Goal: Task Accomplishment & Management: Complete application form

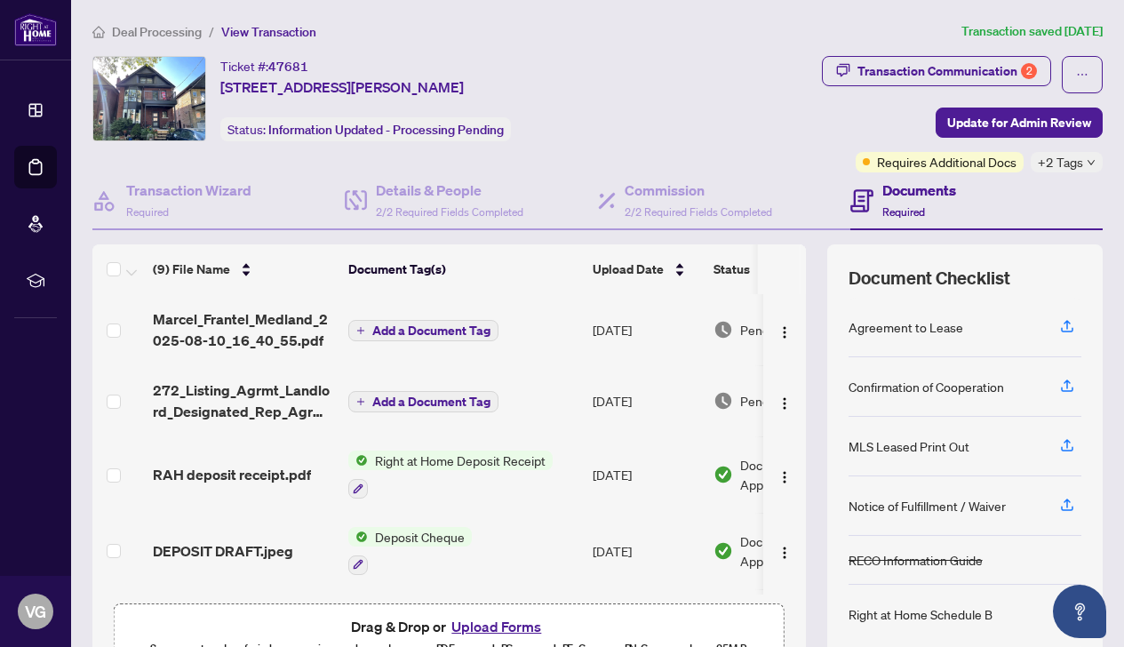
scroll to position [377, 0]
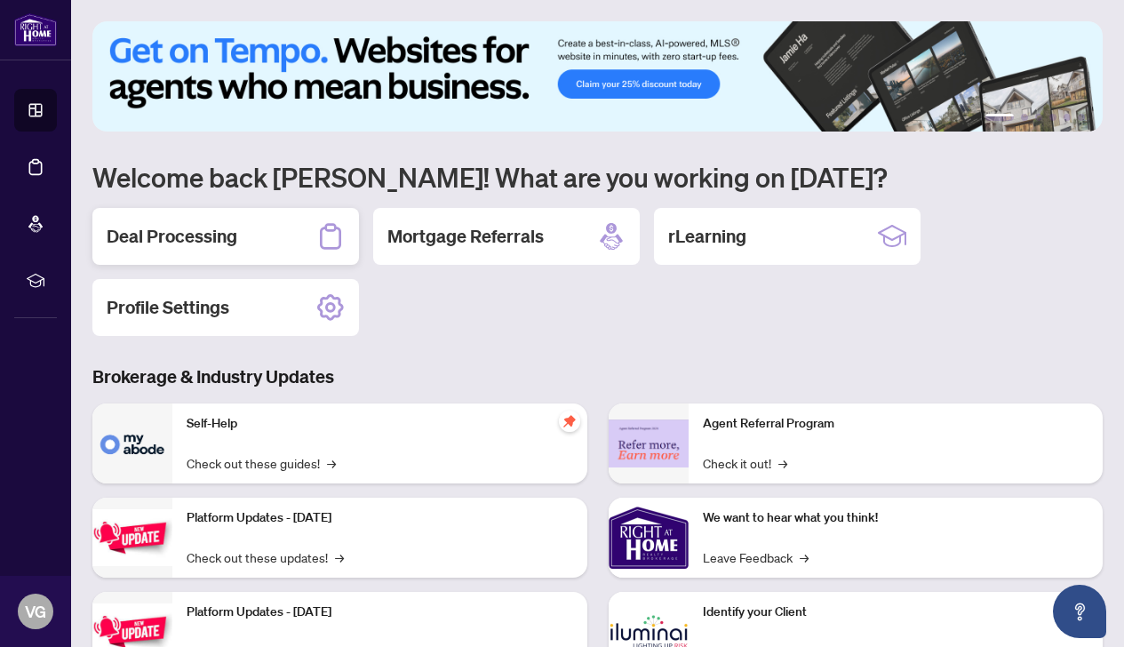
click at [207, 240] on h2 "Deal Processing" at bounding box center [172, 236] width 131 height 25
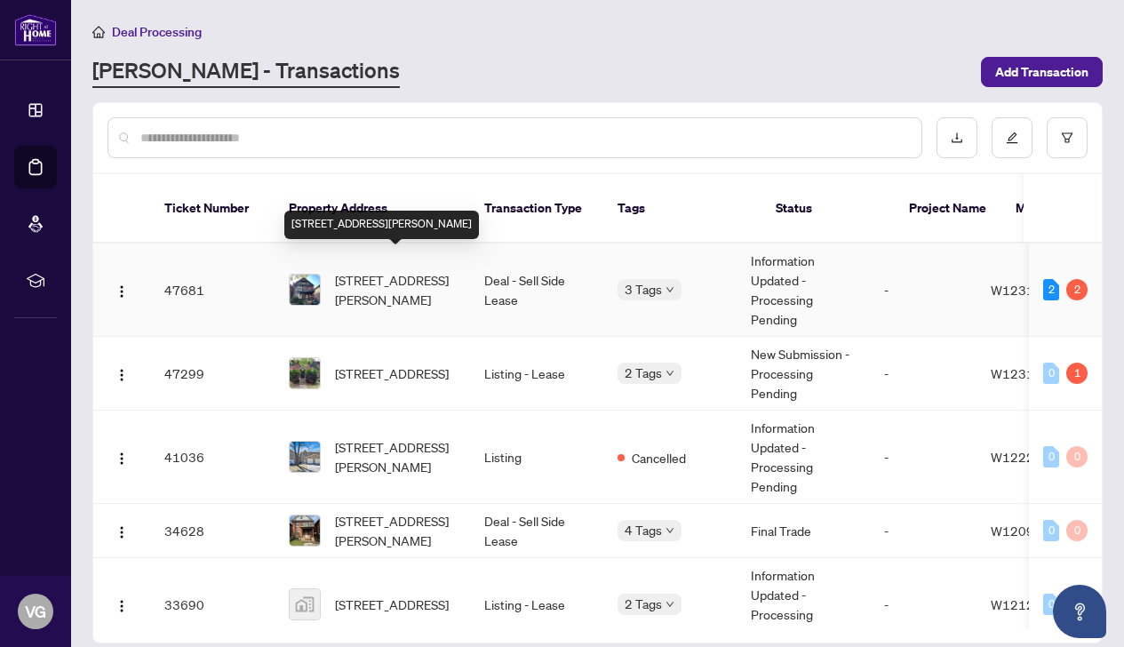
click at [392, 270] on span "[STREET_ADDRESS][PERSON_NAME]" at bounding box center [395, 289] width 121 height 39
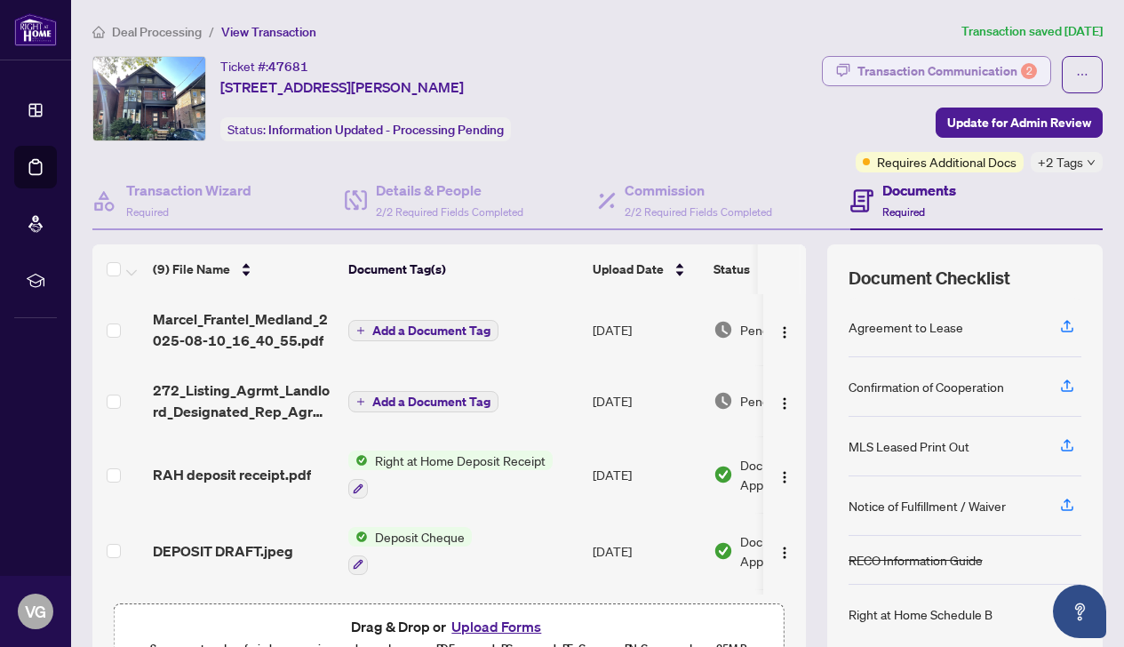
click at [881, 77] on div "Transaction Communication 2" at bounding box center [948, 71] width 180 height 28
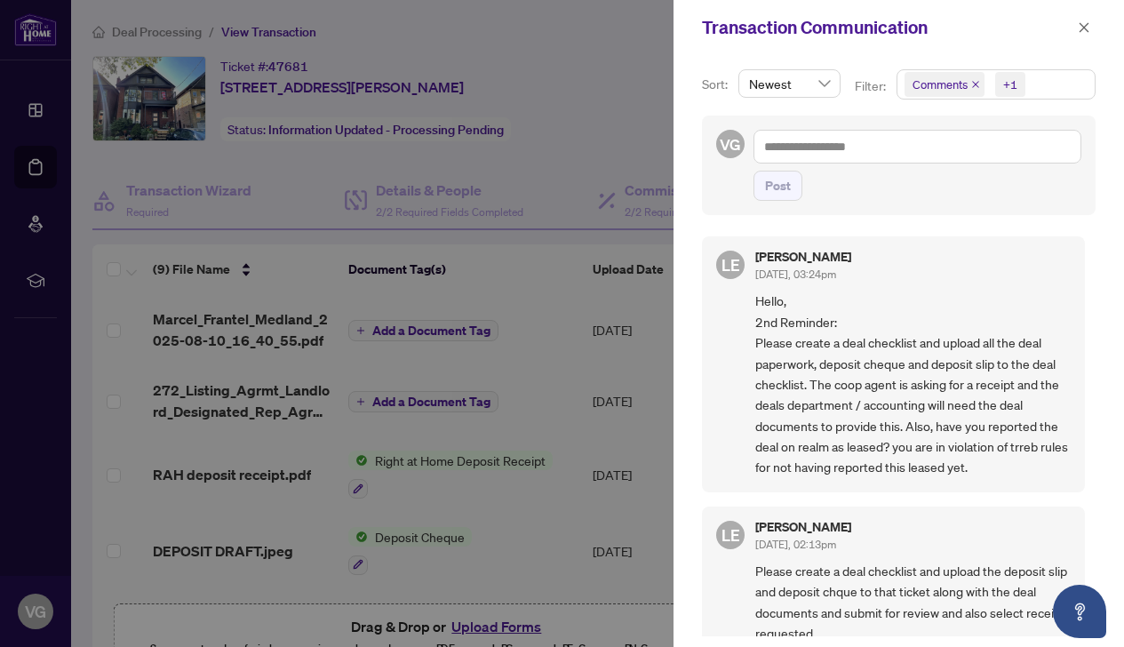
click at [637, 510] on div at bounding box center [562, 323] width 1124 height 647
click at [1082, 26] on icon "close" at bounding box center [1084, 27] width 12 height 12
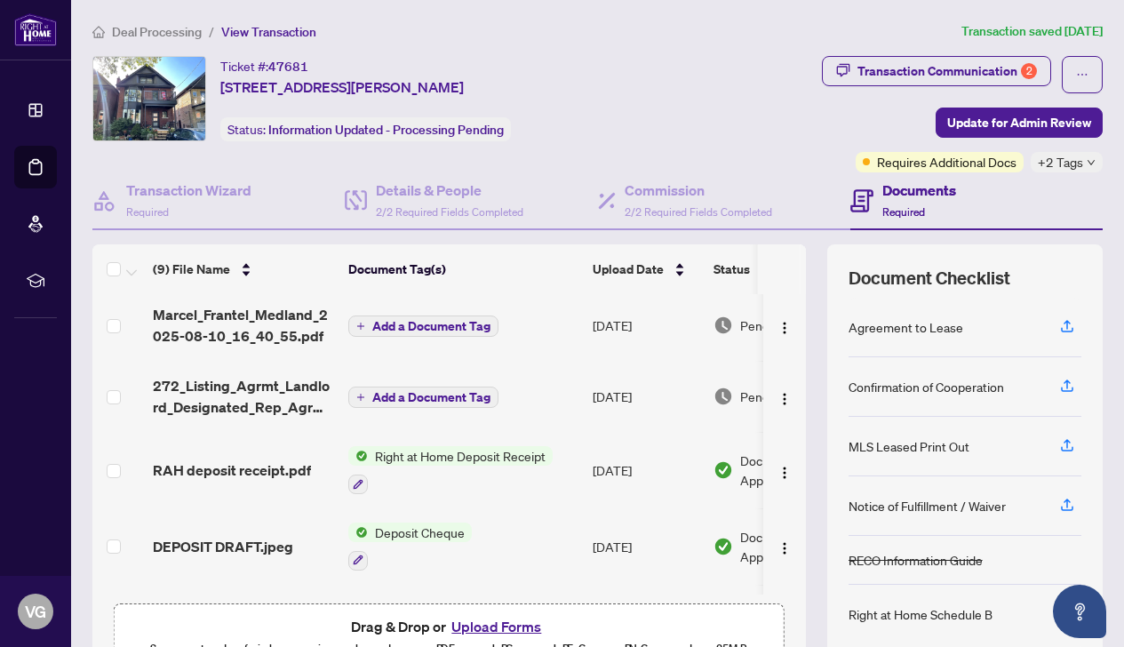
scroll to position [1, 0]
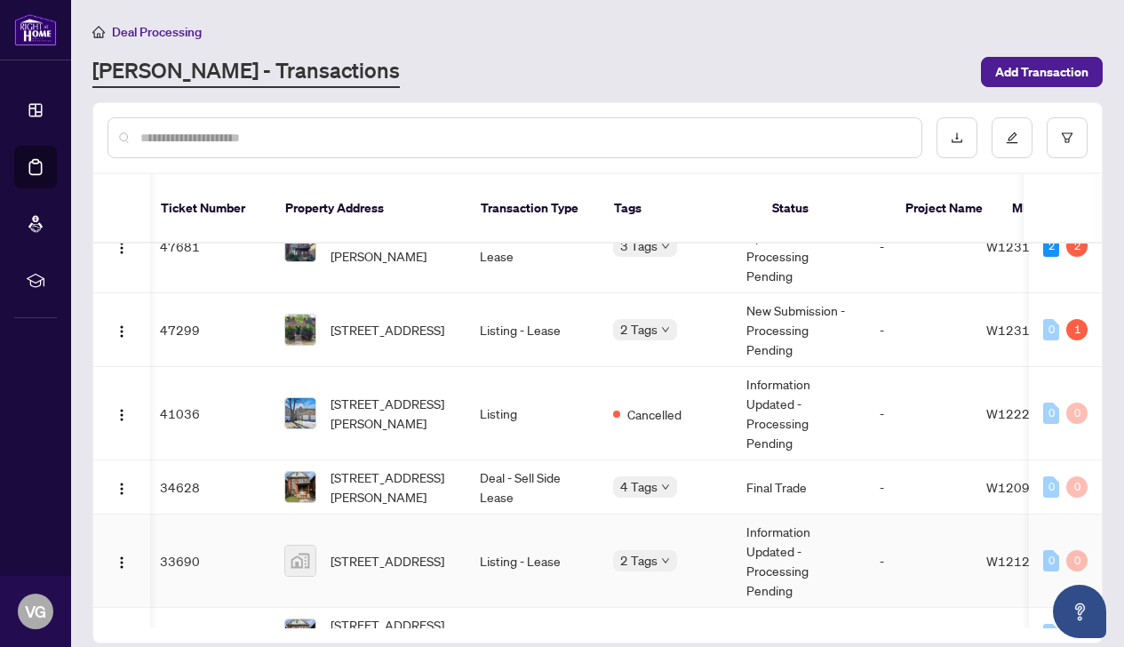
scroll to position [44, 4]
click at [389, 469] on span "[STREET_ADDRESS][PERSON_NAME]" at bounding box center [391, 486] width 121 height 39
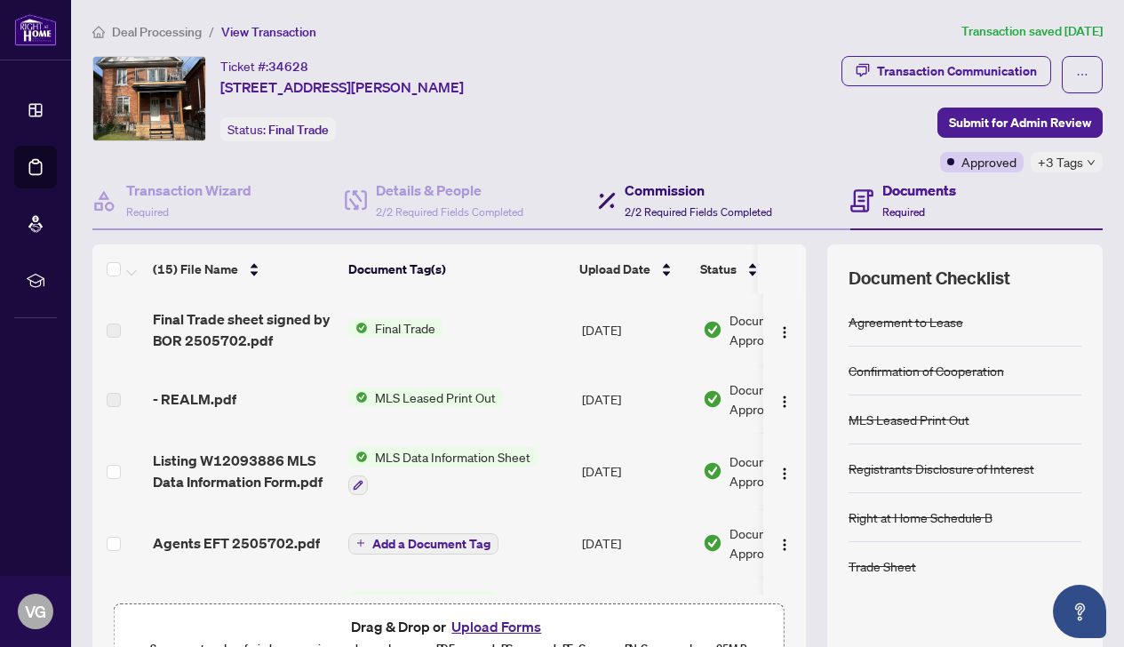
click at [665, 190] on h4 "Commission" at bounding box center [699, 190] width 148 height 21
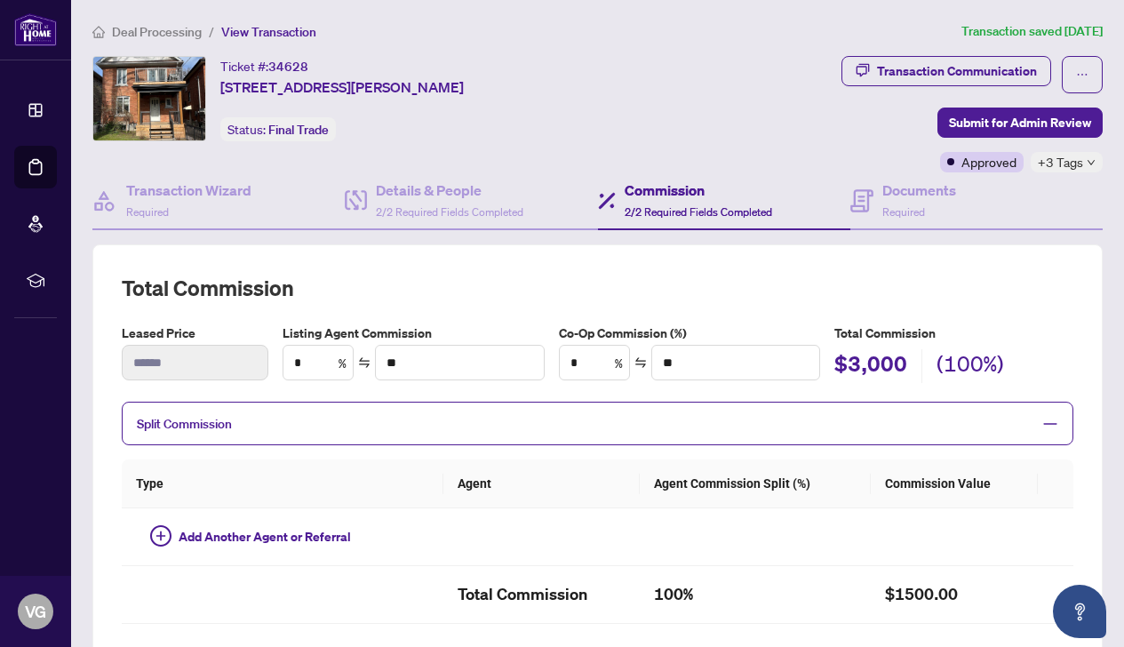
type textarea "**********"
type input "**"
type input "******"
type input "**"
type input "******"
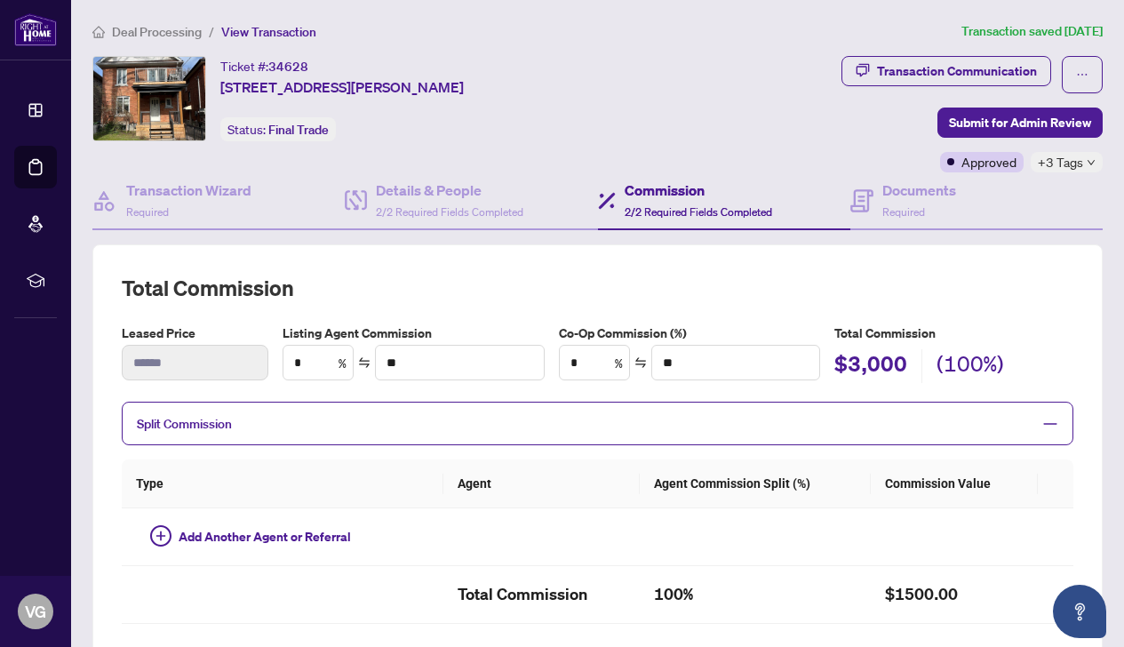
type textarea "**********"
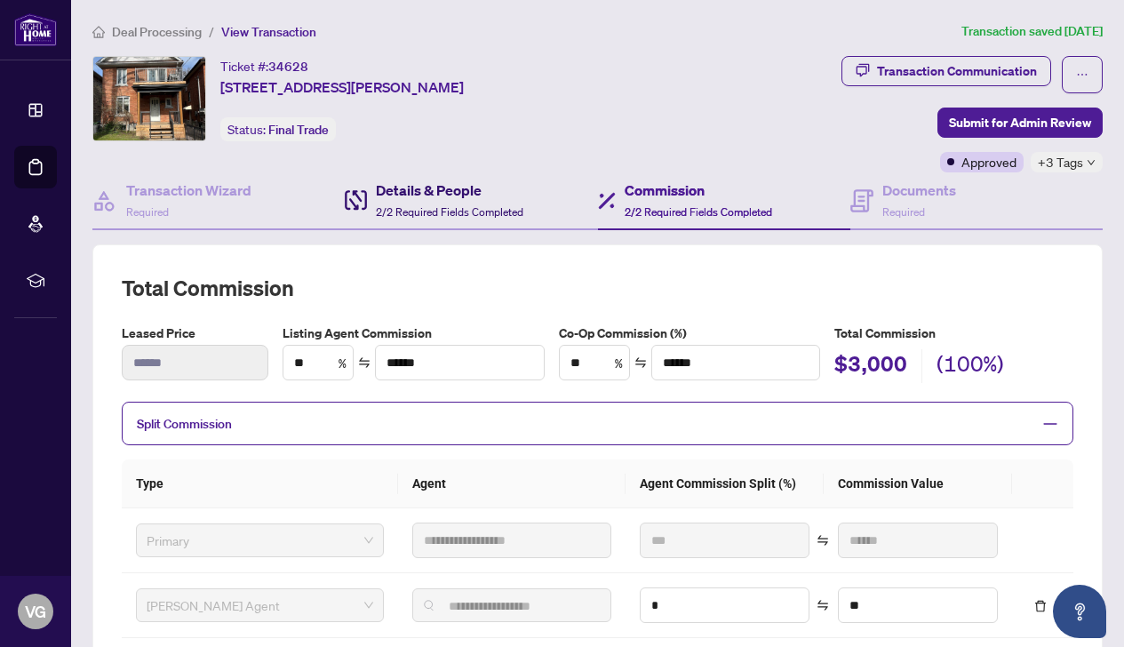
click at [433, 186] on h4 "Details & People" at bounding box center [450, 190] width 148 height 21
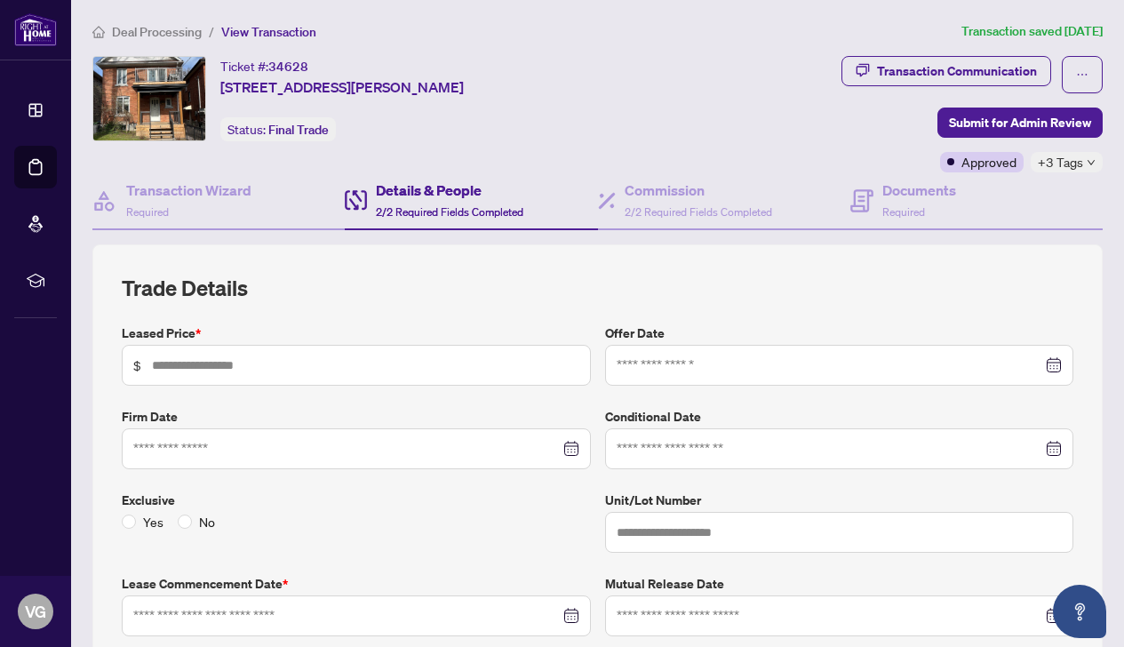
type input "*****"
type input "**********"
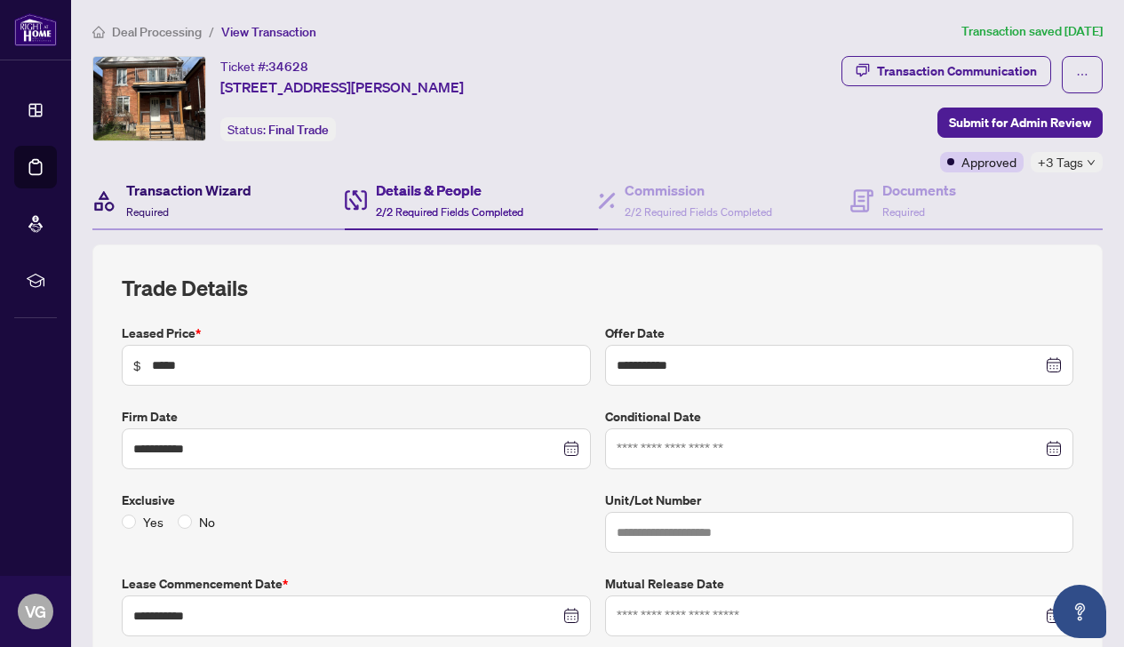
click at [180, 191] on h4 "Transaction Wizard" at bounding box center [188, 190] width 125 height 21
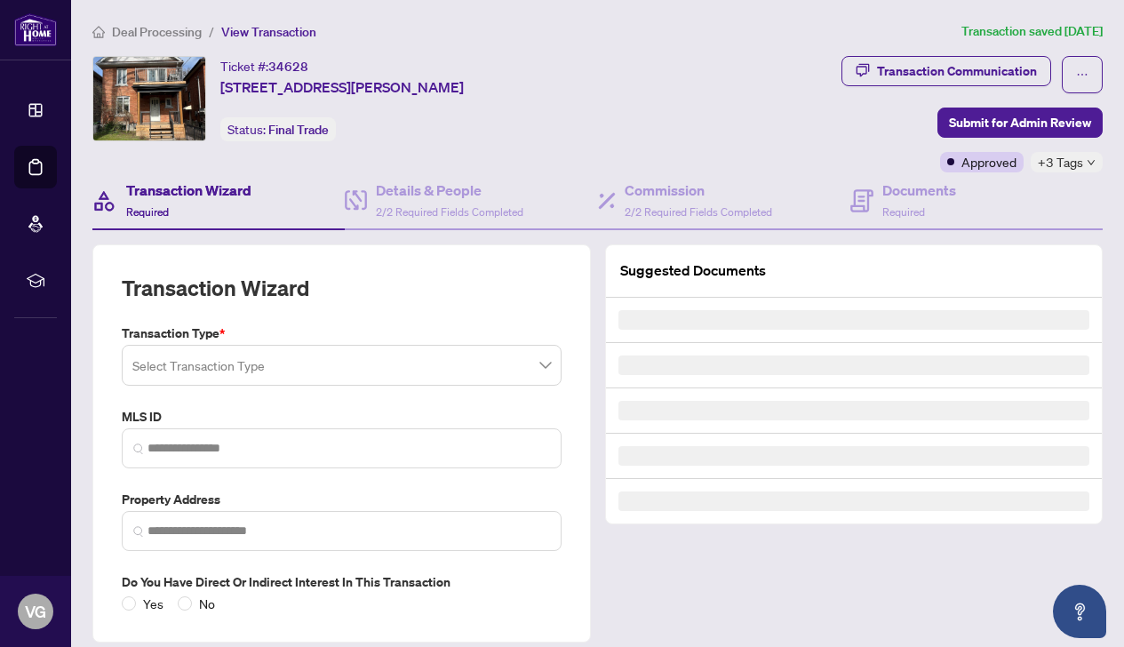
type input "*********"
type input "**********"
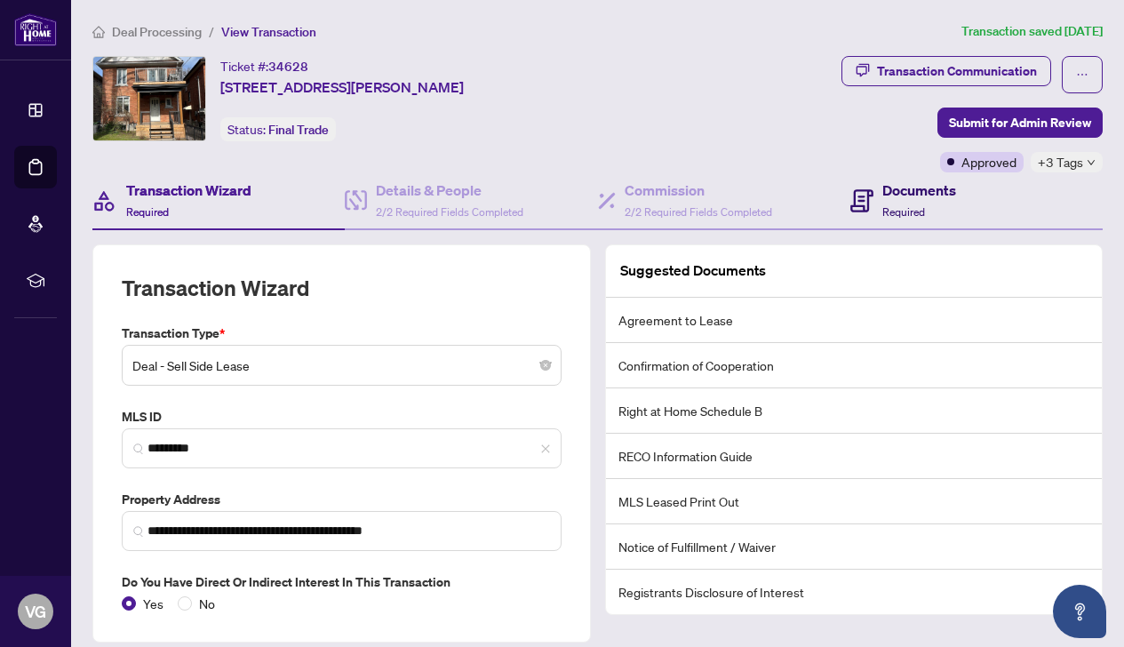
click at [905, 190] on h4 "Documents" at bounding box center [920, 190] width 74 height 21
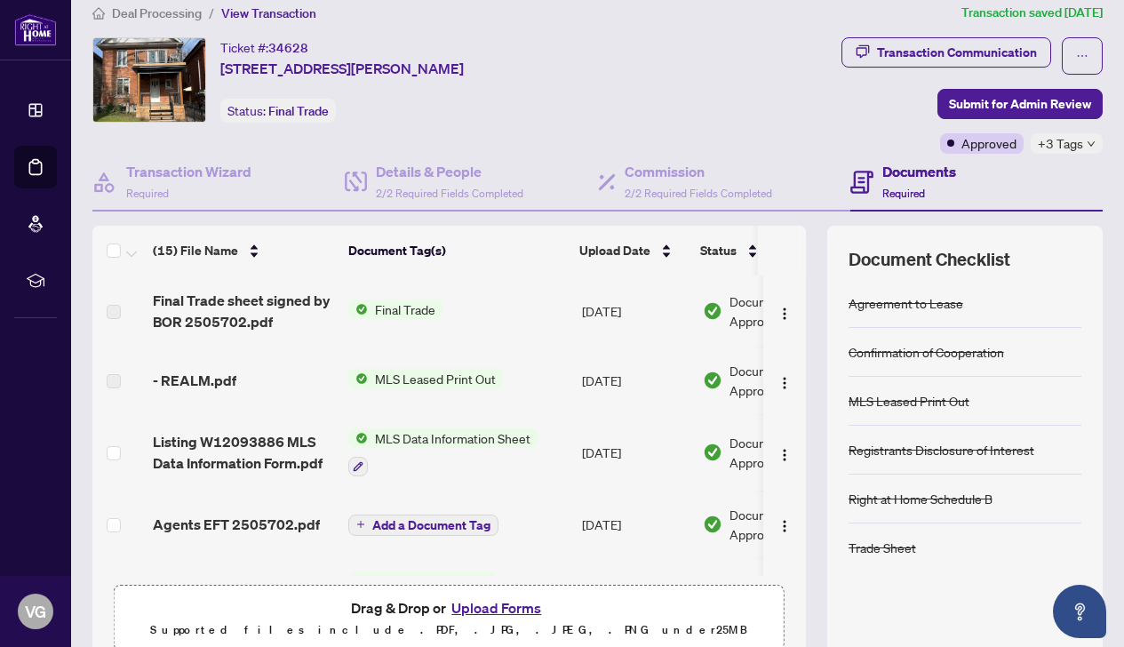
scroll to position [18, 0]
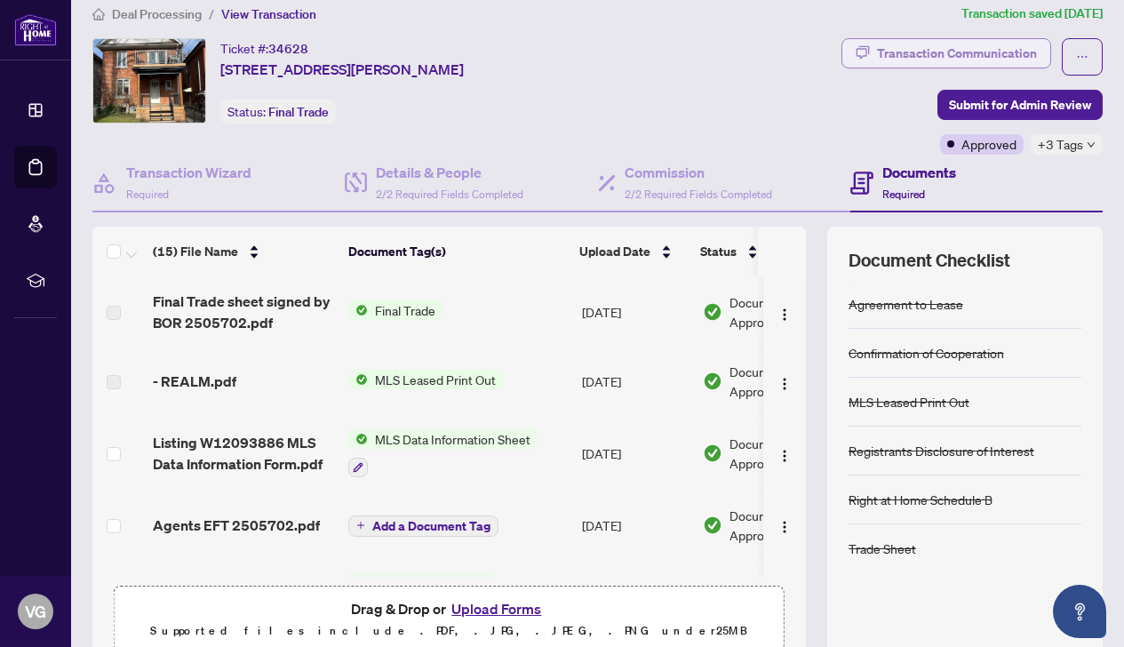
click at [910, 52] on div "Transaction Communication" at bounding box center [957, 53] width 160 height 28
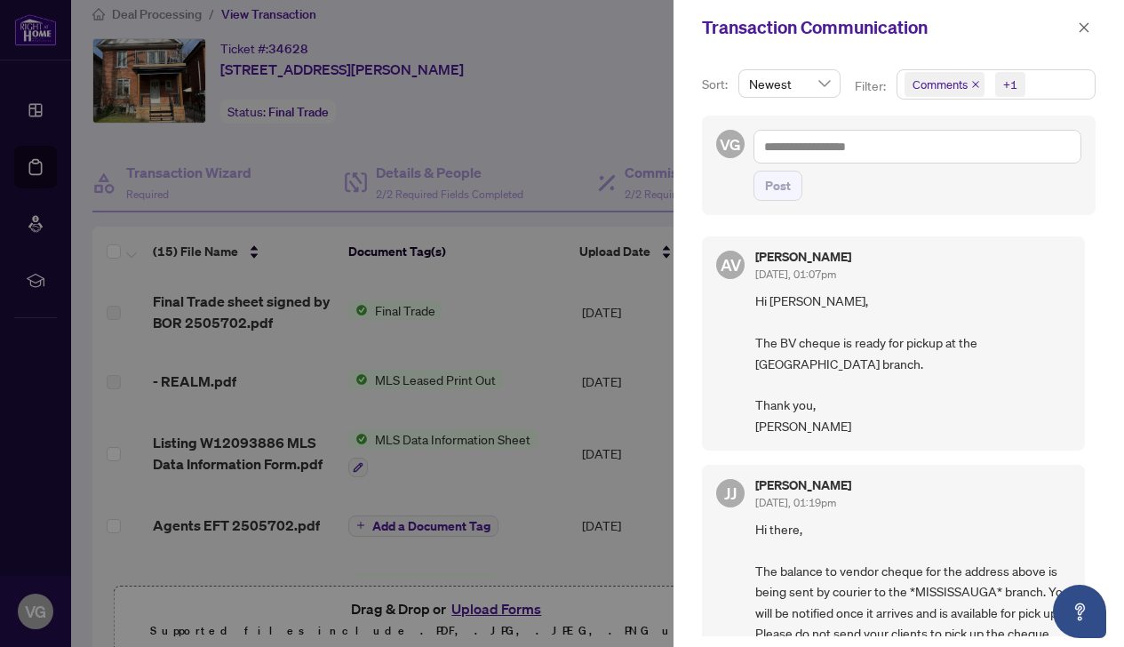
scroll to position [0, 0]
click at [1086, 27] on icon "close" at bounding box center [1085, 27] width 10 height 10
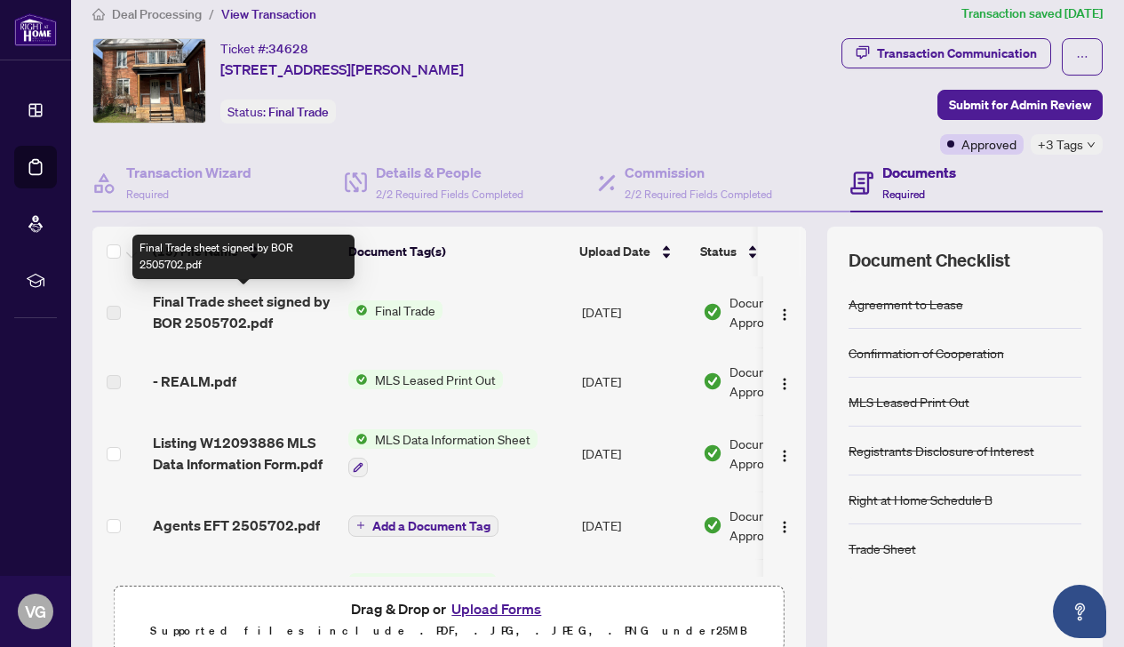
click at [269, 305] on span "Final Trade sheet signed by BOR 2505702.pdf" at bounding box center [243, 312] width 181 height 43
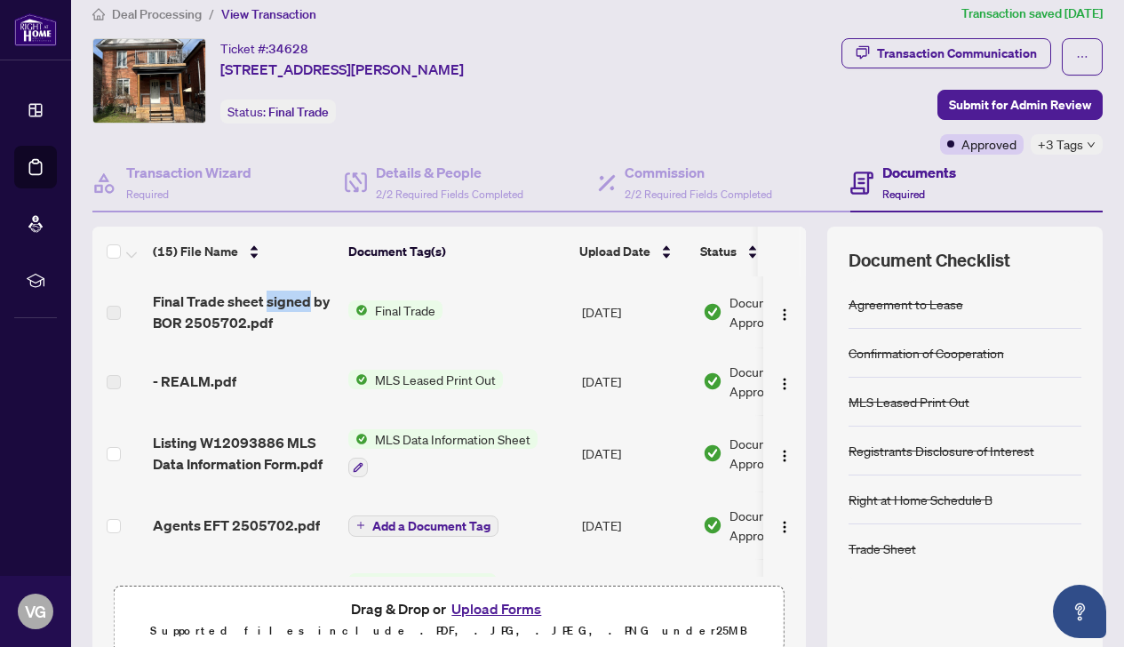
click at [376, 315] on span "Final Trade" at bounding box center [405, 310] width 75 height 20
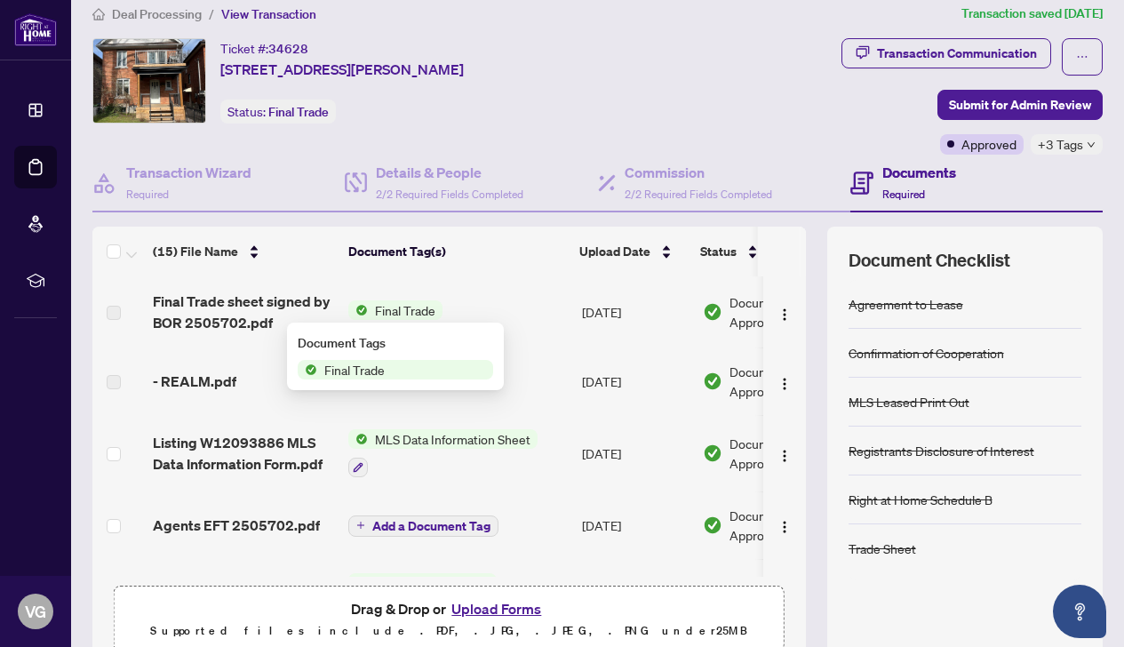
click at [368, 376] on span "Final Trade" at bounding box center [354, 370] width 75 height 20
click at [433, 308] on span "Final Trade" at bounding box center [405, 310] width 75 height 20
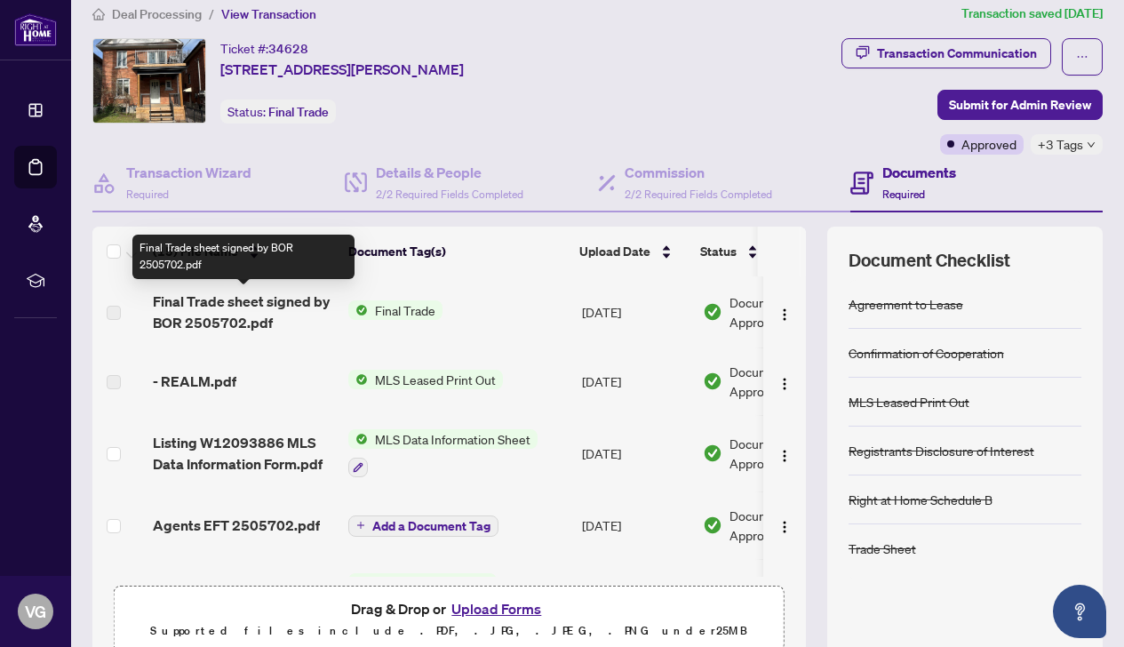
click at [259, 312] on span "Final Trade sheet signed by BOR 2505702.pdf" at bounding box center [243, 312] width 181 height 43
click at [212, 330] on span "Final Trade sheet signed by BOR 2505702.pdf" at bounding box center [243, 312] width 181 height 43
click at [212, 297] on span "Final Trade sheet signed by BOR 2505702.pdf" at bounding box center [243, 312] width 181 height 43
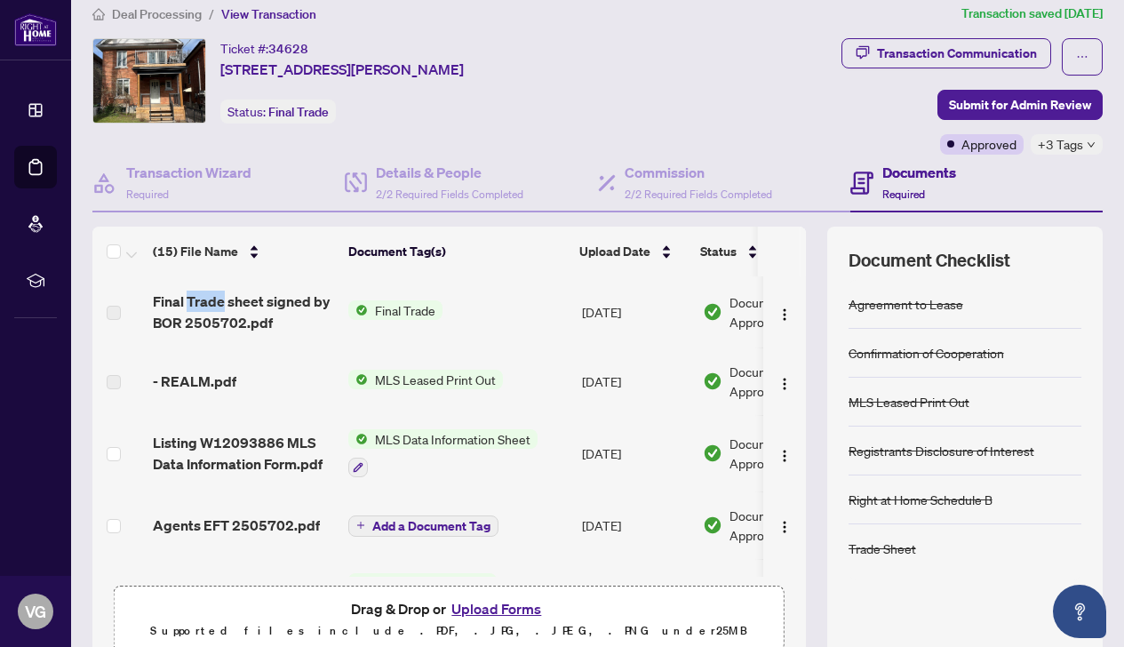
click at [403, 308] on span "Final Trade" at bounding box center [405, 310] width 75 height 20
click at [366, 377] on span "Final Trade" at bounding box center [354, 370] width 75 height 20
click at [648, 314] on td "[DATE]" at bounding box center [635, 311] width 121 height 71
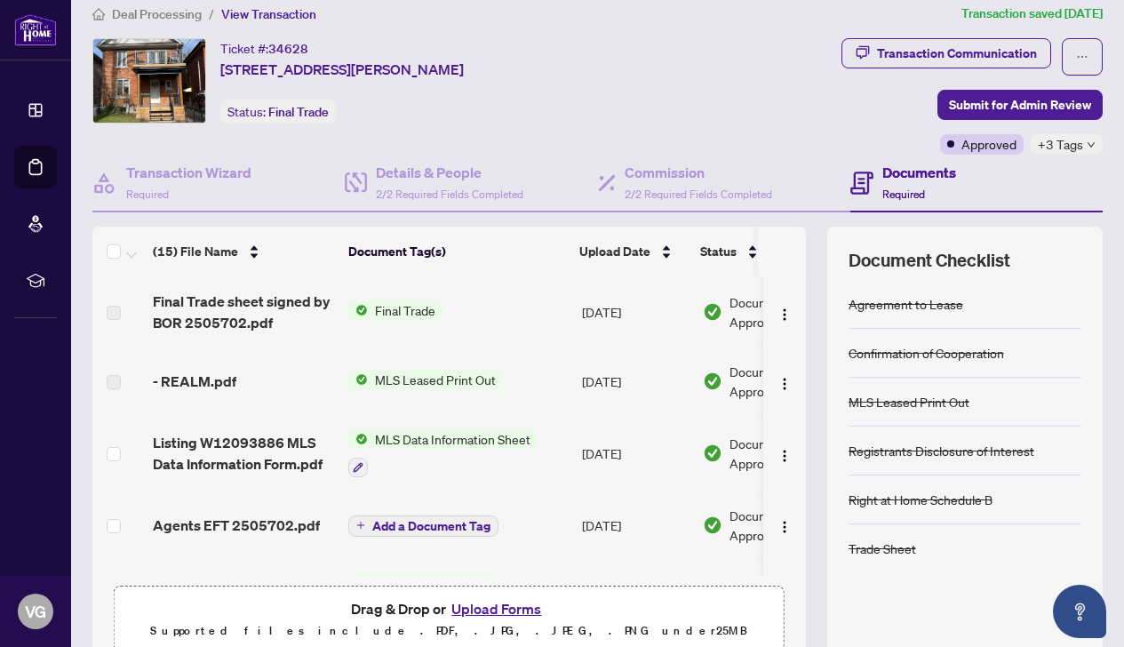
click at [763, 306] on td at bounding box center [784, 311] width 43 height 71
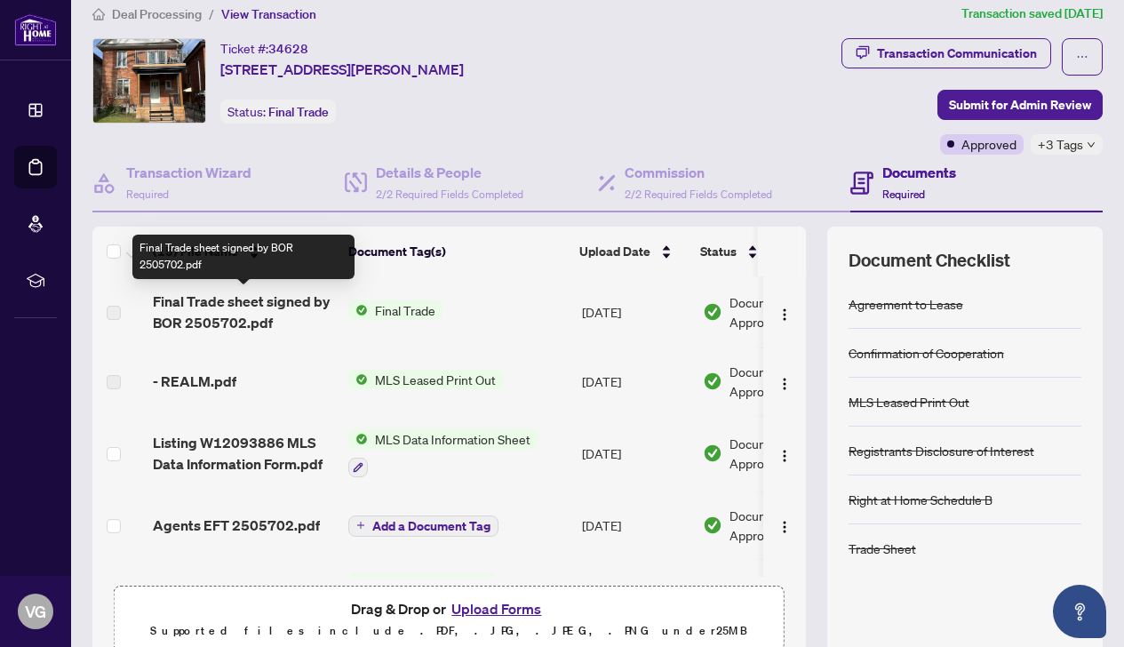
click at [224, 308] on span "Final Trade sheet signed by BOR 2505702.pdf" at bounding box center [243, 312] width 181 height 43
click at [222, 308] on span "Final Trade sheet signed by BOR 2505702.pdf" at bounding box center [243, 312] width 181 height 43
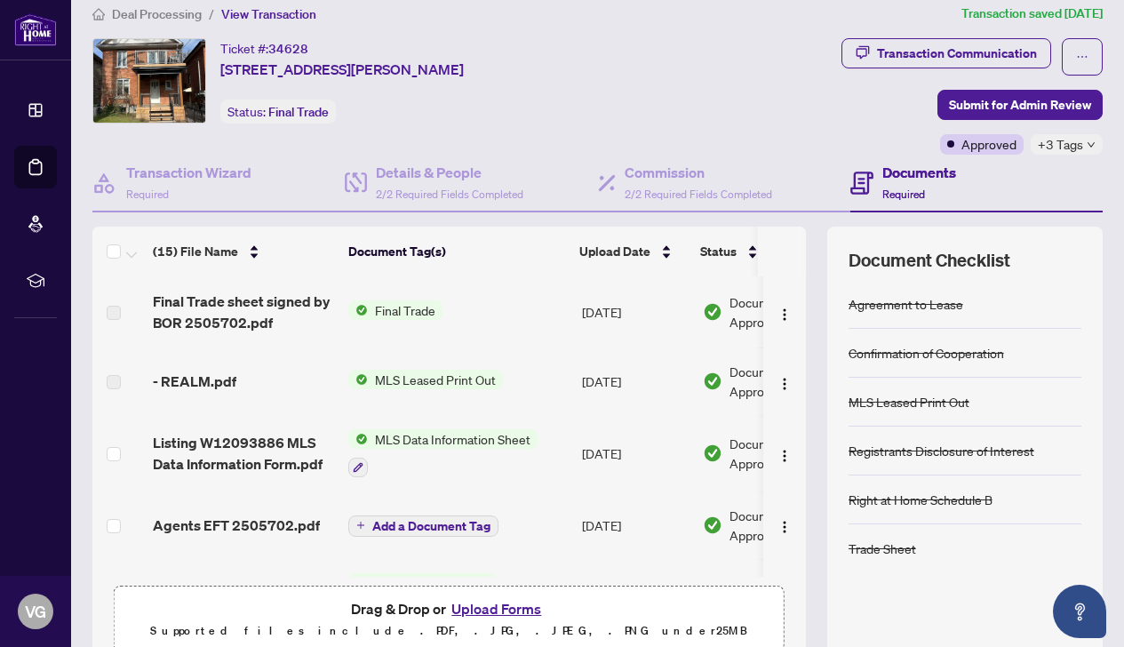
click at [397, 304] on span "Final Trade" at bounding box center [405, 310] width 75 height 20
click at [361, 380] on div "Document Tags Final Trade" at bounding box center [395, 357] width 217 height 68
click at [360, 366] on span "Final Trade" at bounding box center [354, 370] width 75 height 20
click at [321, 417] on td "Listing W12093886 MLS Data Information Form.pdf" at bounding box center [244, 453] width 196 height 76
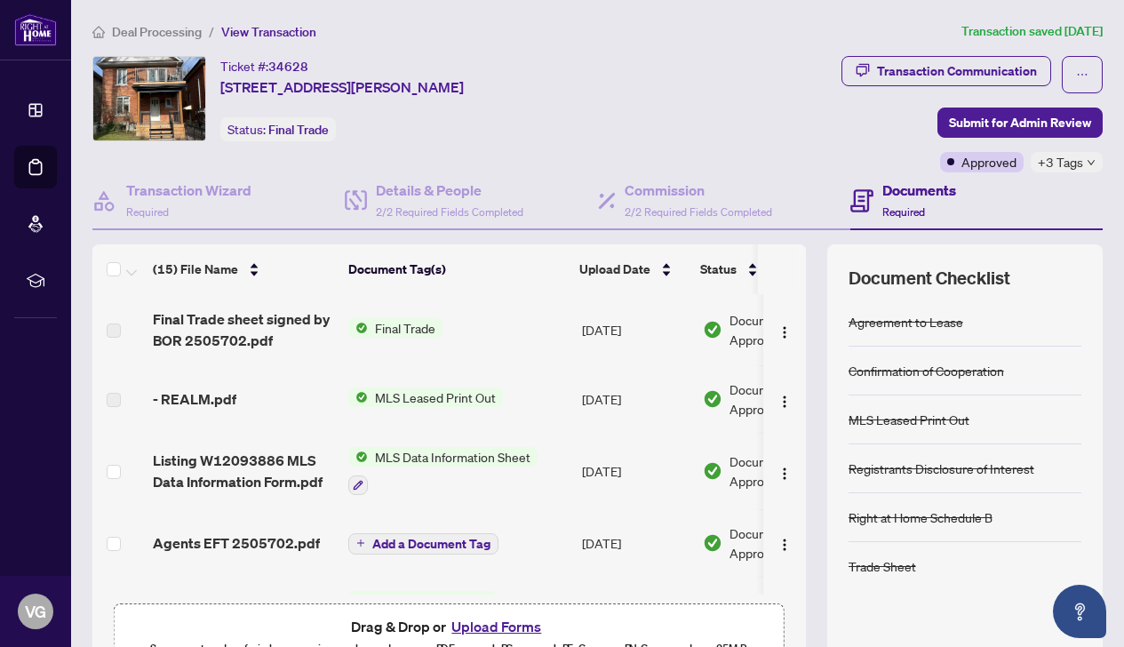
click at [381, 325] on span "Final Trade" at bounding box center [405, 328] width 75 height 20
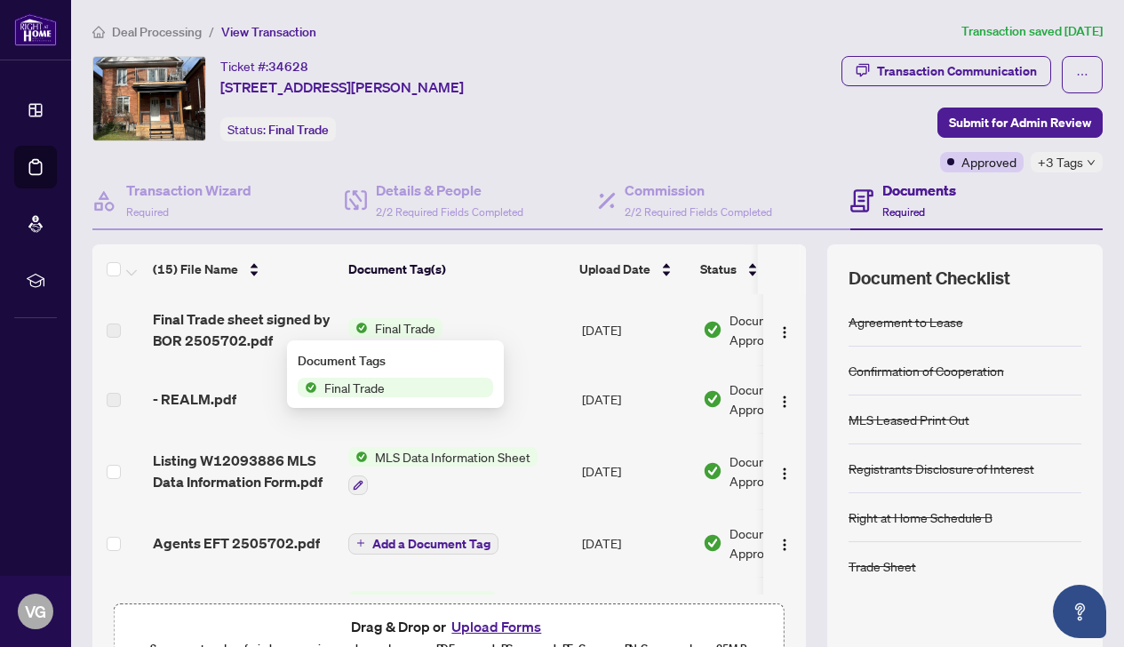
click at [355, 390] on span "Final Trade" at bounding box center [354, 388] width 75 height 20
click at [354, 451] on img at bounding box center [358, 457] width 20 height 20
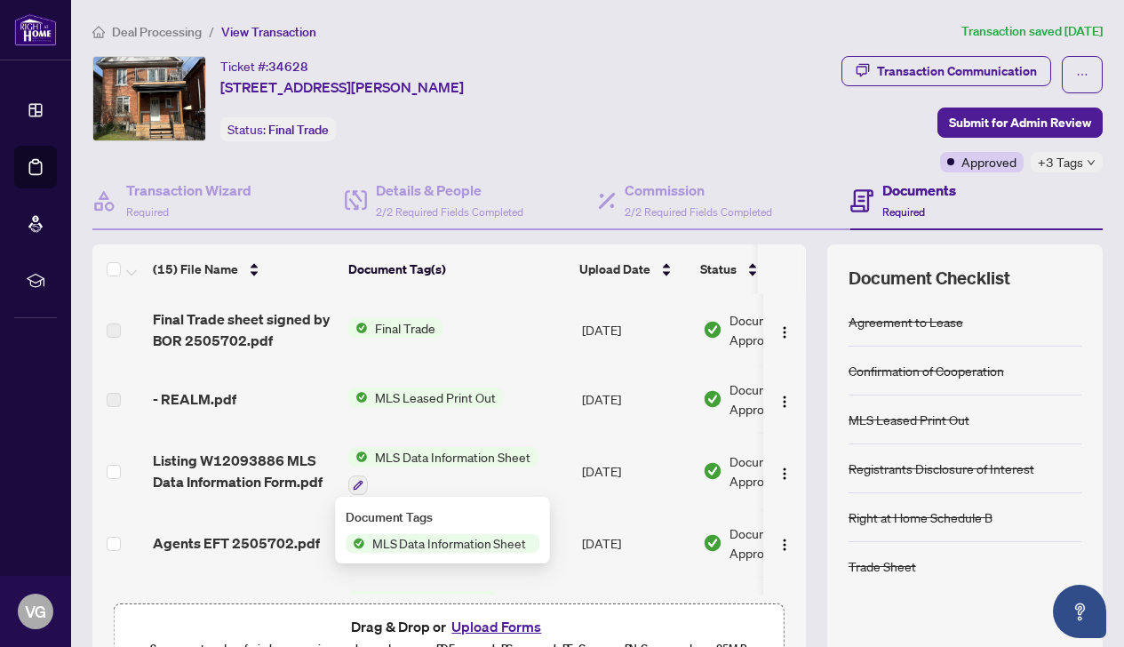
click at [338, 411] on td "- REALM.pdf" at bounding box center [244, 399] width 196 height 68
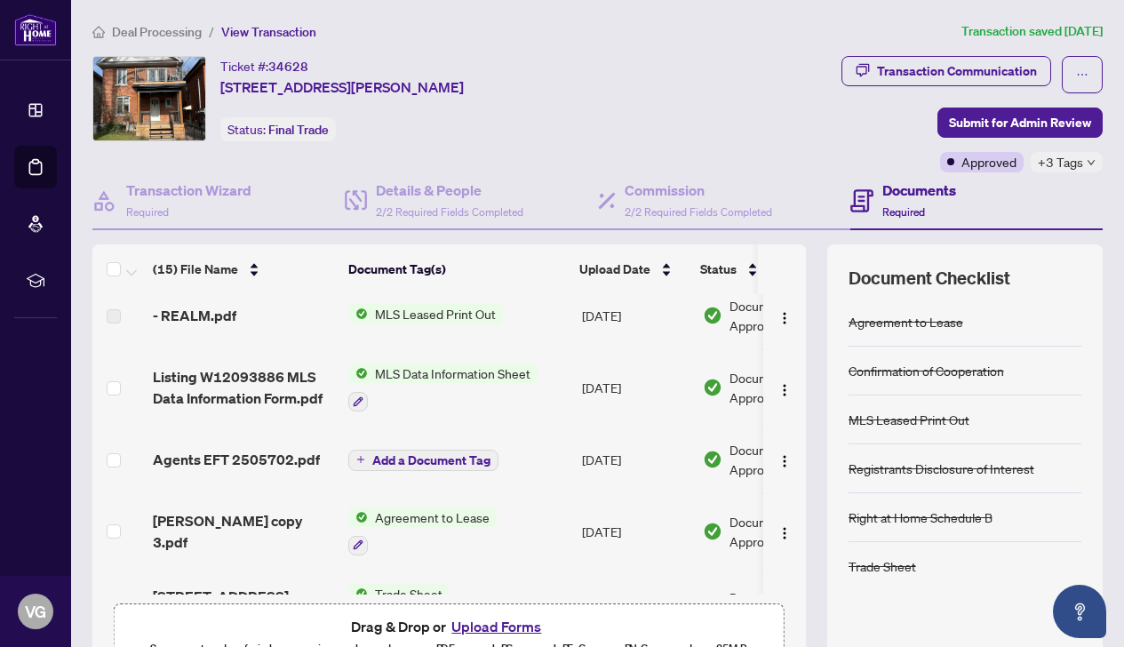
scroll to position [85, 0]
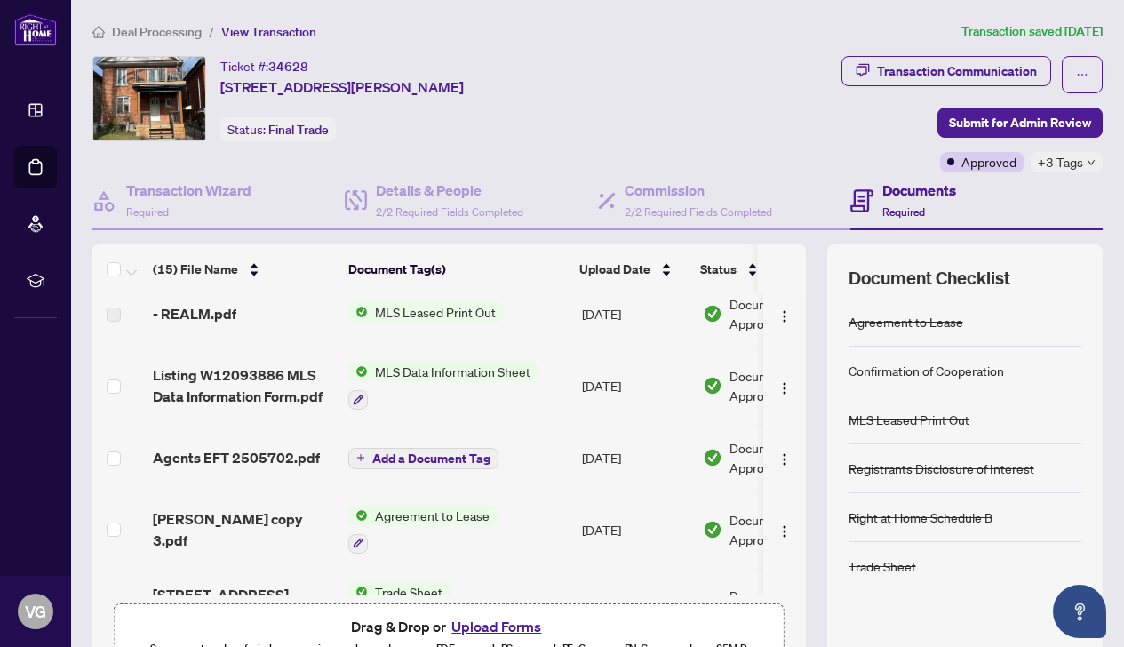
click at [401, 459] on span "Add a Document Tag" at bounding box center [431, 458] width 118 height 12
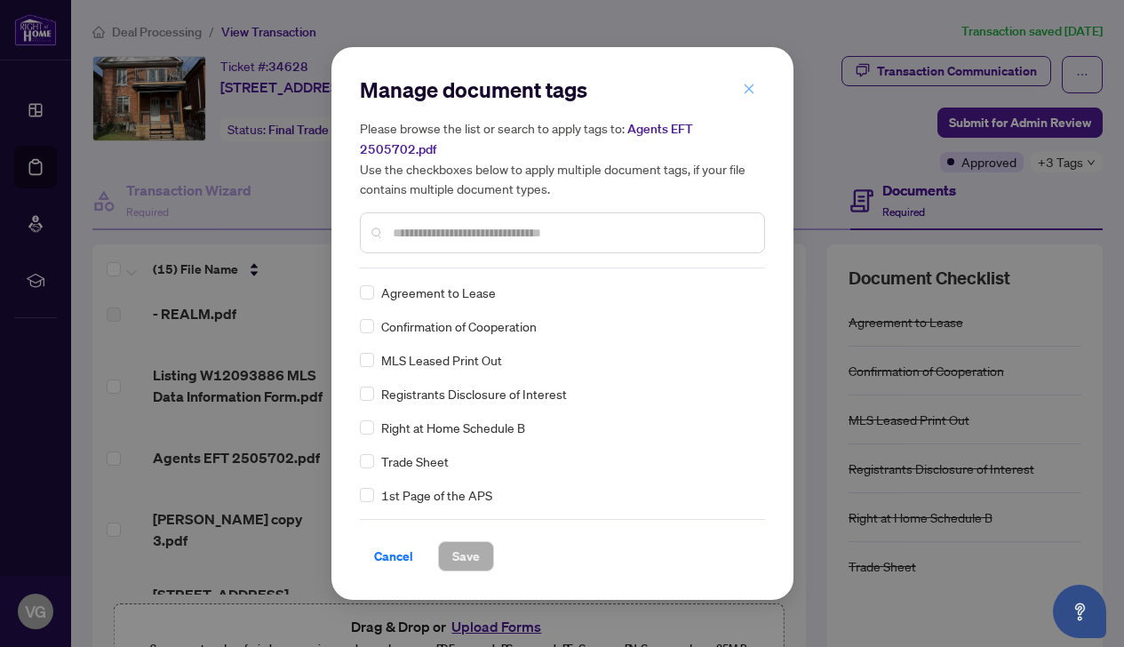
click at [751, 84] on span "button" at bounding box center [749, 89] width 12 height 28
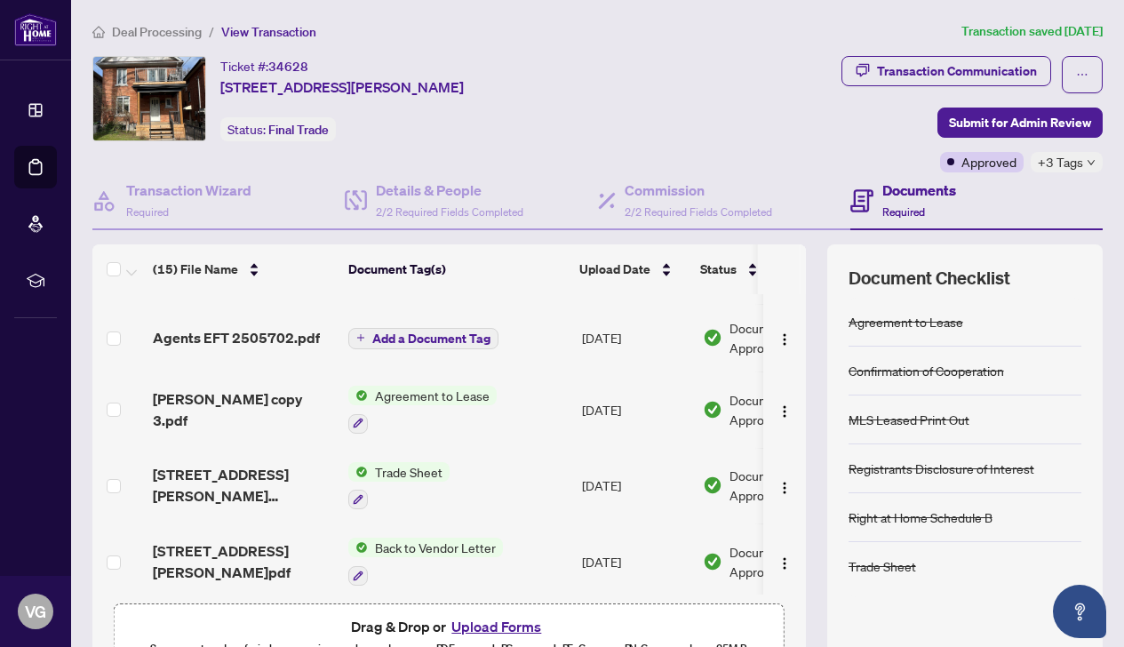
scroll to position [208, 0]
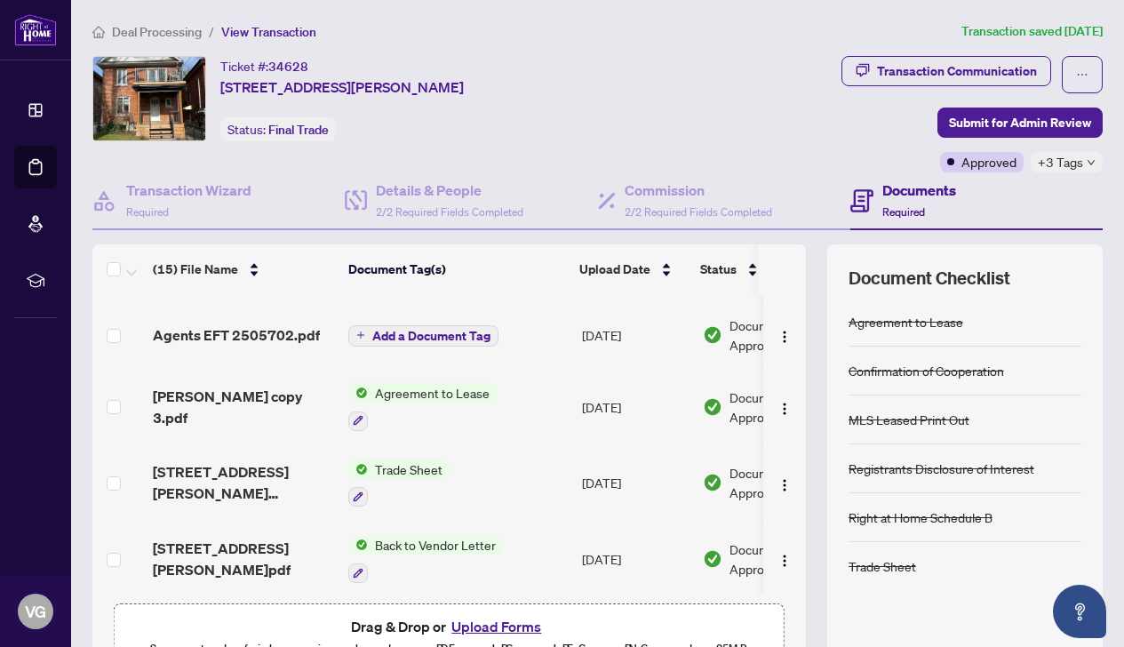
click at [392, 468] on span "Trade Sheet" at bounding box center [409, 469] width 82 height 20
click at [351, 563] on span "Trade Sheet" at bounding box center [361, 555] width 82 height 20
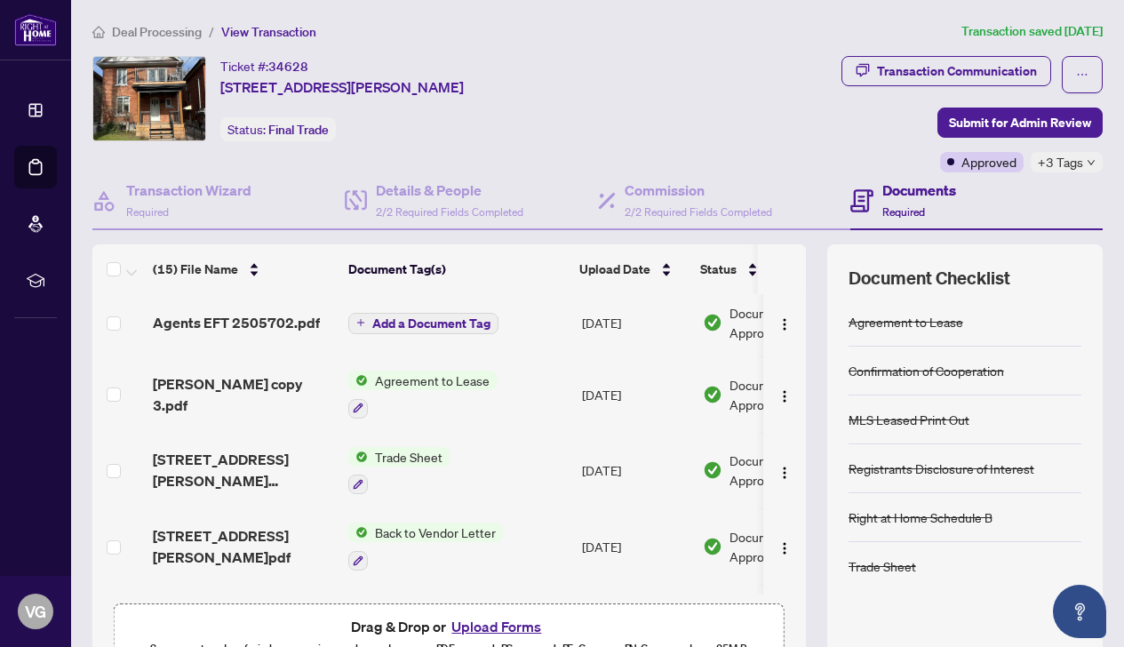
scroll to position [221, 0]
click at [410, 450] on span "Trade Sheet" at bounding box center [409, 456] width 82 height 20
click at [385, 541] on span "Trade Sheet" at bounding box center [361, 541] width 82 height 20
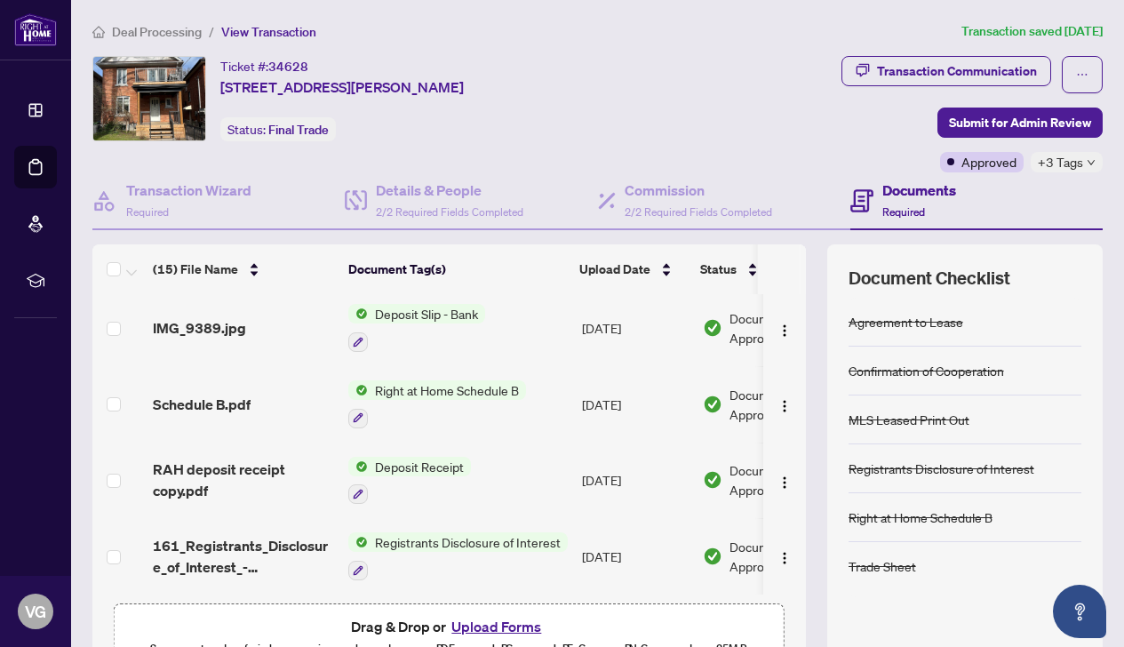
scroll to position [819, 0]
click at [460, 386] on span "Right at Home Schedule B" at bounding box center [447, 391] width 158 height 20
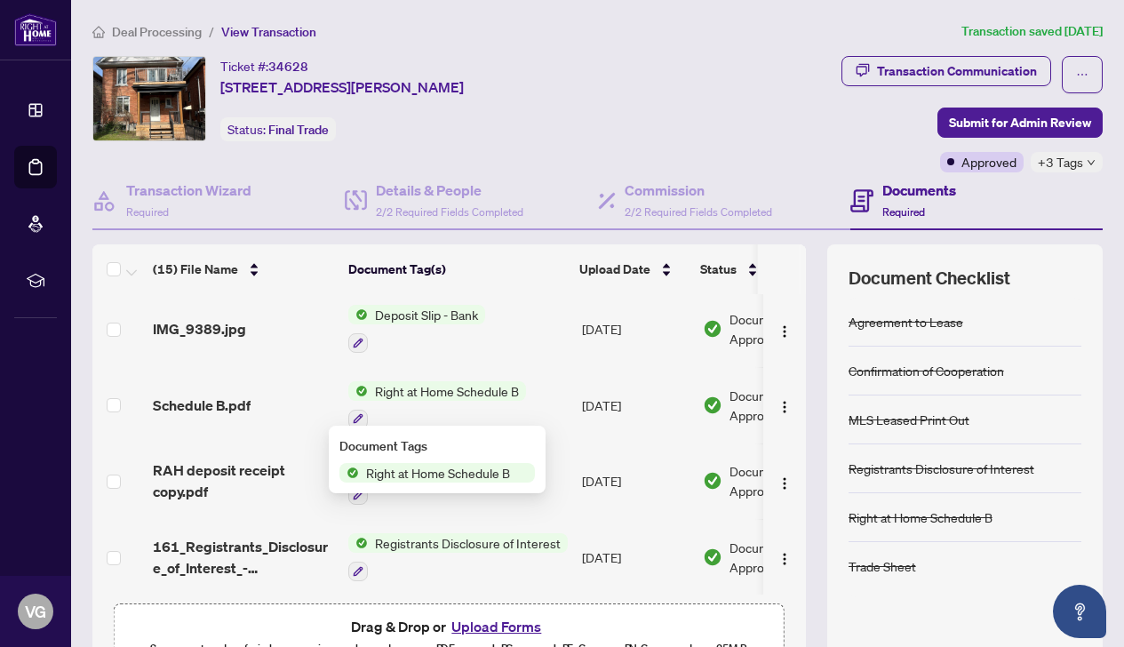
click at [419, 471] on span "Right at Home Schedule B" at bounding box center [438, 473] width 158 height 20
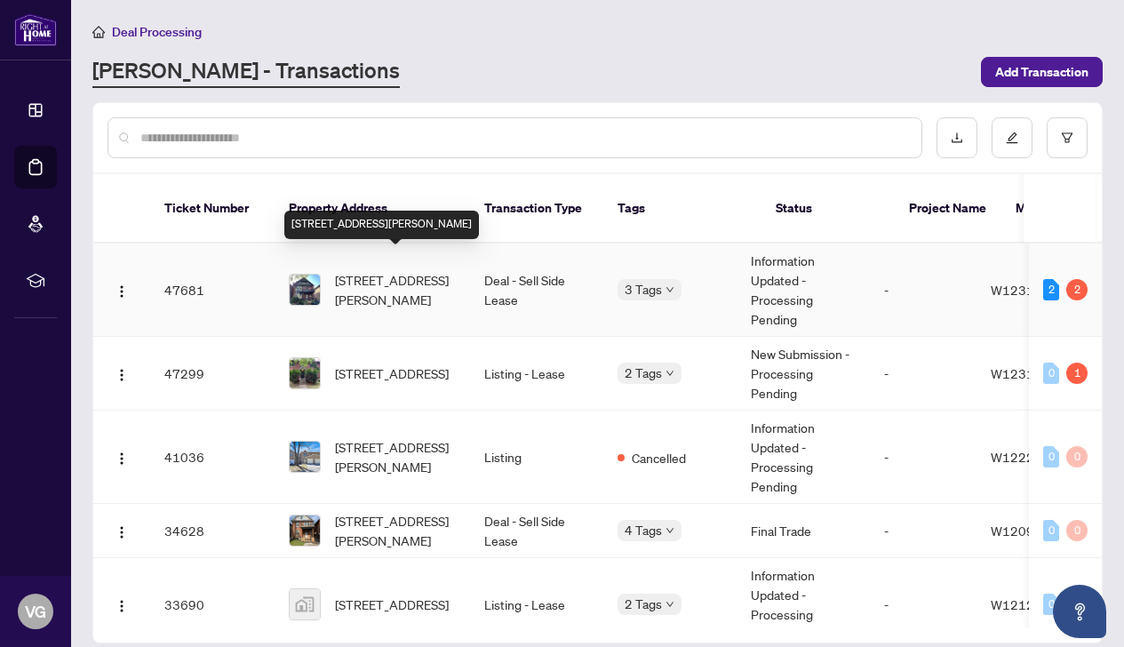
click at [419, 270] on span "[STREET_ADDRESS][PERSON_NAME]" at bounding box center [395, 289] width 121 height 39
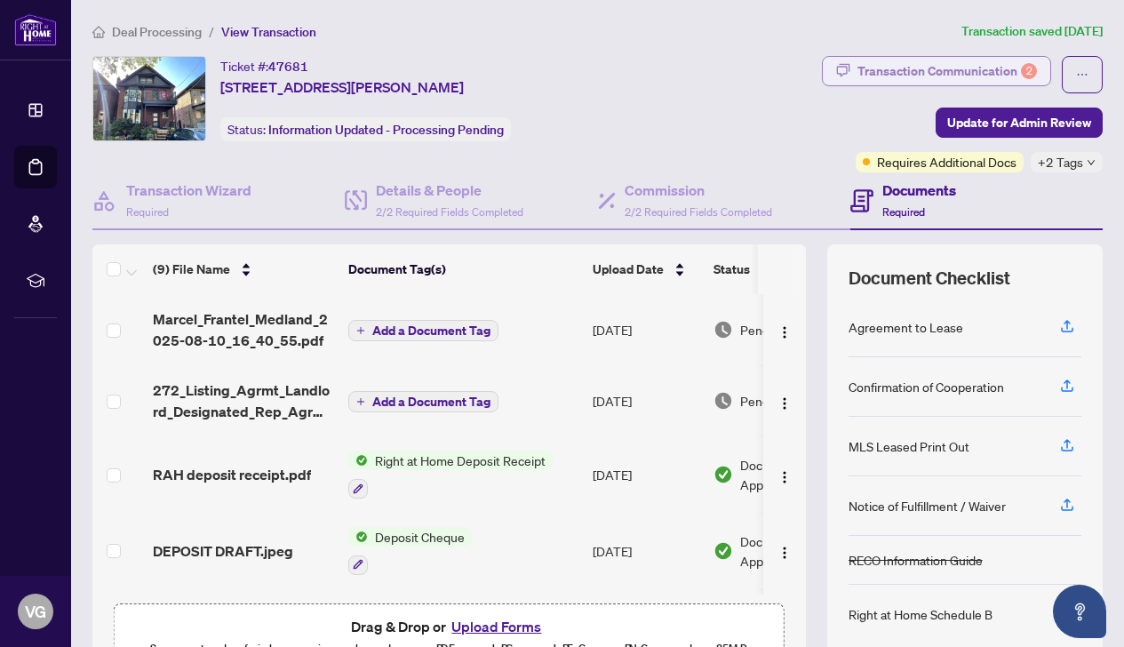
click at [920, 68] on div "Transaction Communication 2" at bounding box center [948, 71] width 180 height 28
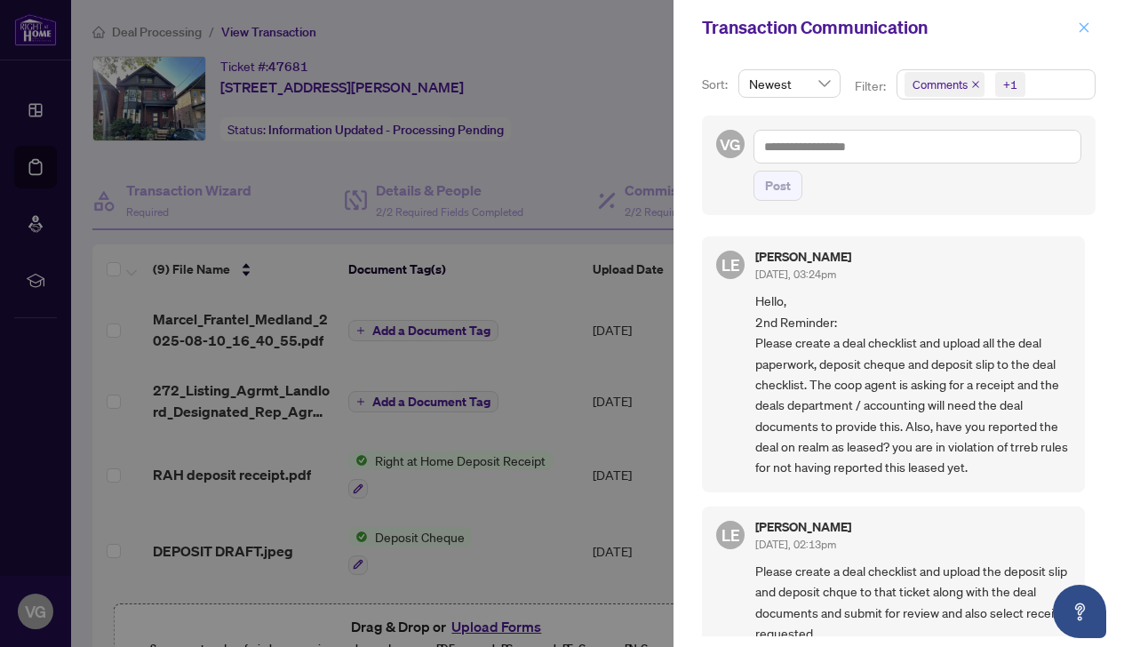
click at [1079, 28] on icon "close" at bounding box center [1084, 27] width 12 height 12
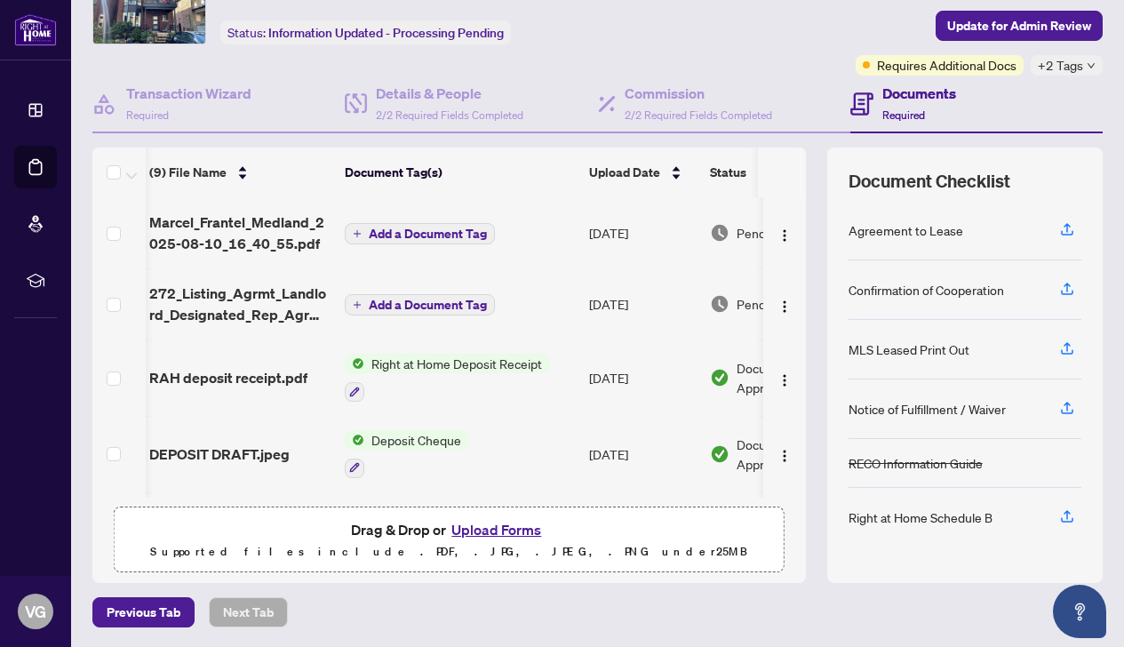
scroll to position [0, 4]
click at [422, 235] on span "Add a Document Tag" at bounding box center [428, 234] width 118 height 12
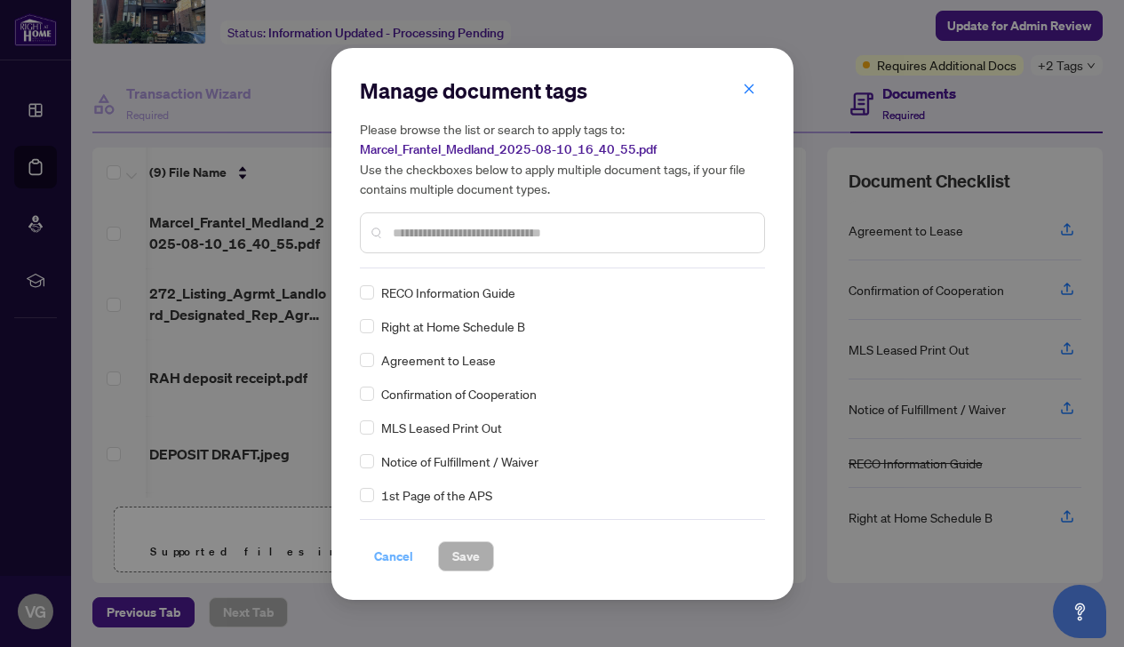
click at [405, 560] on span "Cancel" at bounding box center [393, 556] width 39 height 28
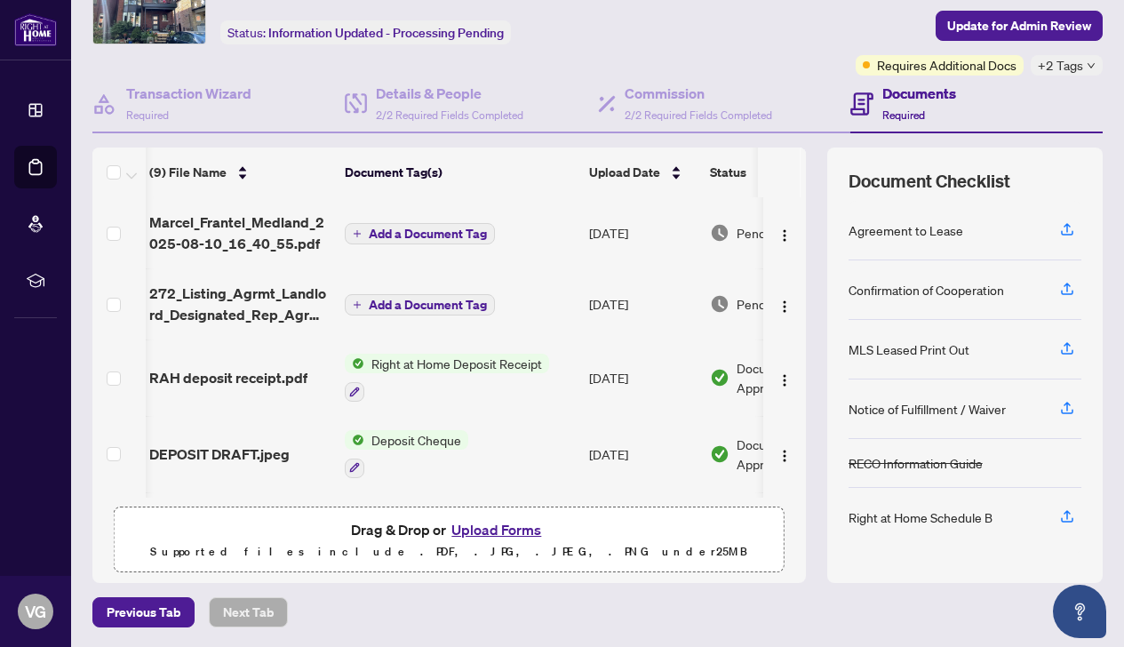
click at [400, 304] on span "Add a Document Tag" at bounding box center [428, 305] width 118 height 12
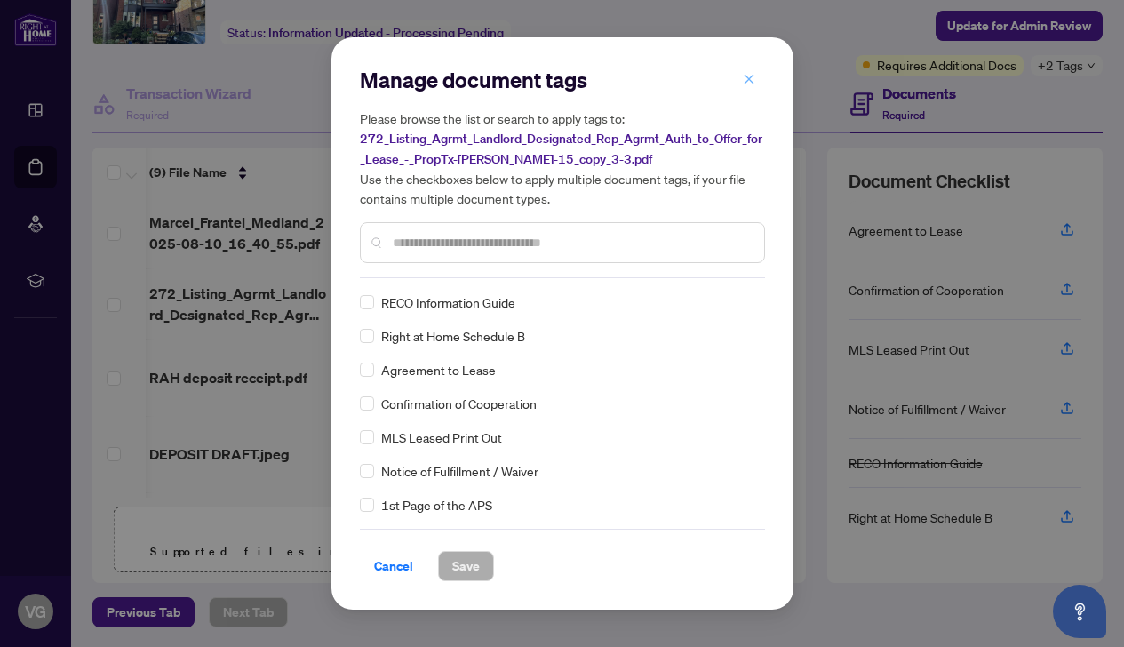
click at [757, 76] on button "button" at bounding box center [749, 79] width 36 height 30
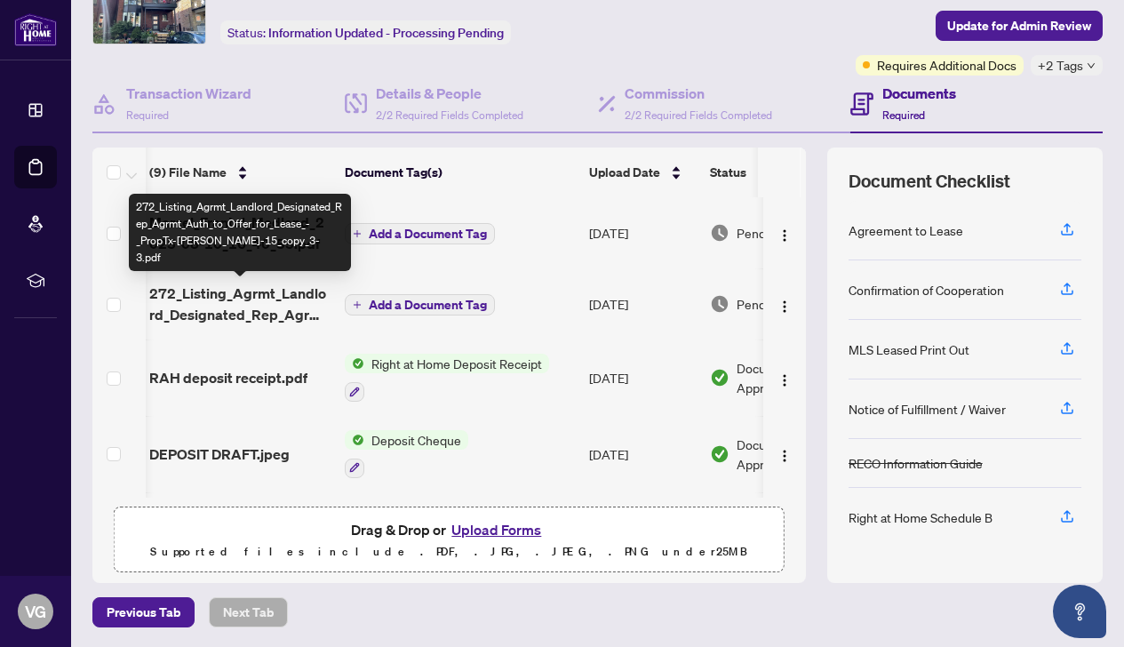
click at [184, 299] on span "272_Listing_Agrmt_Landlord_Designated_Rep_Agrmt_Auth_to_Offer_for_Lease_-_PropT…" at bounding box center [239, 304] width 181 height 43
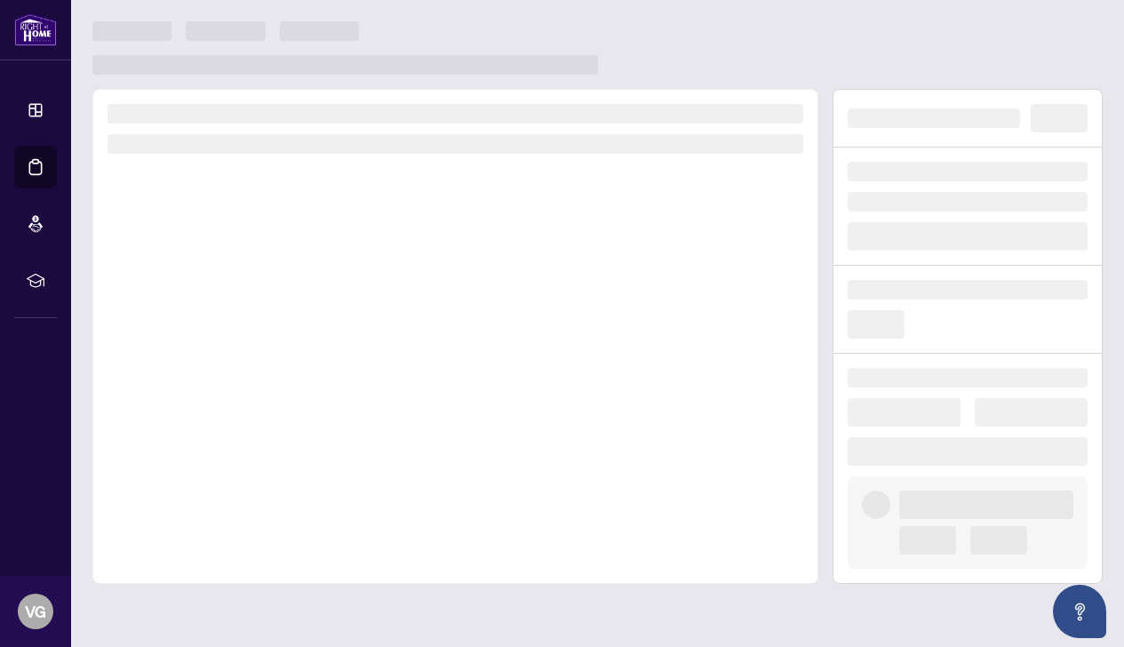
click at [184, 299] on div at bounding box center [455, 336] width 726 height 495
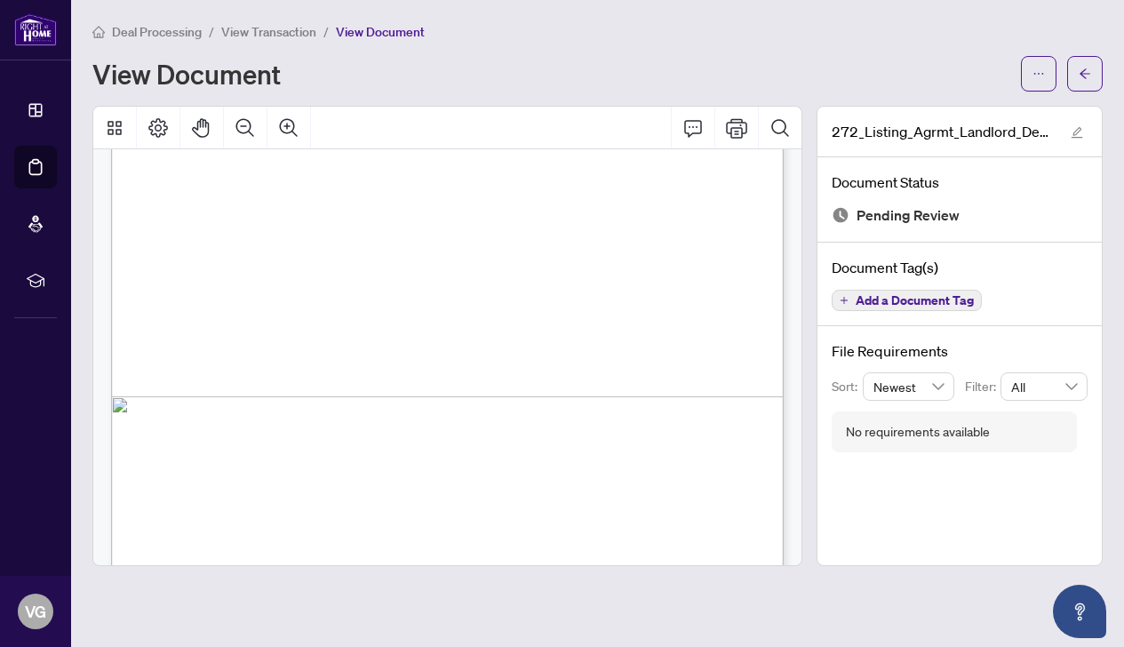
scroll to position [2205, 0]
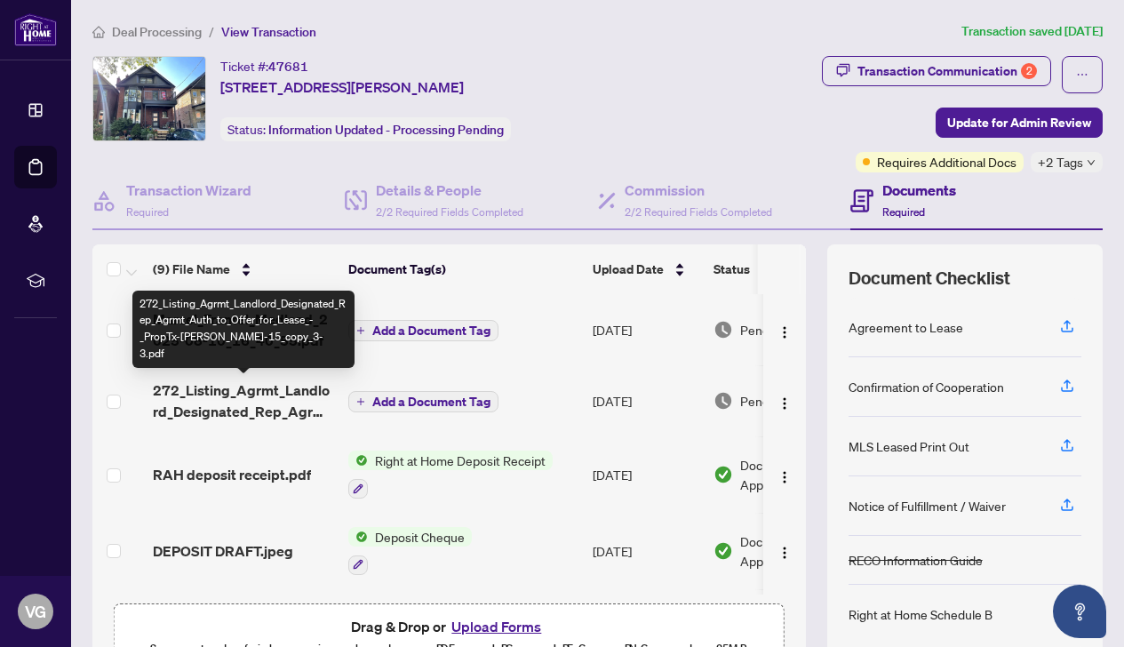
click at [248, 390] on span "272_Listing_Agrmt_Landlord_Designated_Rep_Agrmt_Auth_to_Offer_for_Lease_-_PropT…" at bounding box center [243, 400] width 181 height 43
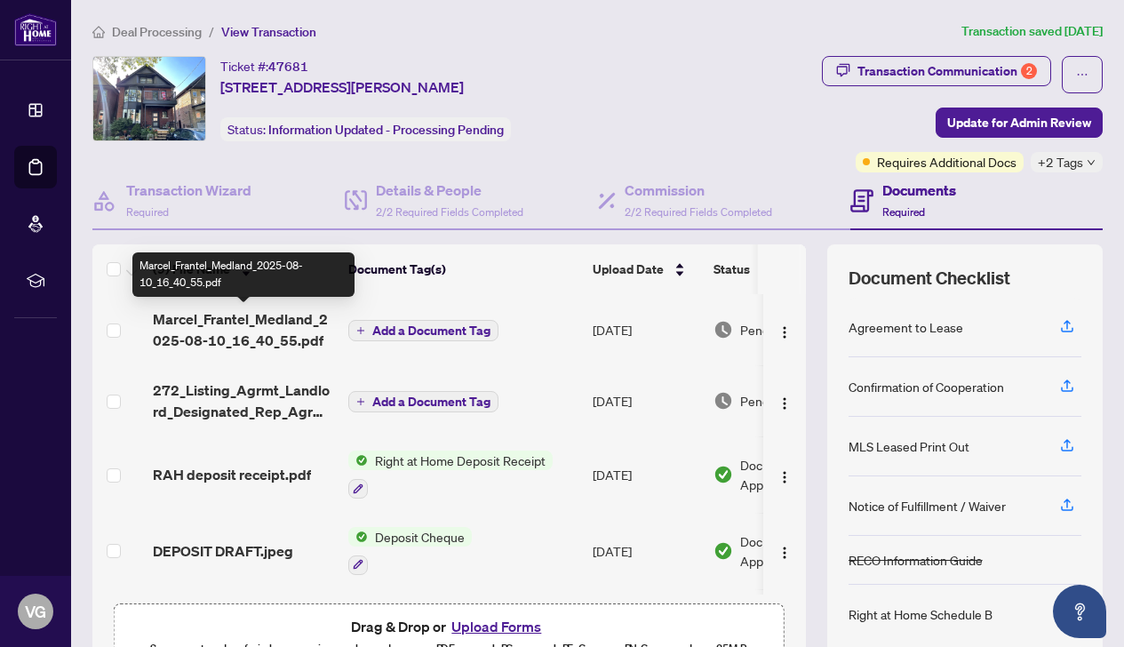
click at [246, 317] on span "Marcel_Frantel_Medland_2025-08-10_16_40_55.pdf" at bounding box center [243, 329] width 181 height 43
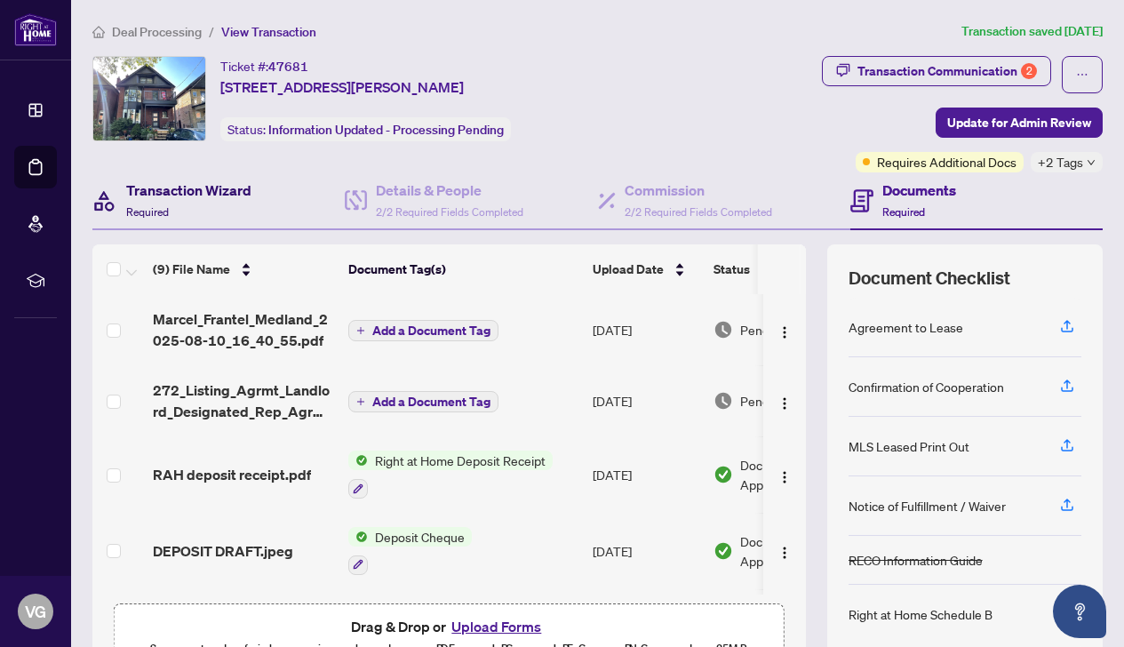
click at [248, 188] on h4 "Transaction Wizard" at bounding box center [188, 190] width 125 height 21
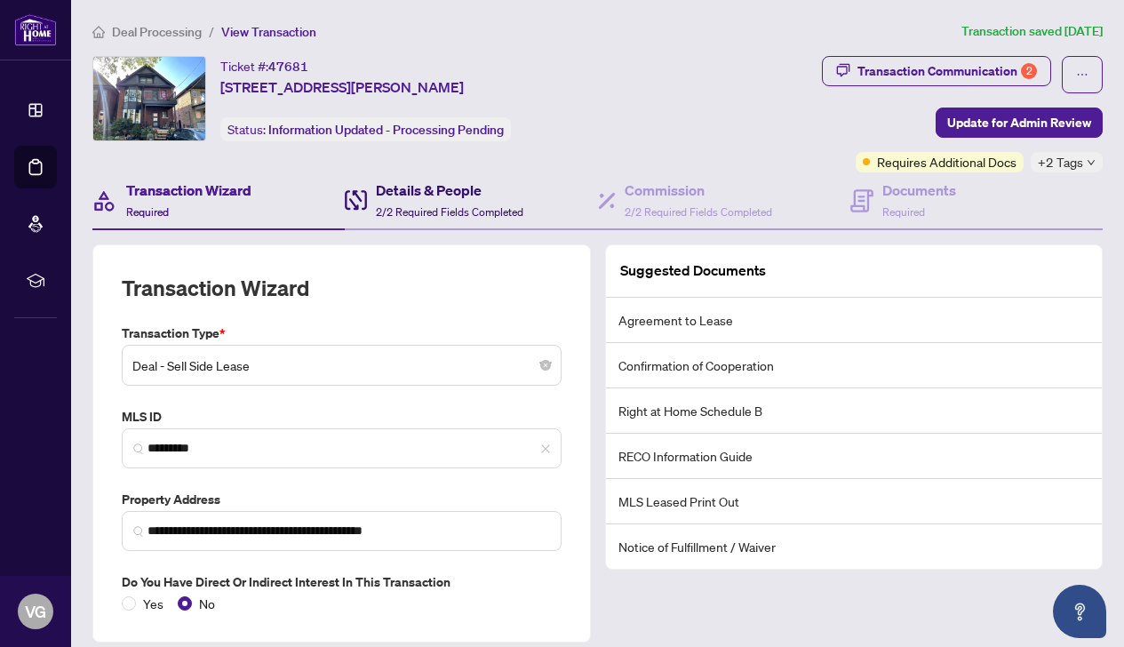
click at [411, 188] on h4 "Details & People" at bounding box center [450, 190] width 148 height 21
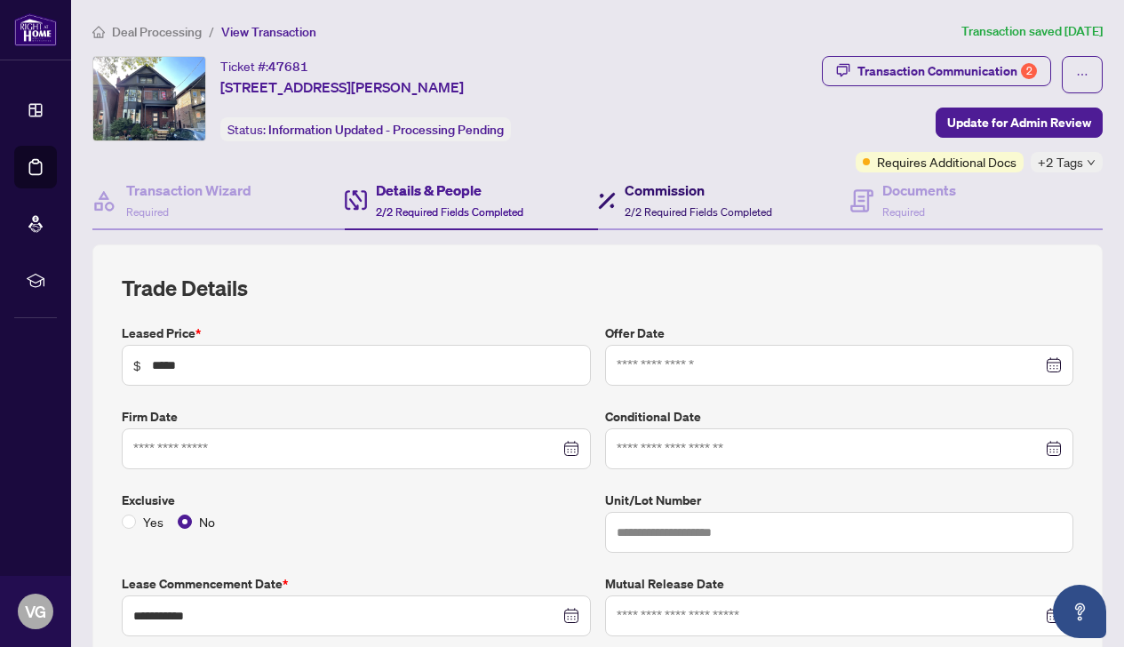
click at [643, 196] on h4 "Commission" at bounding box center [699, 190] width 148 height 21
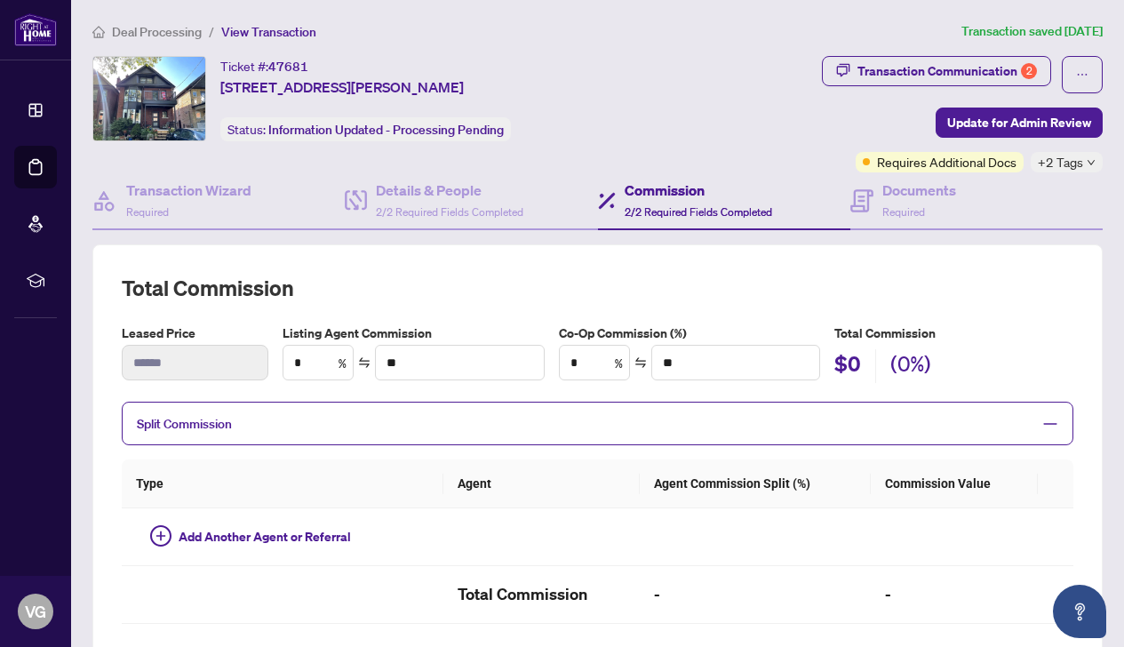
type textarea "**********"
click at [319, 361] on input "*" at bounding box center [318, 363] width 69 height 34
type input "*"
type input "******"
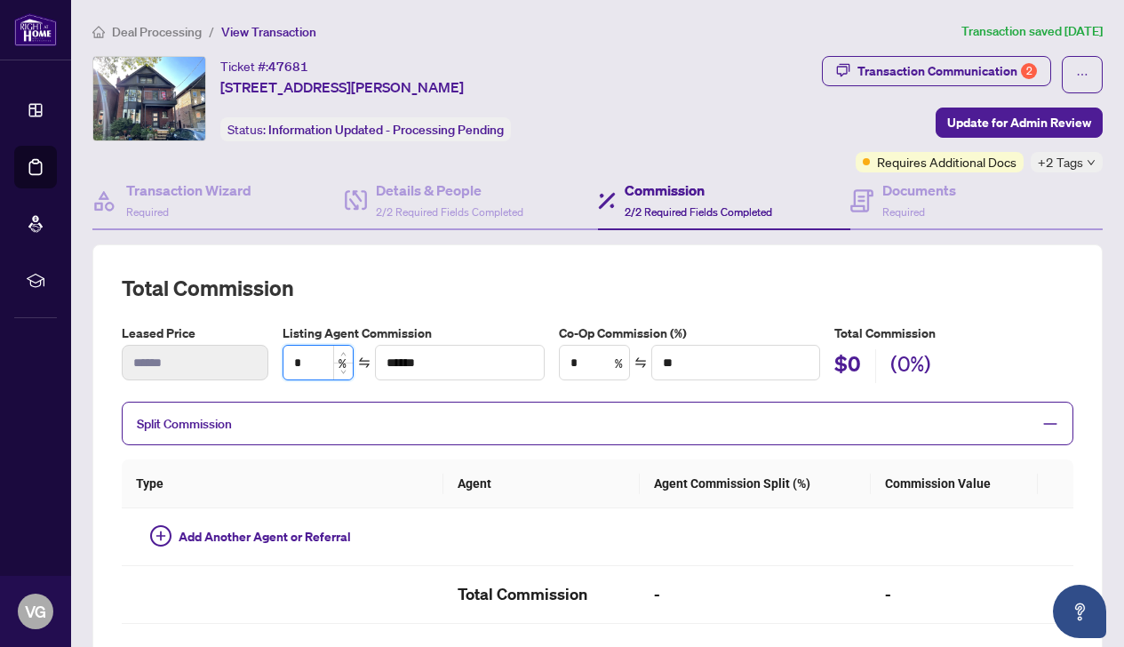
type input "**"
type input "******"
type input "**"
click at [587, 360] on input "*" at bounding box center [594, 363] width 69 height 34
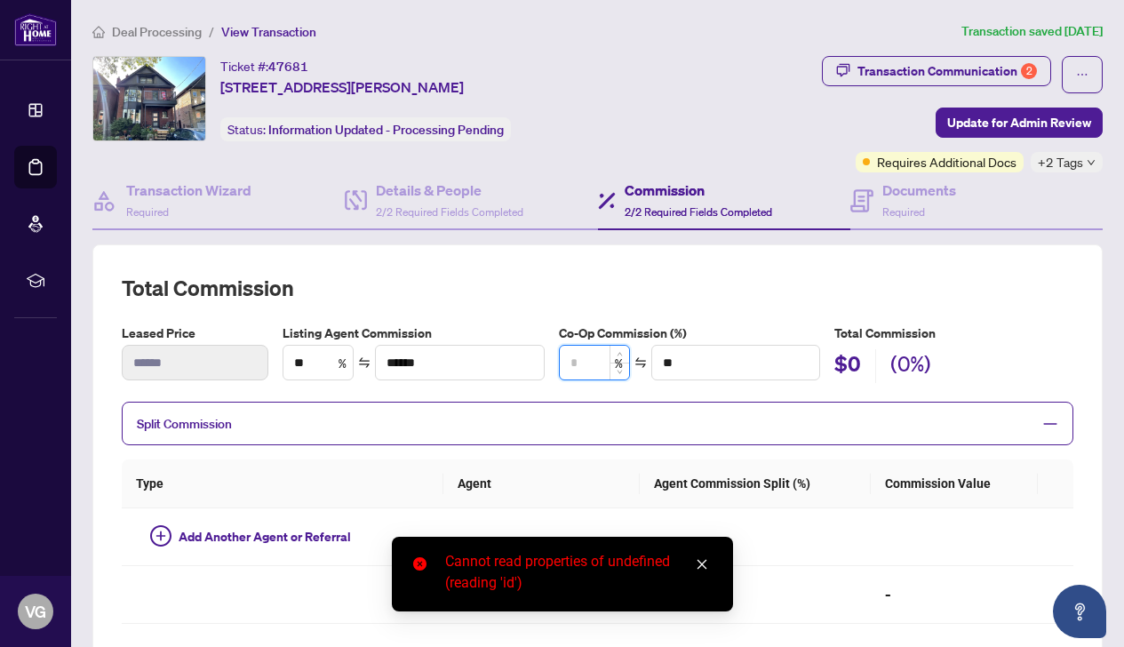
type input "*"
type input "******"
type input "**"
type input "******"
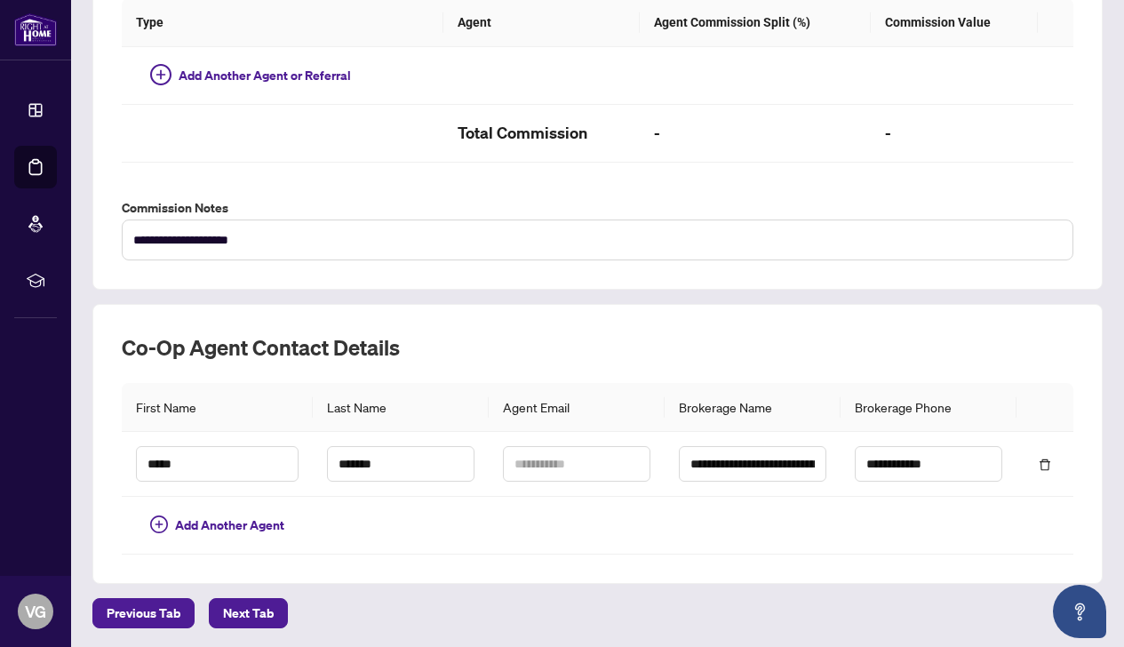
scroll to position [460, 0]
type input "**"
click at [184, 608] on button "Previous Tab" at bounding box center [143, 614] width 102 height 30
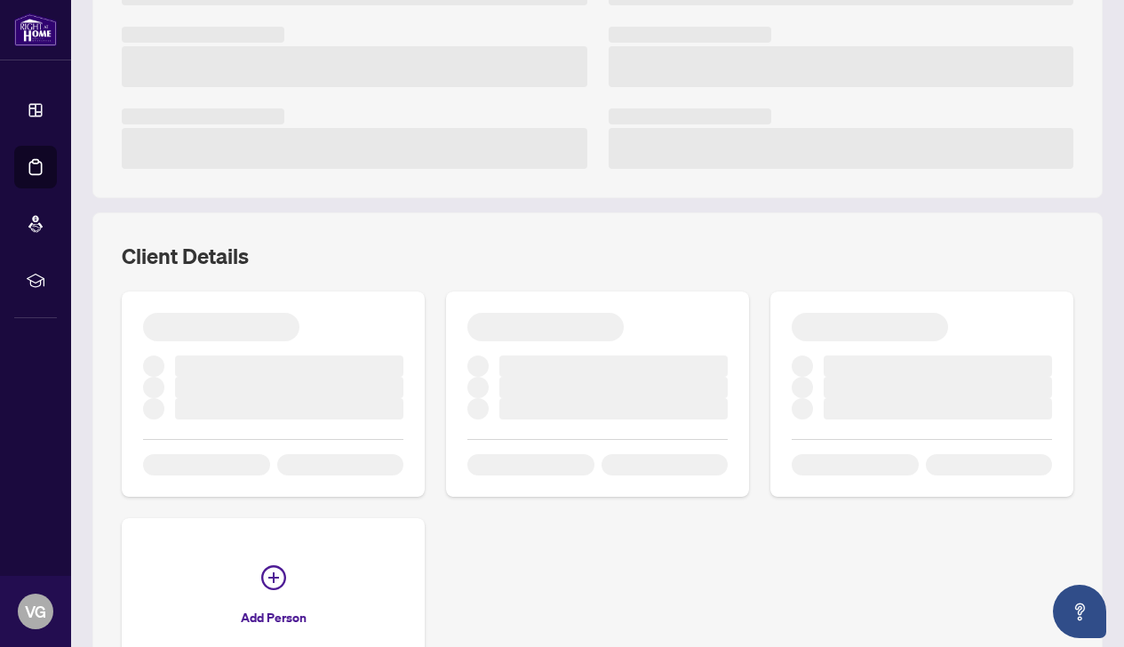
scroll to position [419, 0]
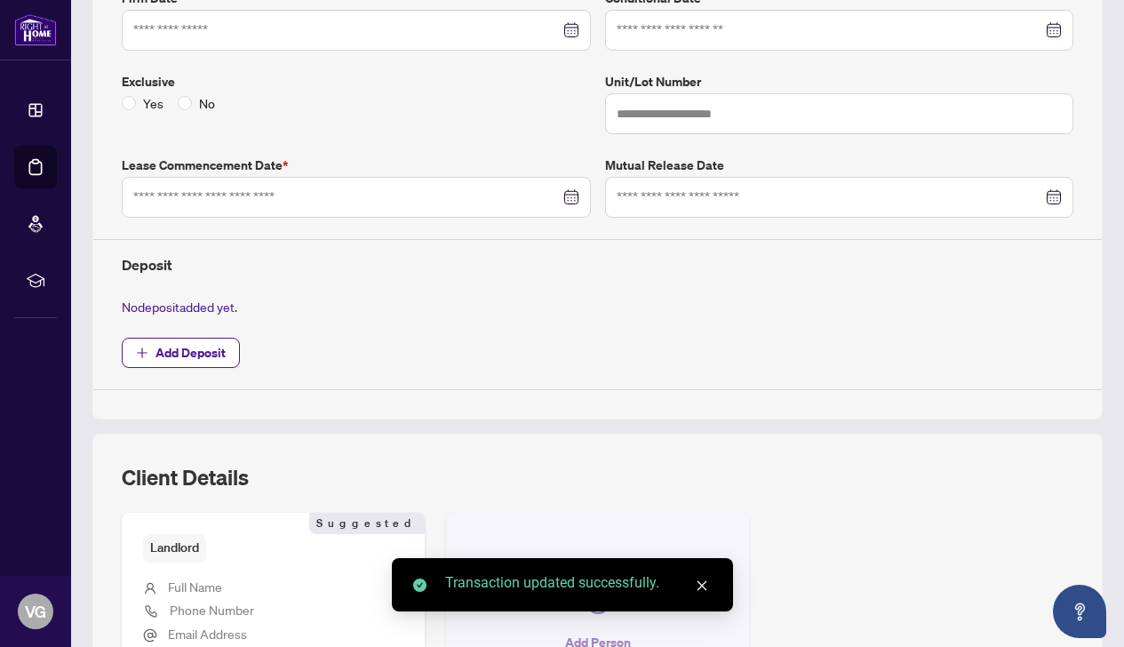
type input "*****"
type input "**********"
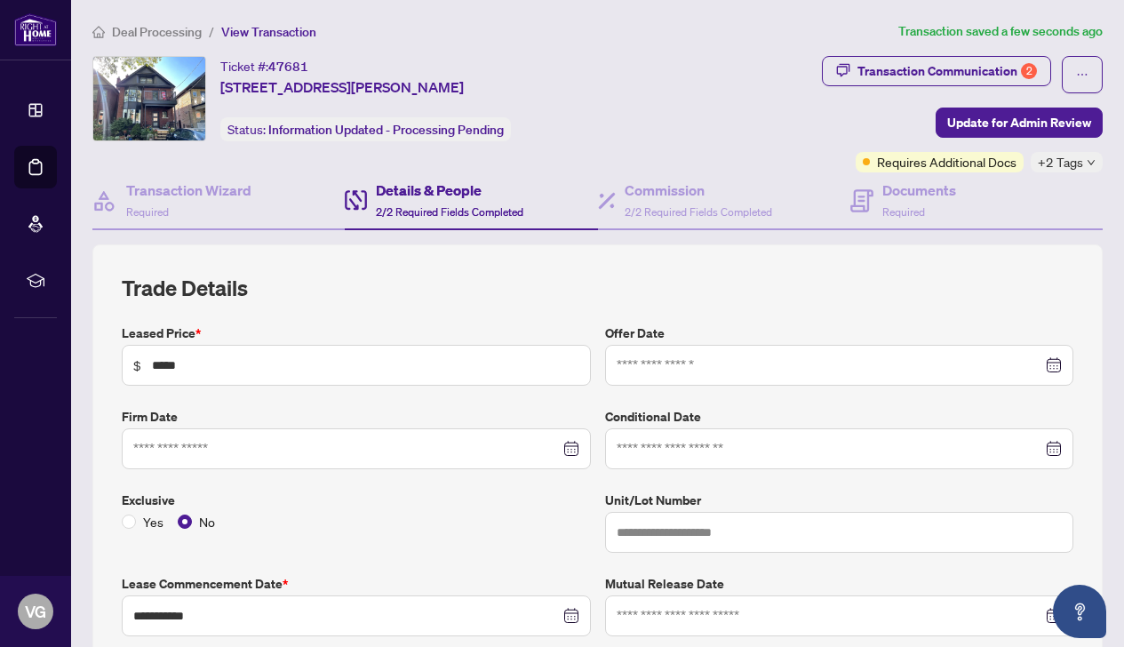
scroll to position [0, 0]
click at [659, 191] on h4 "Commission" at bounding box center [699, 190] width 148 height 21
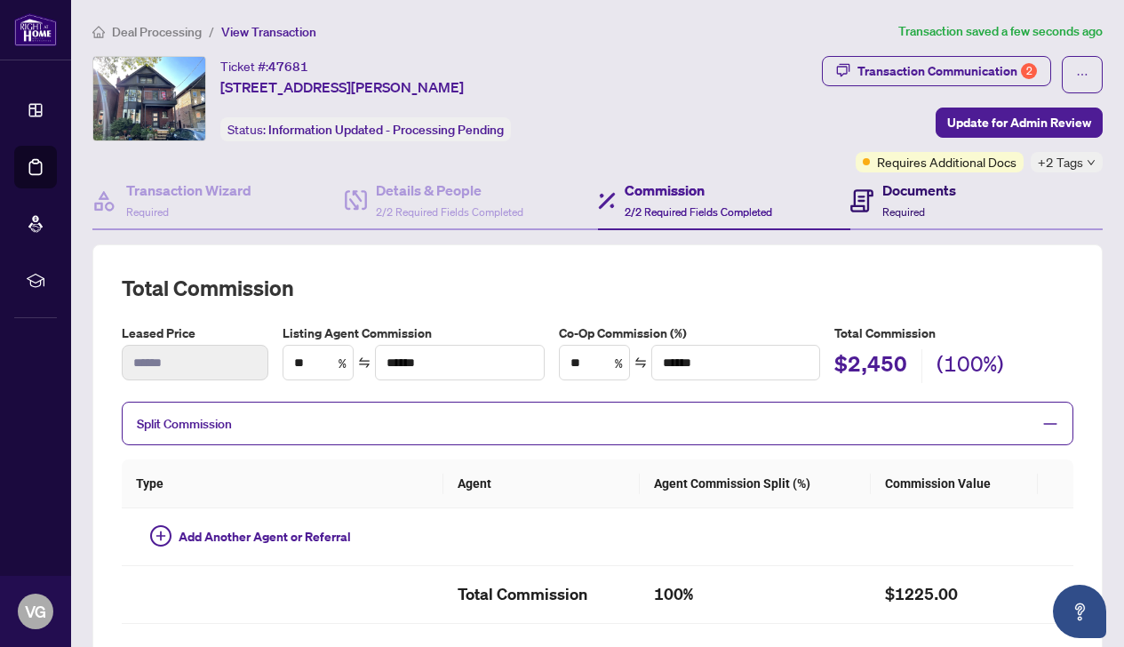
click at [918, 195] on h4 "Documents" at bounding box center [920, 190] width 74 height 21
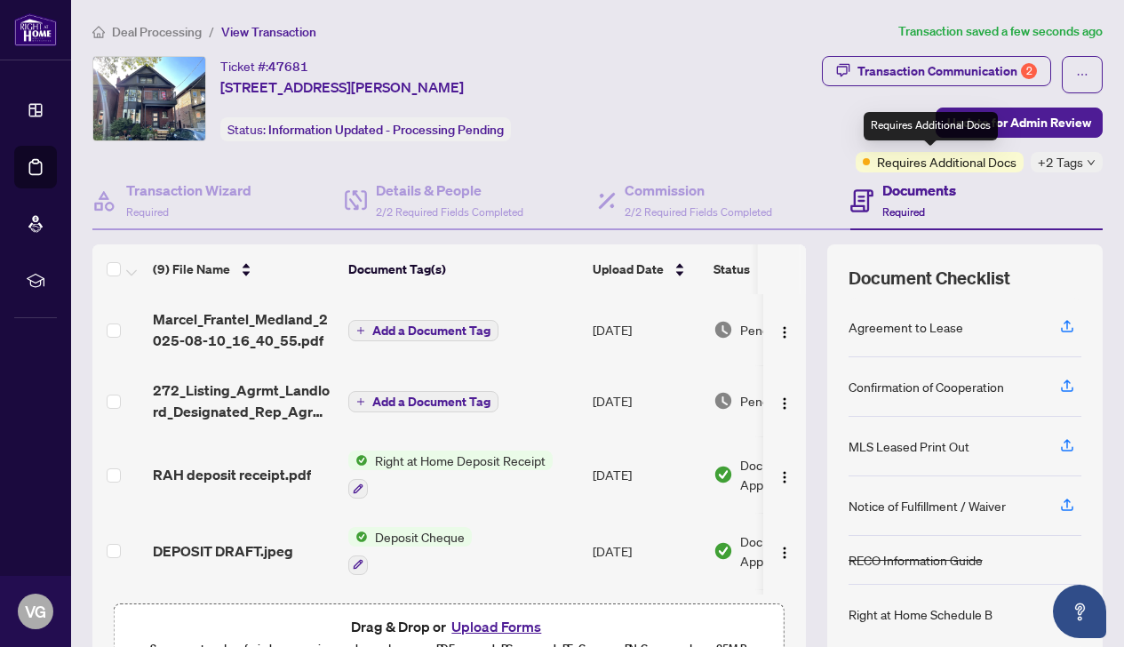
click at [911, 161] on span "Requires Additional Docs" at bounding box center [947, 162] width 140 height 20
click at [856, 163] on div "Requires Additional Docs" at bounding box center [940, 162] width 168 height 20
click at [979, 166] on span "Requires Additional Docs" at bounding box center [947, 162] width 140 height 20
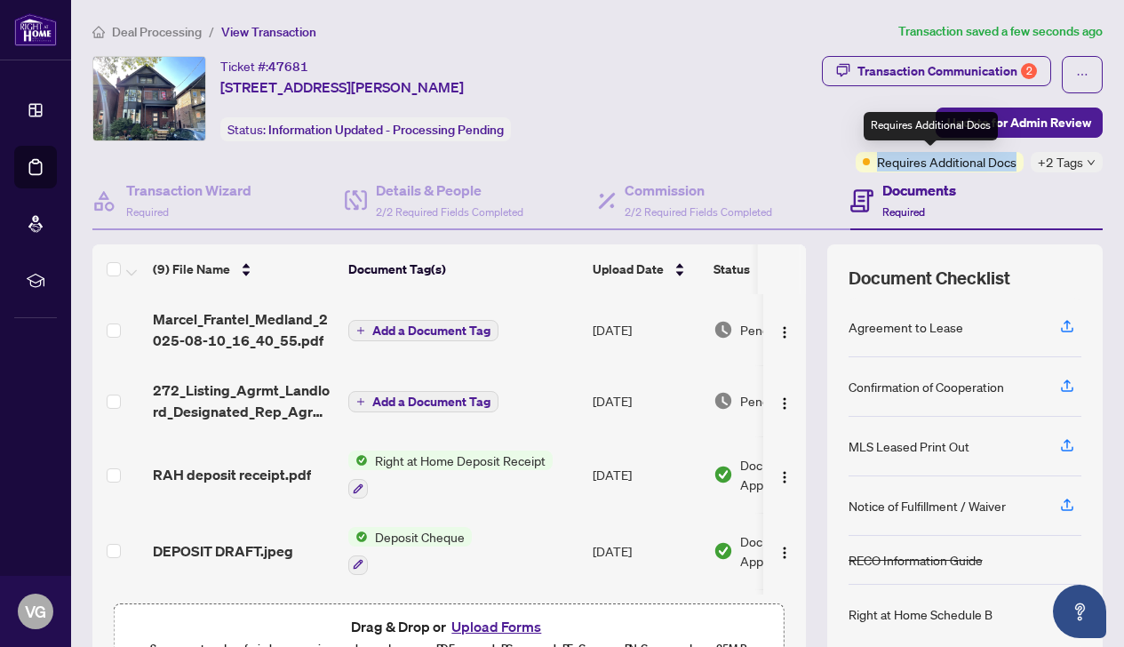
click at [979, 166] on span "Requires Additional Docs" at bounding box center [947, 162] width 140 height 20
click at [954, 169] on span "Requires Additional Docs" at bounding box center [947, 162] width 140 height 20
click at [948, 162] on span "Requires Additional Docs" at bounding box center [947, 162] width 140 height 20
click at [856, 160] on div "Requires Additional Docs" at bounding box center [940, 162] width 168 height 20
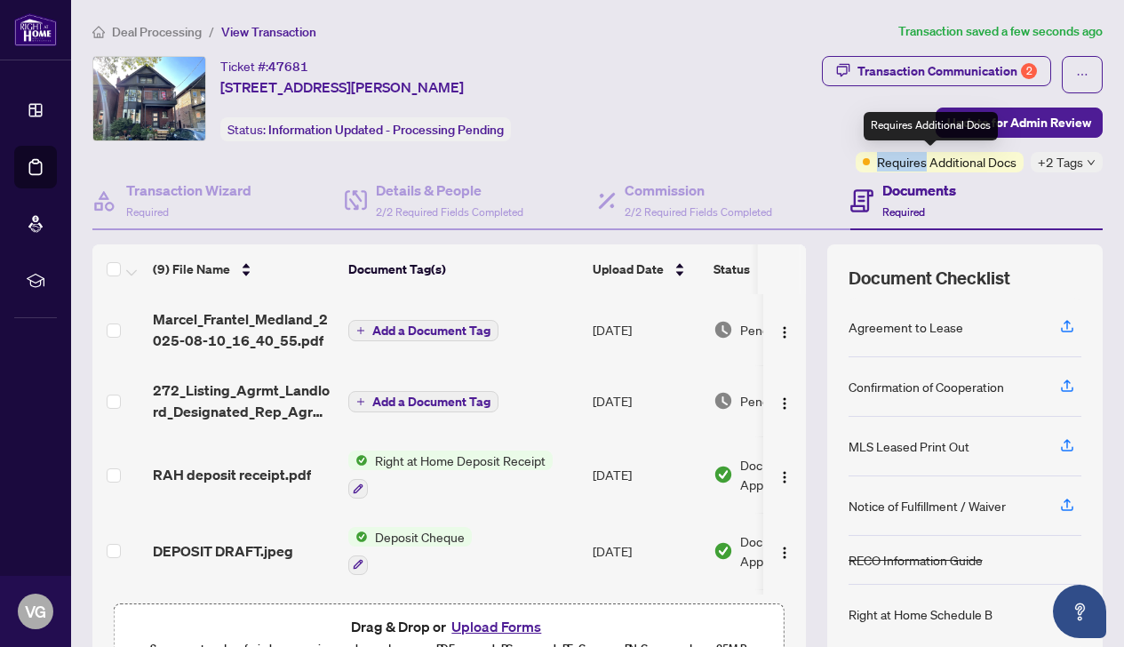
click at [856, 160] on div "Requires Additional Docs" at bounding box center [940, 162] width 168 height 20
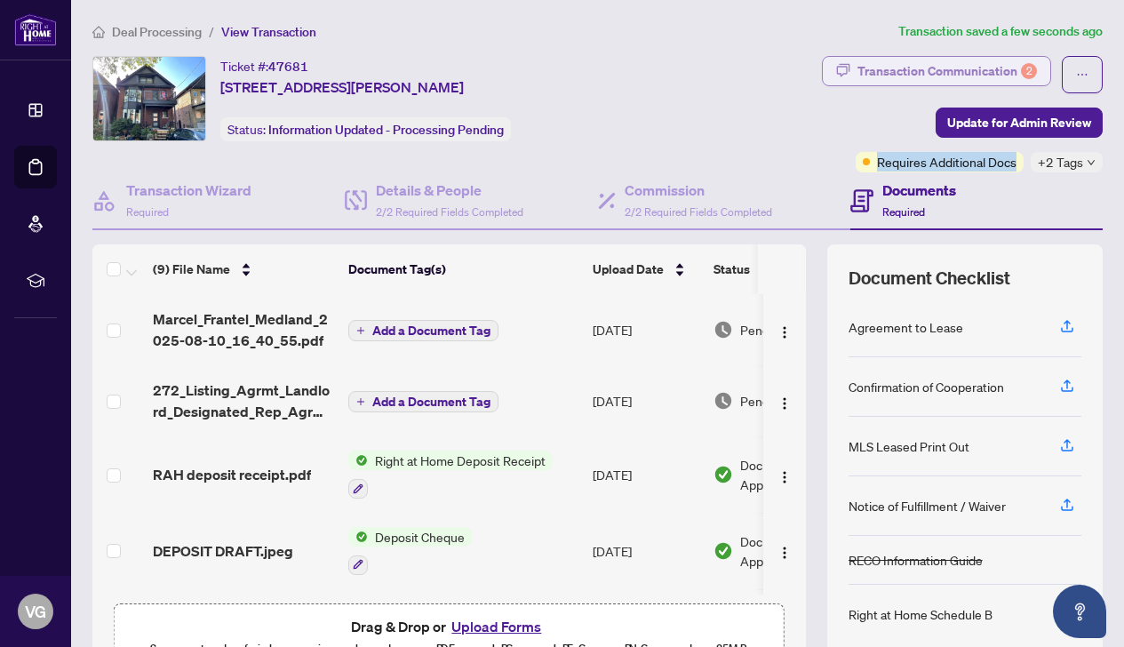
click at [931, 63] on div "Transaction Communication 2" at bounding box center [948, 71] width 180 height 28
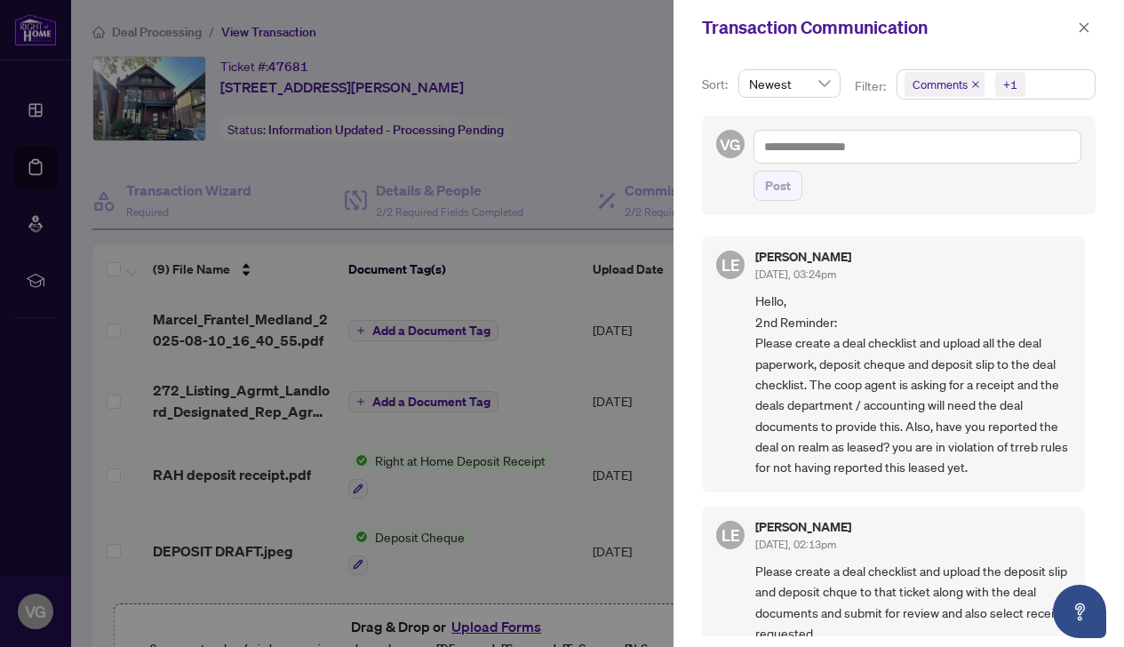
click at [628, 443] on div at bounding box center [562, 323] width 1124 height 647
click at [1084, 37] on span "button" at bounding box center [1084, 27] width 12 height 28
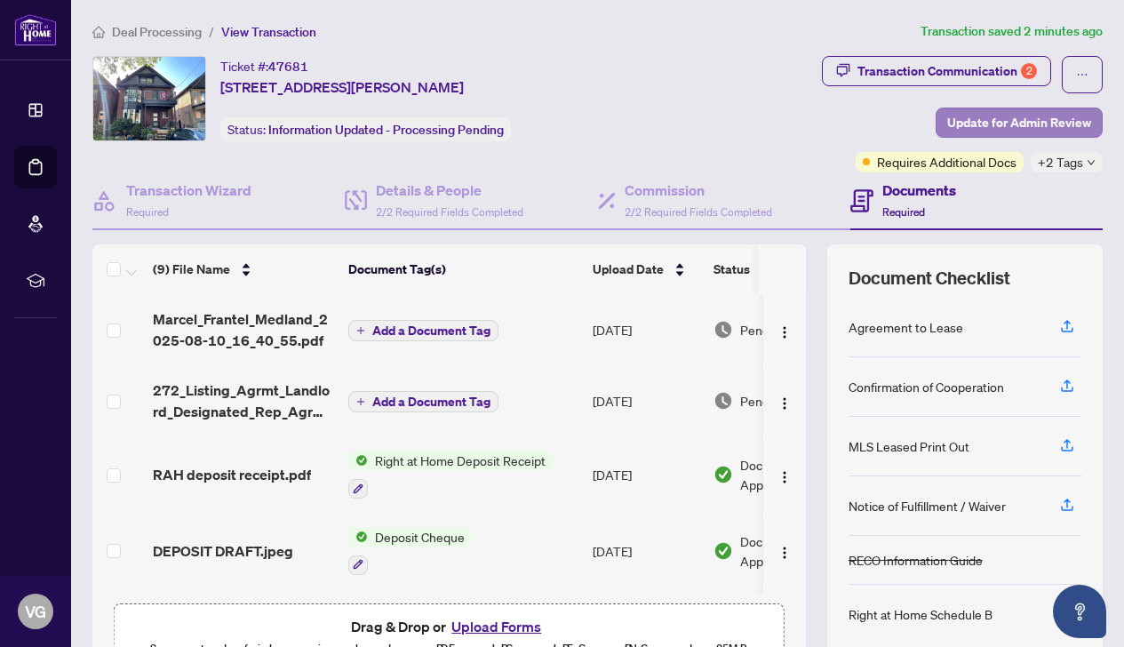
click at [978, 124] on span "Update for Admin Review" at bounding box center [1019, 122] width 144 height 28
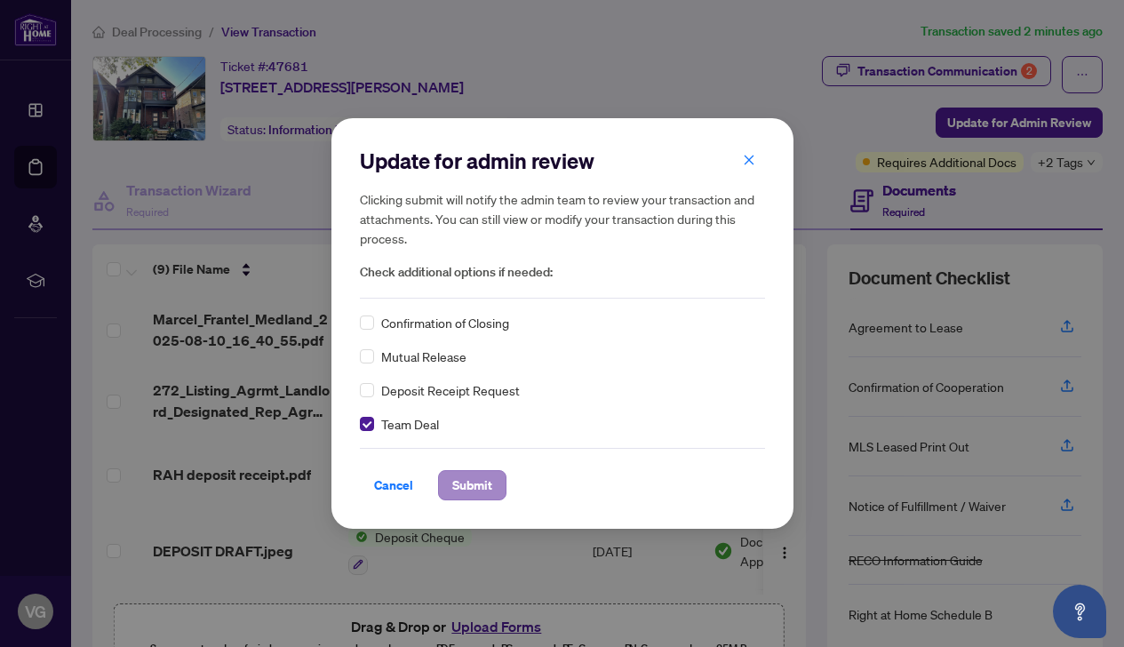
click at [464, 491] on span "Submit" at bounding box center [472, 485] width 40 height 28
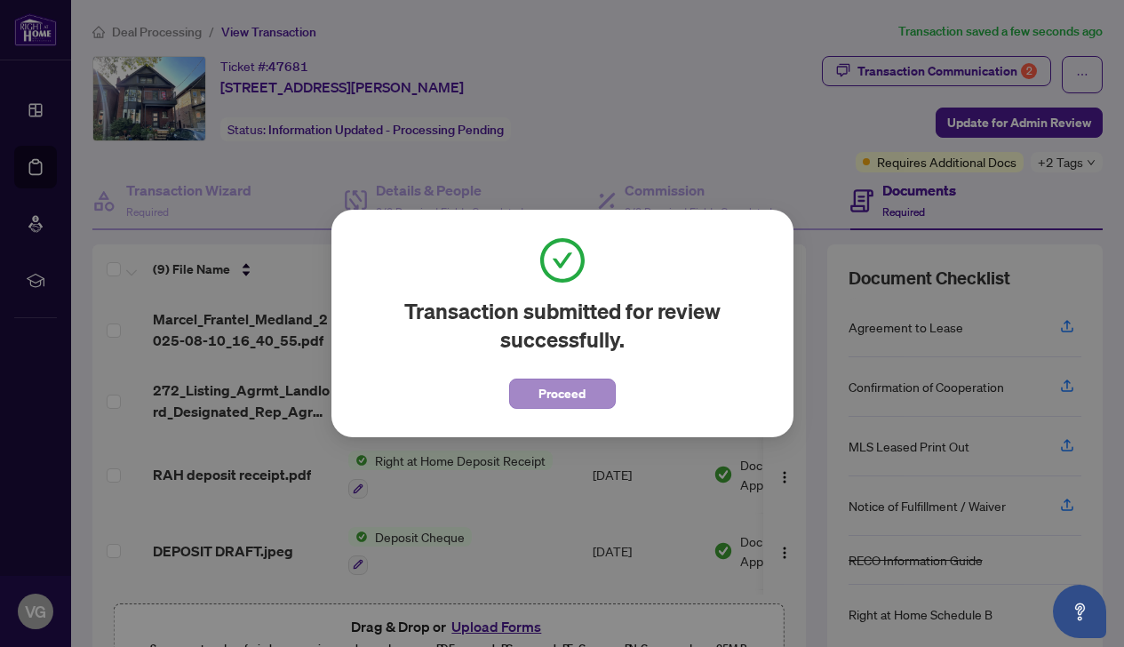
click at [545, 393] on span "Proceed" at bounding box center [562, 393] width 47 height 28
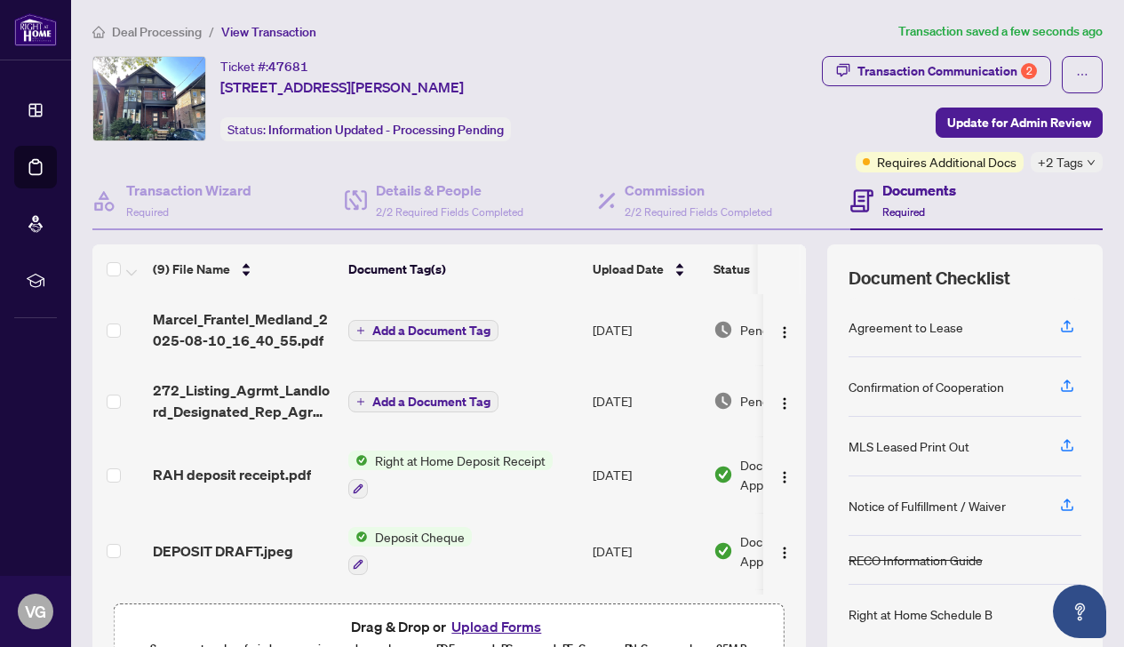
click at [911, 194] on h4 "Documents" at bounding box center [920, 190] width 74 height 21
click at [911, 162] on span "Requires Additional Docs" at bounding box center [947, 162] width 140 height 20
click at [856, 163] on div "Requires Additional Docs" at bounding box center [940, 162] width 168 height 20
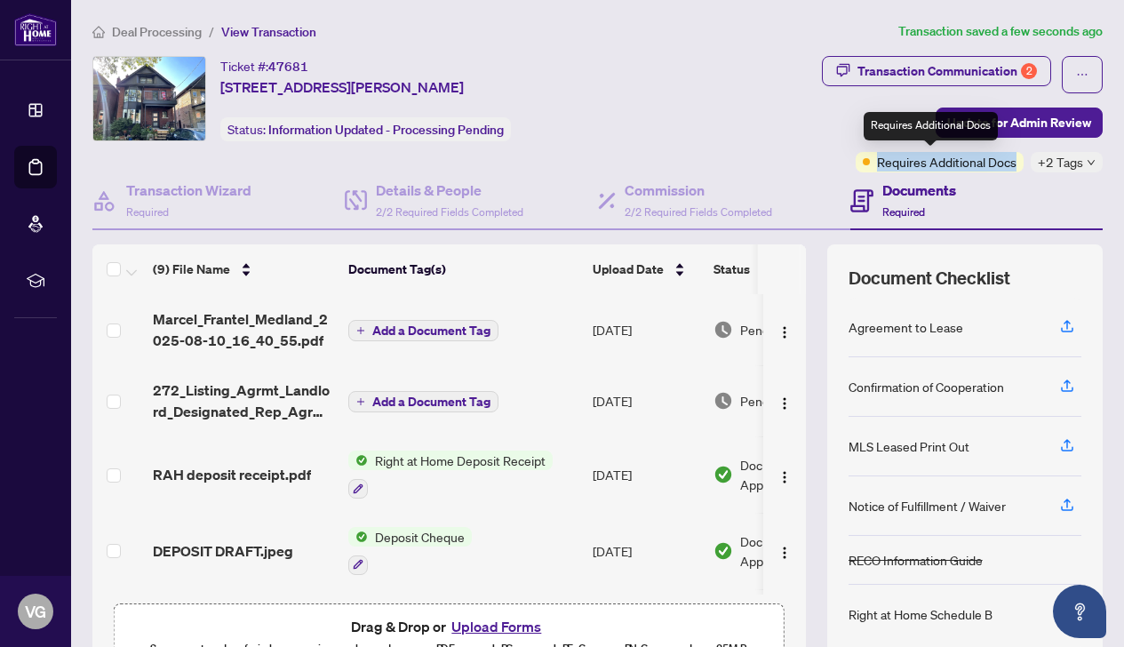
click at [856, 163] on div "Requires Additional Docs" at bounding box center [940, 162] width 168 height 20
click at [964, 156] on span "Requires Additional Docs" at bounding box center [947, 162] width 140 height 20
click at [1060, 163] on span "+2 Tags" at bounding box center [1060, 162] width 45 height 20
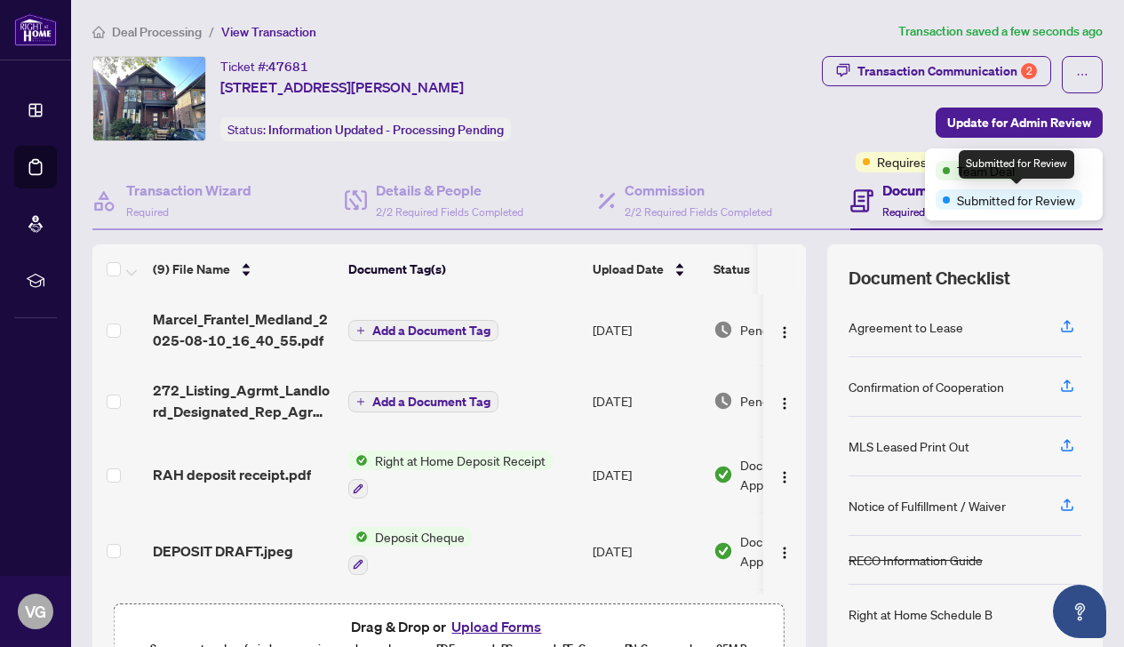
click at [1045, 202] on span "Submitted for Review" at bounding box center [1016, 200] width 118 height 20
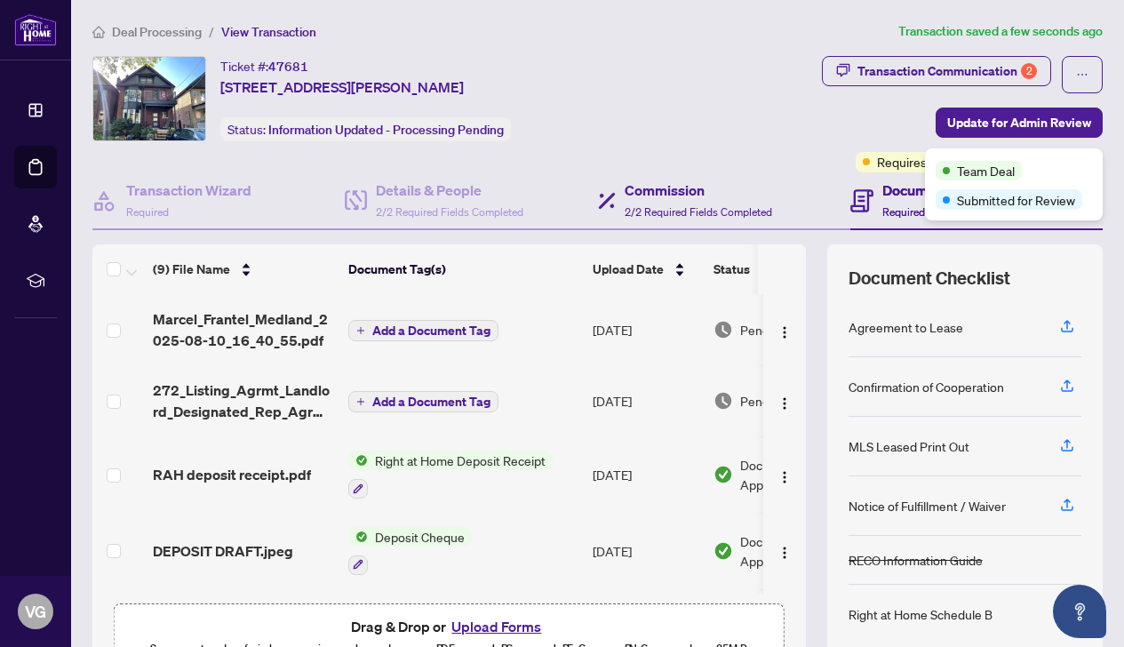
click at [775, 192] on div "Commission 2/2 Required Fields Completed" at bounding box center [724, 201] width 252 height 58
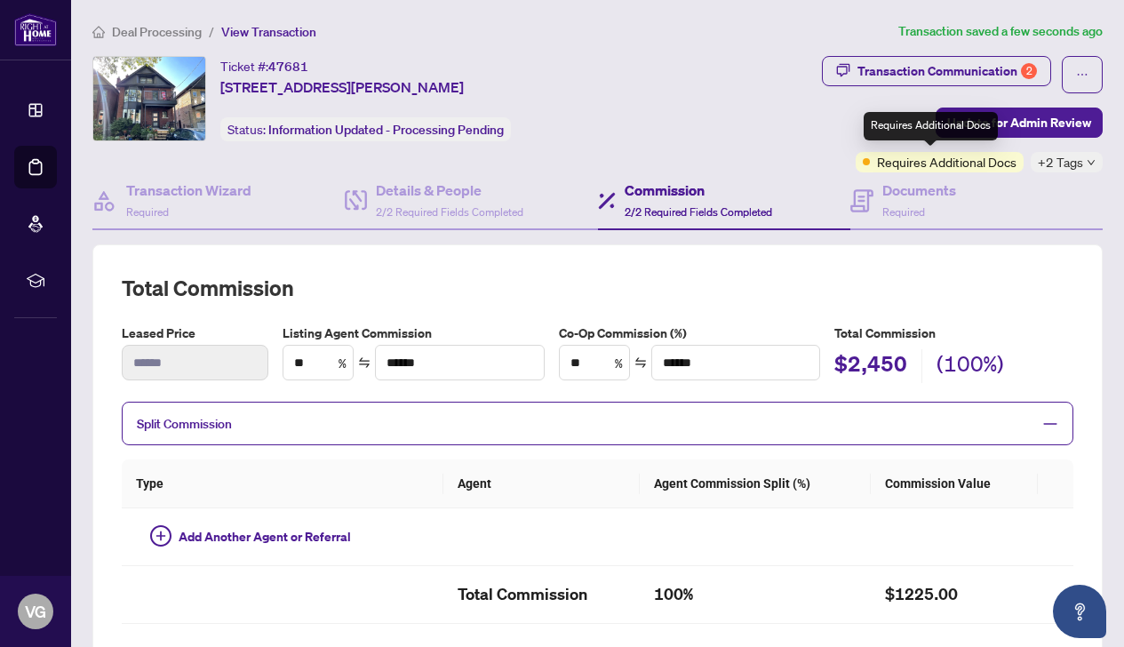
click at [878, 161] on span "Requires Additional Docs" at bounding box center [947, 162] width 140 height 20
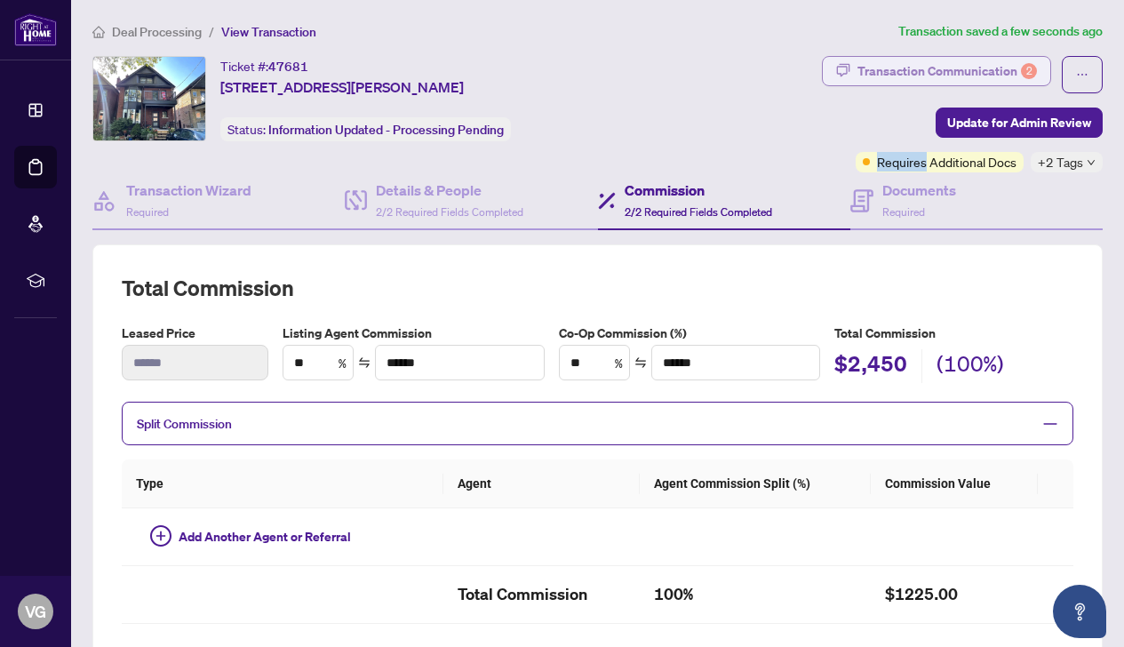
click at [887, 74] on div "Transaction Communication 2" at bounding box center [948, 71] width 180 height 28
type textarea "**********"
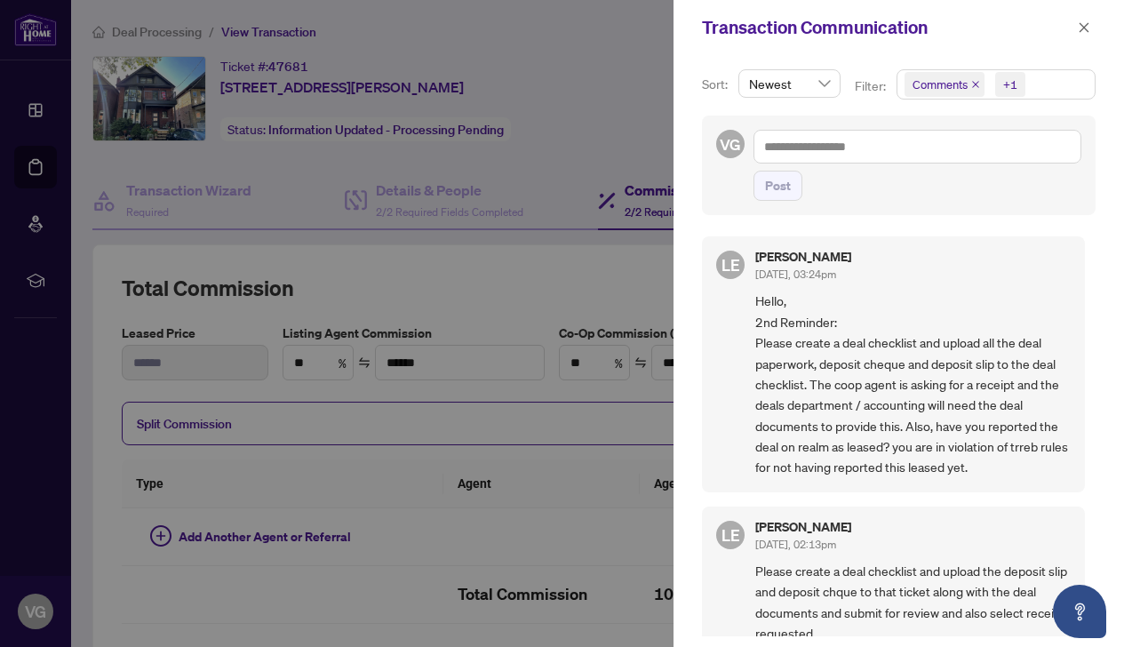
click at [538, 143] on div at bounding box center [562, 323] width 1124 height 647
click at [1081, 23] on icon "close" at bounding box center [1084, 27] width 12 height 12
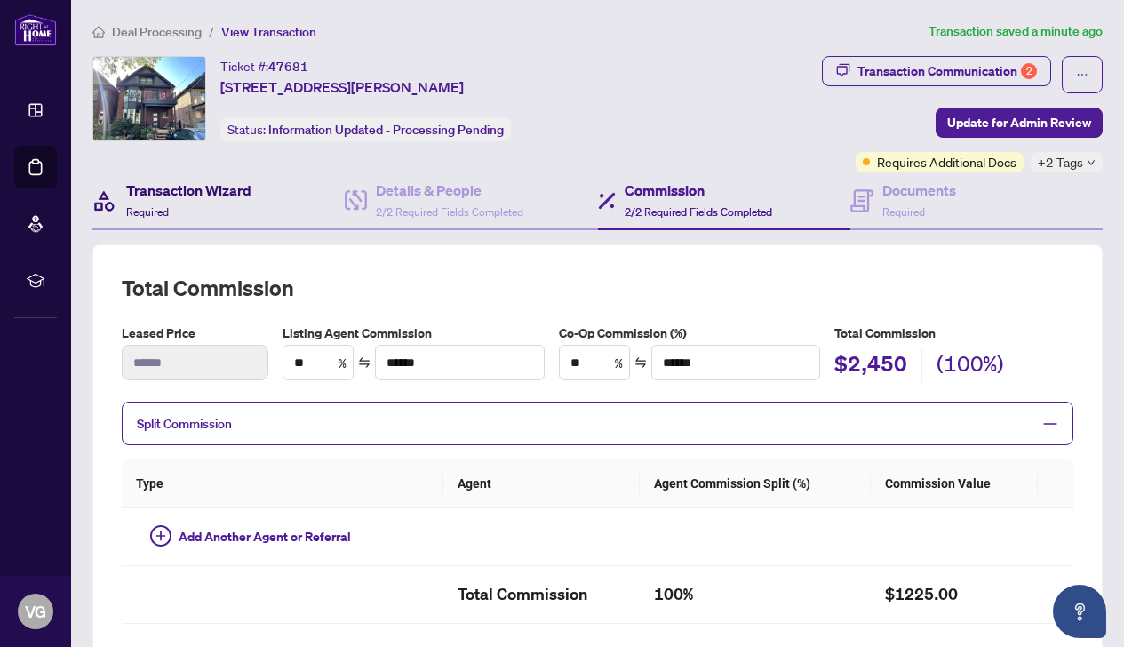
click at [243, 185] on h4 "Transaction Wizard" at bounding box center [188, 190] width 125 height 21
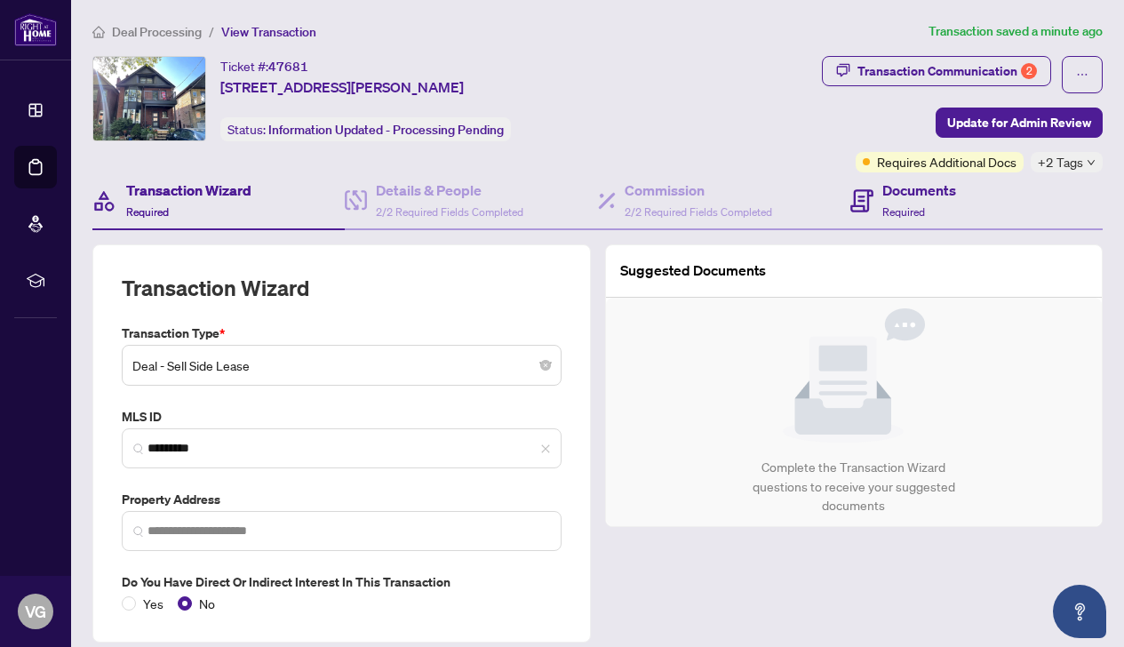
type input "**********"
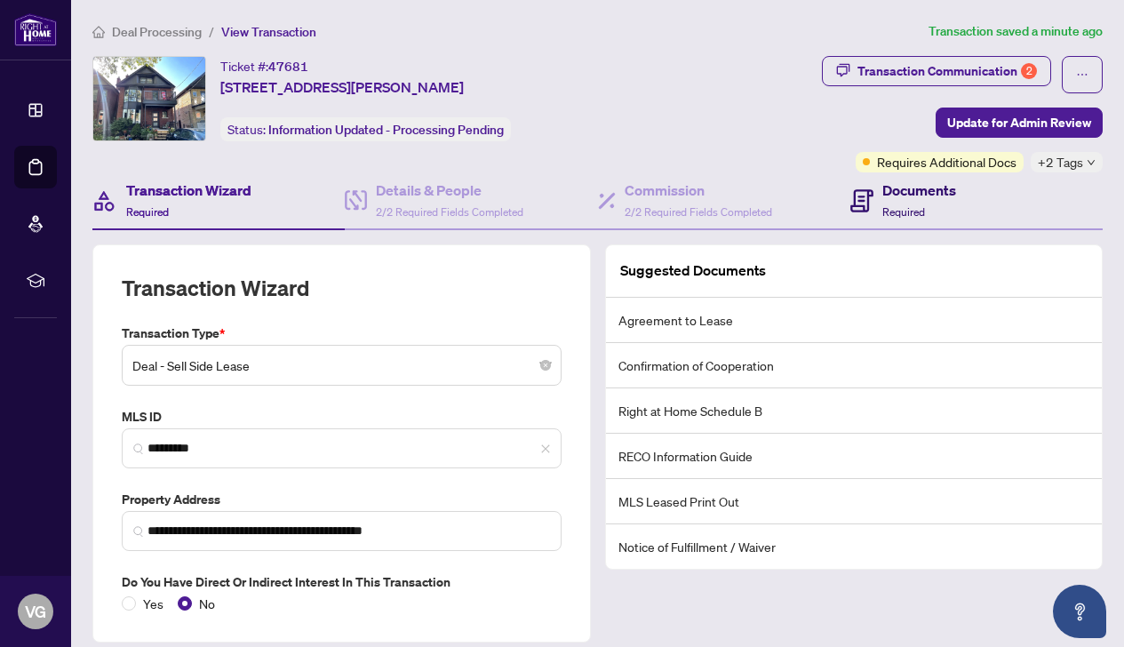
click at [893, 191] on h4 "Documents" at bounding box center [920, 190] width 74 height 21
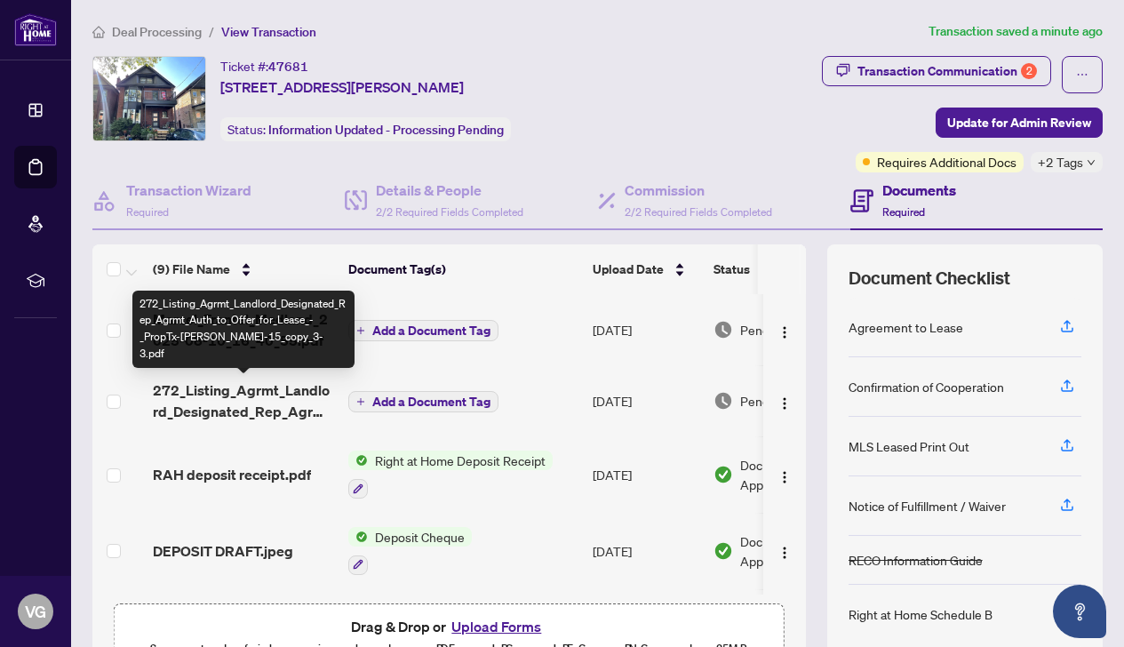
click at [286, 390] on span "272_Listing_Agrmt_Landlord_Designated_Rep_Agrmt_Auth_to_Offer_for_Lease_-_PropT…" at bounding box center [243, 400] width 181 height 43
click at [222, 319] on div "272_Listing_Agrmt_Landlord_Designated_Rep_Agrmt_Auth_to_Offer_for_Lease_-_PropT…" at bounding box center [243, 329] width 222 height 77
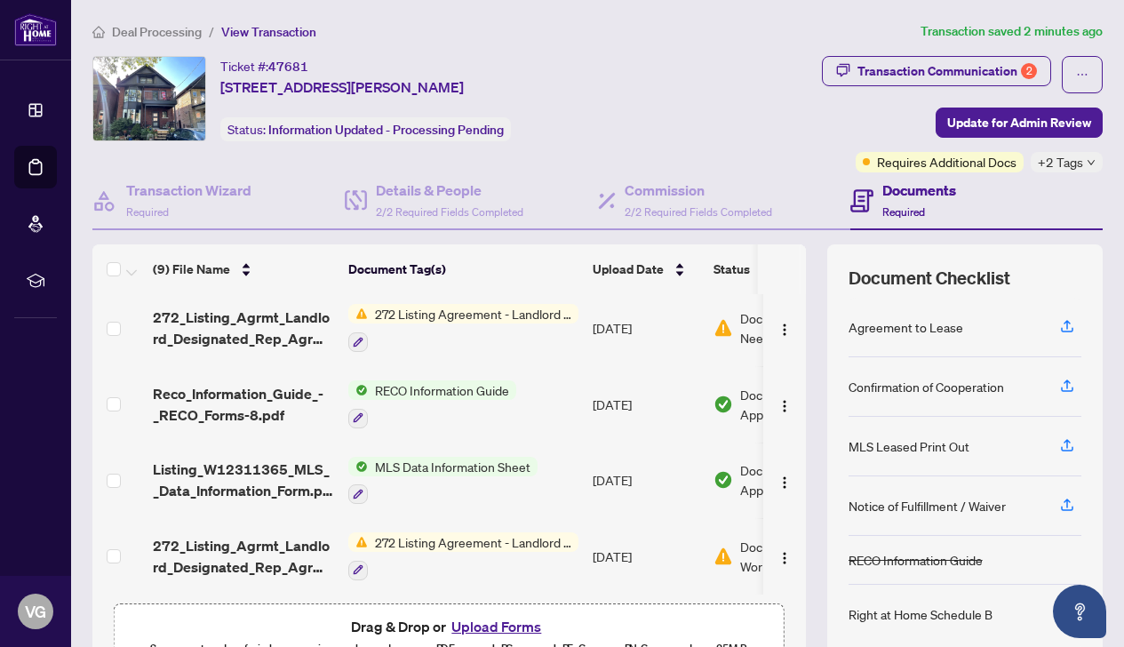
scroll to position [377, 0]
click at [389, 462] on span "MLS Data Information Sheet" at bounding box center [453, 467] width 170 height 20
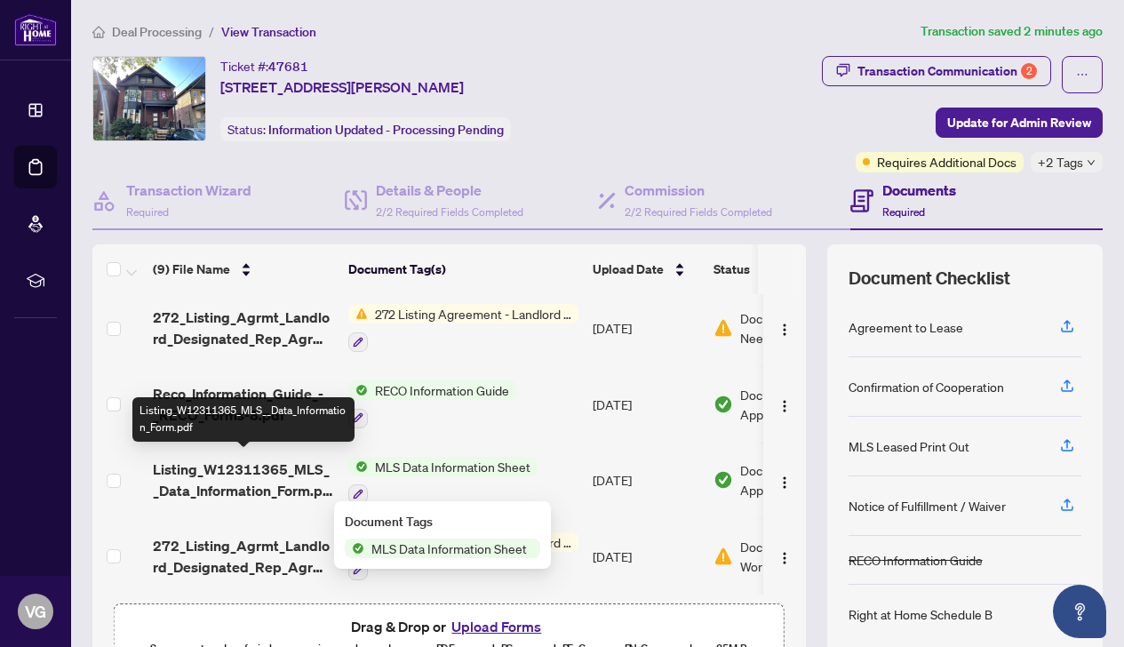
scroll to position [4, 0]
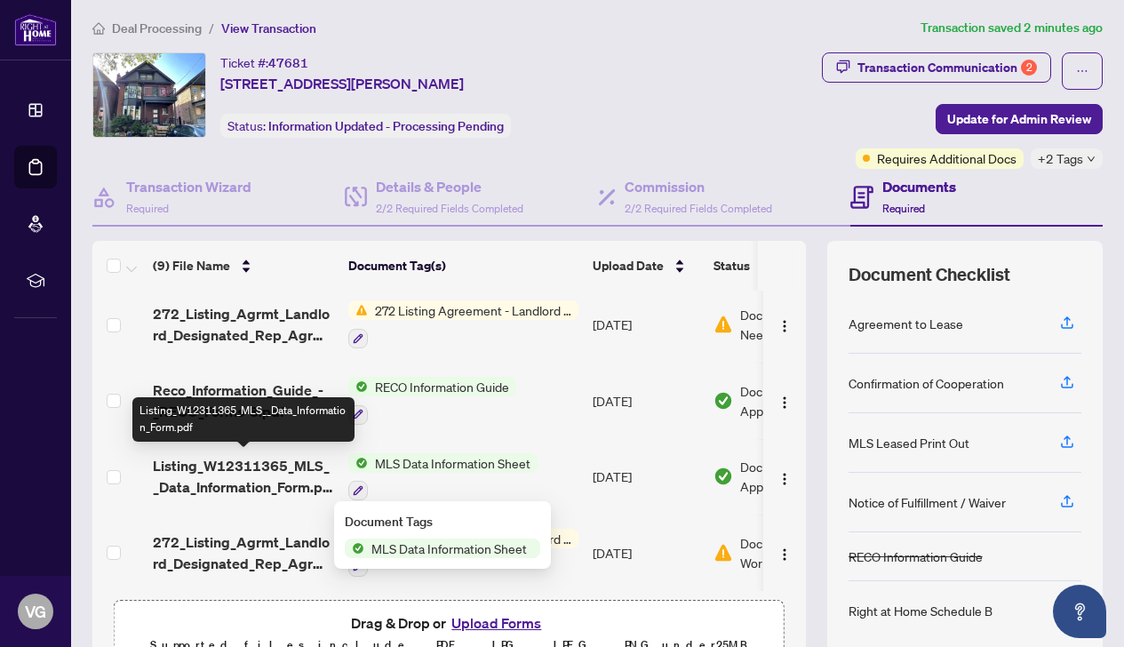
click at [298, 466] on span "Listing_W12311365_MLS__Data_Information_Form.pdf" at bounding box center [243, 476] width 181 height 43
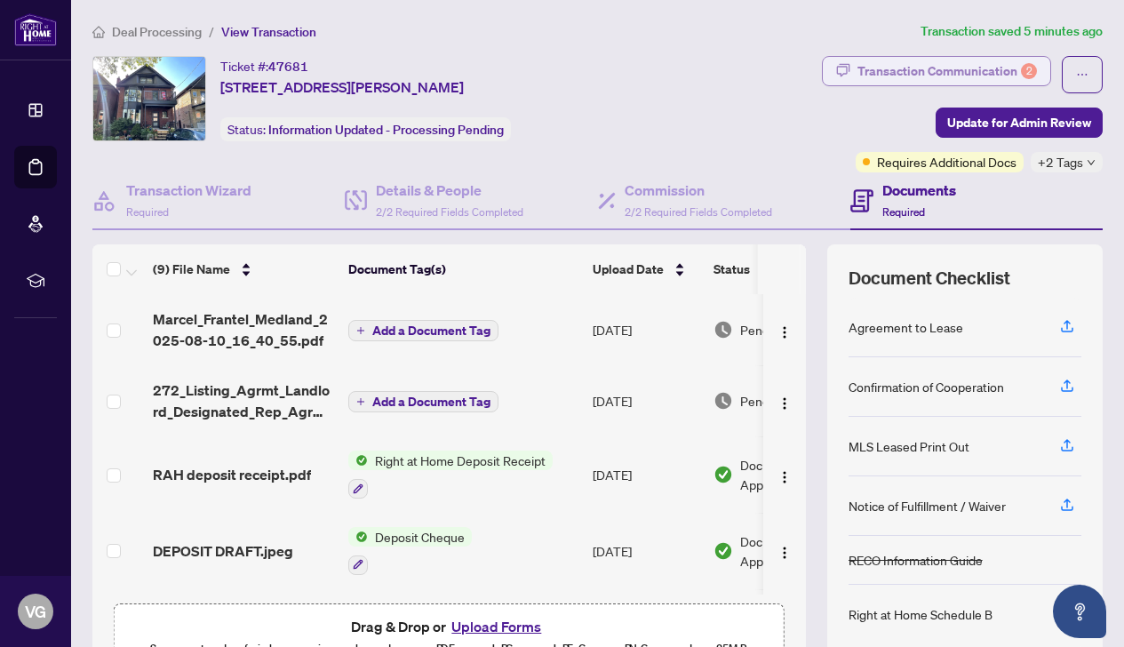
click at [955, 67] on div "Transaction Communication 2" at bounding box center [948, 71] width 180 height 28
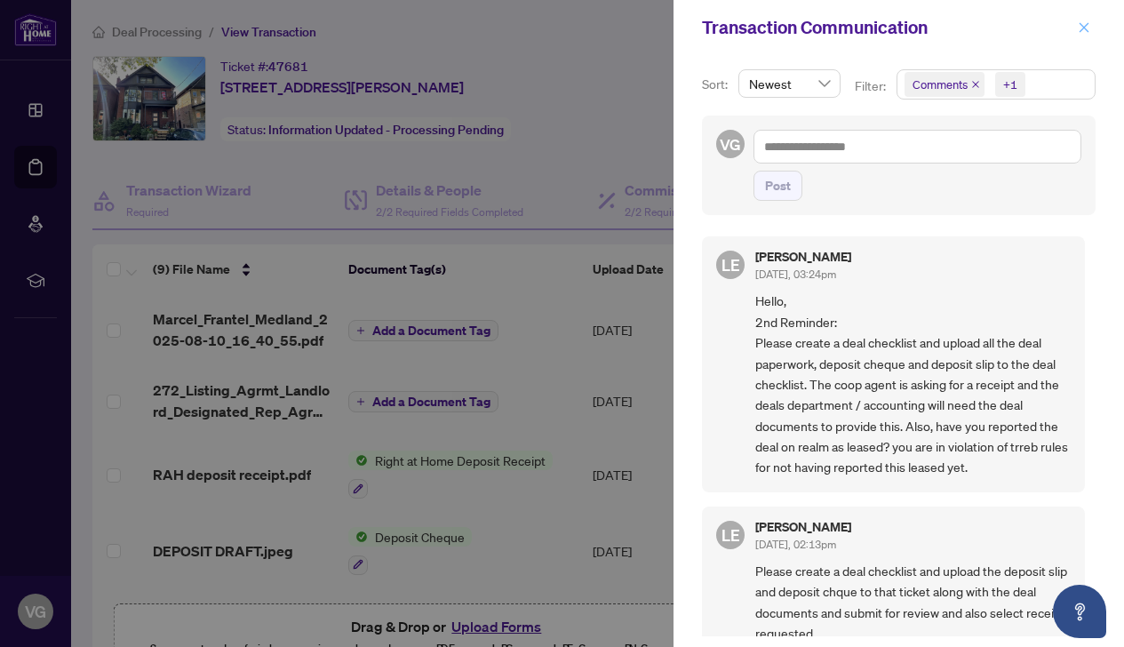
click at [1082, 28] on icon "close" at bounding box center [1084, 27] width 12 height 12
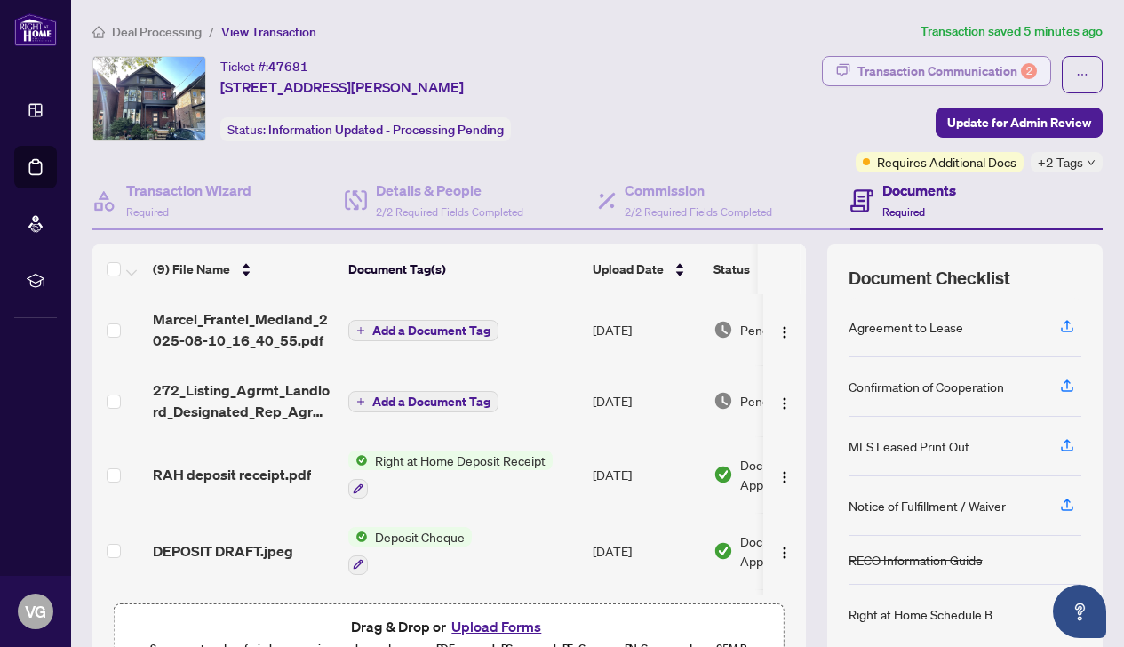
click at [927, 67] on div "Transaction Communication 2" at bounding box center [948, 71] width 180 height 28
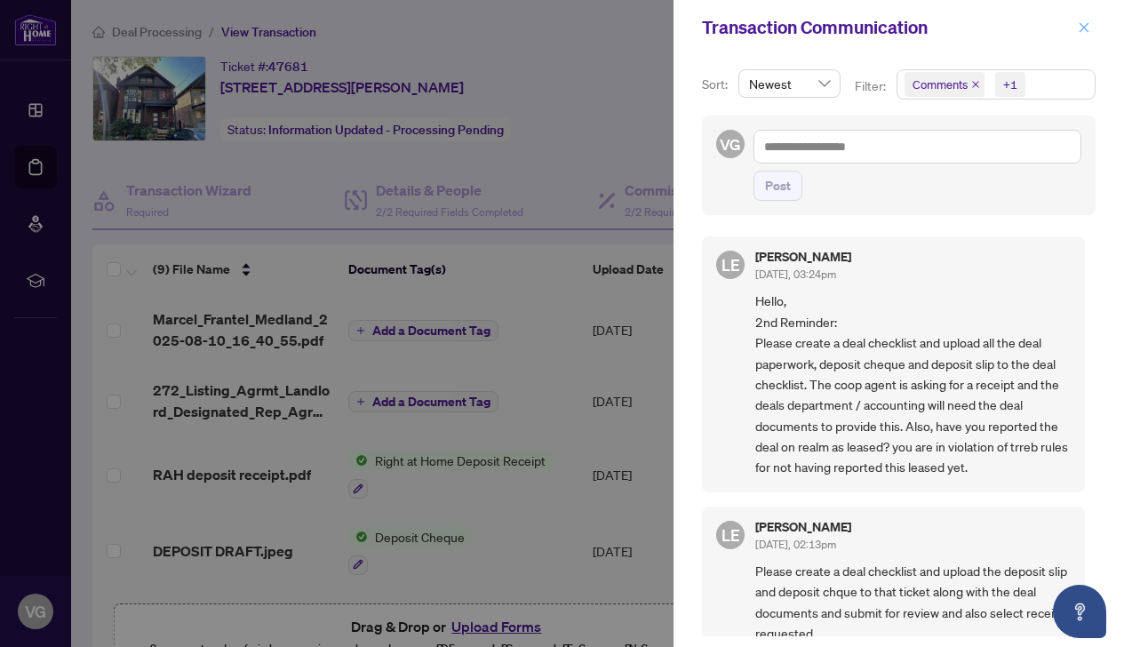
click at [1083, 27] on icon "close" at bounding box center [1084, 27] width 12 height 12
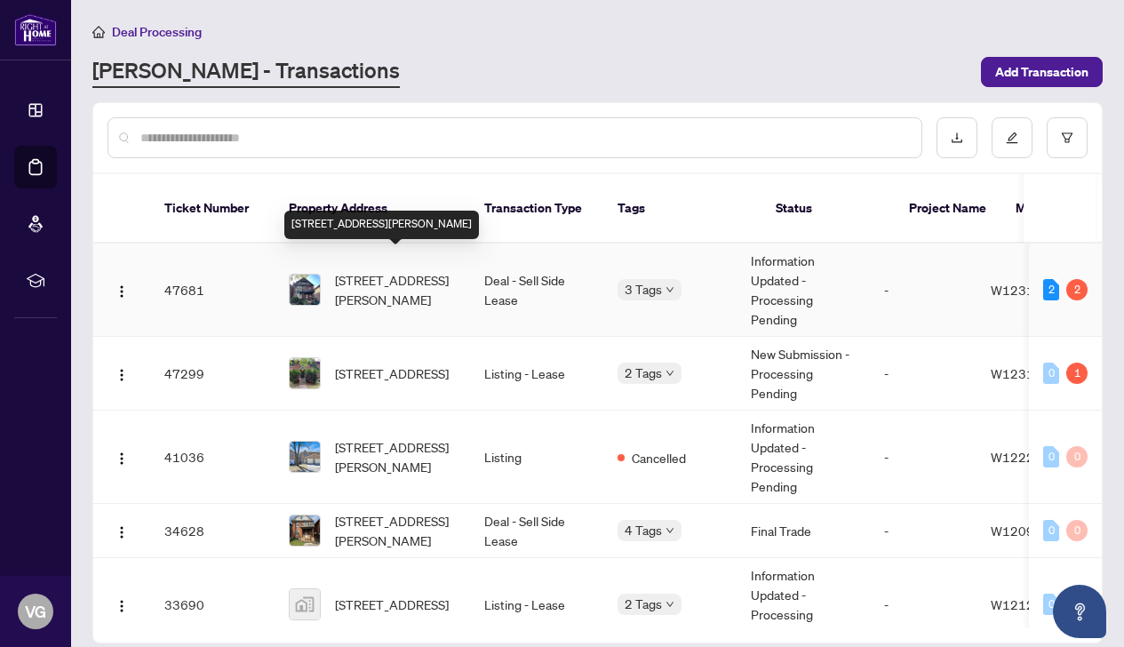
click at [370, 270] on span "[STREET_ADDRESS][PERSON_NAME]" at bounding box center [395, 289] width 121 height 39
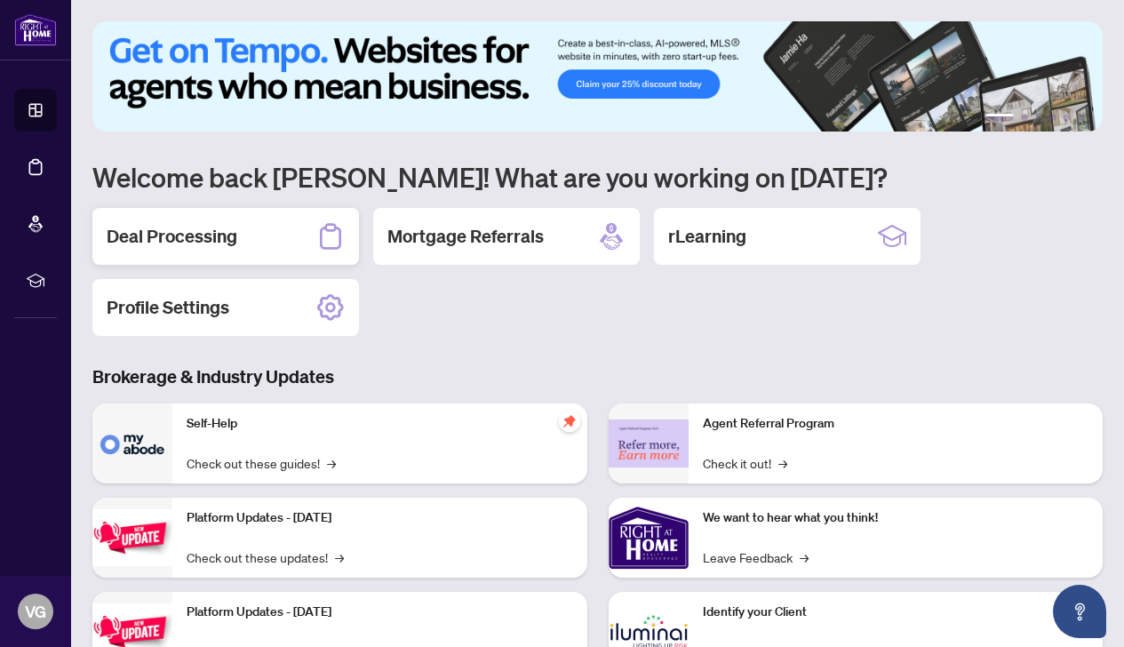
click at [160, 239] on h2 "Deal Processing" at bounding box center [172, 236] width 131 height 25
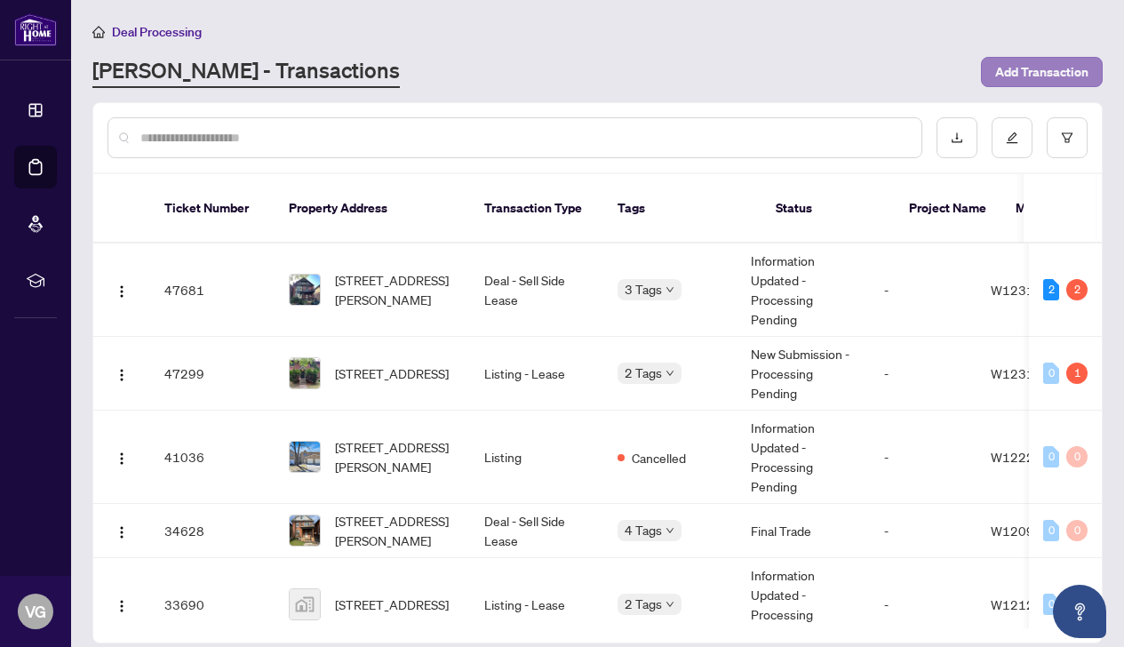
click at [1054, 71] on span "Add Transaction" at bounding box center [1041, 72] width 93 height 28
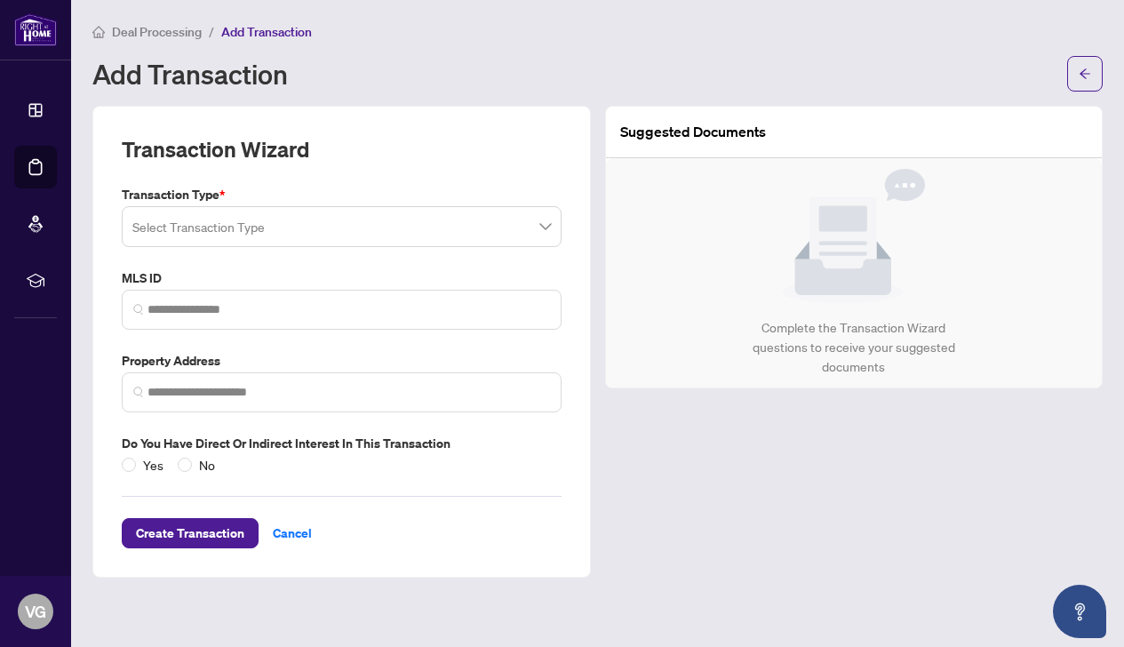
click at [543, 229] on span at bounding box center [341, 227] width 419 height 34
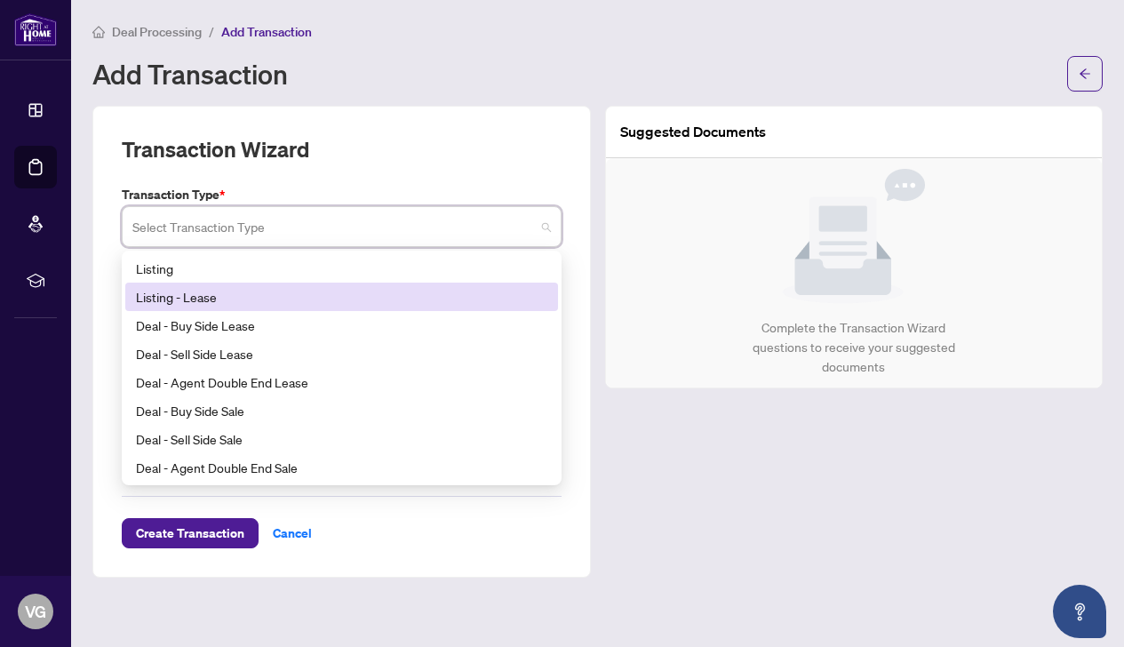
click at [162, 294] on div "Listing - Lease" at bounding box center [341, 297] width 411 height 20
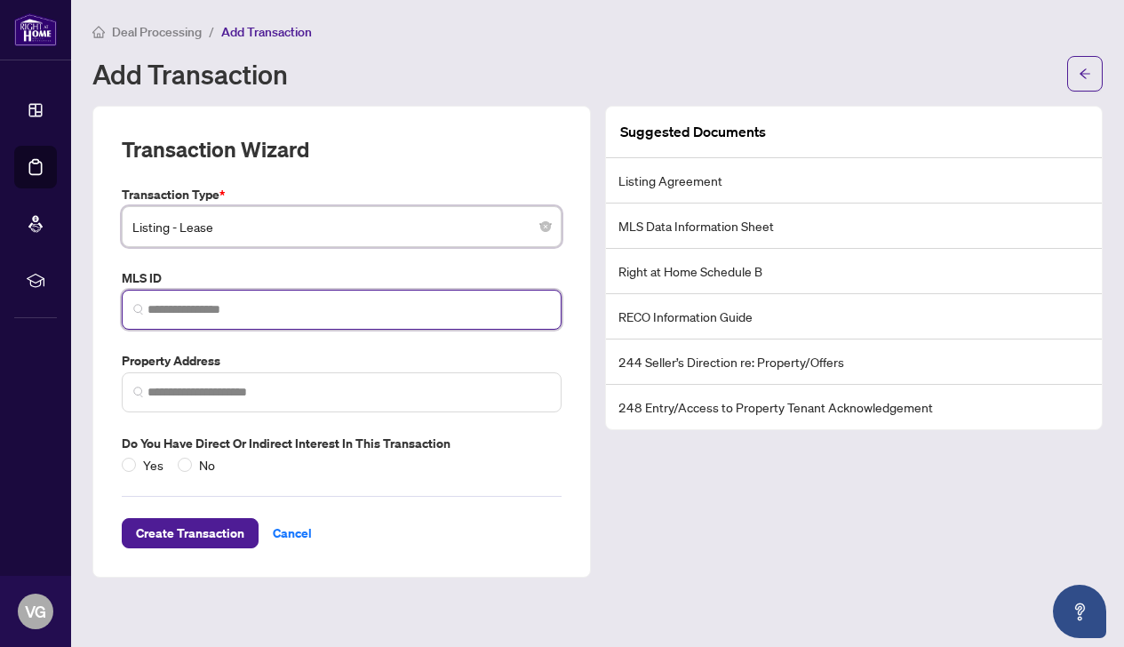
click at [167, 308] on input "search" at bounding box center [349, 309] width 403 height 19
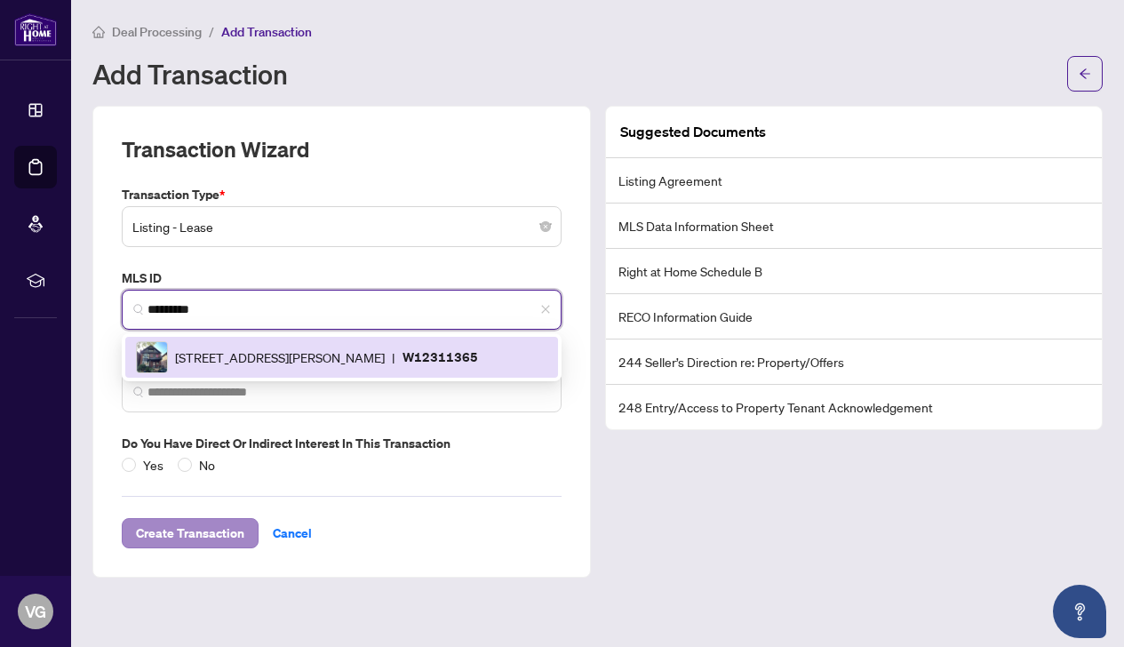
type input "*********"
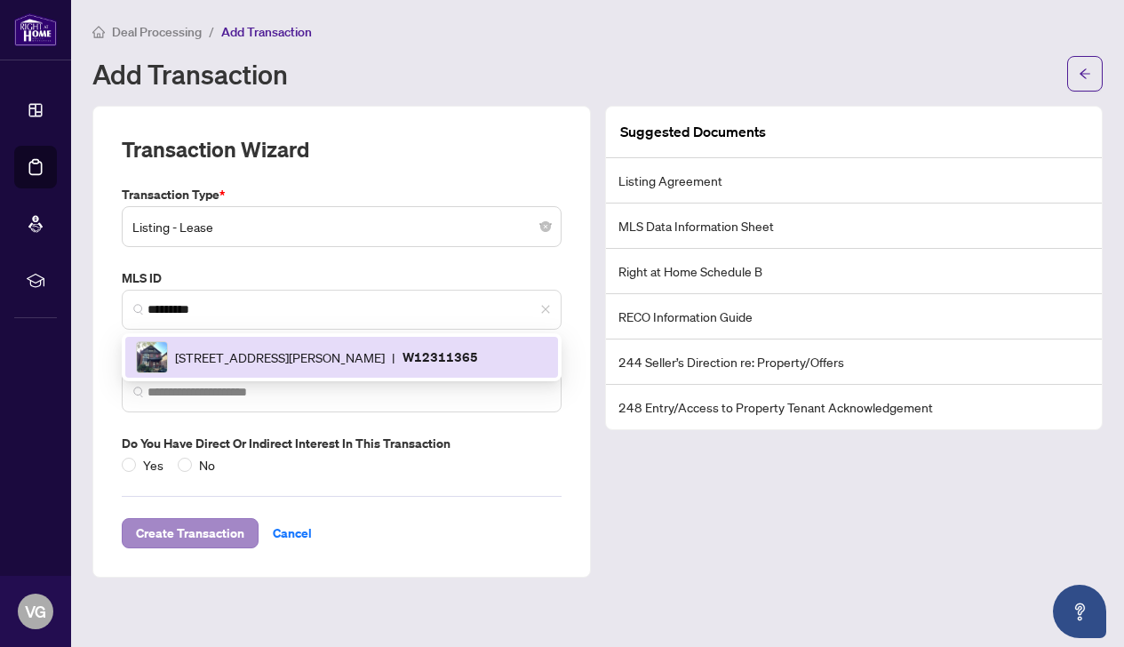
click at [195, 528] on span "Create Transaction" at bounding box center [190, 533] width 108 height 28
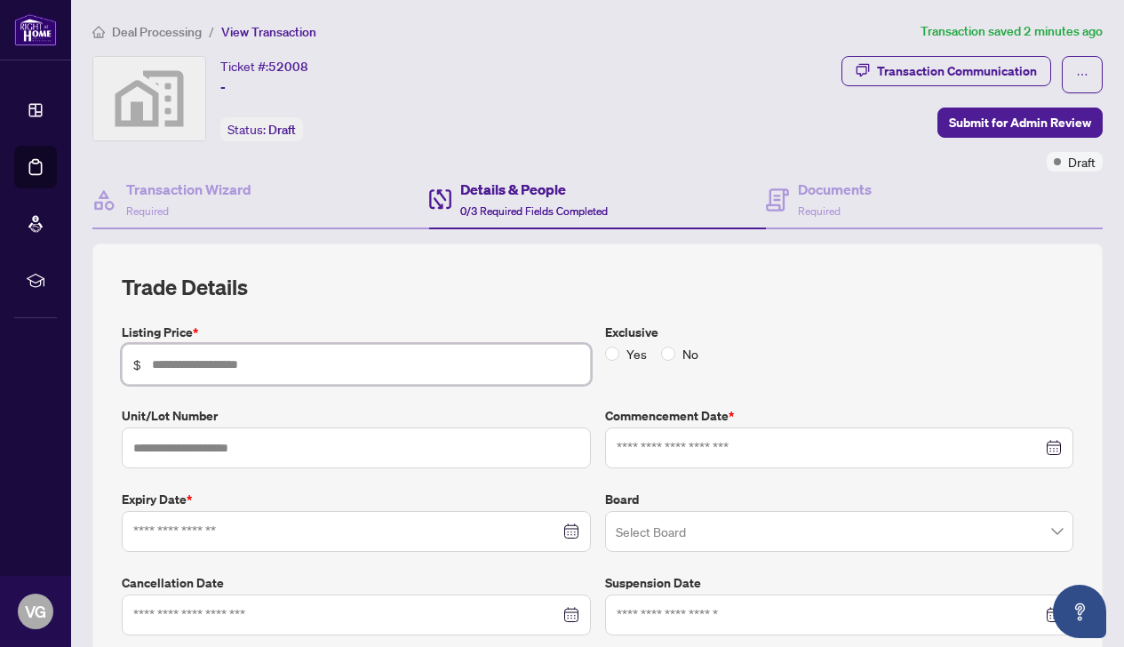
click at [220, 363] on input "text" at bounding box center [365, 365] width 427 height 20
type input "*****"
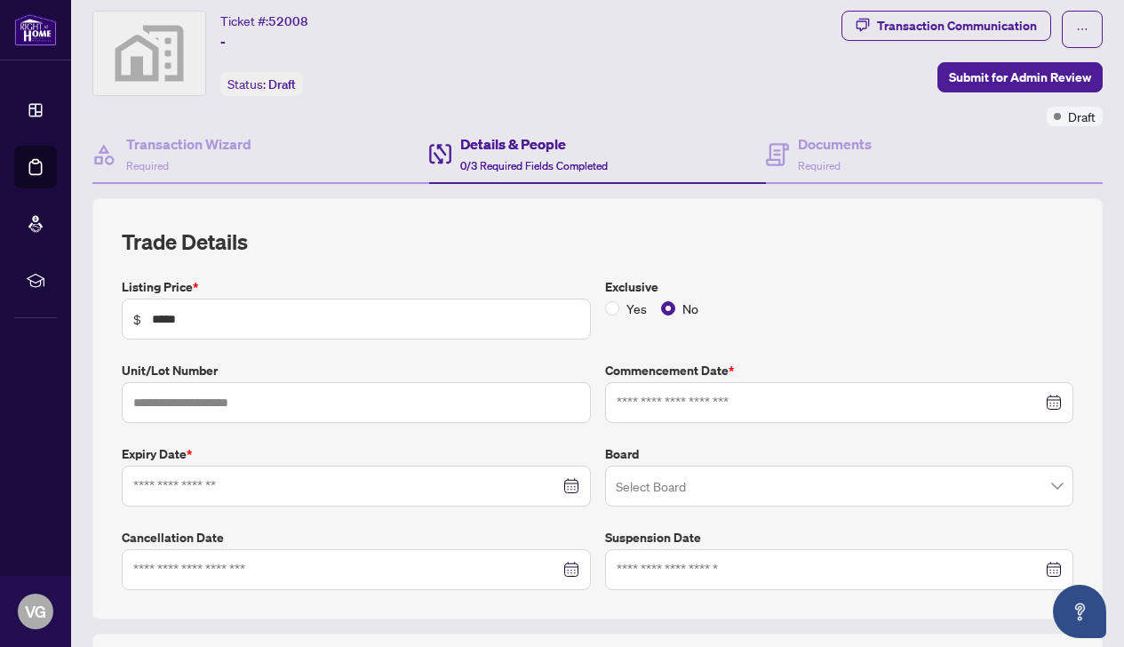
scroll to position [49, 0]
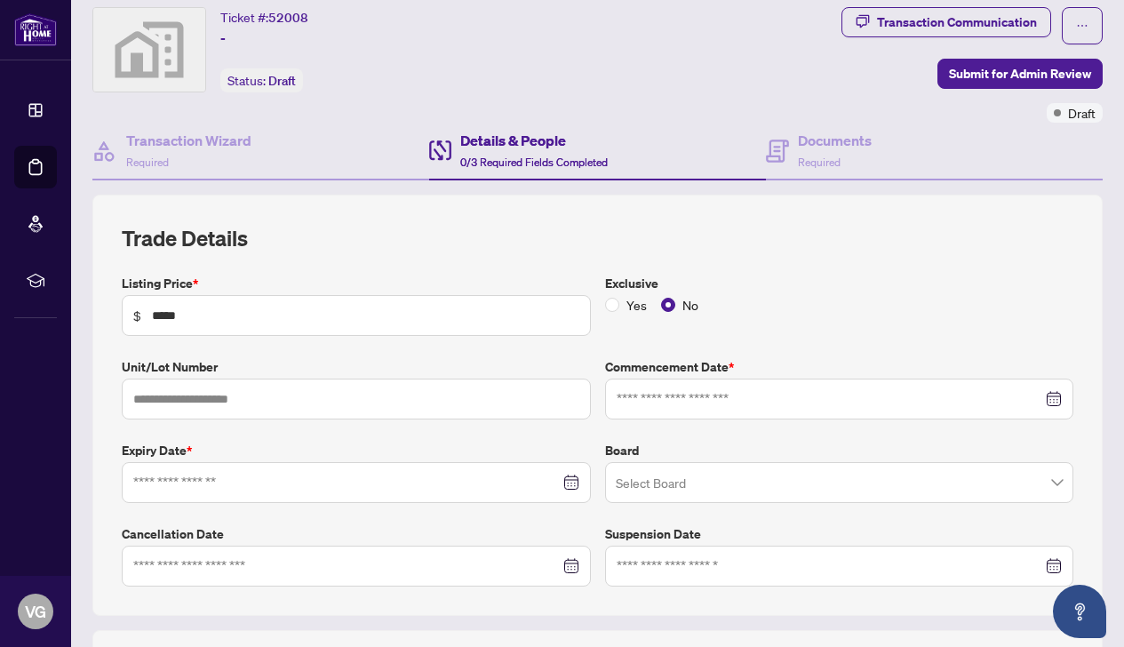
click at [1051, 399] on div at bounding box center [840, 399] width 446 height 20
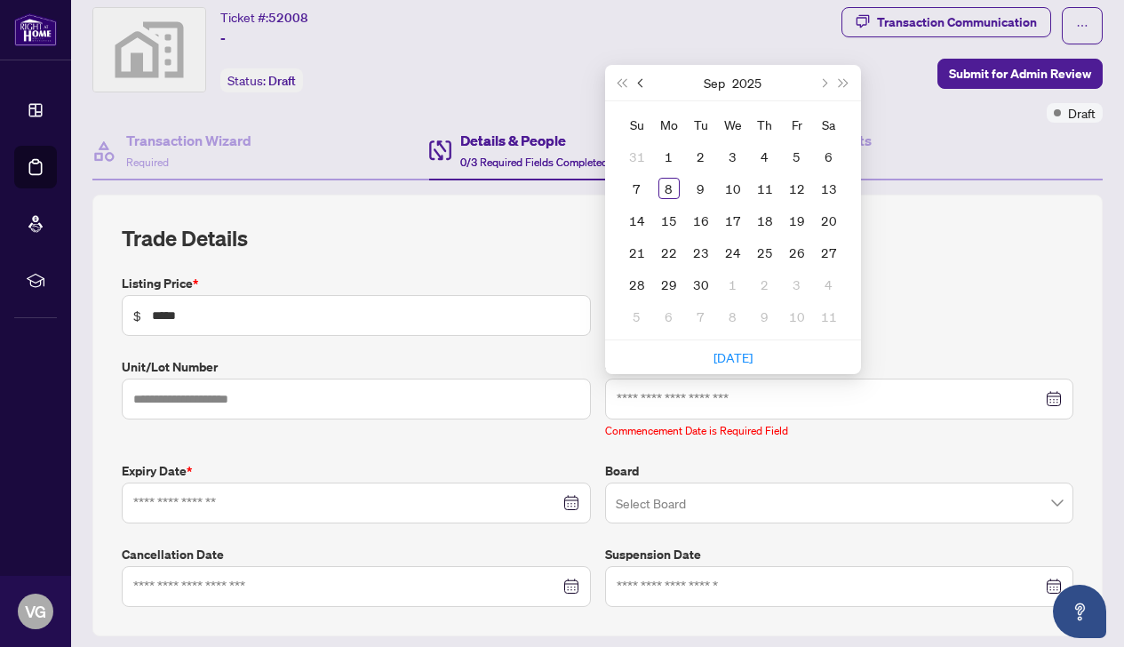
click at [642, 76] on button "Previous month (PageUp)" at bounding box center [642, 83] width 20 height 36
type input "**********"
click at [700, 286] on div "29" at bounding box center [701, 284] width 21 height 21
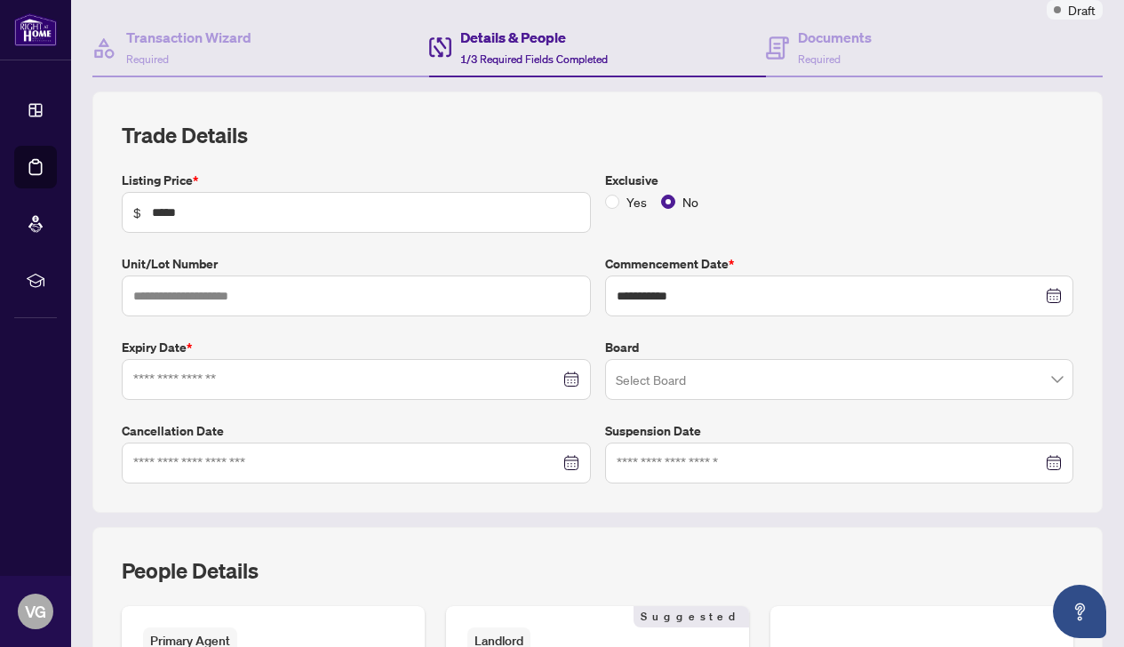
scroll to position [156, 0]
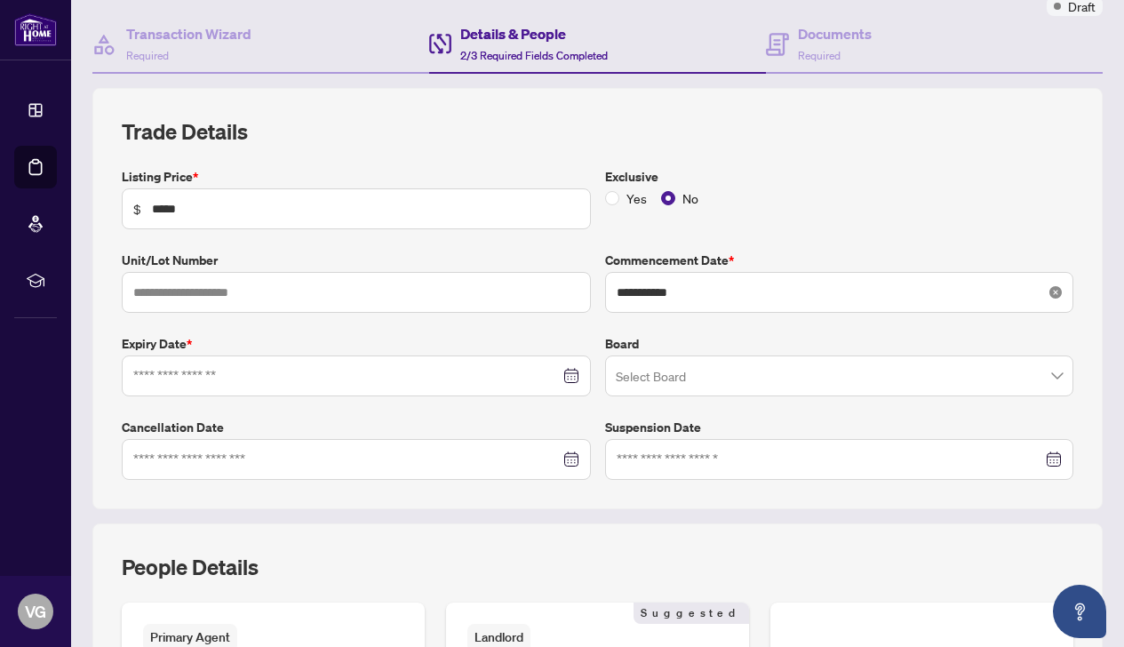
click at [1056, 294] on icon "close-circle" at bounding box center [1056, 292] width 12 height 12
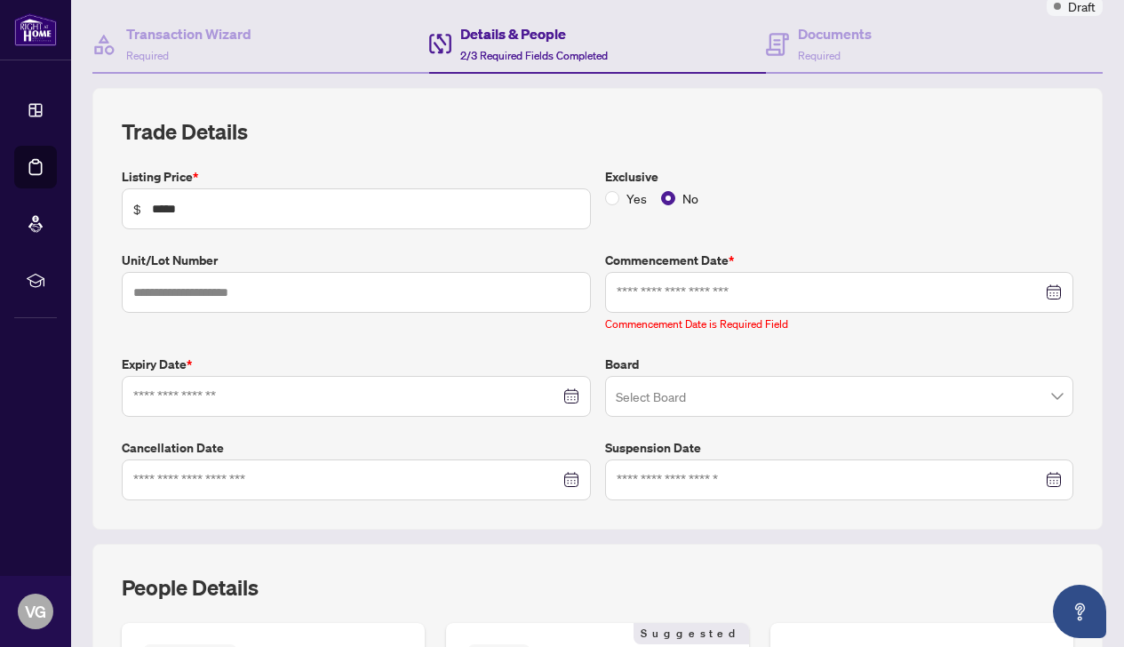
click at [1012, 228] on div "Listing Price * $ ***** Exclusive Yes No Unit/Lot Number Commencement Date * [D…" at bounding box center [598, 333] width 966 height 333
click at [256, 392] on input at bounding box center [346, 397] width 427 height 20
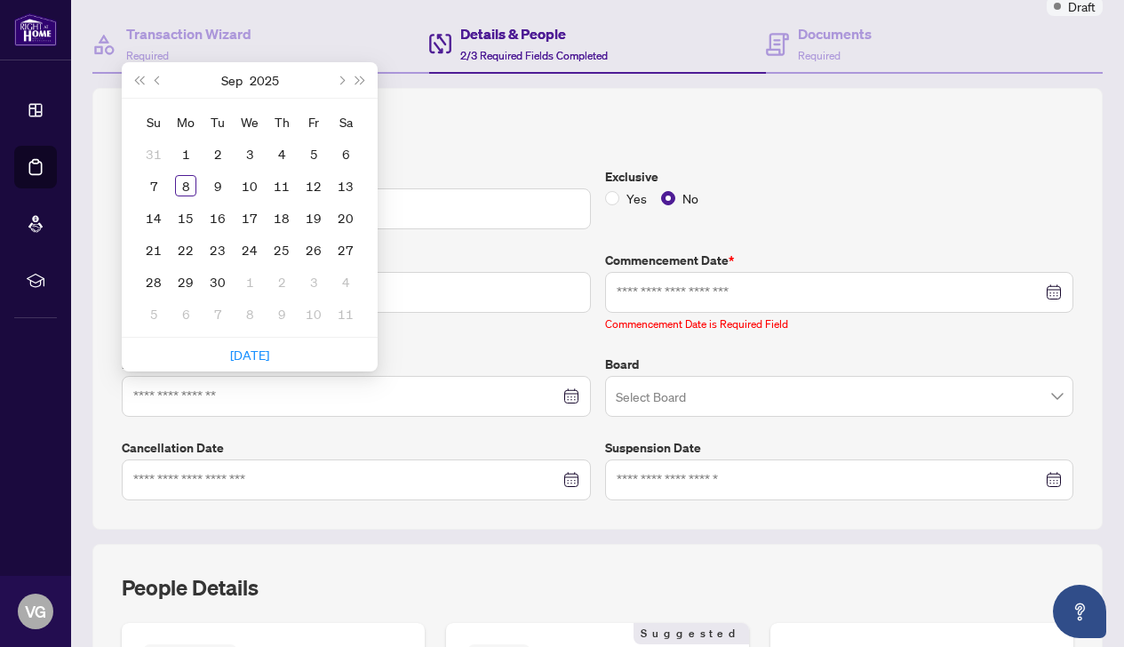
click at [399, 357] on label "Expiry Date *" at bounding box center [356, 365] width 469 height 20
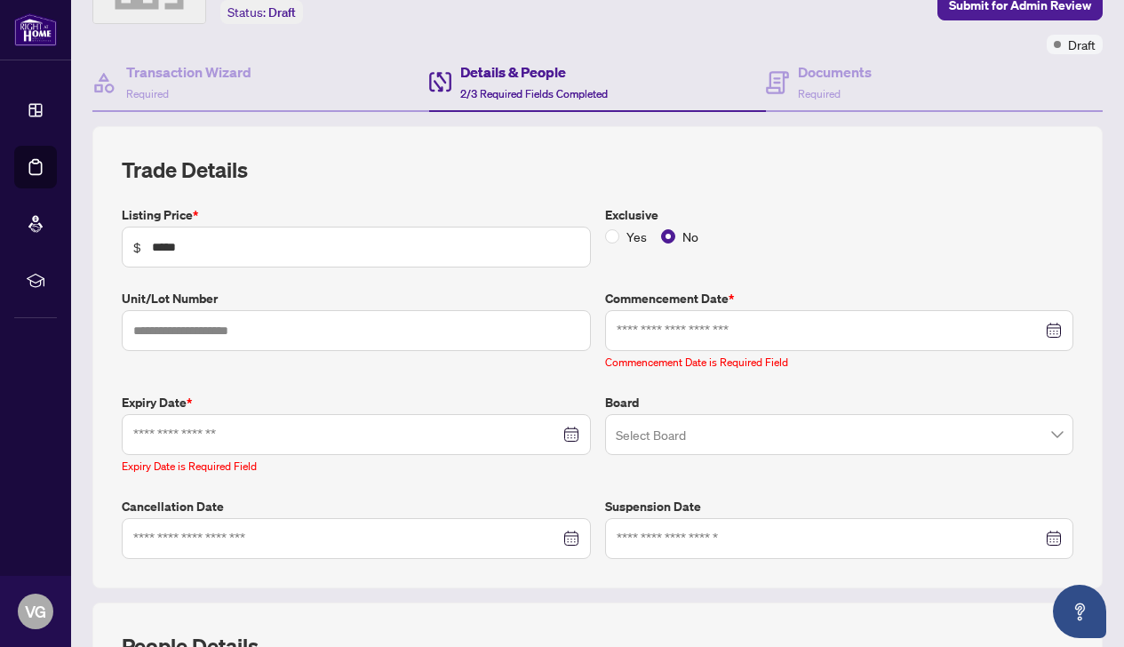
scroll to position [129, 0]
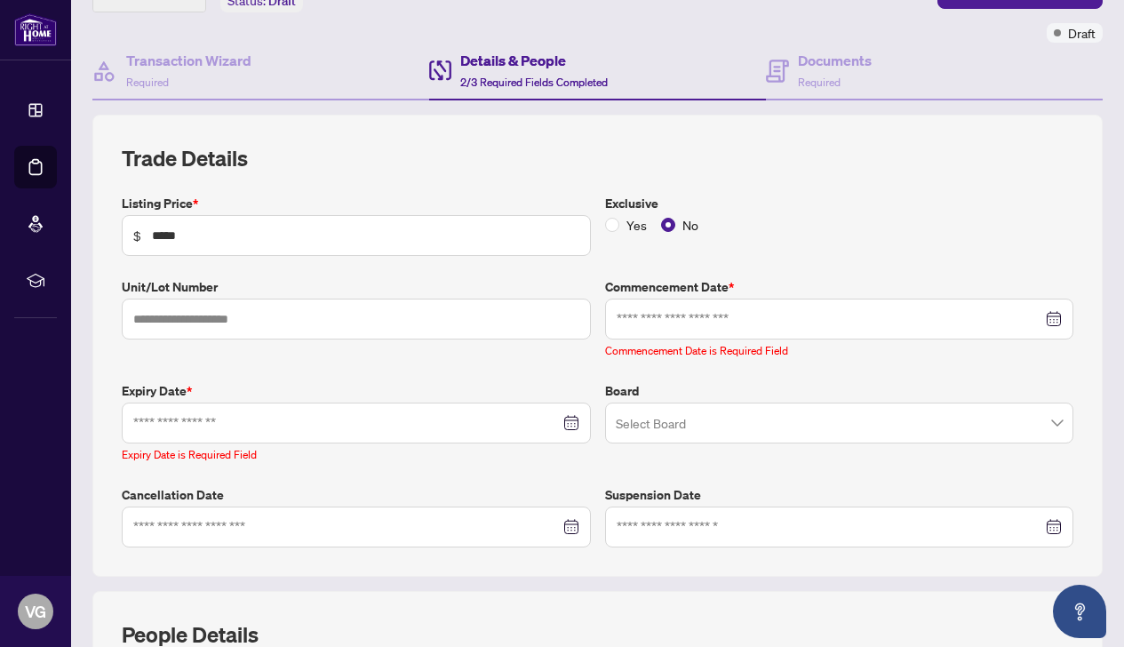
click at [1053, 318] on div at bounding box center [840, 319] width 446 height 20
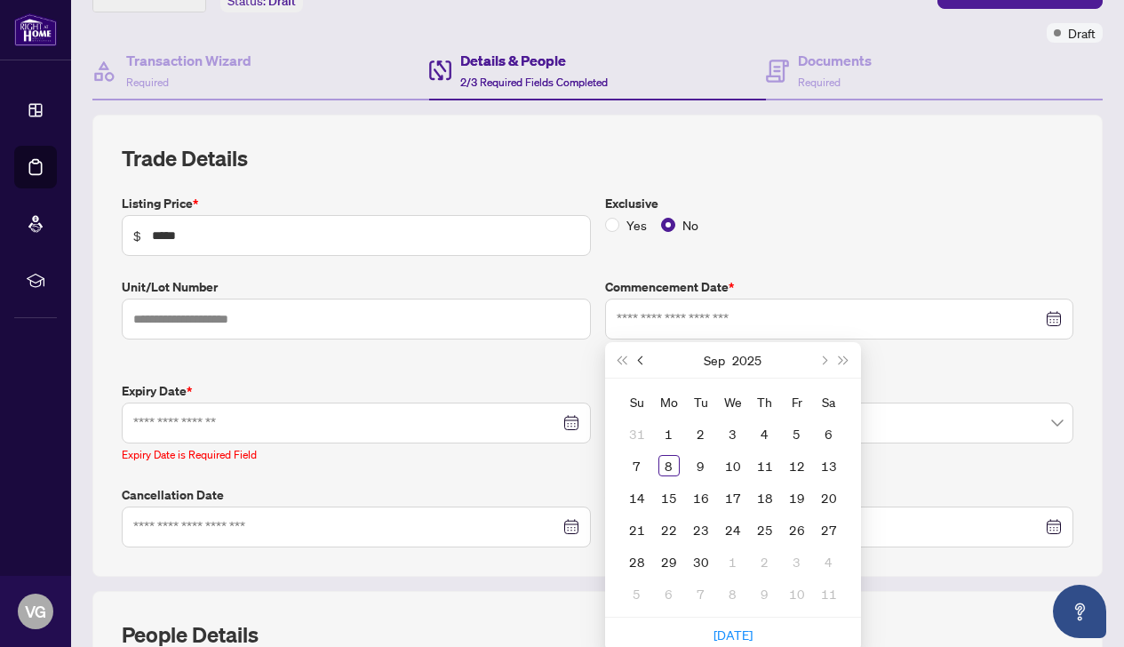
click at [638, 356] on button "Previous month (PageUp)" at bounding box center [642, 360] width 20 height 36
type input "**********"
click at [700, 563] on div "29" at bounding box center [701, 561] width 21 height 21
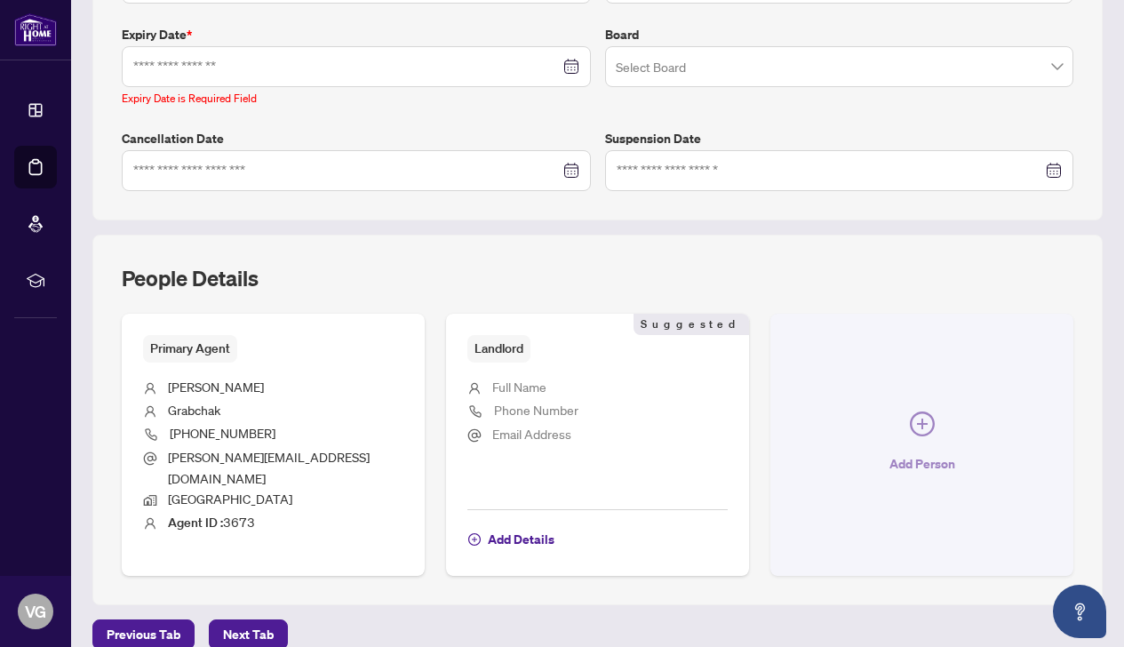
scroll to position [0, 0]
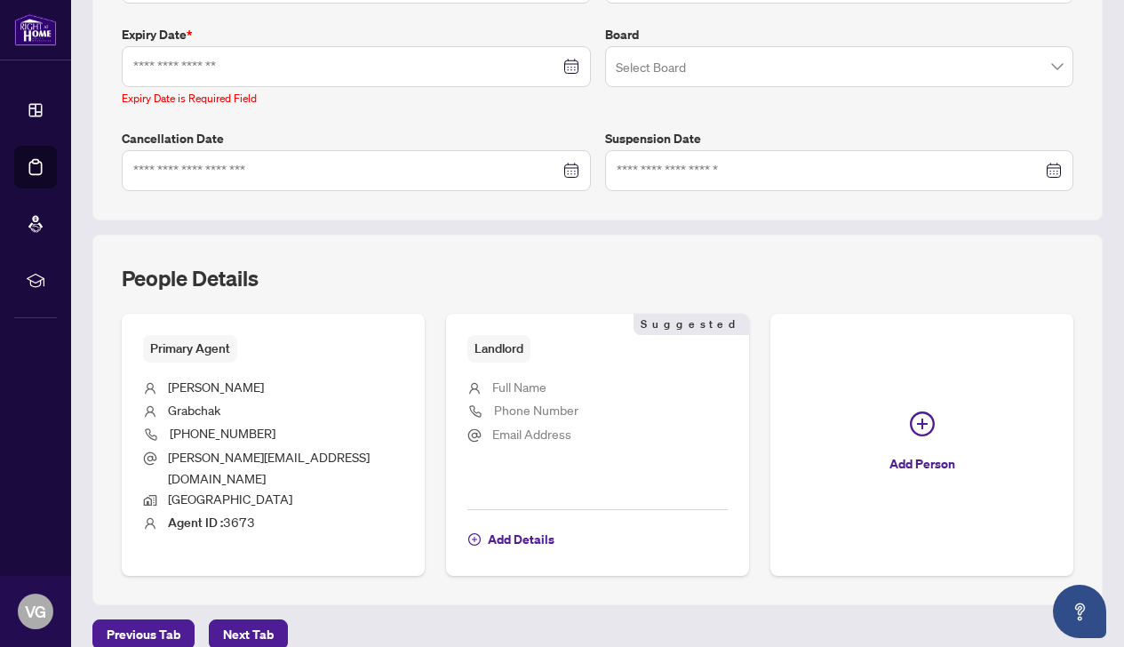
click at [570, 68] on div at bounding box center [356, 67] width 446 height 20
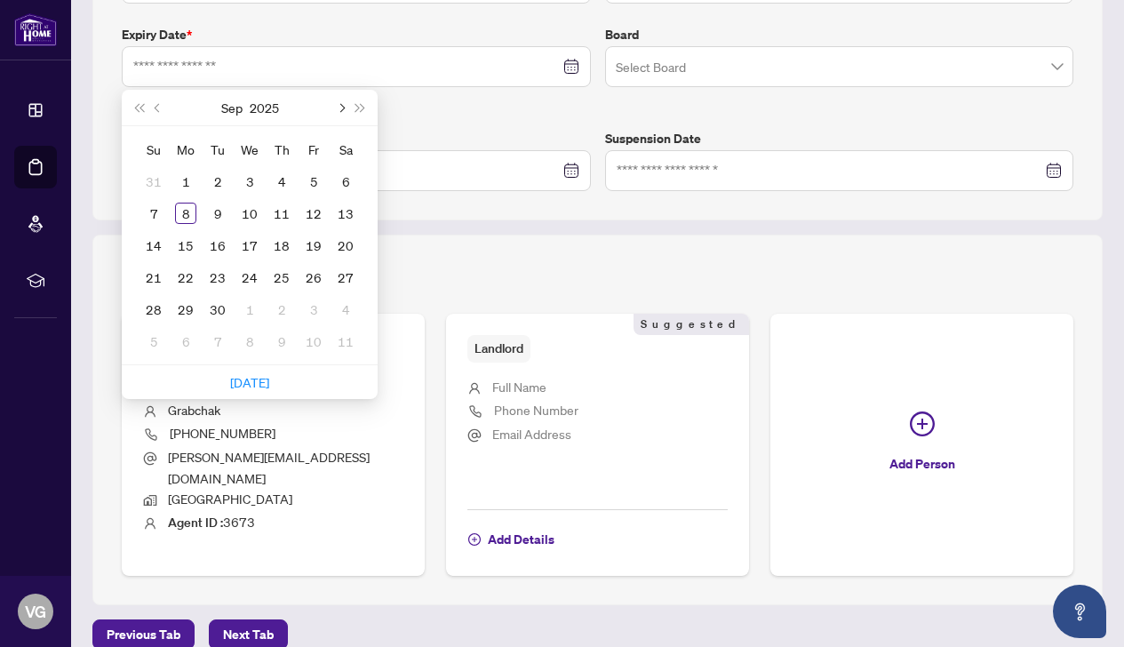
click at [346, 106] on button "Next month (PageDown)" at bounding box center [341, 108] width 20 height 36
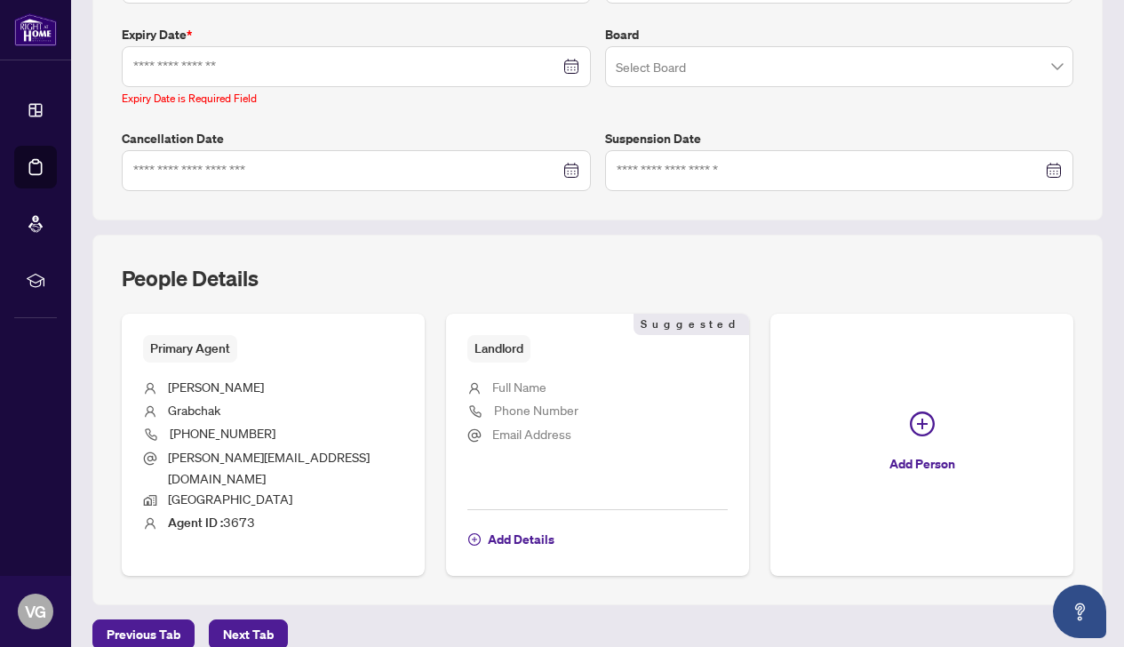
click at [421, 120] on div "**********" at bounding box center [598, 24] width 966 height 333
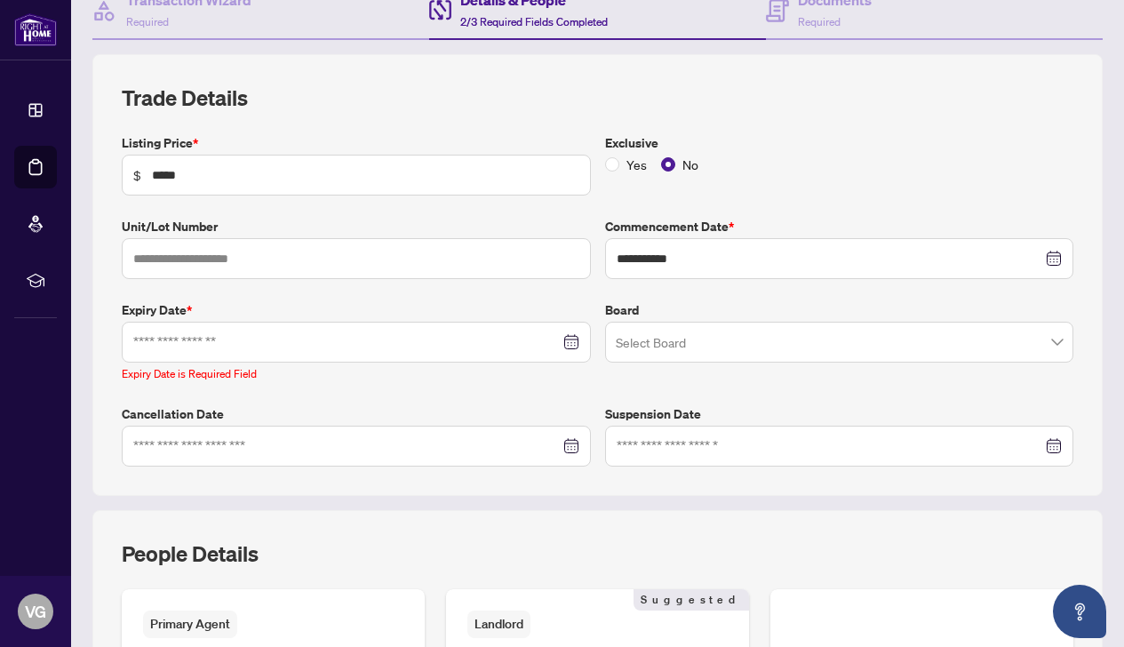
scroll to position [190, 0]
click at [571, 341] on div at bounding box center [356, 342] width 446 height 20
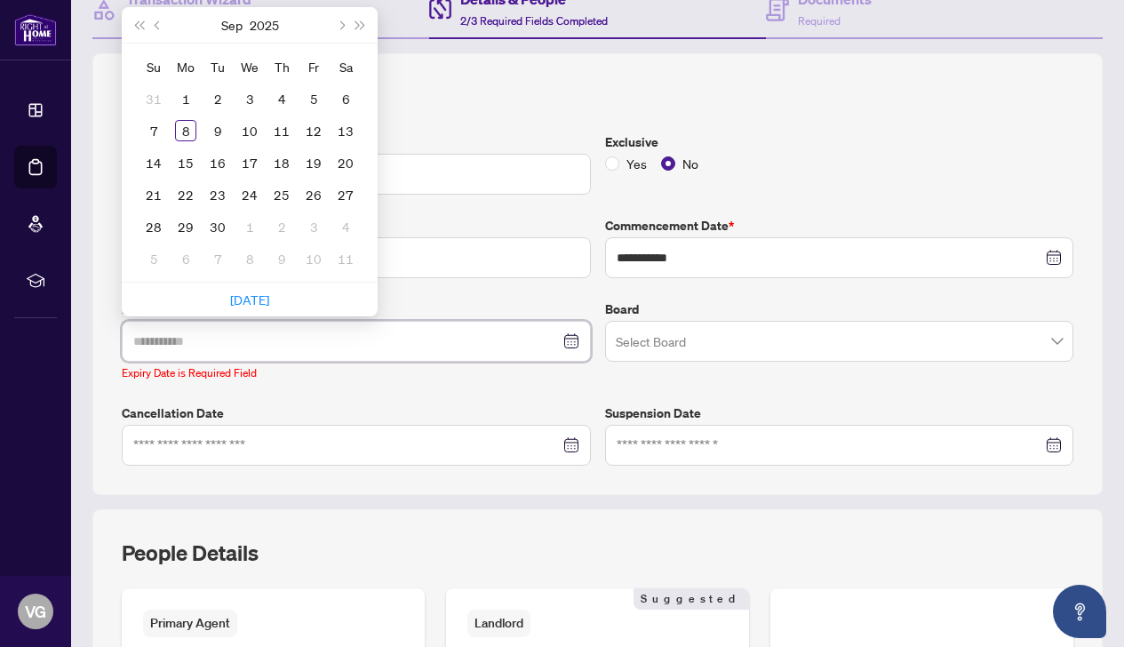
type input "**********"
click at [340, 18] on button "Next month (PageDown)" at bounding box center [341, 25] width 20 height 36
type input "**********"
click at [316, 227] on div "31" at bounding box center [313, 226] width 21 height 21
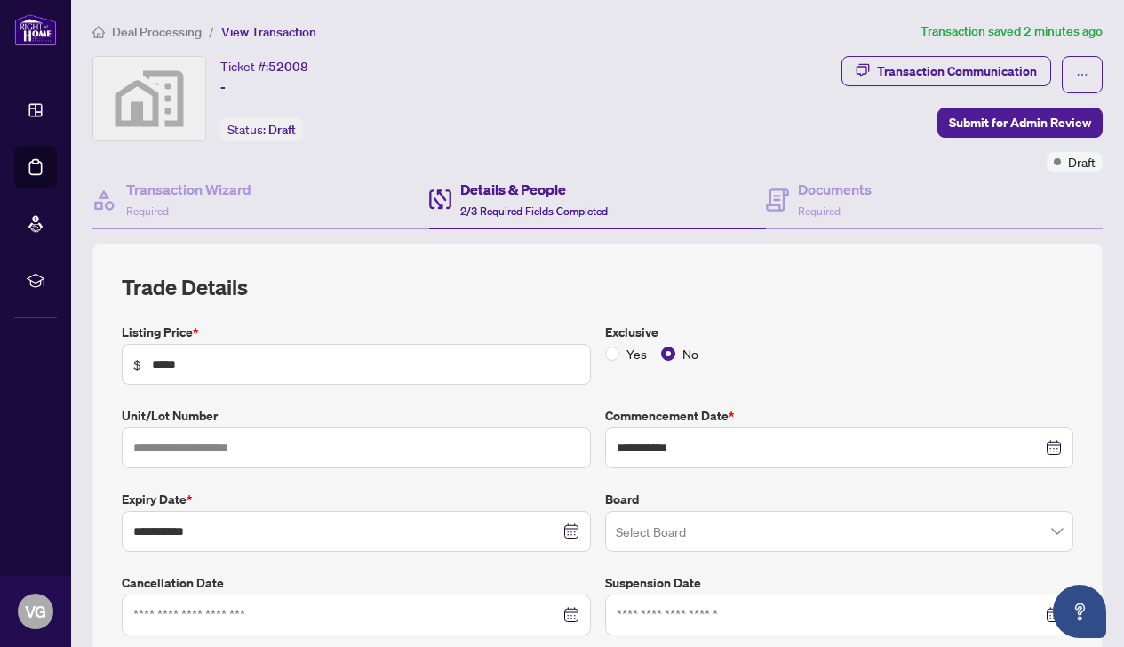
scroll to position [0, 0]
click at [877, 76] on button "Transaction Communication" at bounding box center [947, 71] width 210 height 30
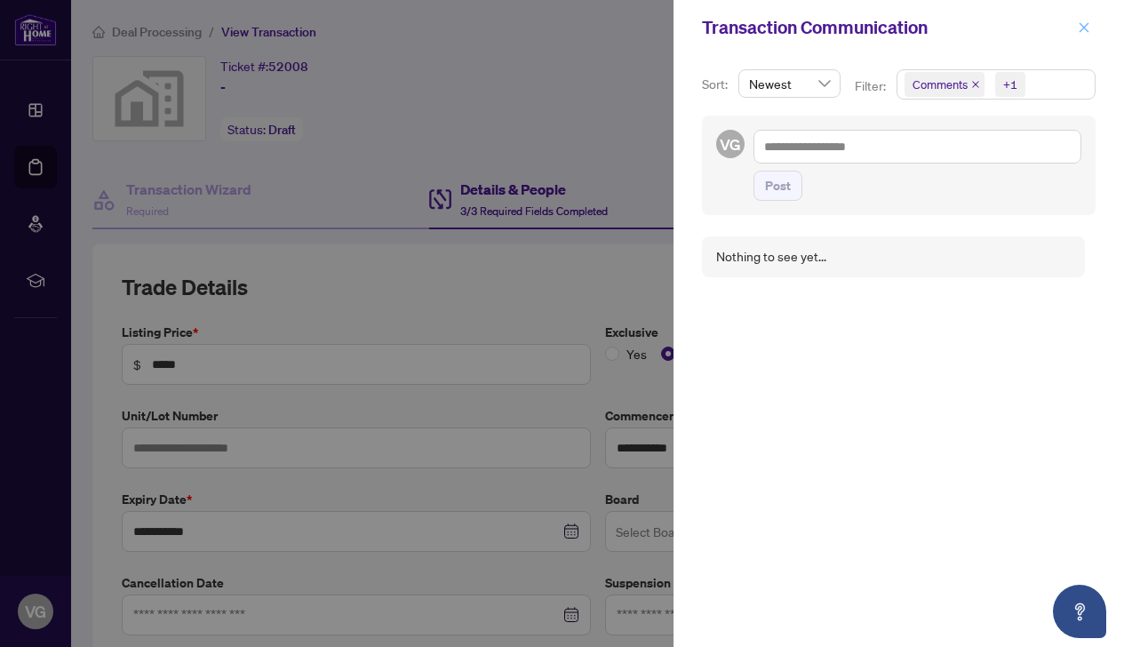
click at [1083, 28] on icon "close" at bounding box center [1085, 27] width 10 height 10
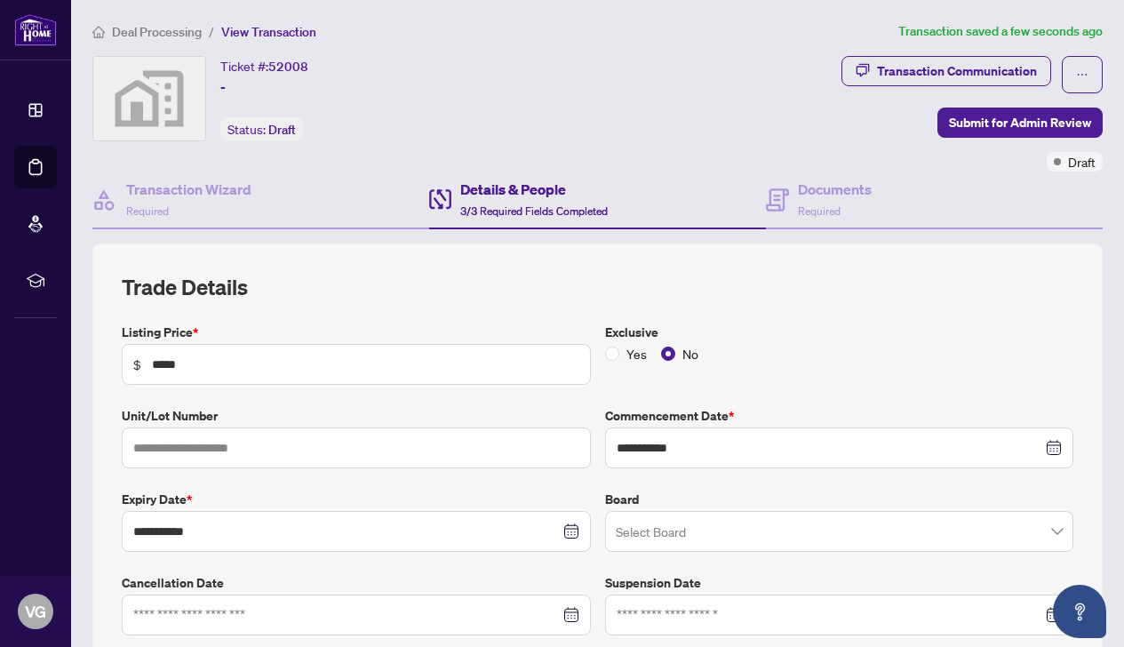
click at [494, 185] on h4 "Details & People" at bounding box center [534, 189] width 148 height 21
click at [490, 209] on span "3/3 Required Fields Completed" at bounding box center [534, 210] width 148 height 13
click at [488, 187] on h4 "Details & People" at bounding box center [534, 189] width 148 height 21
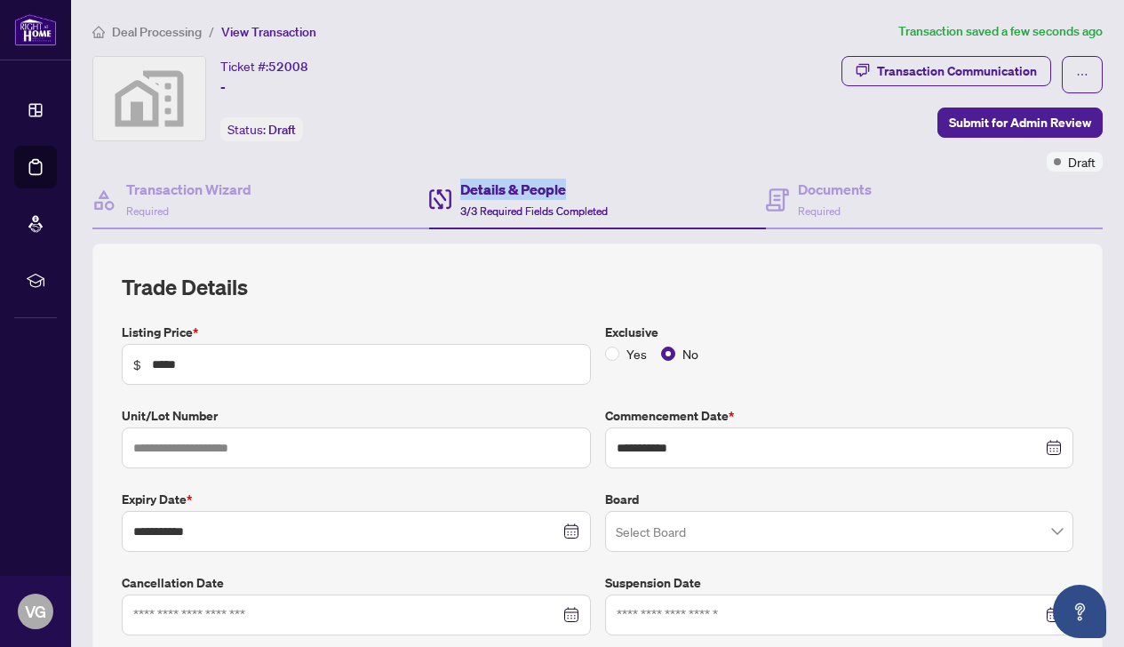
click at [479, 193] on h4 "Details & People" at bounding box center [534, 189] width 148 height 21
click at [479, 196] on h4 "Details & People" at bounding box center [534, 189] width 148 height 21
click at [481, 217] on span "3/3 Required Fields Completed" at bounding box center [534, 210] width 148 height 13
click at [481, 218] on div "Details & People 3/3 Required Fields Completed" at bounding box center [534, 200] width 148 height 42
click at [484, 211] on span "3/3 Required Fields Completed" at bounding box center [534, 210] width 148 height 13
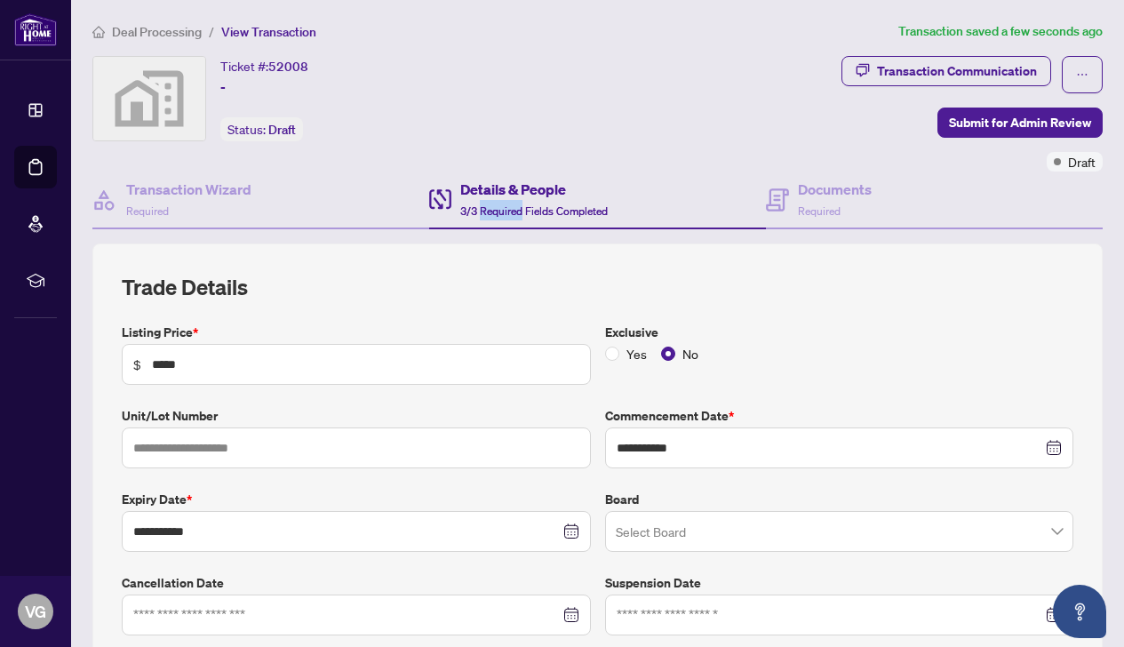
click at [484, 211] on span "3/3 Required Fields Completed" at bounding box center [534, 210] width 148 height 13
click at [791, 191] on div "Documents Required" at bounding box center [819, 200] width 106 height 42
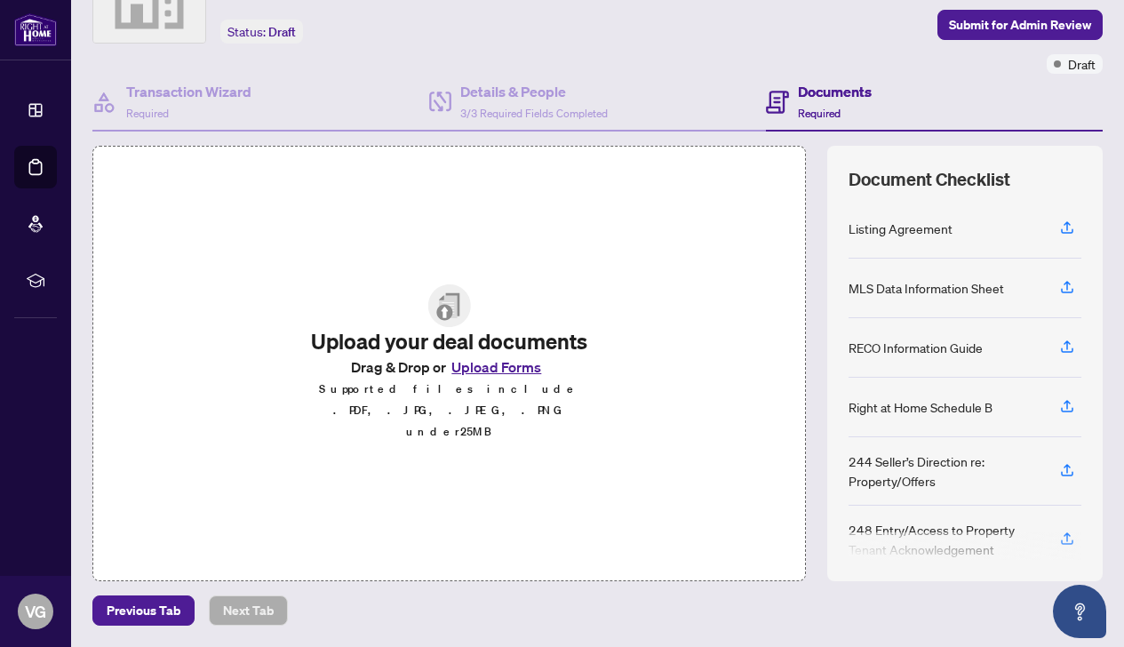
scroll to position [97, 0]
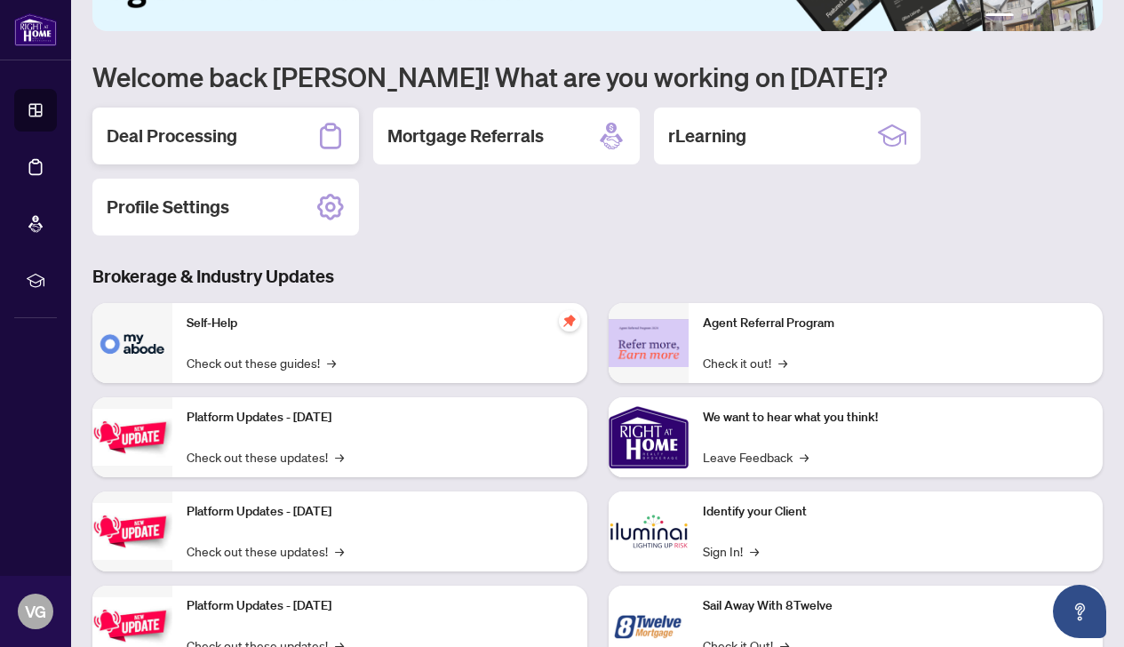
click at [212, 116] on div "Deal Processing" at bounding box center [225, 136] width 267 height 57
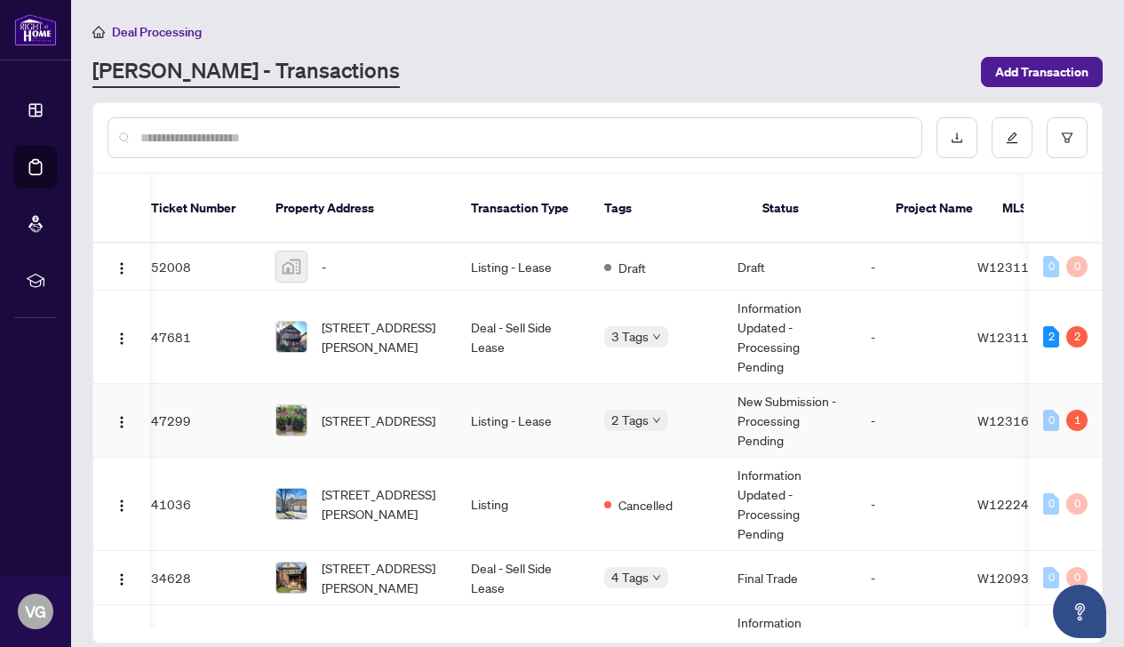
scroll to position [0, 13]
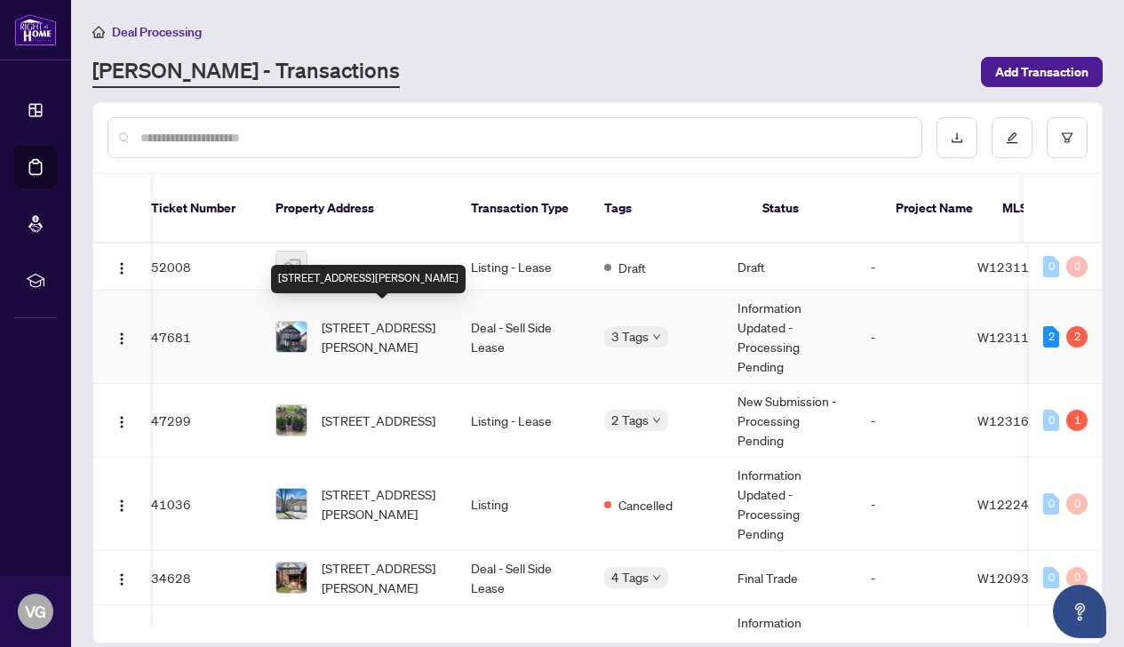
click at [415, 317] on span "[STREET_ADDRESS][PERSON_NAME]" at bounding box center [382, 336] width 121 height 39
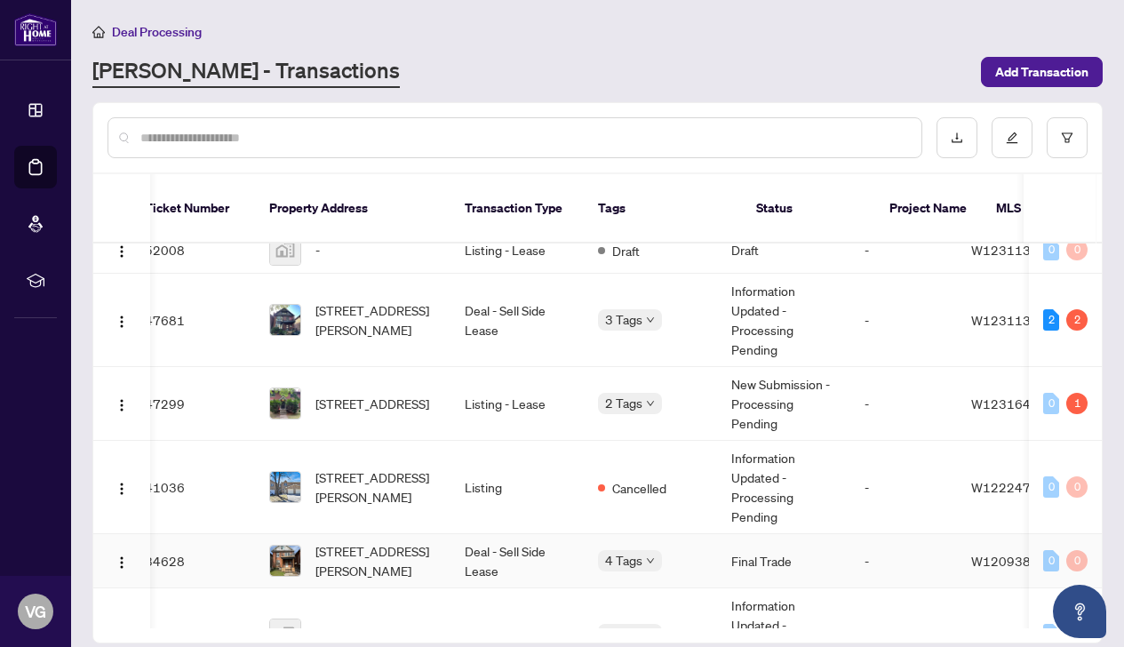
scroll to position [15, 20]
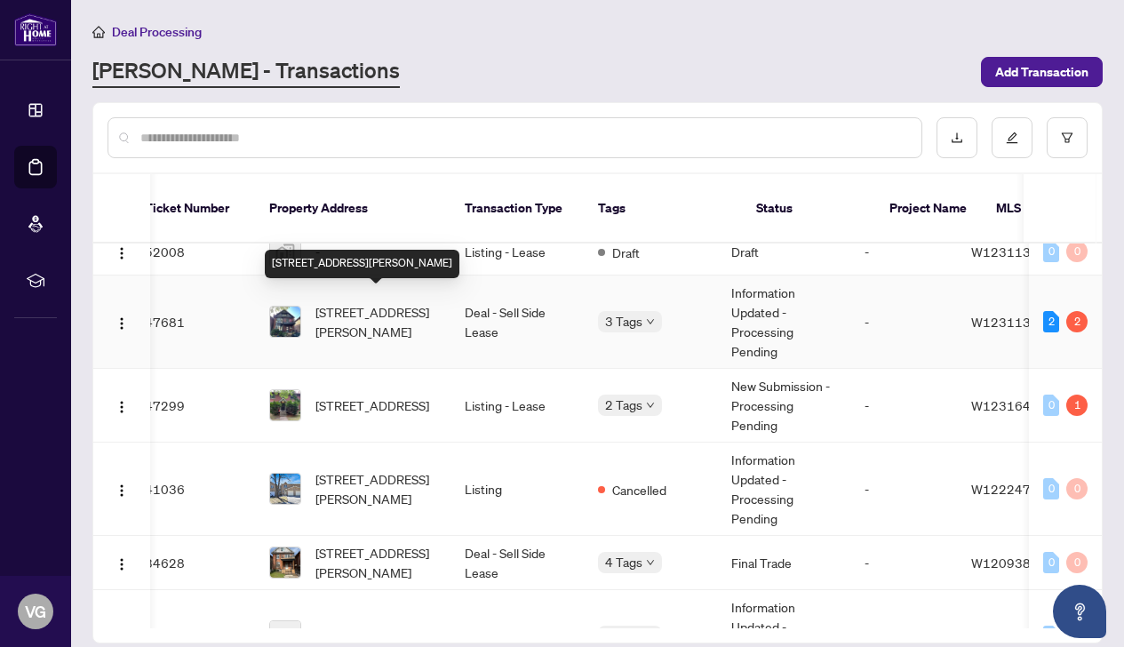
click at [366, 302] on span "[STREET_ADDRESS][PERSON_NAME]" at bounding box center [376, 321] width 121 height 39
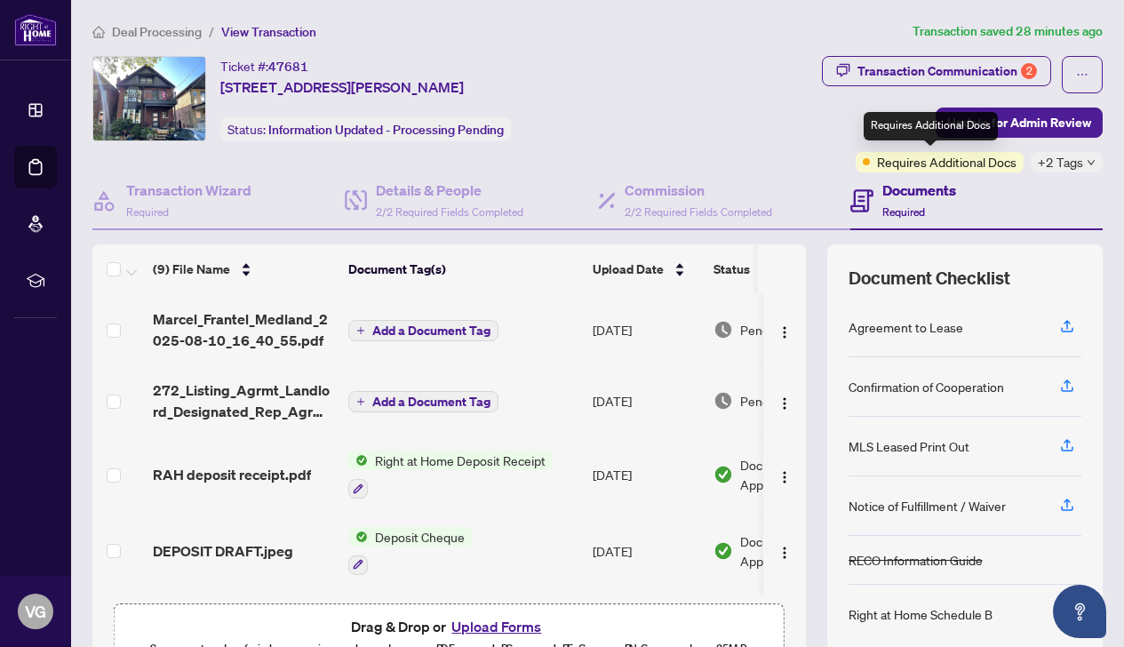
click at [911, 164] on span "Requires Additional Docs" at bounding box center [947, 162] width 140 height 20
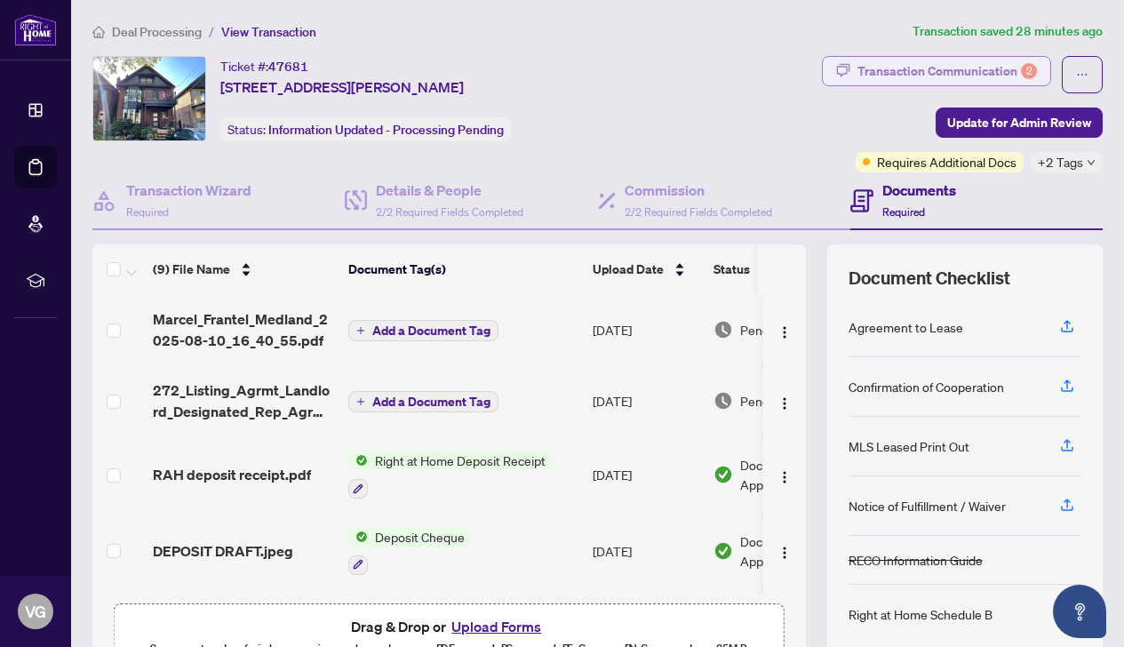
click at [908, 67] on div "Transaction Communication 2" at bounding box center [948, 71] width 180 height 28
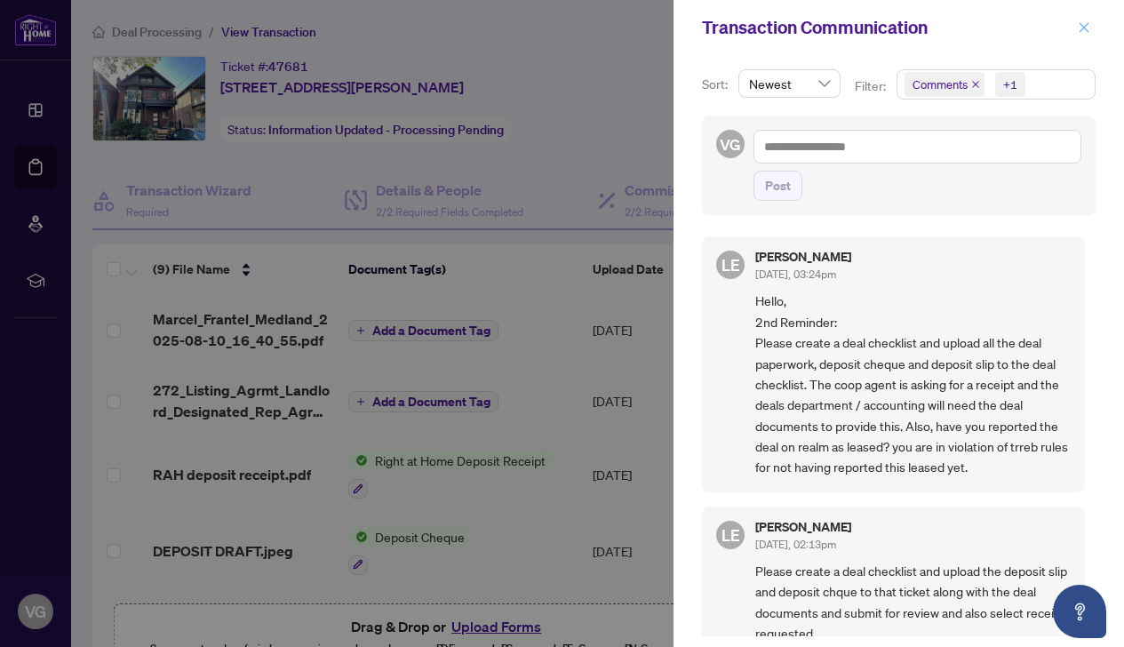
click at [1088, 27] on icon "close" at bounding box center [1084, 27] width 12 height 12
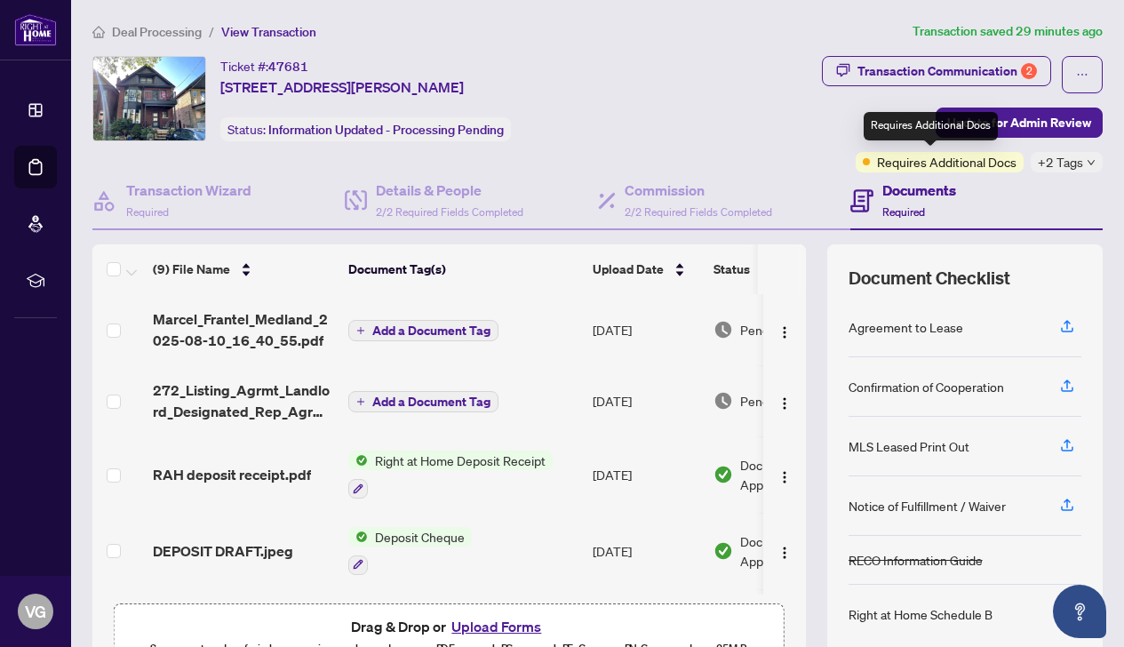
click at [877, 170] on span "Requires Additional Docs" at bounding box center [947, 162] width 140 height 20
click at [877, 164] on span "Requires Additional Docs" at bounding box center [947, 162] width 140 height 20
click at [856, 158] on div "Requires Additional Docs" at bounding box center [940, 162] width 168 height 20
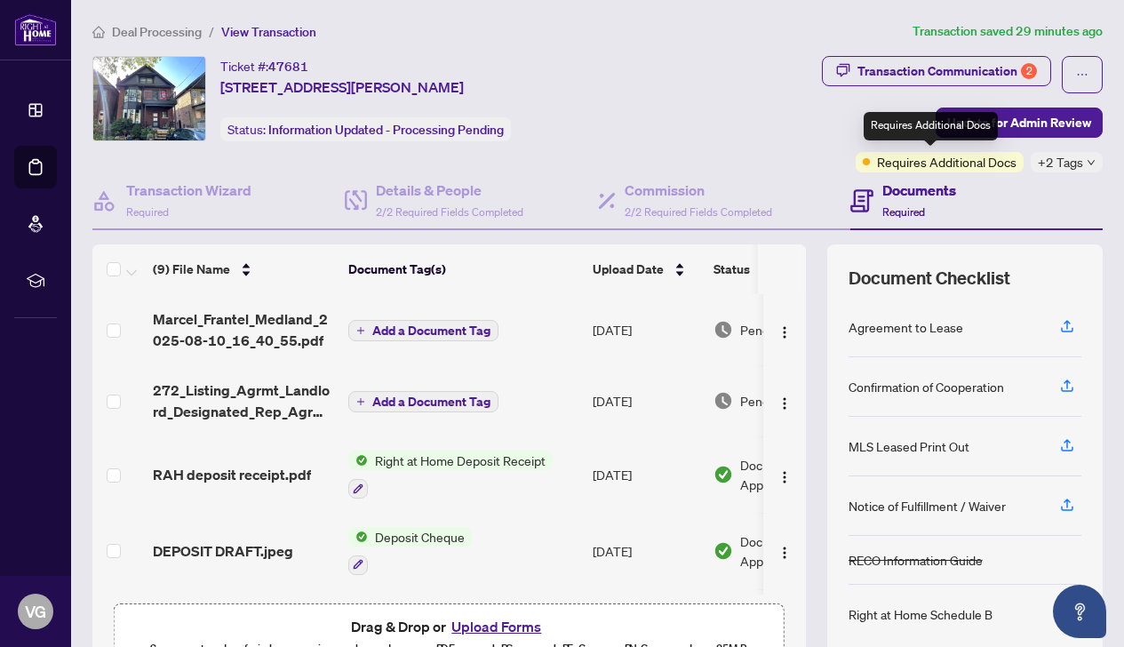
click at [883, 160] on span "Requires Additional Docs" at bounding box center [947, 162] width 140 height 20
click at [970, 157] on span "Requires Additional Docs" at bounding box center [947, 162] width 140 height 20
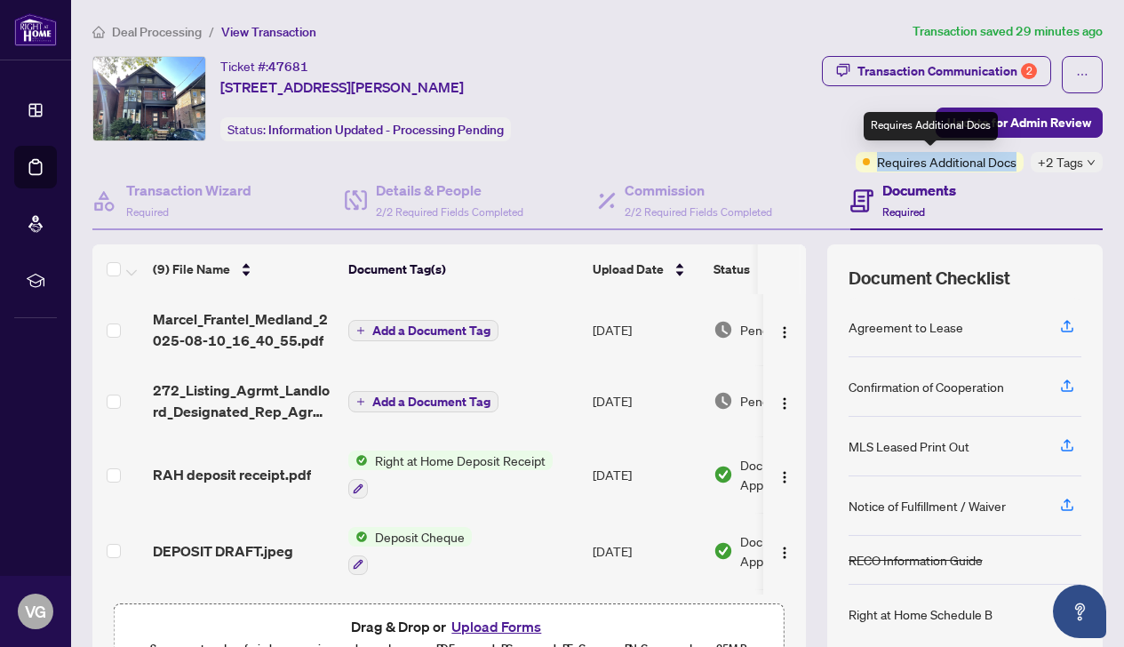
click at [1003, 164] on div "Requires Additional Docs" at bounding box center [940, 162] width 168 height 20
click at [877, 167] on span "Requires Additional Docs" at bounding box center [947, 162] width 140 height 20
click at [856, 164] on div "Requires Additional Docs" at bounding box center [940, 162] width 168 height 20
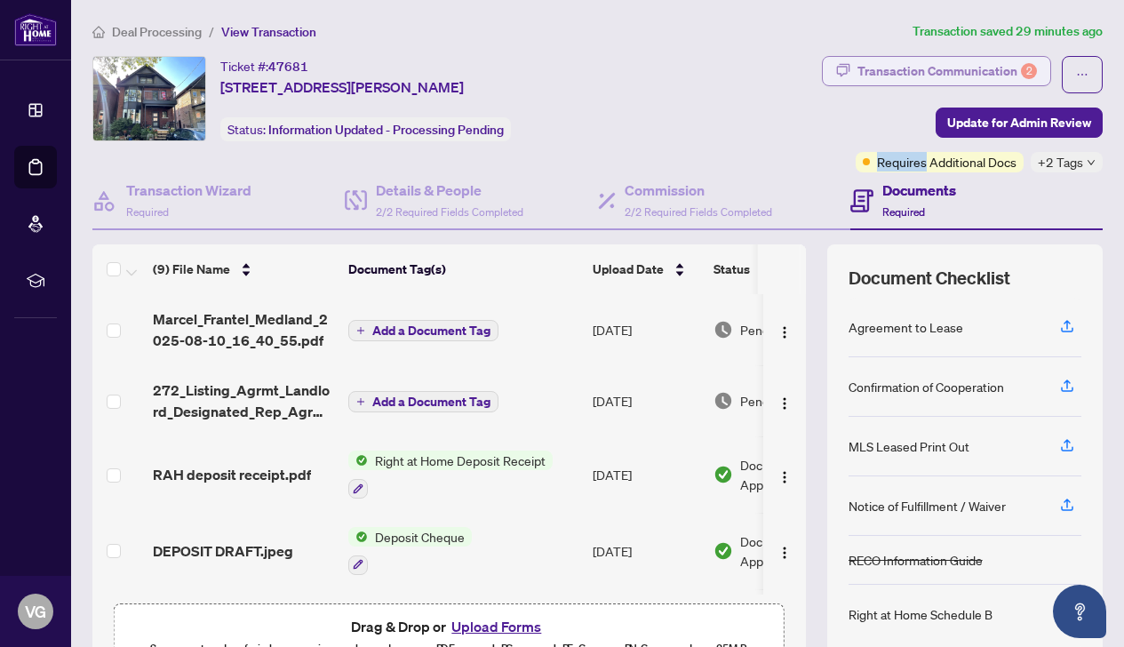
click at [931, 71] on div "Transaction Communication 2" at bounding box center [948, 71] width 180 height 28
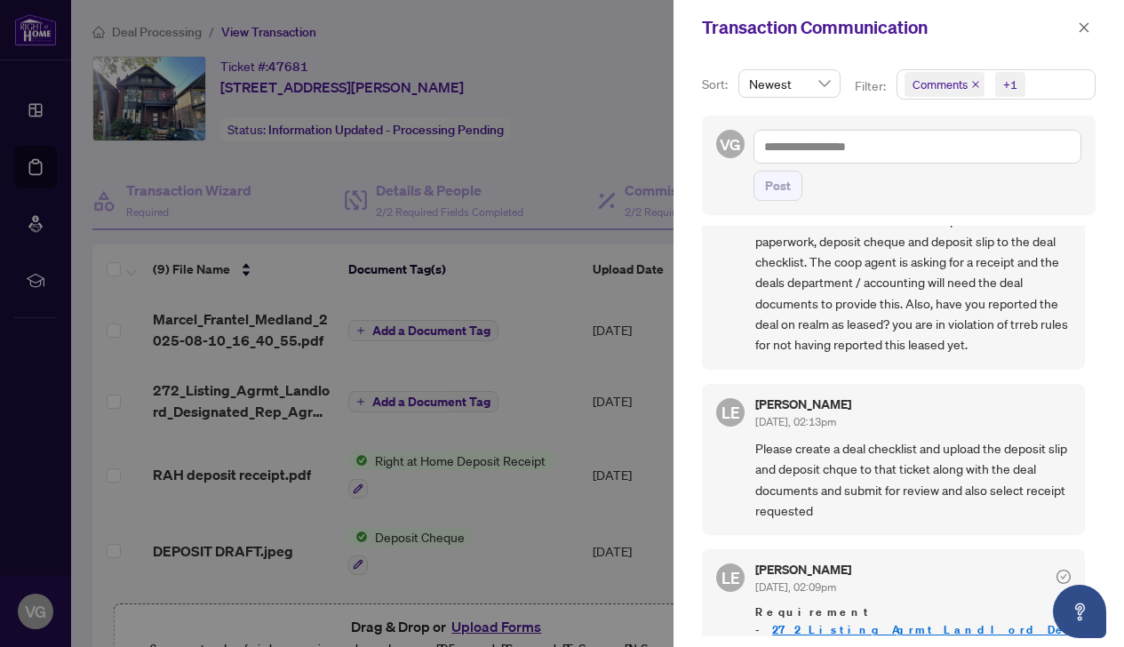
scroll to position [129, 0]
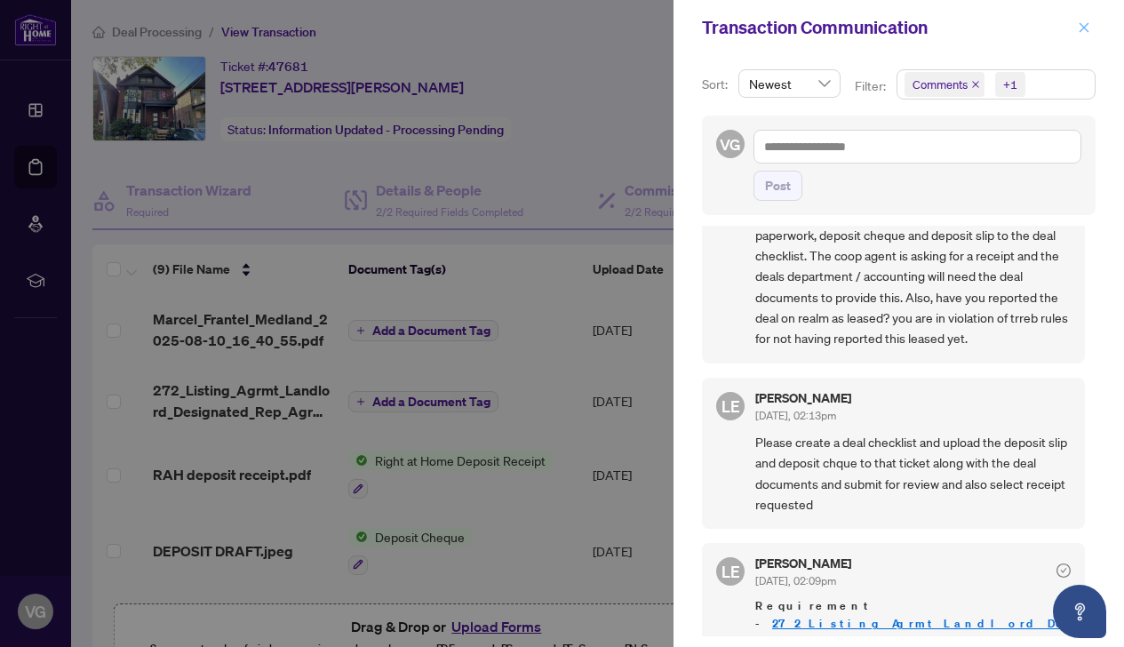
click at [1082, 29] on icon "close" at bounding box center [1084, 27] width 12 height 12
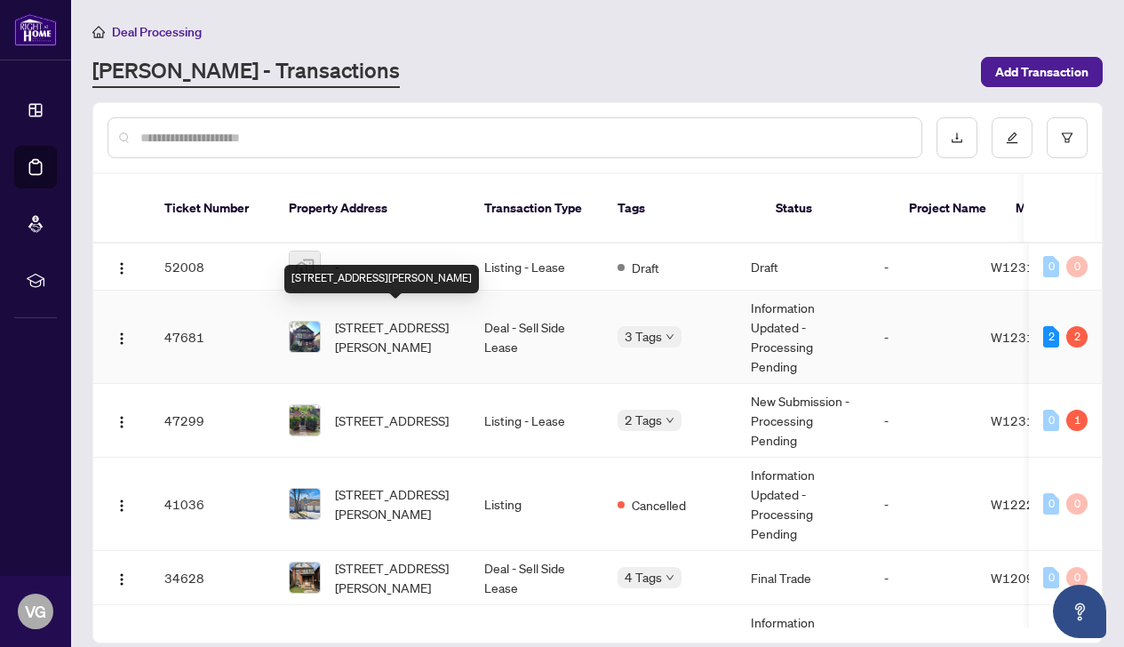
click at [391, 319] on span "[STREET_ADDRESS][PERSON_NAME]" at bounding box center [395, 336] width 121 height 39
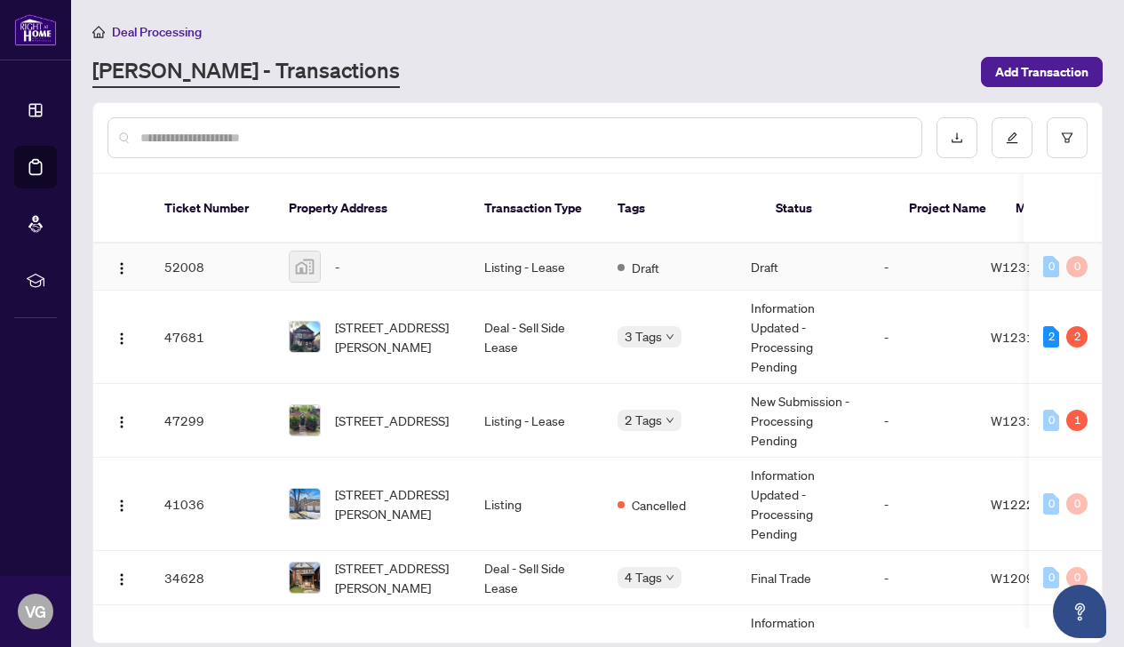
click at [511, 250] on td "Listing - Lease" at bounding box center [536, 267] width 133 height 47
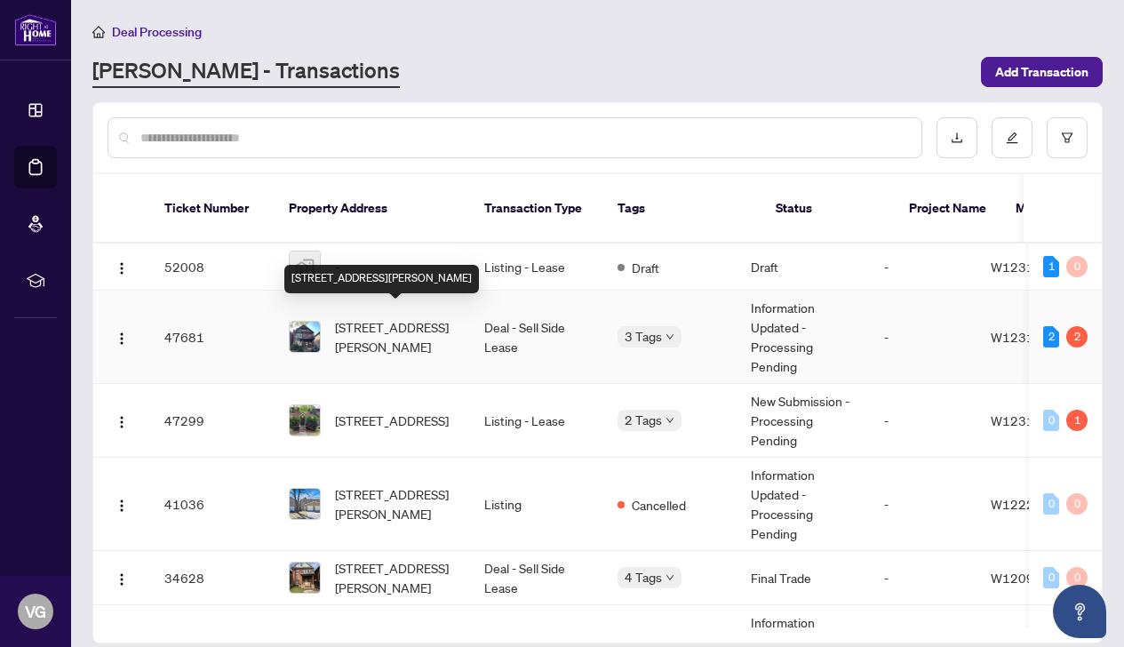
click at [361, 319] on span "[STREET_ADDRESS][PERSON_NAME]" at bounding box center [395, 336] width 121 height 39
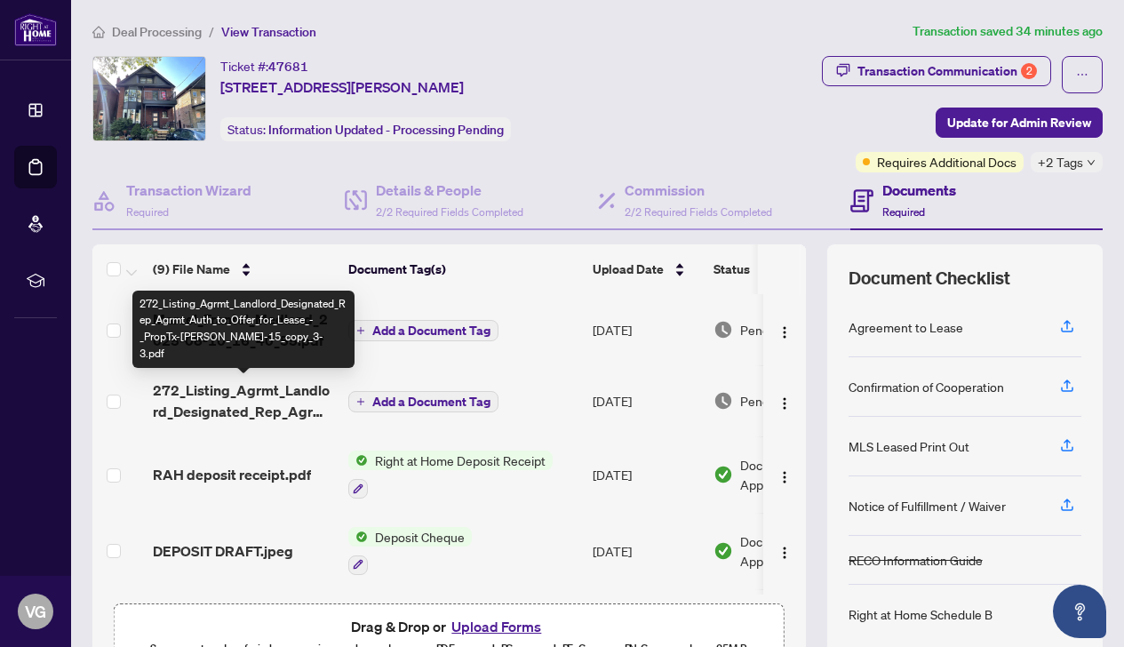
click at [306, 400] on span "272_Listing_Agrmt_Landlord_Designated_Rep_Agrmt_Auth_to_Offer_for_Lease_-_PropT…" at bounding box center [243, 400] width 181 height 43
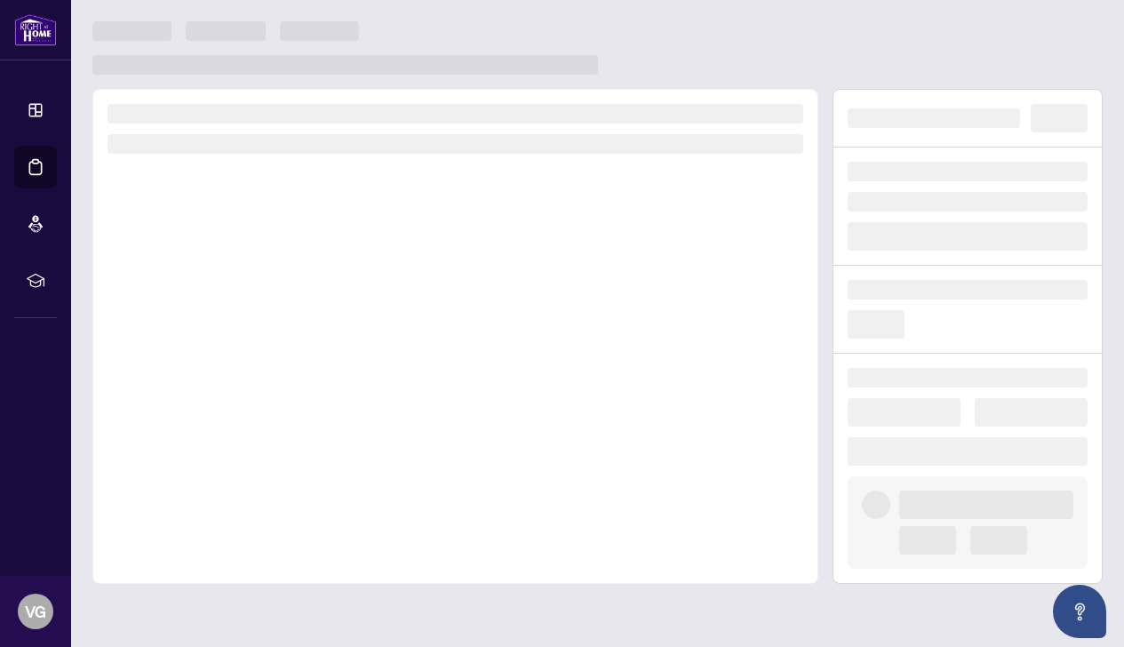
click at [306, 400] on div at bounding box center [455, 336] width 726 height 495
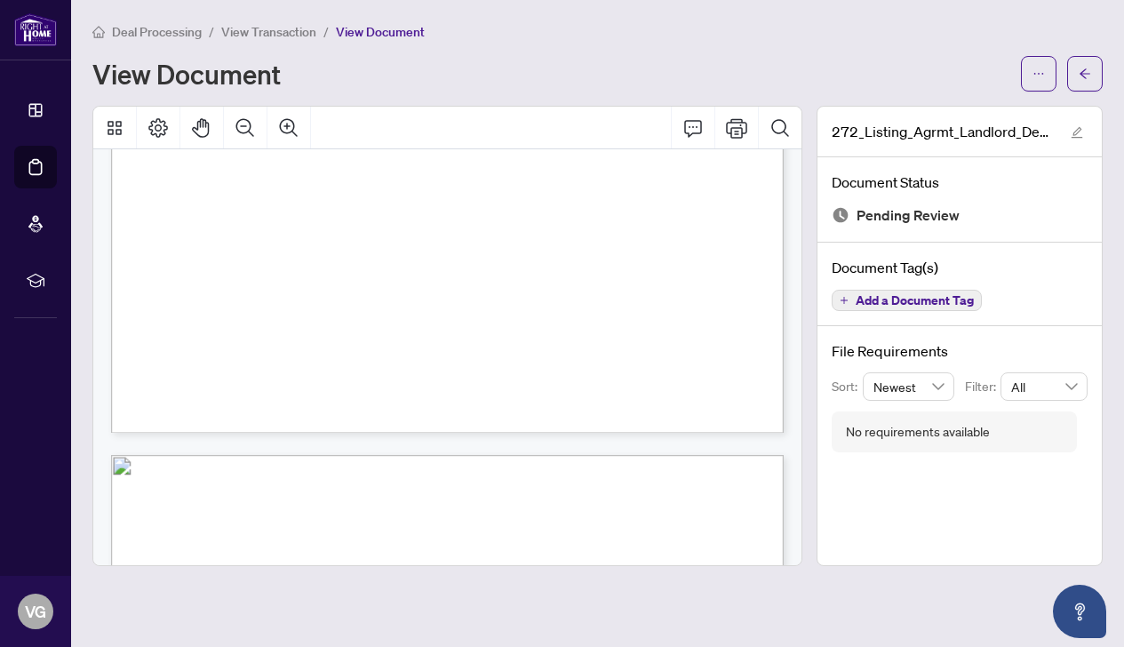
scroll to position [1096, 0]
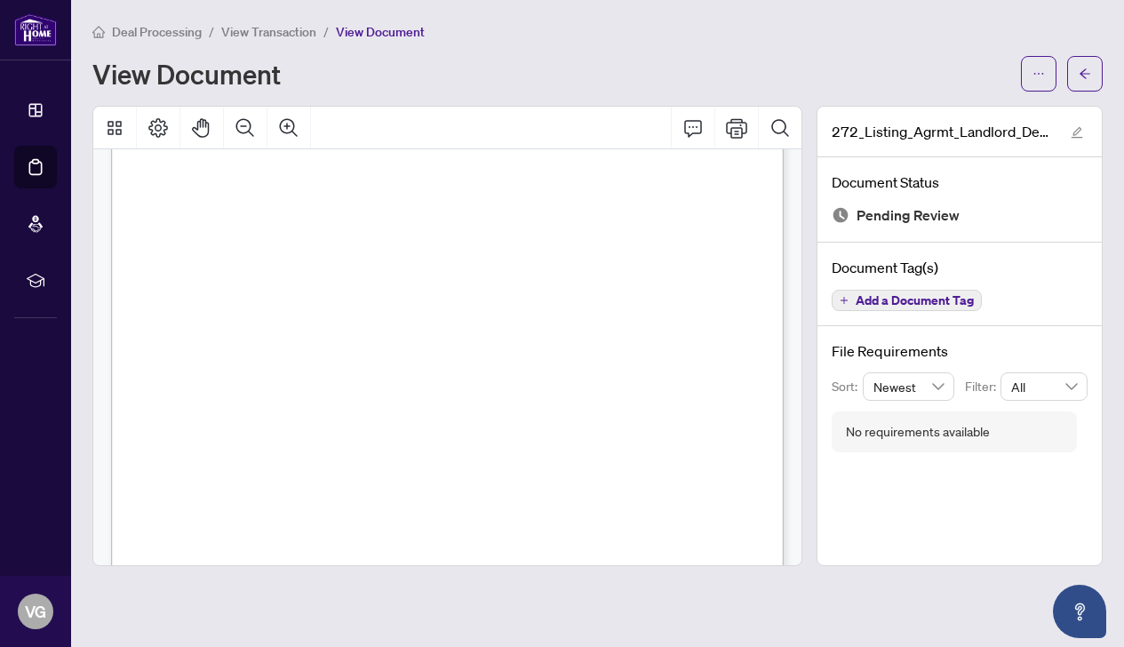
click at [874, 56] on div "View Document" at bounding box center [597, 74] width 1011 height 36
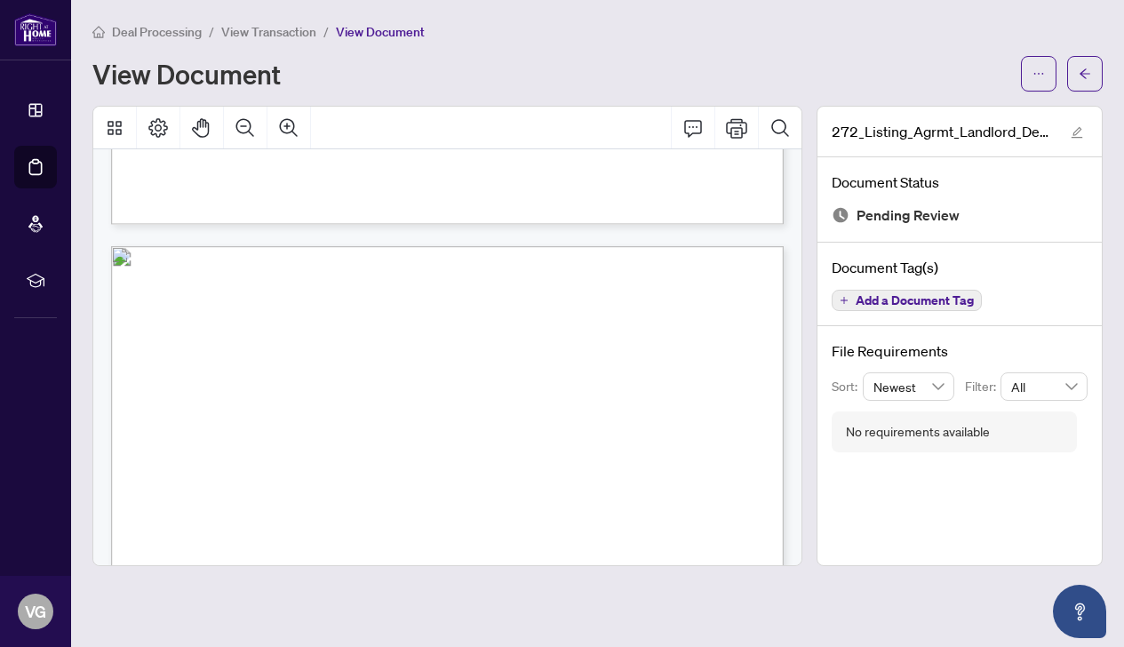
scroll to position [728, 0]
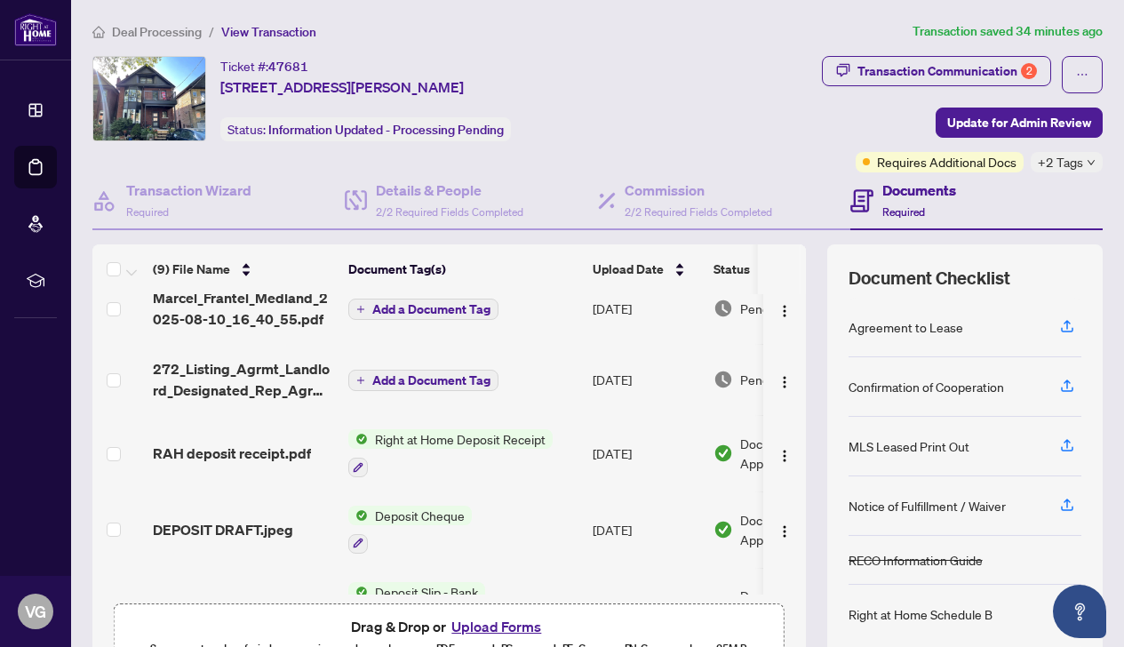
scroll to position [26, 0]
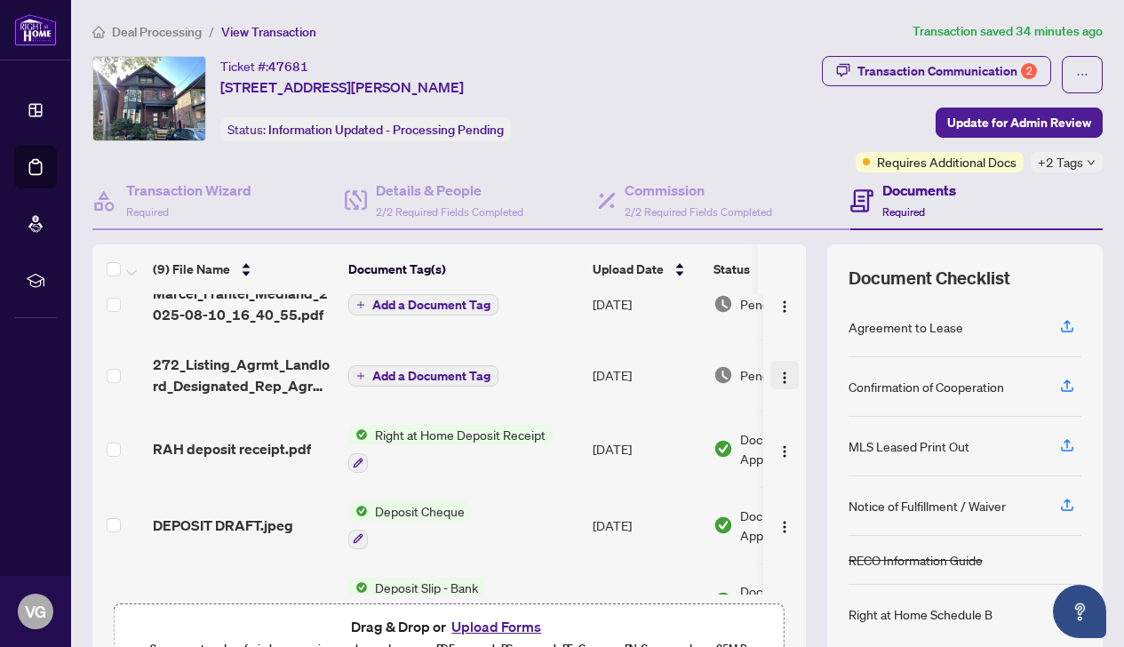
click at [779, 372] on img "button" at bounding box center [785, 378] width 14 height 14
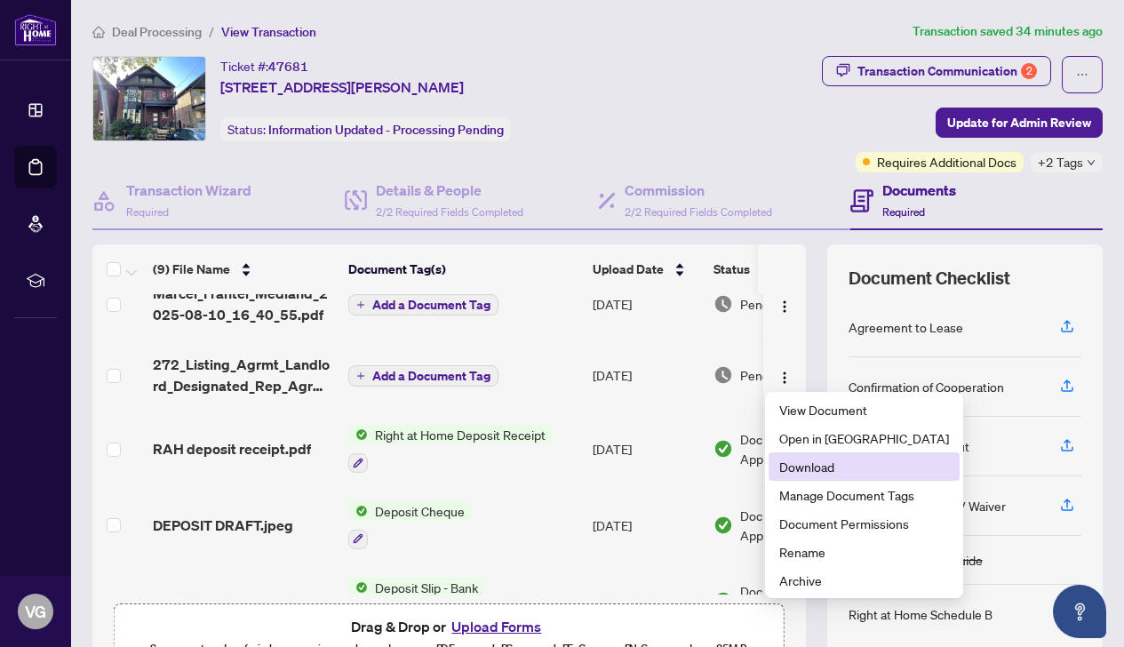
click at [800, 467] on span "Download" at bounding box center [864, 467] width 170 height 20
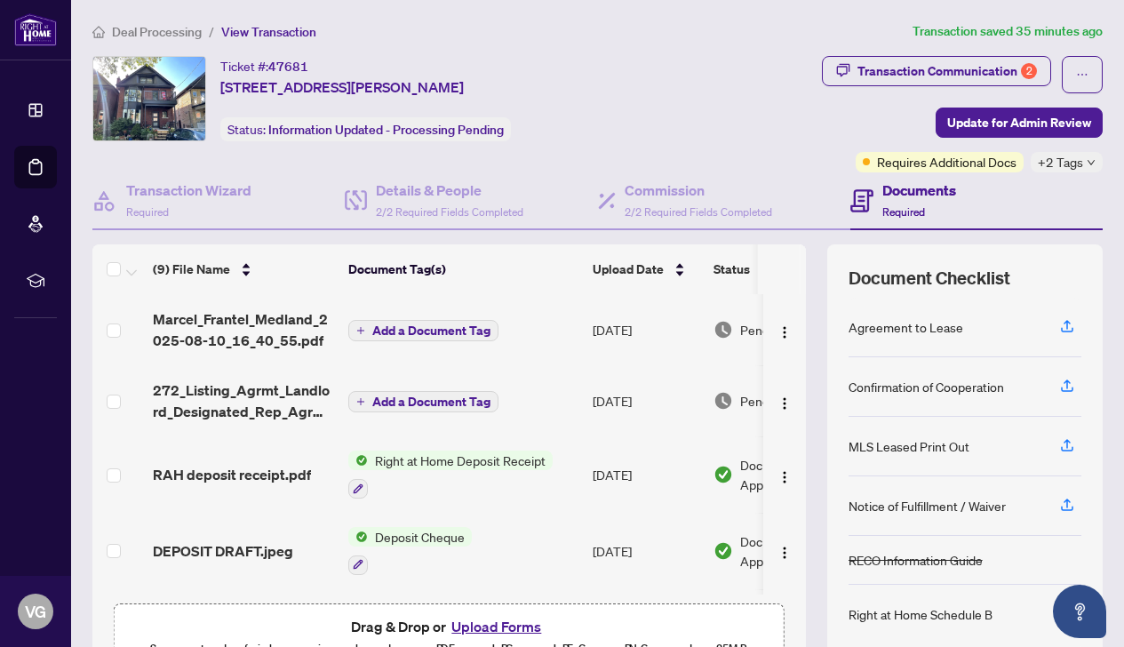
scroll to position [0, 0]
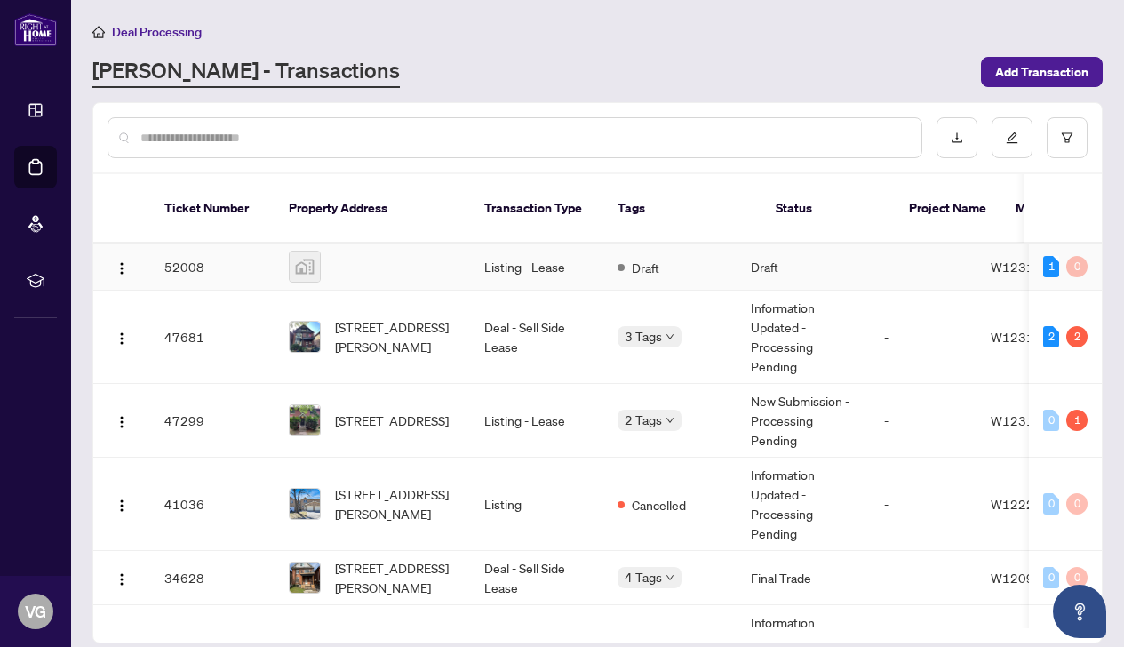
click at [515, 254] on td "Listing - Lease" at bounding box center [536, 267] width 133 height 47
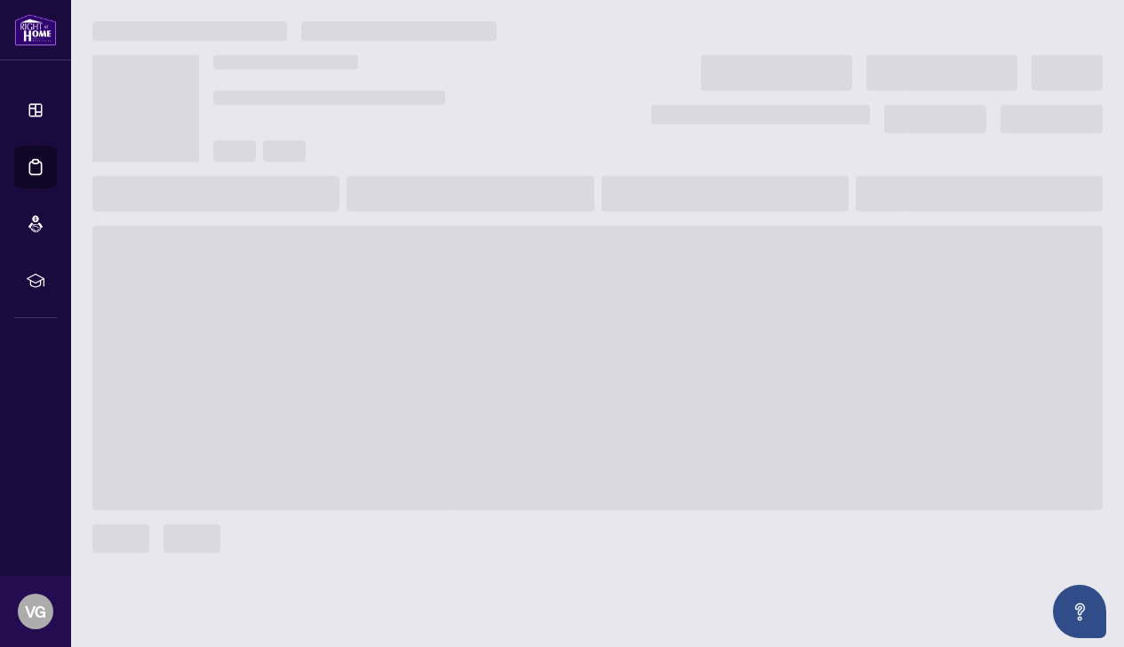
click at [515, 254] on span at bounding box center [597, 368] width 1011 height 284
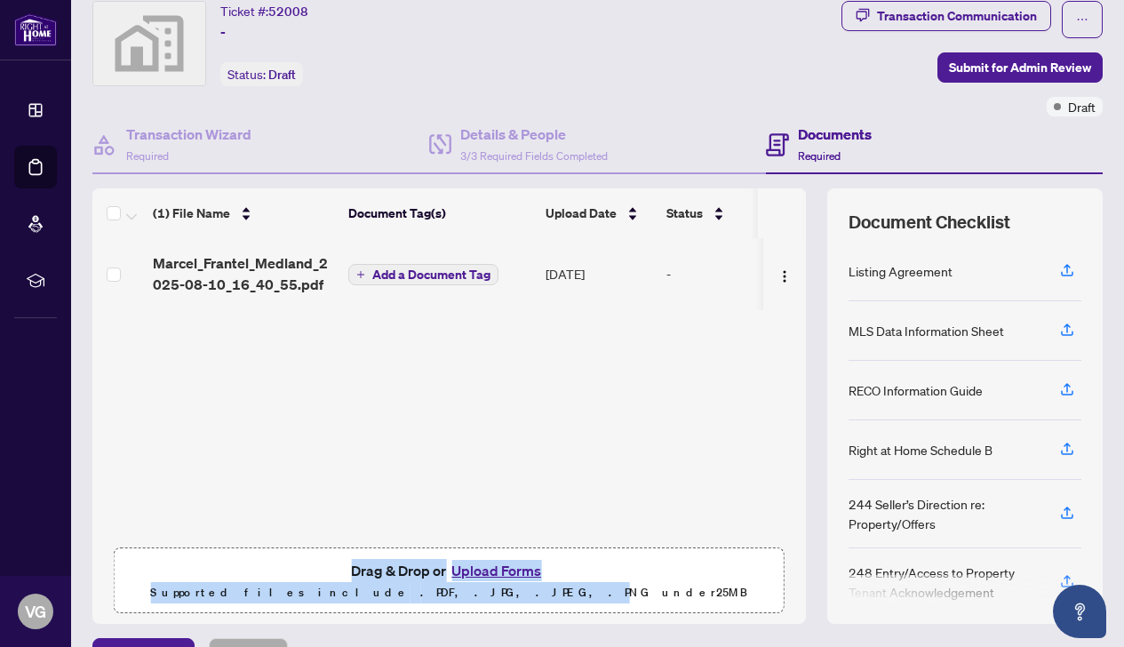
scroll to position [64, 0]
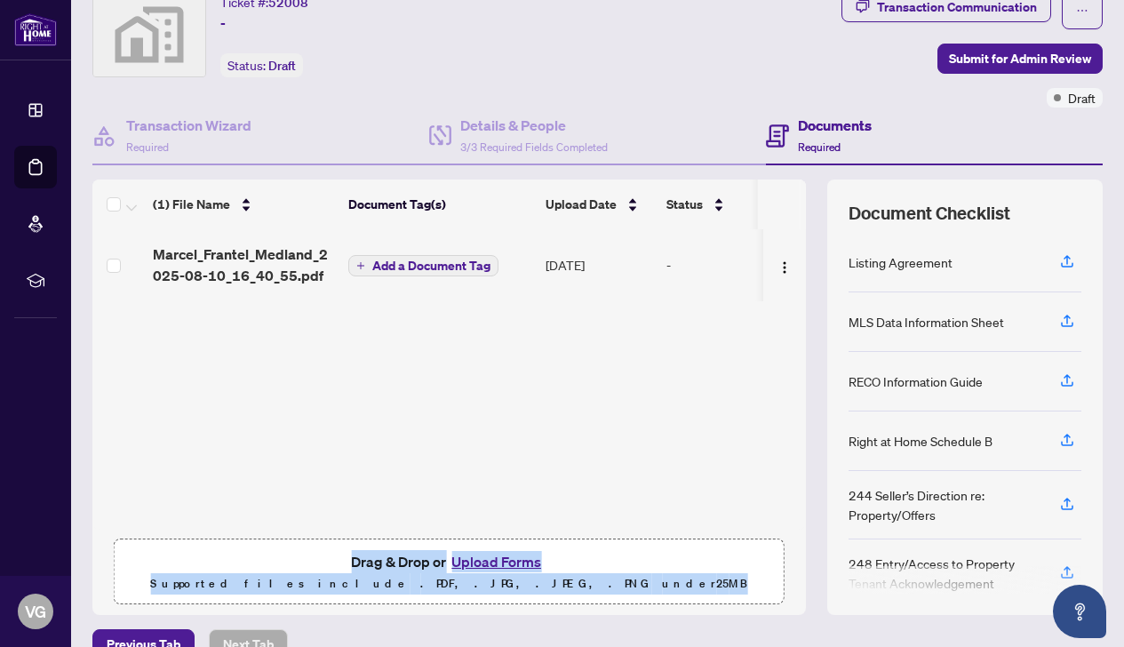
click at [512, 595] on div "(1) File Name Document Tag(s) Upload Date Status Marcel_Frantel_Medland_2025-08…" at bounding box center [449, 397] width 714 height 435
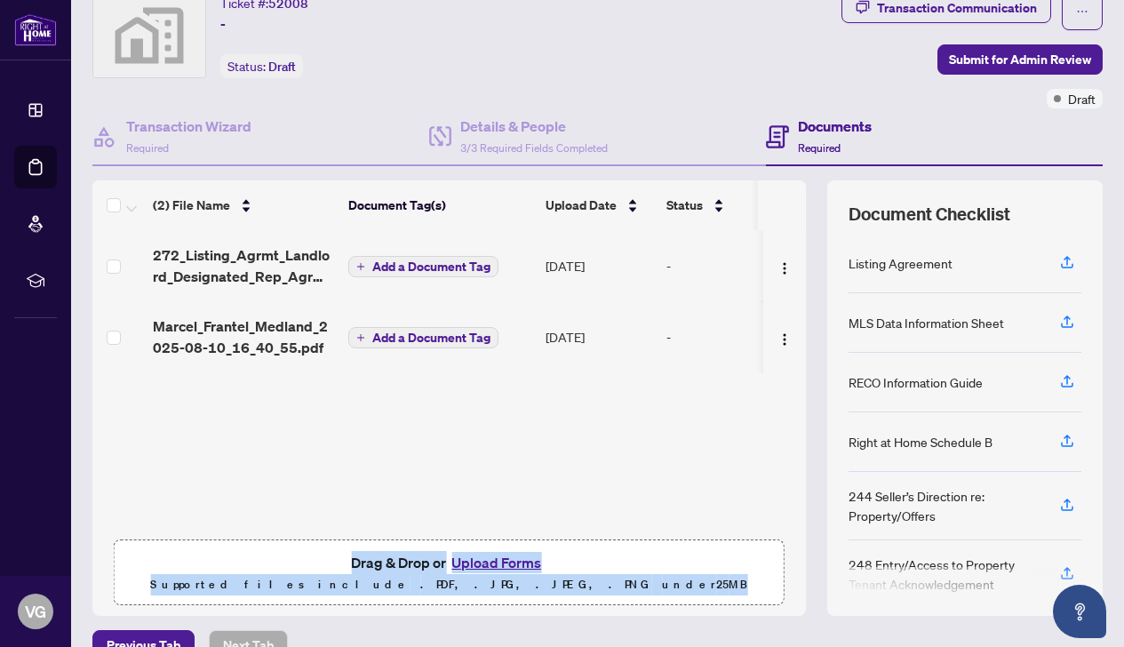
scroll to position [68, 0]
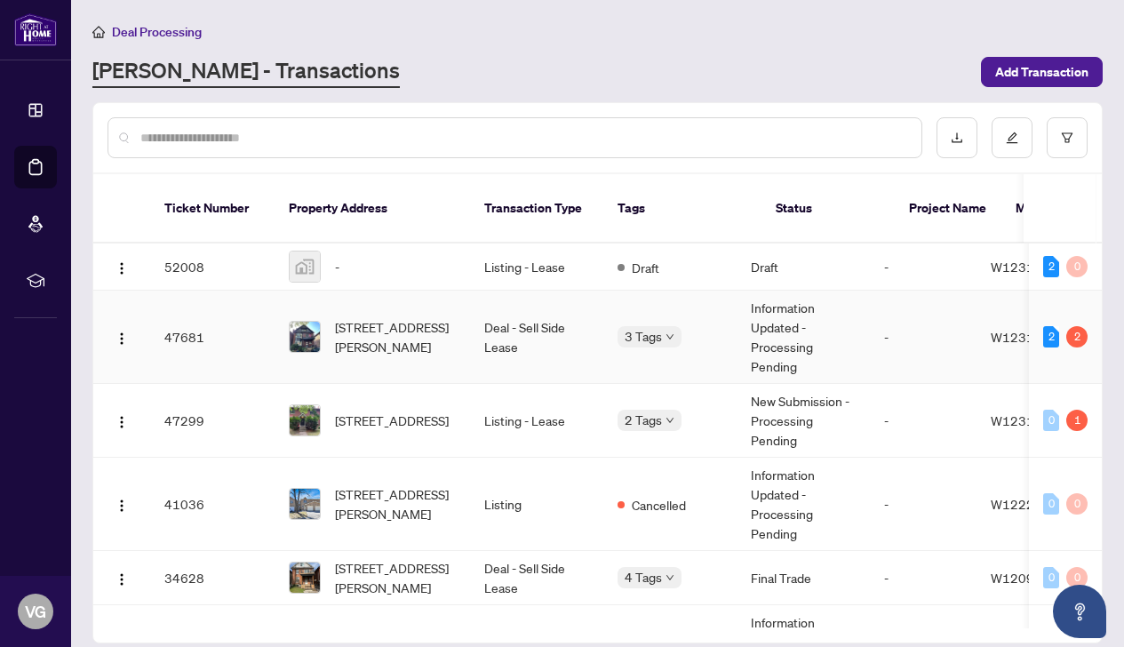
click at [509, 327] on td "Deal - Sell Side Lease" at bounding box center [536, 337] width 133 height 93
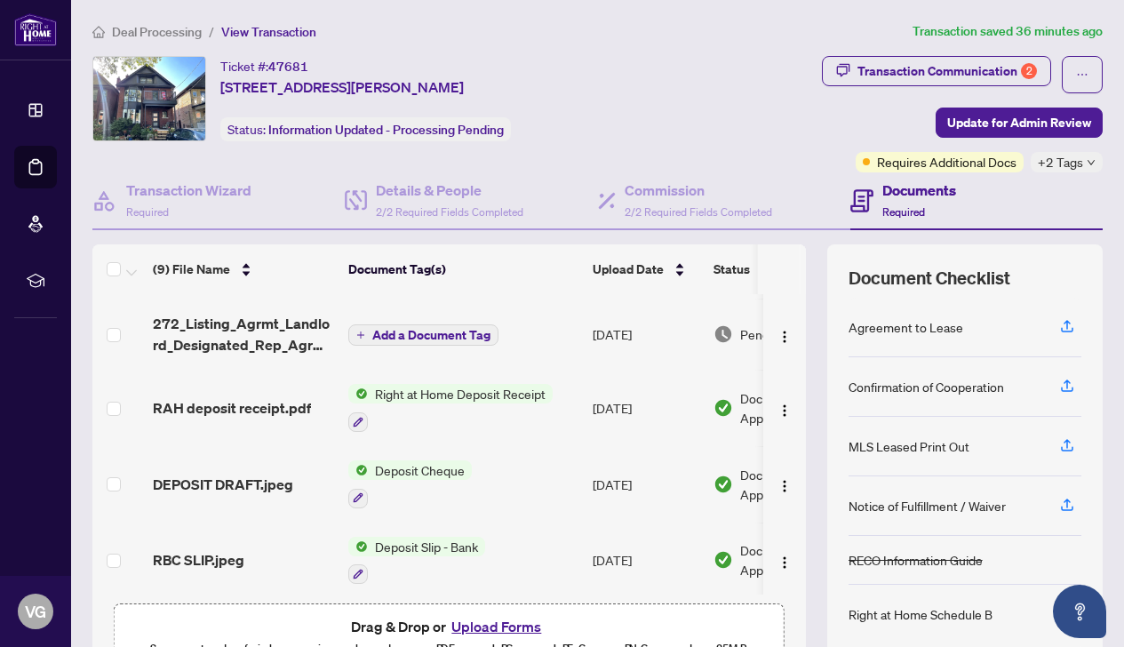
scroll to position [78, 0]
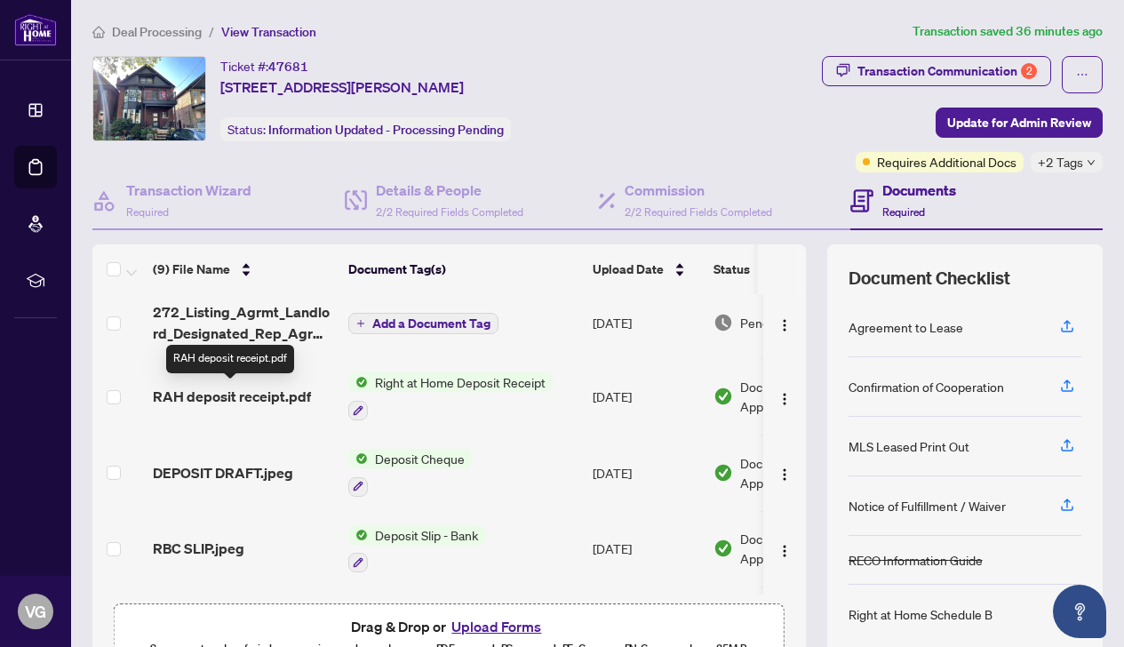
click at [265, 399] on span "RAH deposit receipt.pdf" at bounding box center [232, 396] width 158 height 21
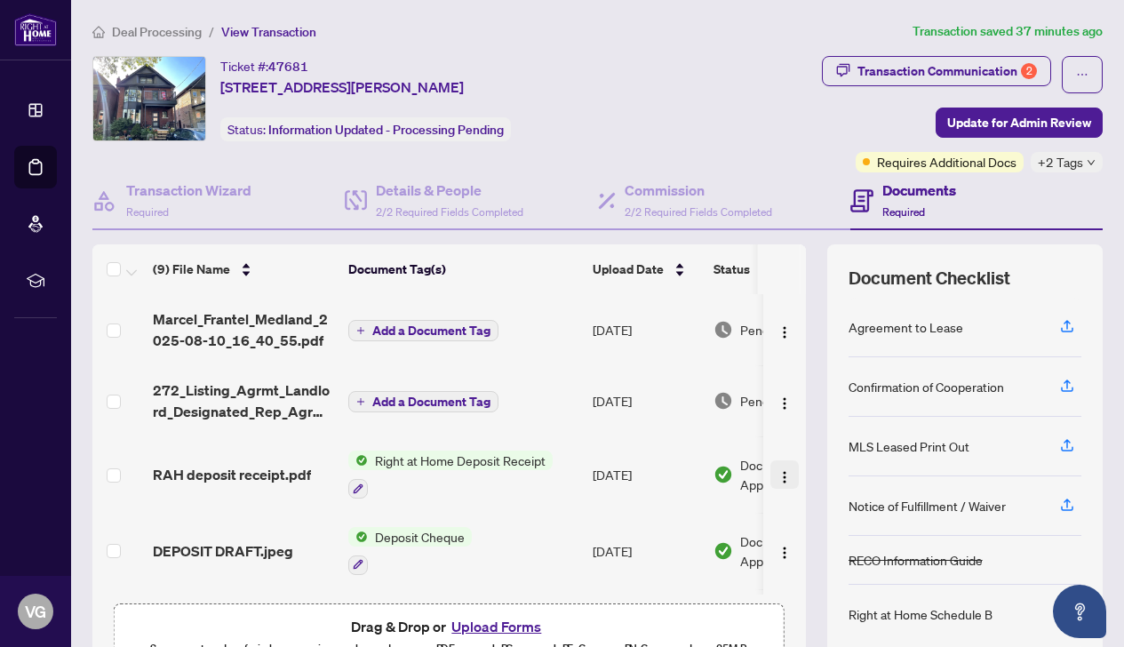
click at [784, 475] on img "button" at bounding box center [785, 477] width 14 height 14
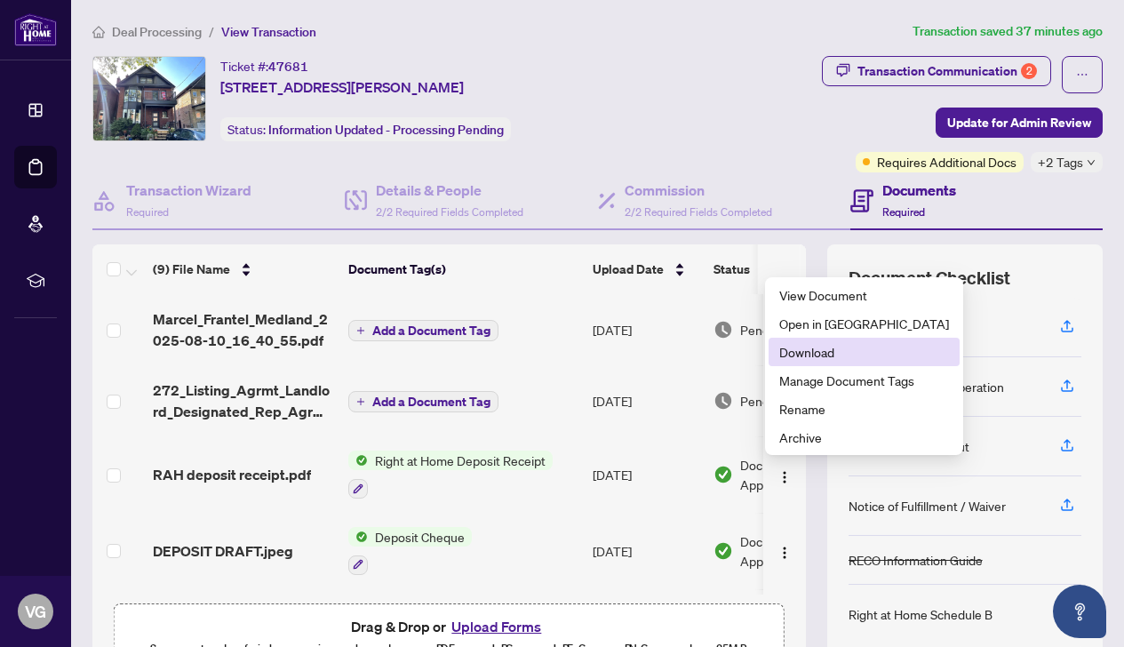
click at [818, 349] on span "Download" at bounding box center [864, 352] width 170 height 20
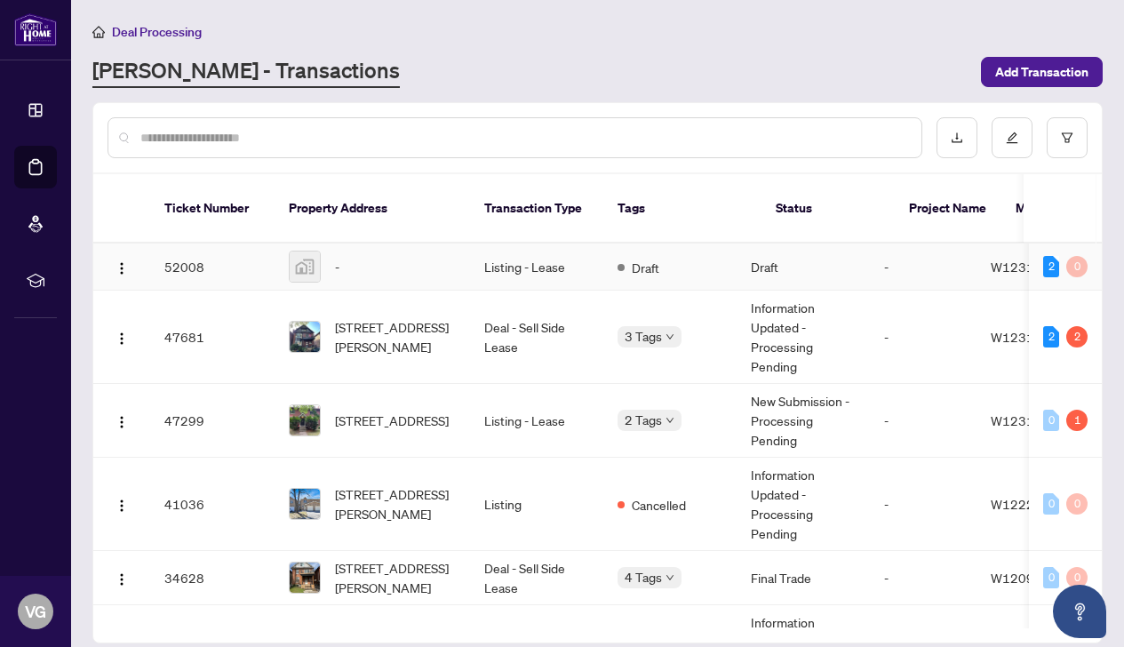
click at [507, 256] on td "Listing - Lease" at bounding box center [536, 267] width 133 height 47
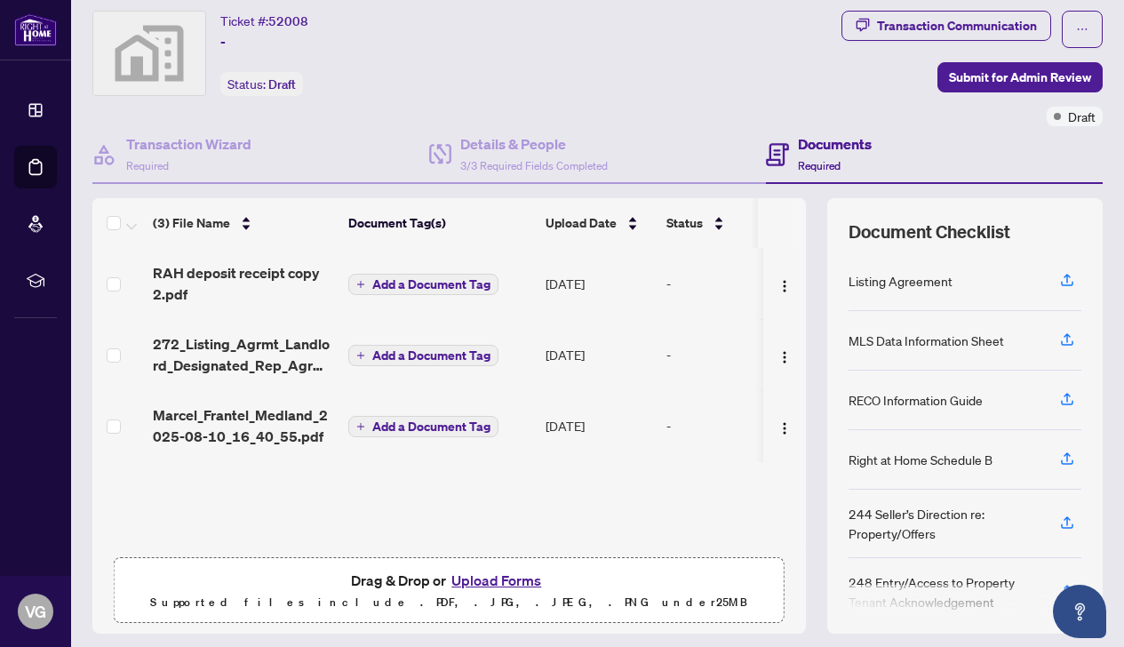
scroll to position [54, 0]
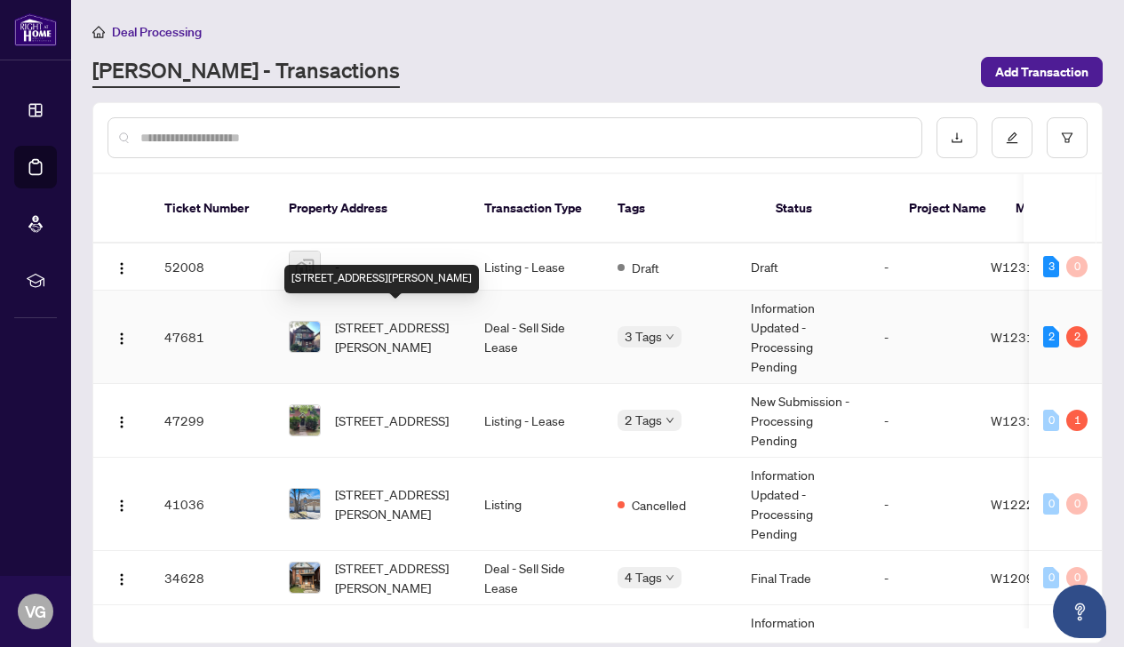
click at [367, 325] on span "[STREET_ADDRESS][PERSON_NAME]" at bounding box center [395, 336] width 121 height 39
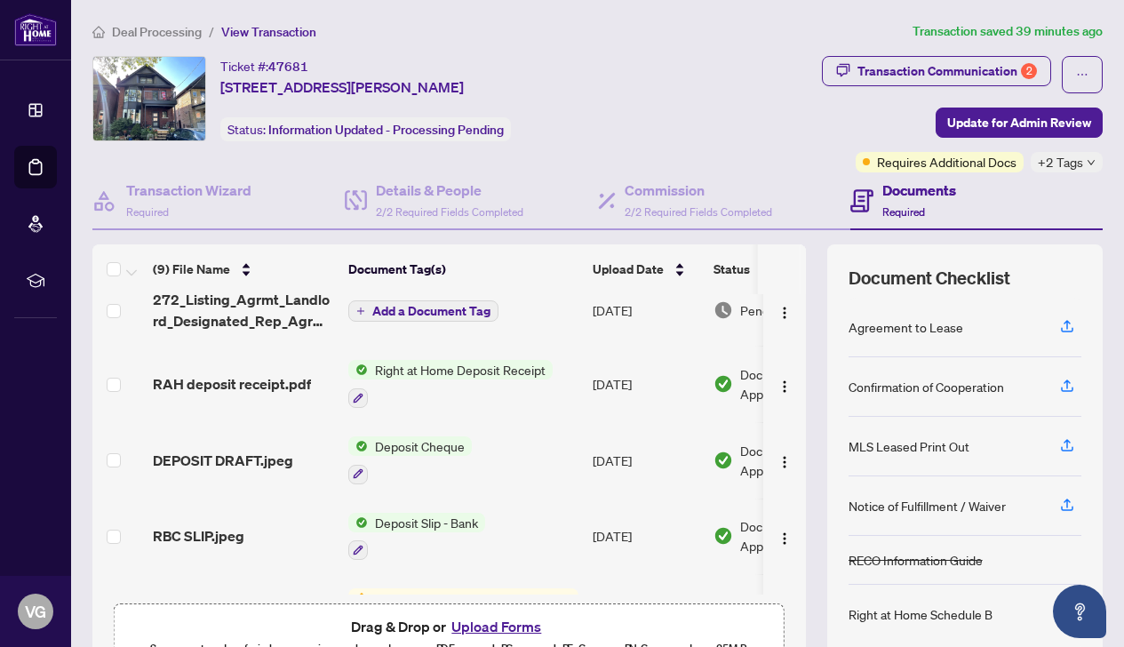
scroll to position [92, 0]
click at [781, 464] on img "button" at bounding box center [785, 461] width 14 height 14
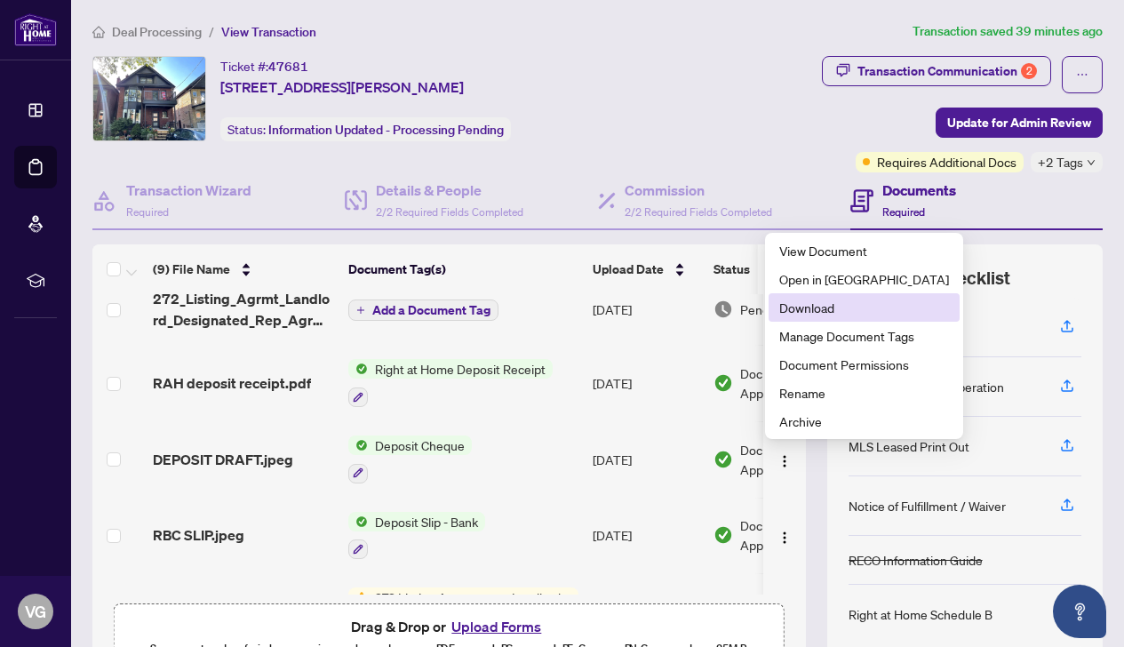
click at [811, 308] on span "Download" at bounding box center [864, 308] width 170 height 20
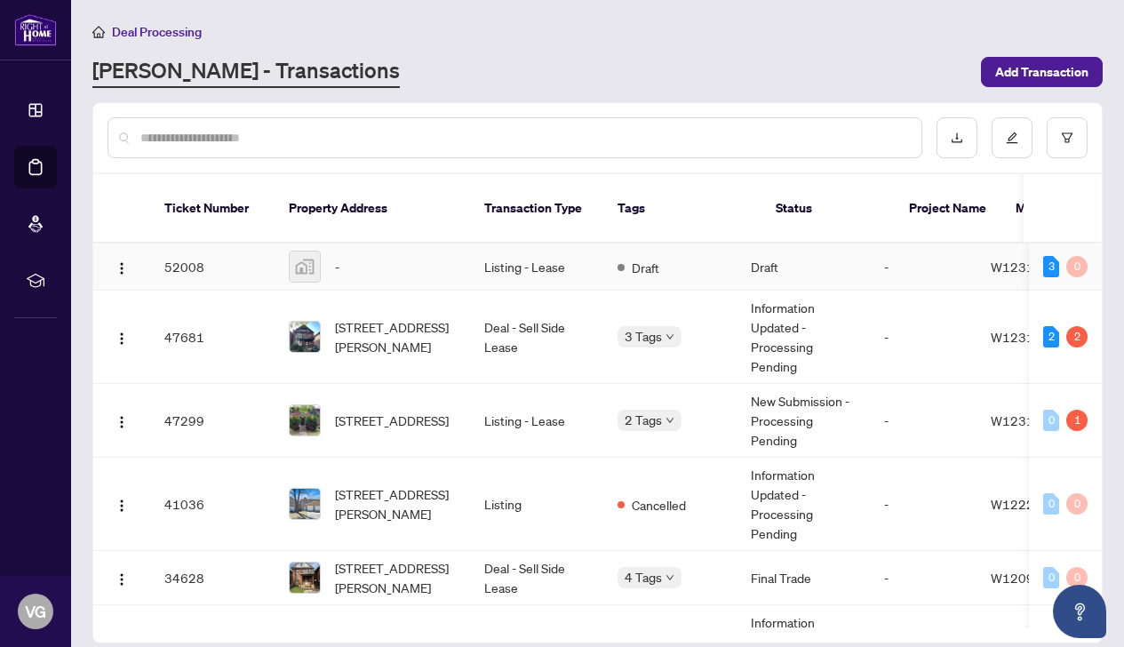
click at [503, 254] on td "Listing - Lease" at bounding box center [536, 267] width 133 height 47
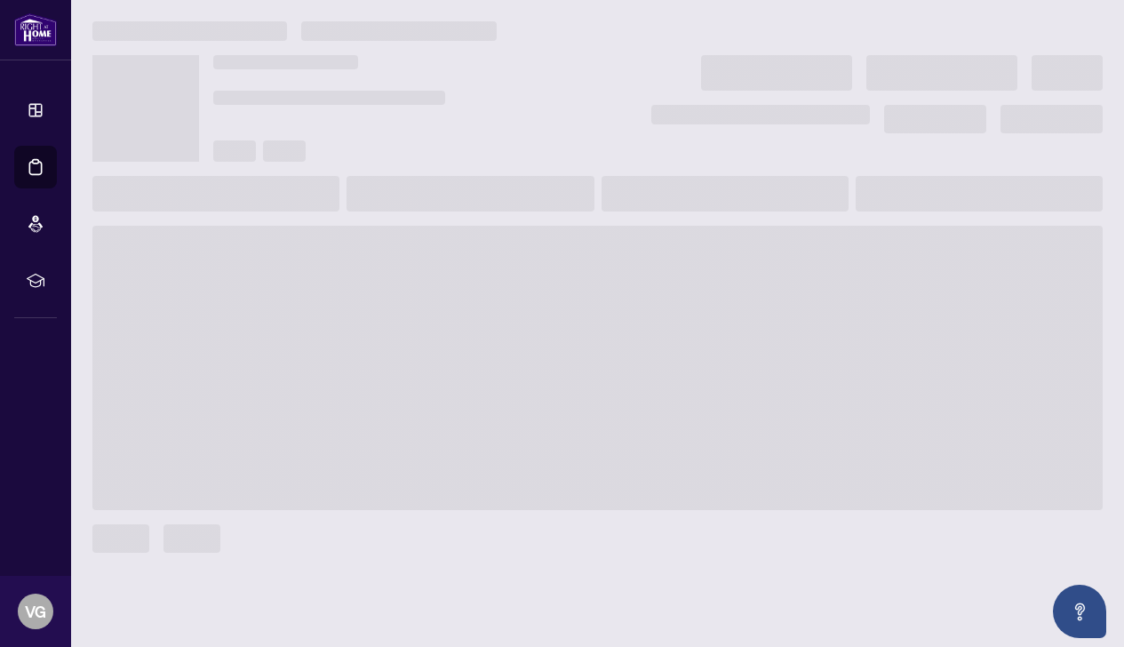
click at [503, 254] on span at bounding box center [597, 368] width 1011 height 284
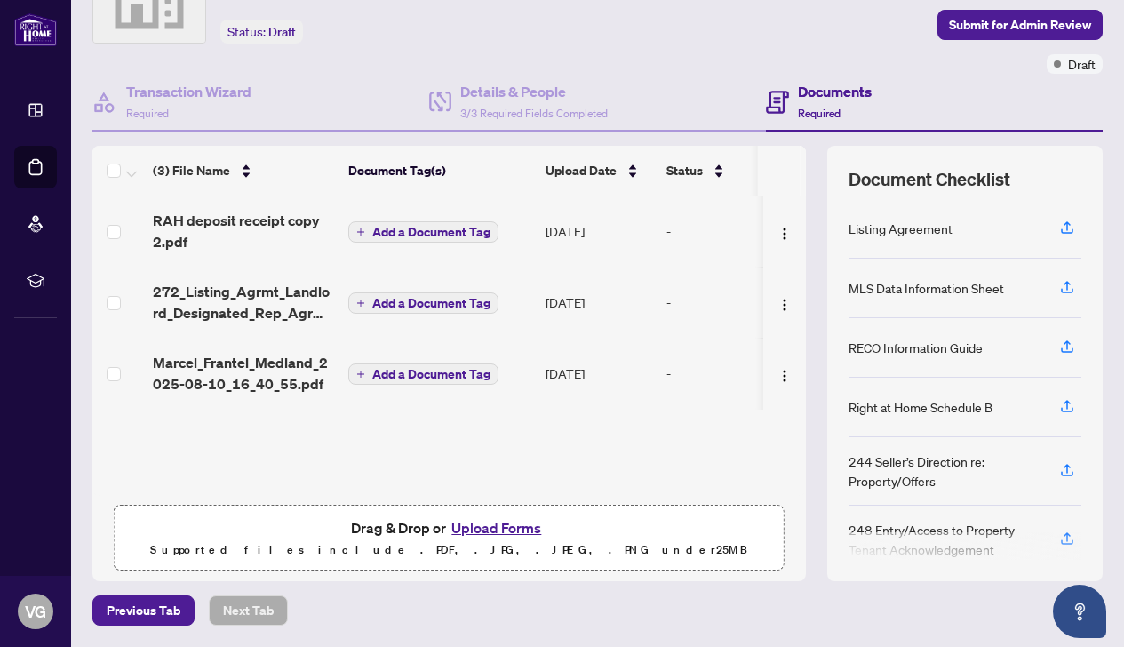
scroll to position [97, 0]
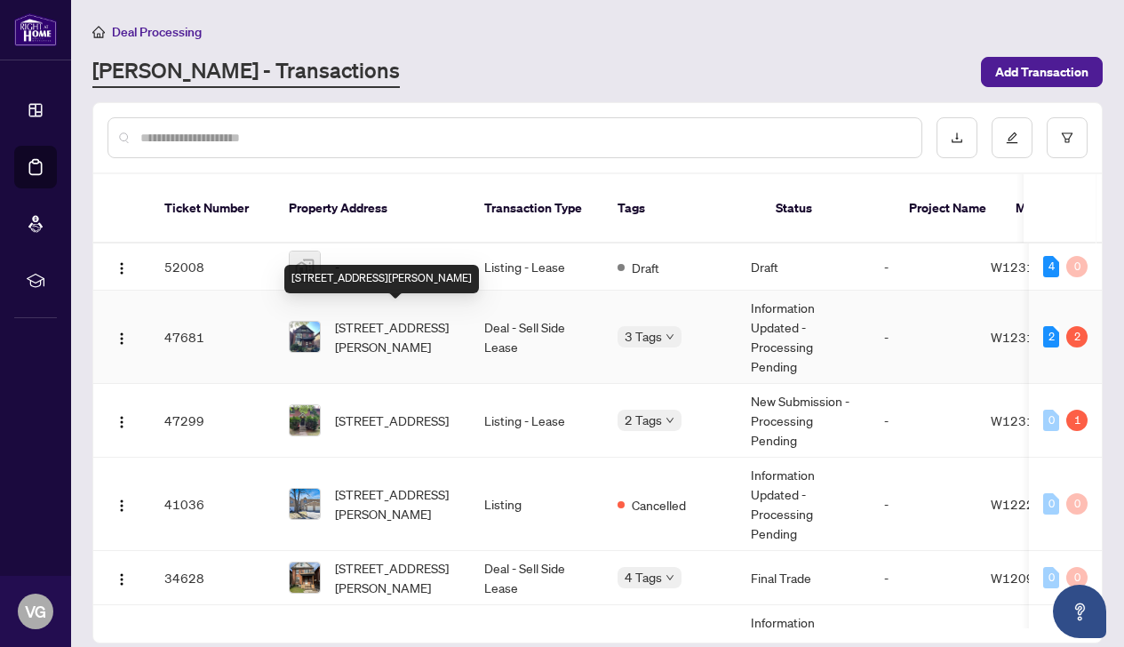
click at [398, 324] on span "[STREET_ADDRESS][PERSON_NAME]" at bounding box center [395, 336] width 121 height 39
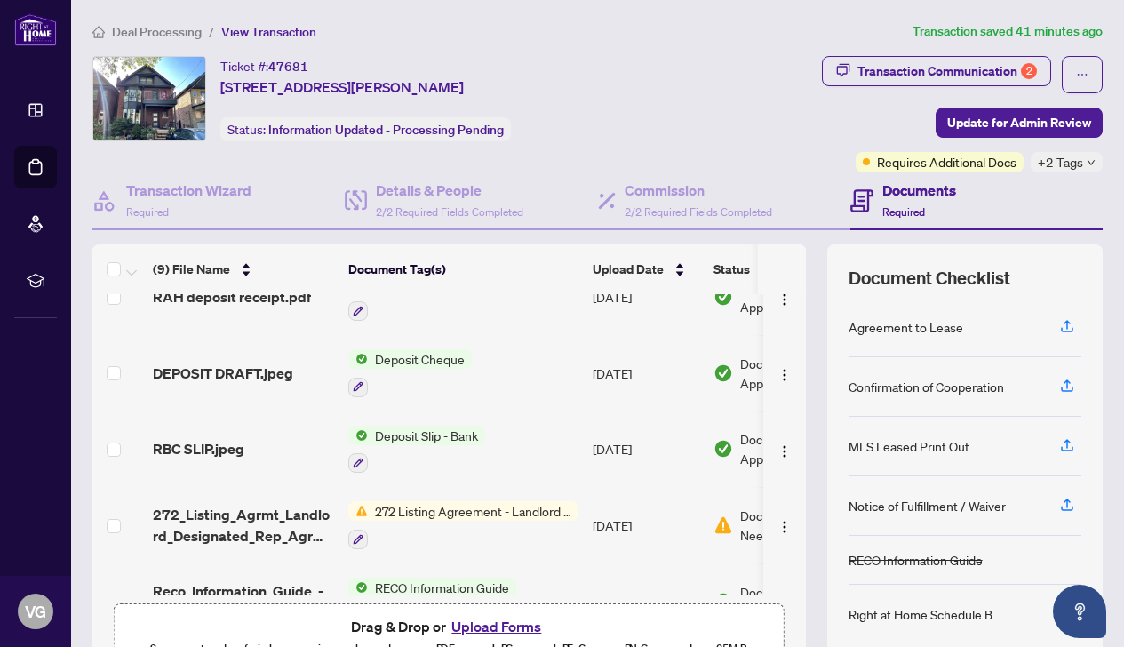
scroll to position [179, 0]
click at [414, 433] on span "Deposit Slip - Bank" at bounding box center [426, 435] width 117 height 20
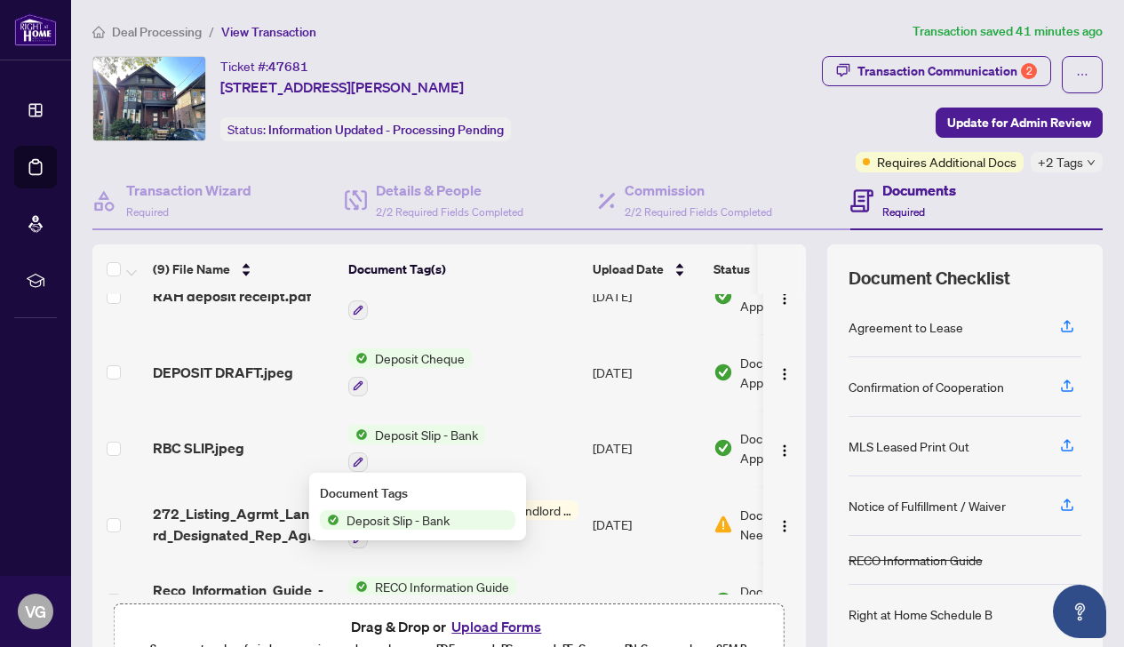
click at [409, 520] on span "Deposit Slip - Bank" at bounding box center [398, 520] width 117 height 20
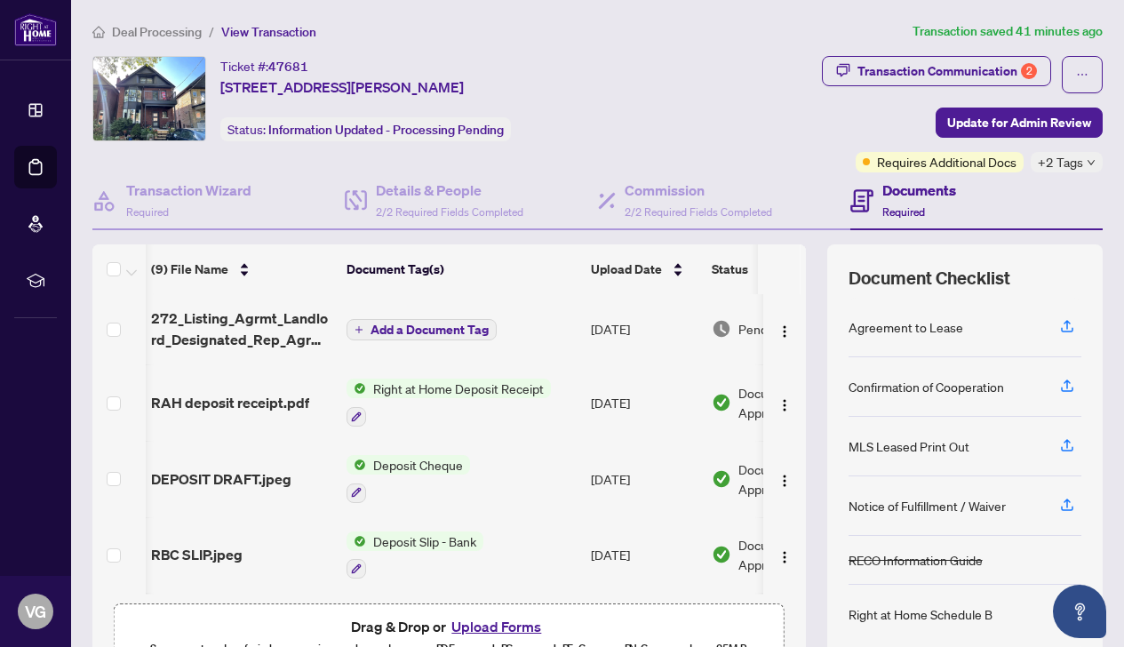
scroll to position [116, 2]
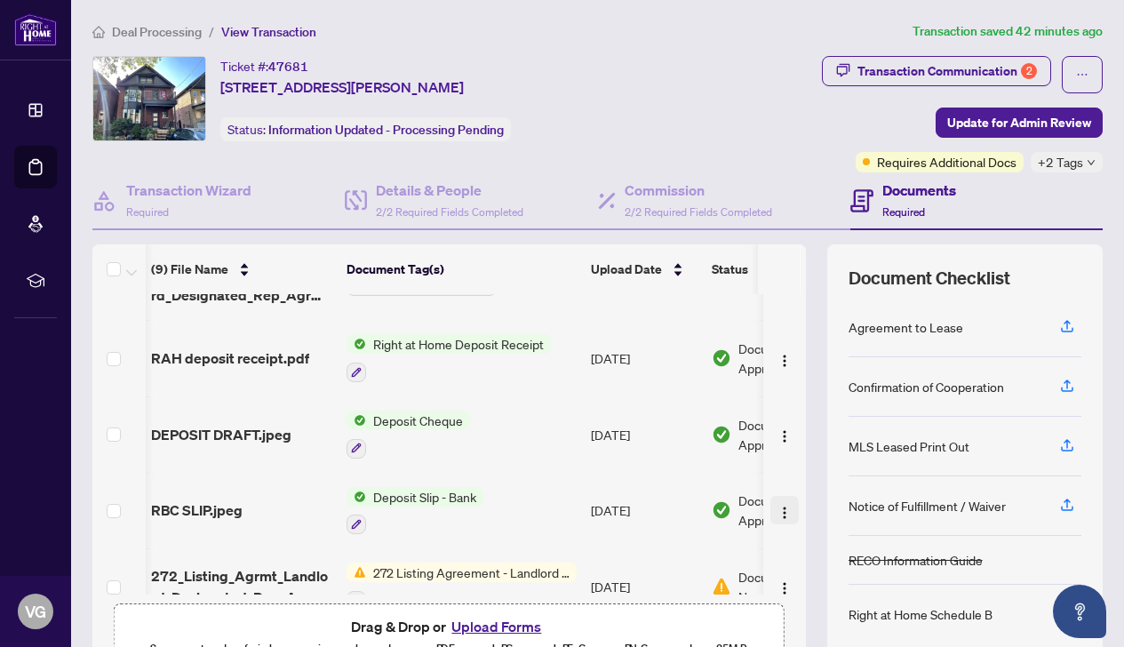
click at [778, 508] on img "button" at bounding box center [785, 513] width 14 height 14
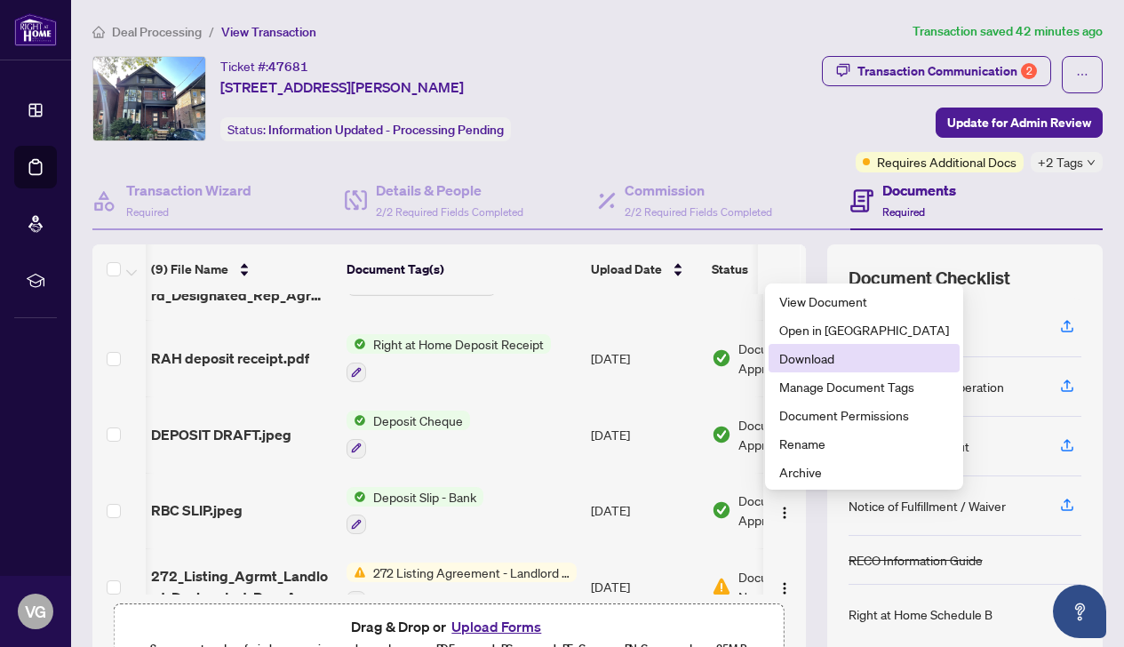
click at [811, 359] on span "Download" at bounding box center [864, 358] width 170 height 20
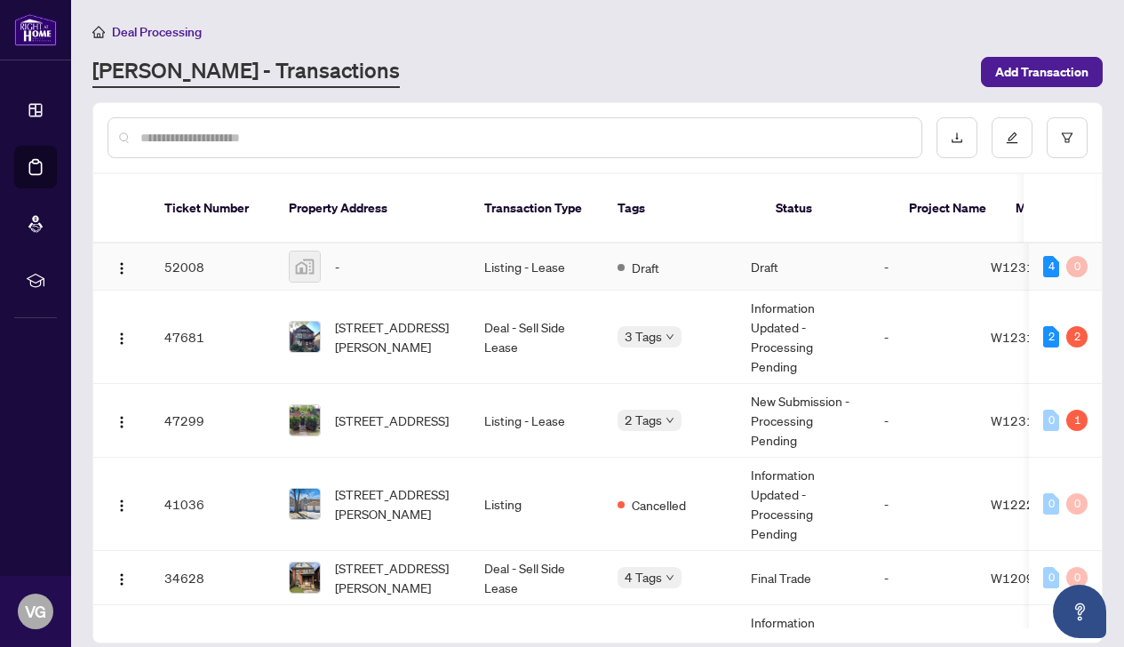
click at [539, 248] on td "Listing - Lease" at bounding box center [536, 267] width 133 height 47
click at [521, 247] on td "Listing - Lease" at bounding box center [536, 267] width 133 height 47
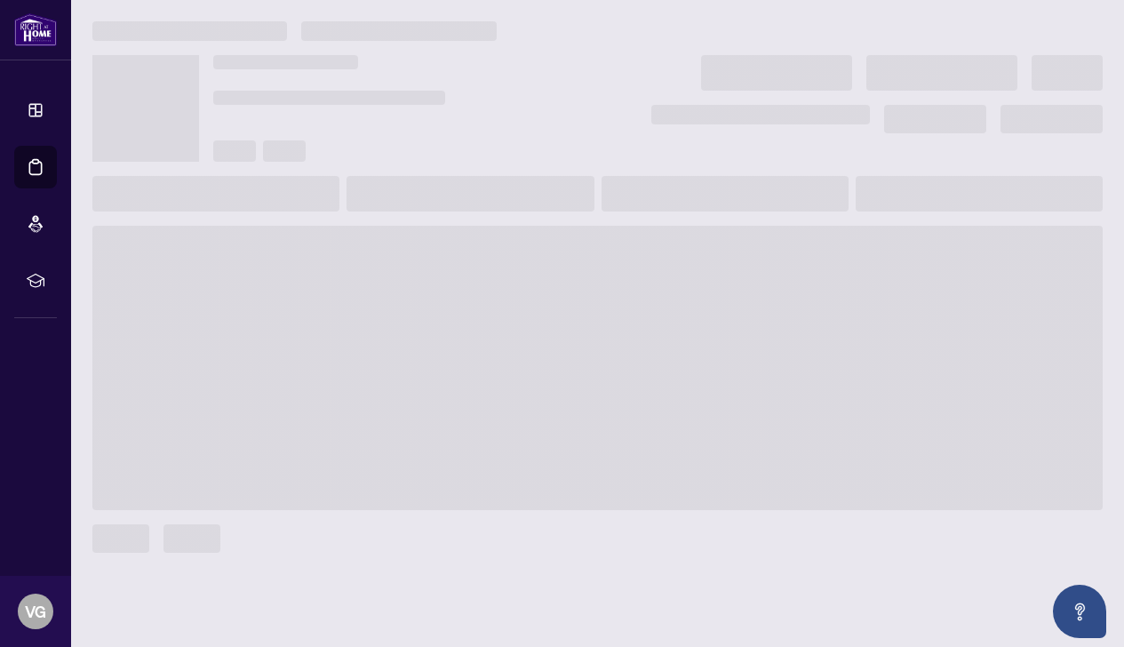
click at [521, 247] on span at bounding box center [597, 368] width 1011 height 284
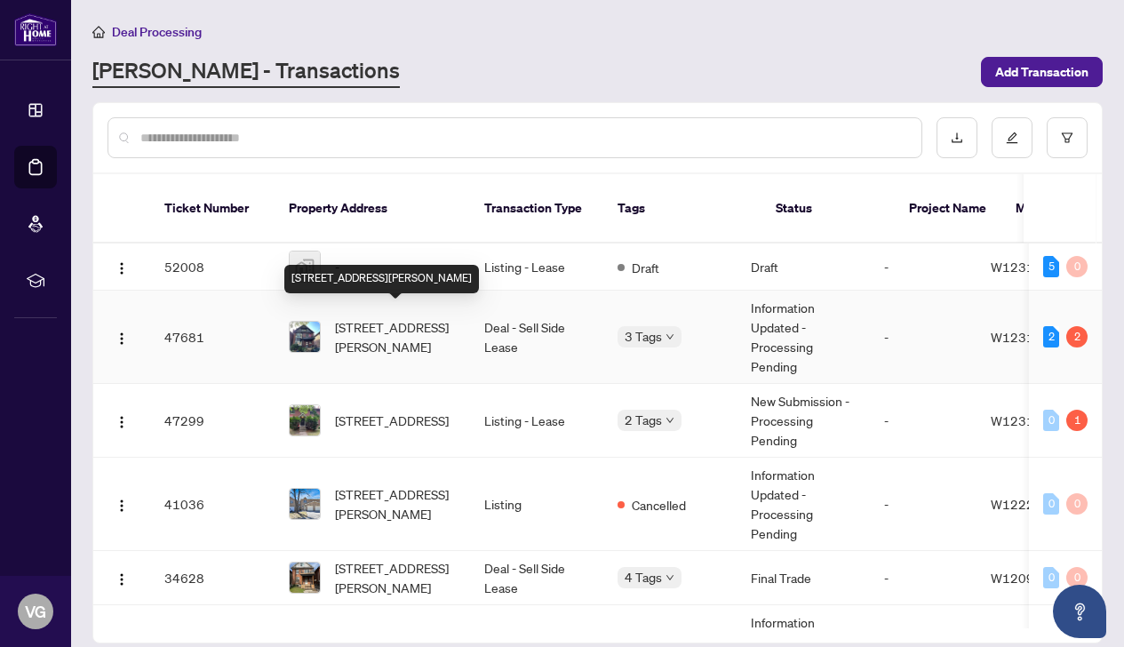
click at [405, 317] on span "[STREET_ADDRESS][PERSON_NAME]" at bounding box center [395, 336] width 121 height 39
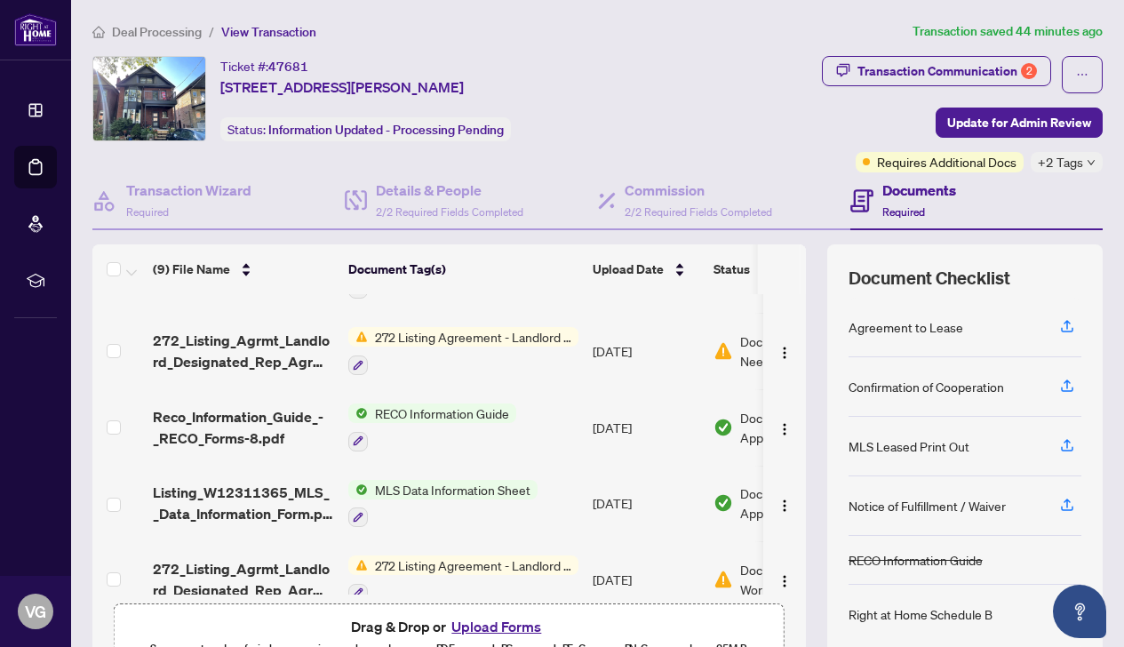
scroll to position [352, 0]
click at [463, 415] on span "RECO Information Guide" at bounding box center [442, 413] width 148 height 20
click at [778, 422] on img "button" at bounding box center [785, 429] width 14 height 14
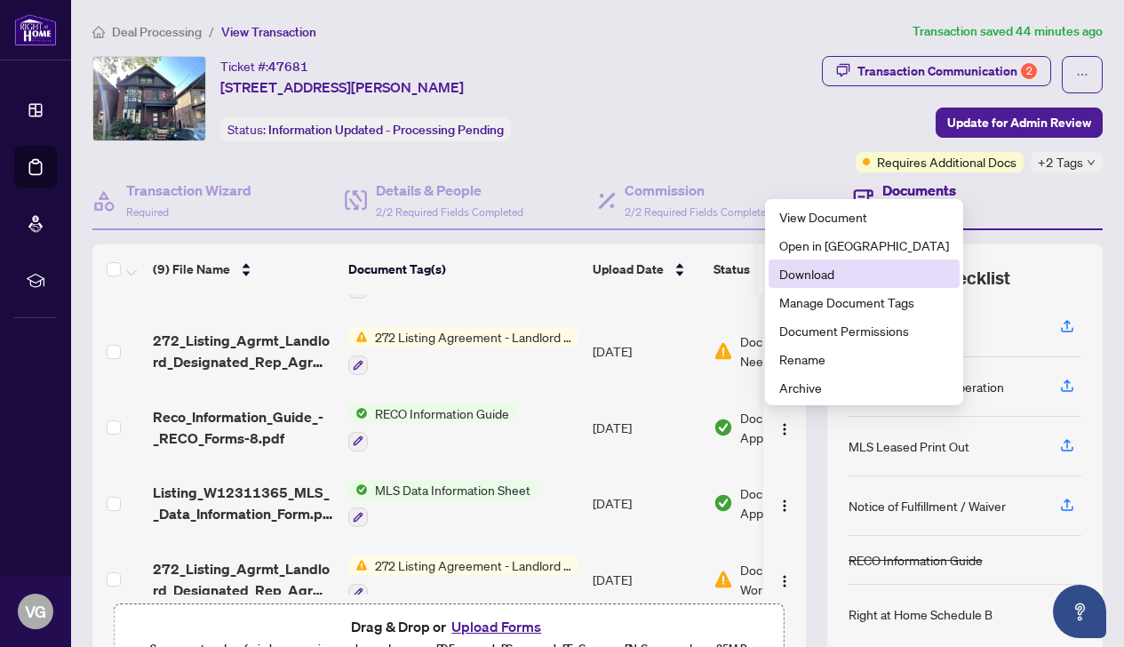
click at [819, 276] on span "Download" at bounding box center [864, 274] width 170 height 20
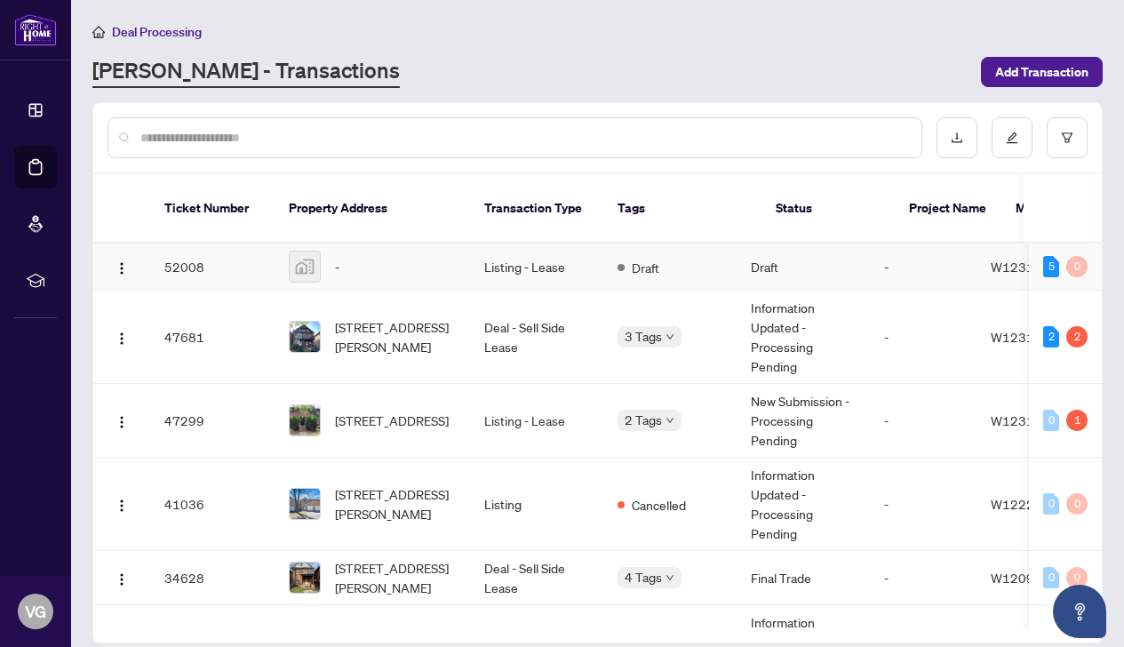
click at [499, 252] on td "Listing - Lease" at bounding box center [536, 267] width 133 height 47
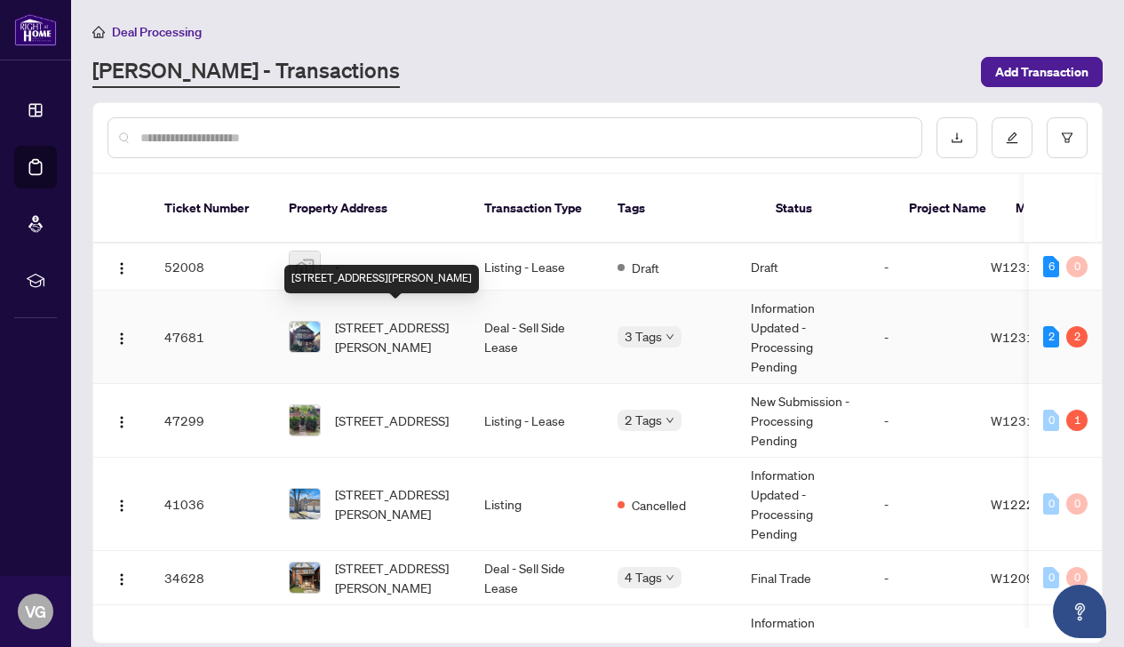
click at [408, 321] on span "[STREET_ADDRESS][PERSON_NAME]" at bounding box center [395, 336] width 121 height 39
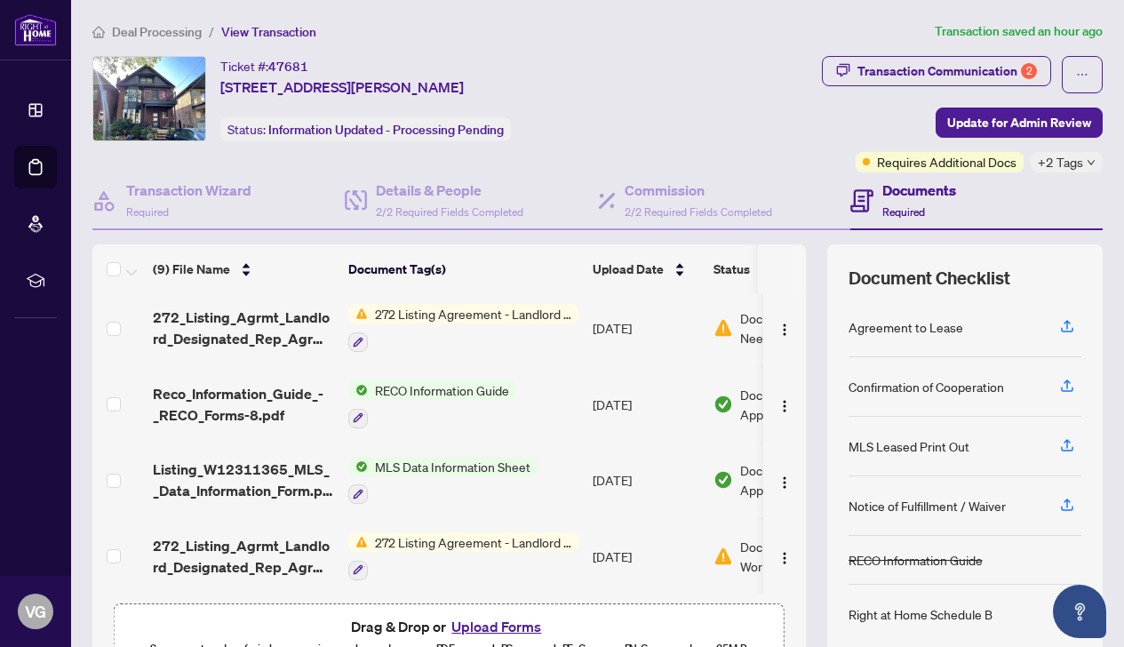
scroll to position [377, 0]
click at [513, 460] on span "MLS Data Information Sheet" at bounding box center [453, 467] width 170 height 20
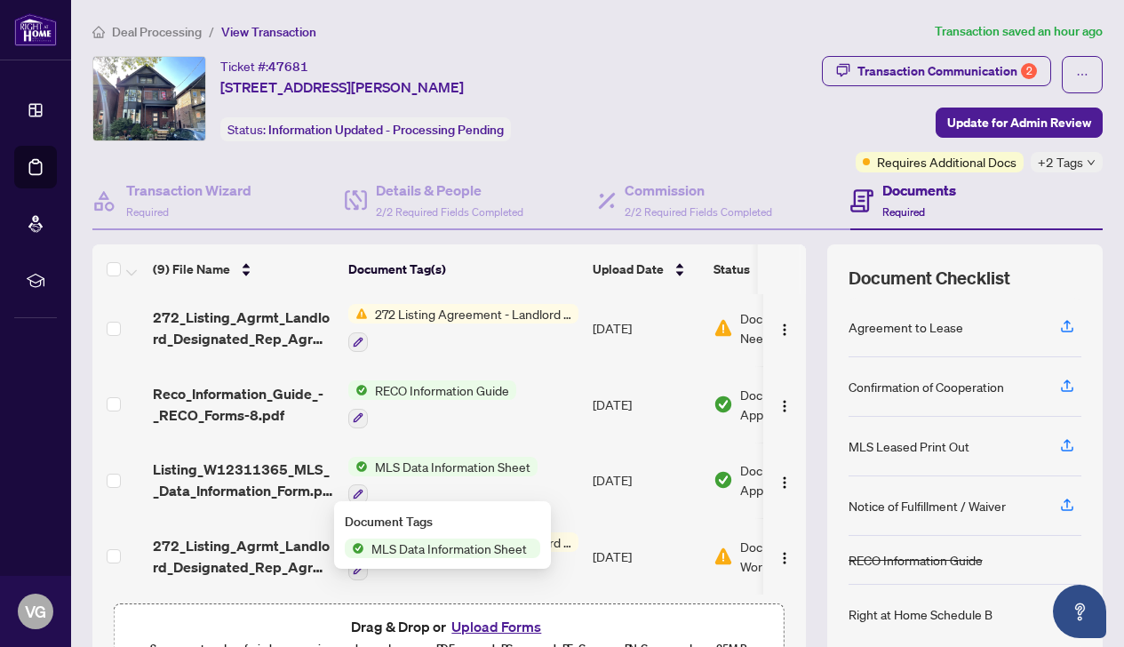
click at [504, 548] on span "MLS Data Information Sheet" at bounding box center [449, 549] width 170 height 20
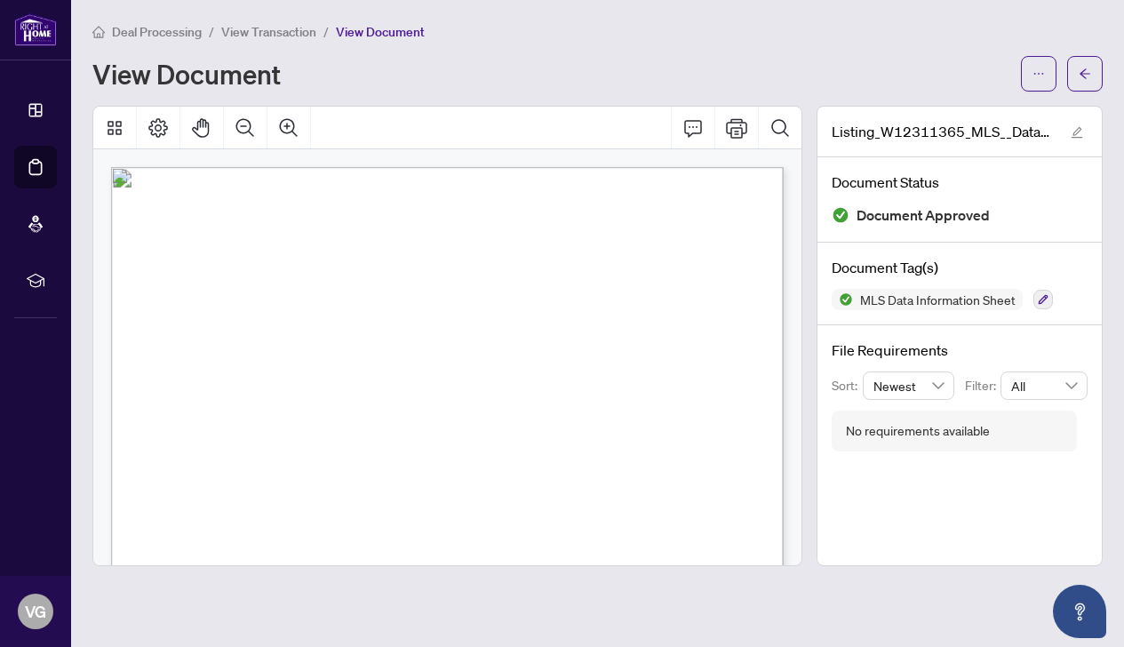
click at [819, 44] on div "Deal Processing / View Transaction / View Document View Document" at bounding box center [597, 56] width 1011 height 70
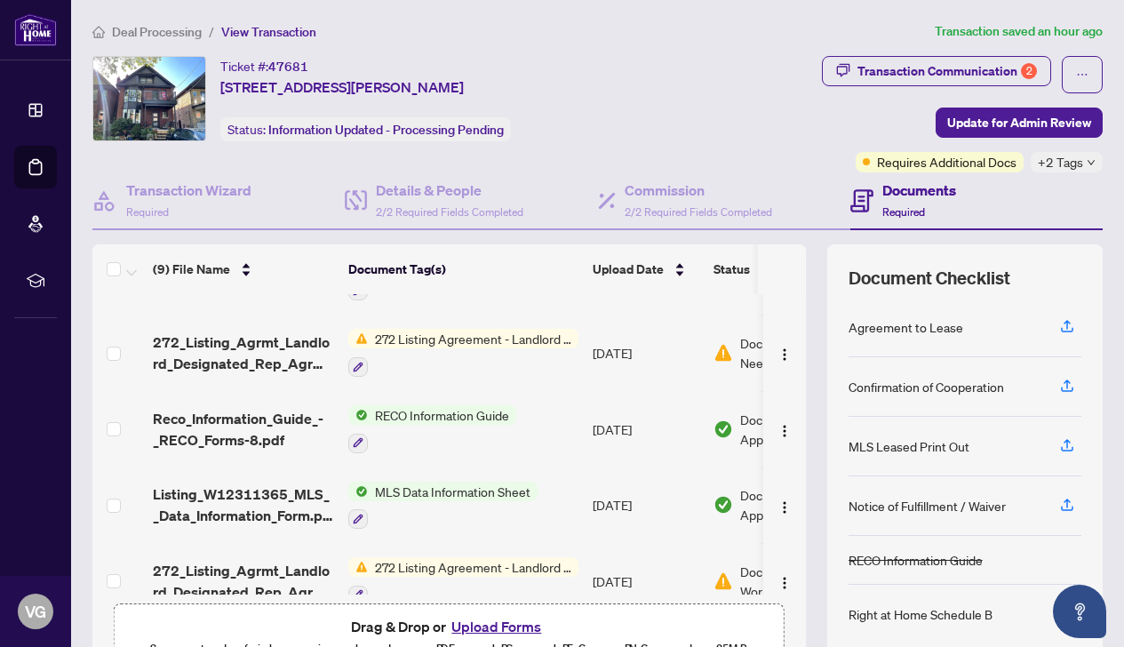
scroll to position [358, 0]
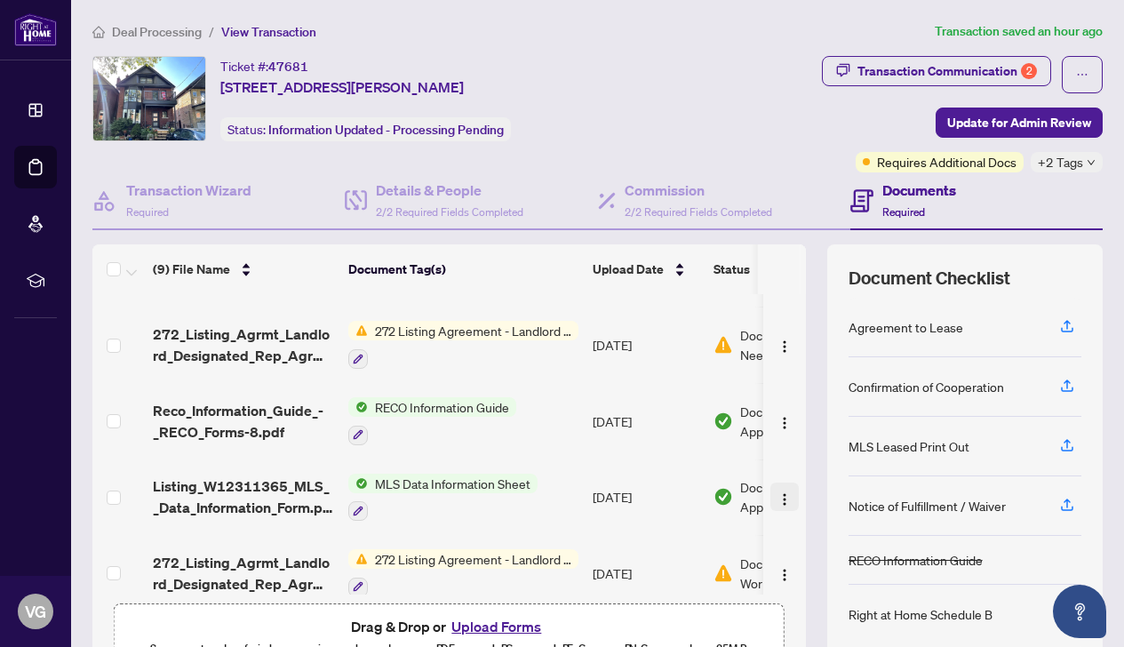
click at [778, 492] on img "button" at bounding box center [785, 499] width 14 height 14
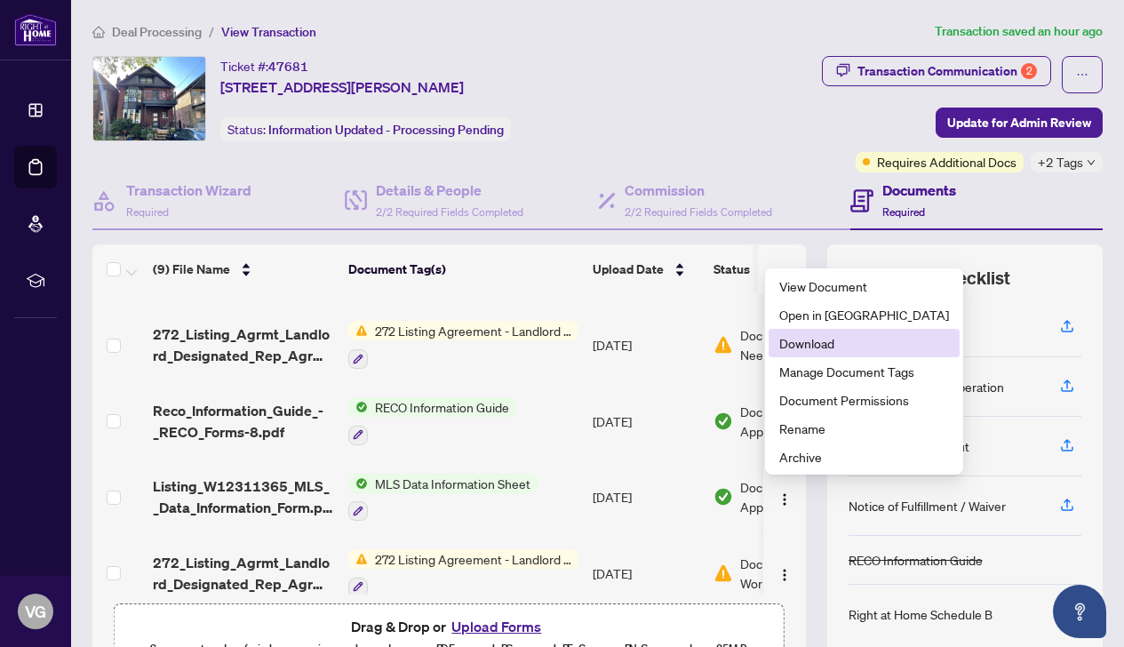
click at [798, 347] on span "Download" at bounding box center [864, 343] width 170 height 20
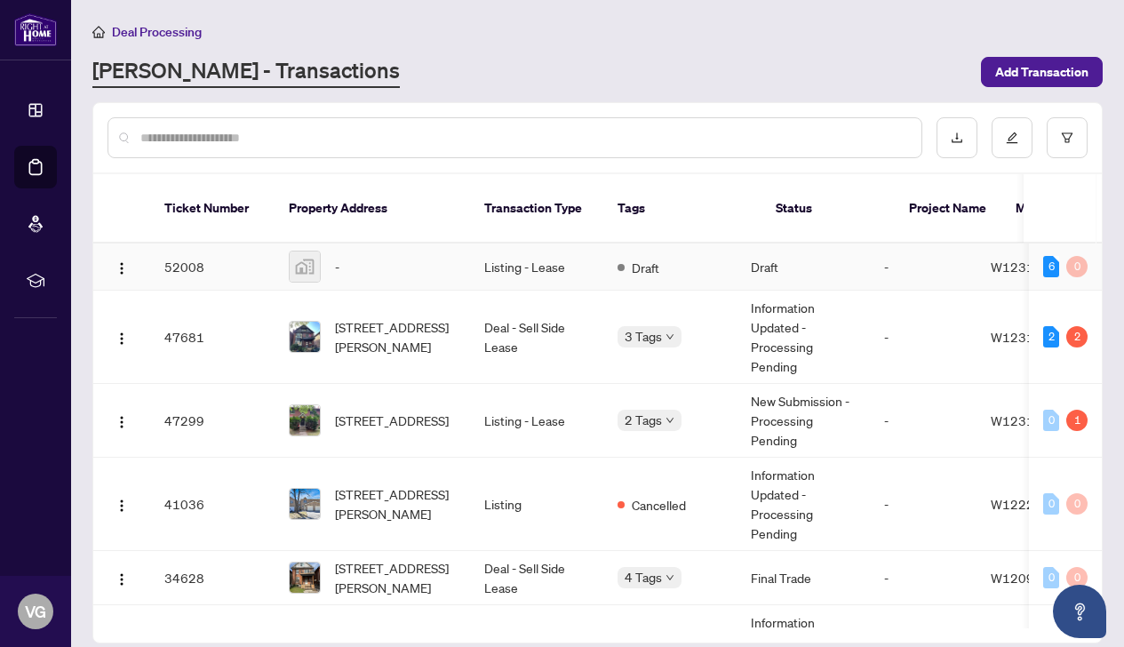
click at [516, 257] on td "Listing - Lease" at bounding box center [536, 267] width 133 height 47
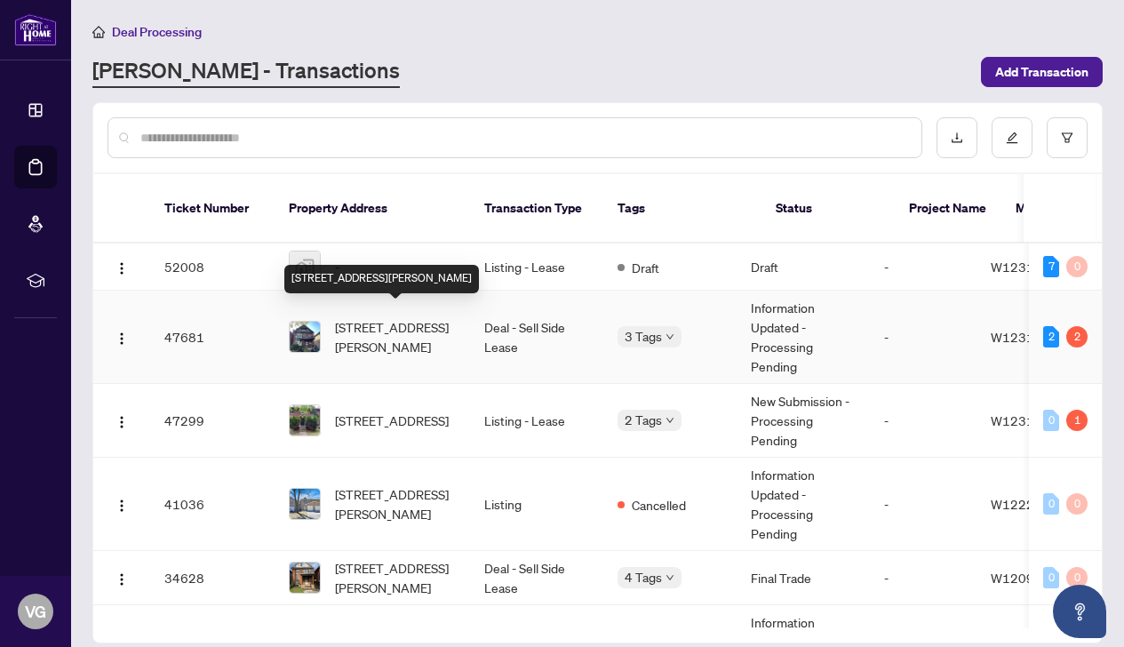
click at [388, 324] on span "[STREET_ADDRESS][PERSON_NAME]" at bounding box center [395, 336] width 121 height 39
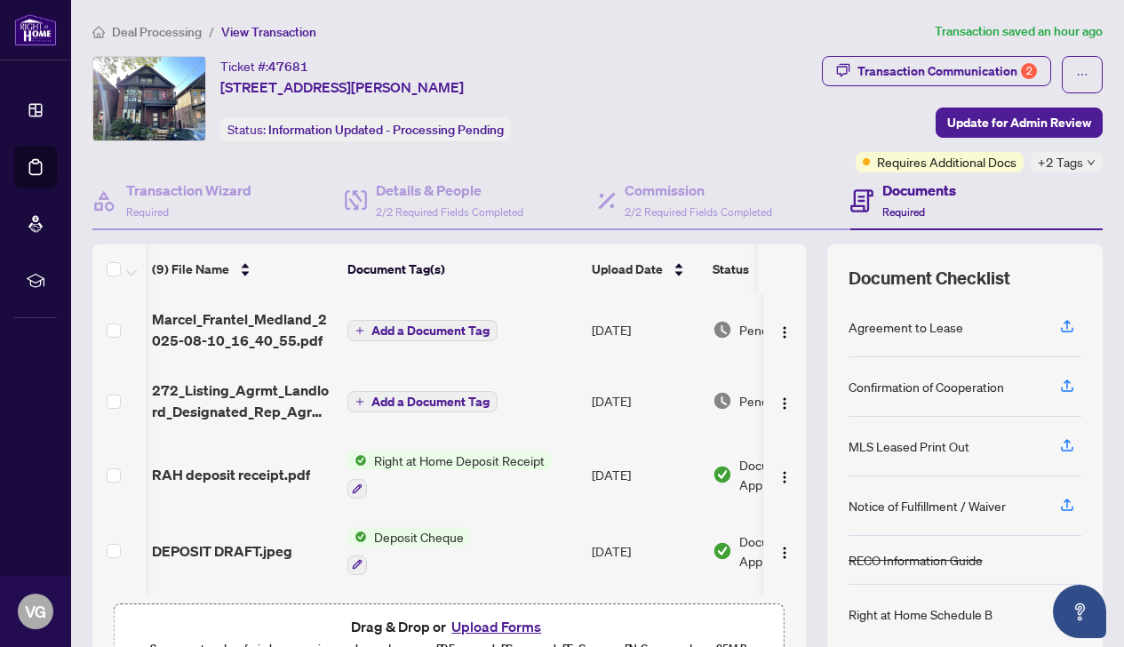
scroll to position [0, 1]
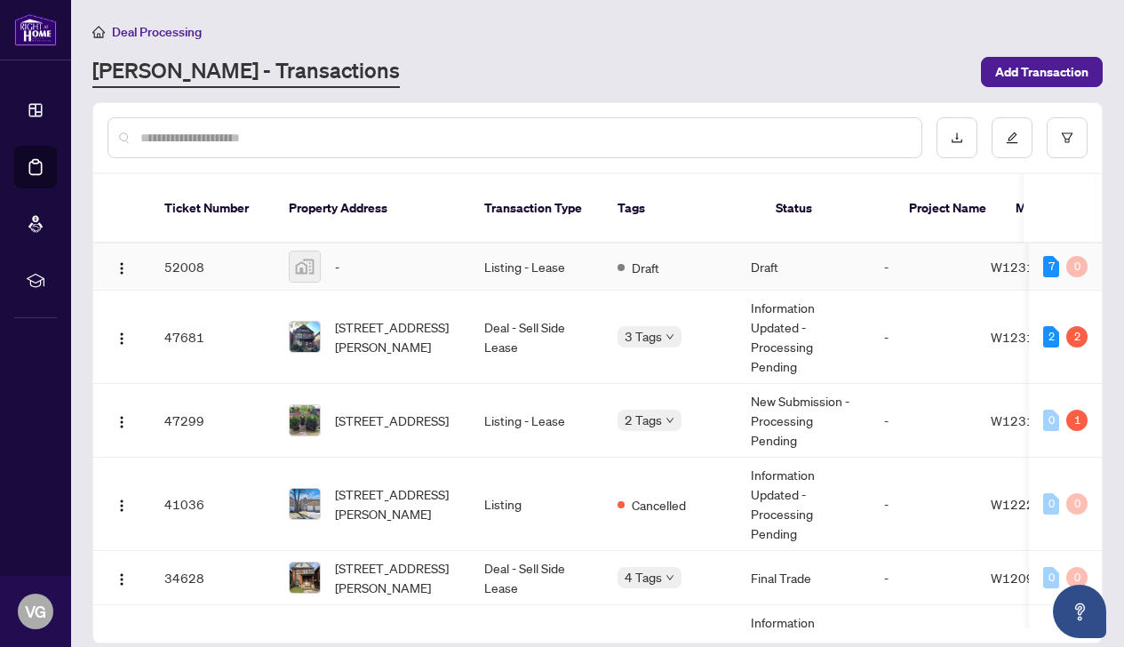
click at [525, 251] on td "Listing - Lease" at bounding box center [536, 267] width 133 height 47
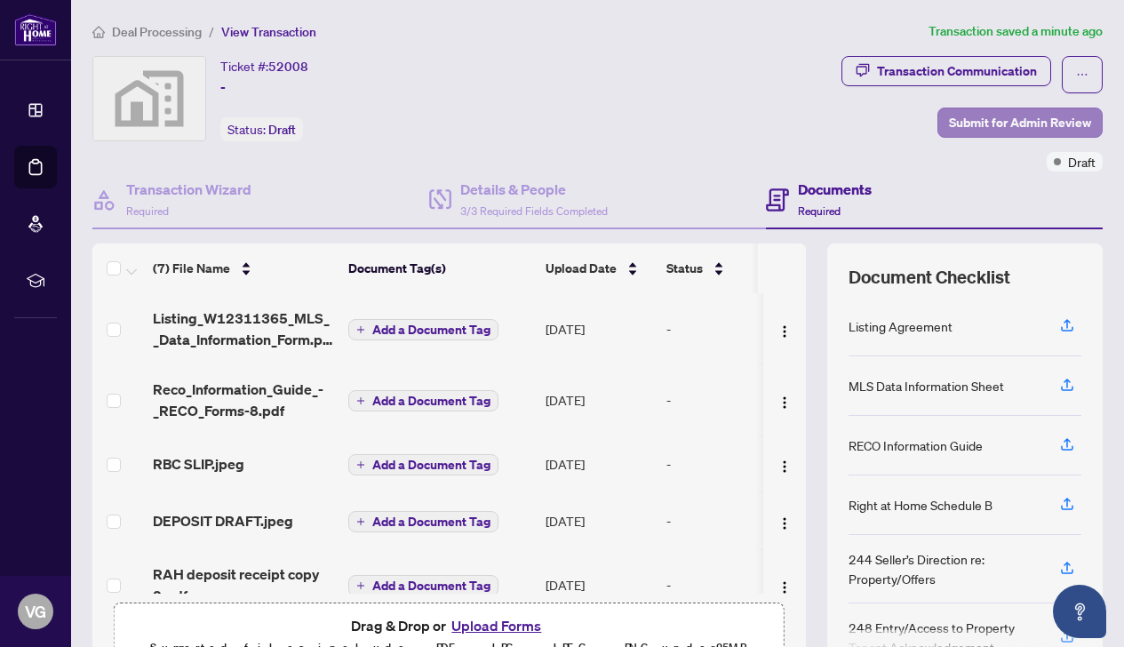
click at [981, 124] on span "Submit for Admin Review" at bounding box center [1020, 122] width 142 height 28
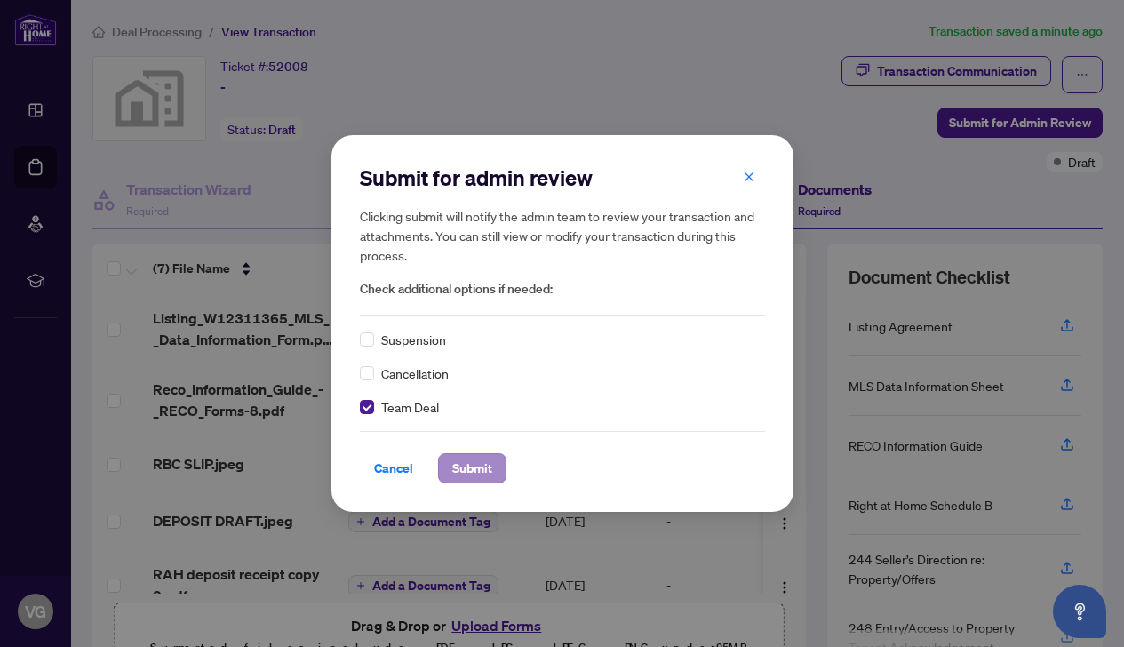
click at [478, 470] on span "Submit" at bounding box center [472, 468] width 40 height 28
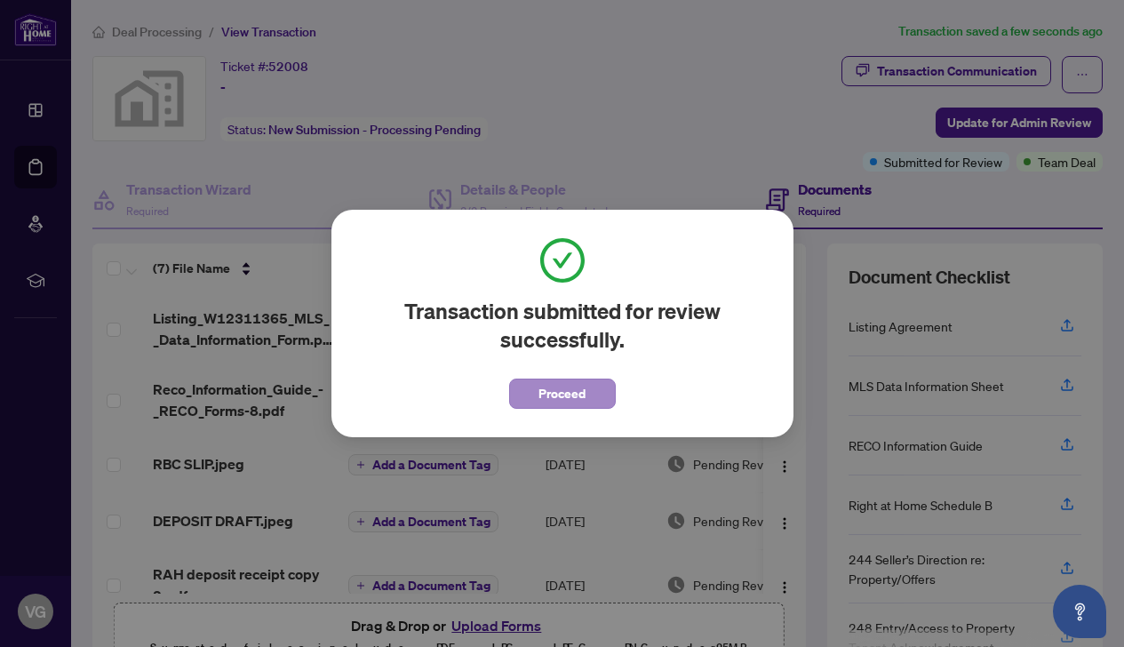
click at [570, 395] on span "Proceed" at bounding box center [562, 393] width 47 height 28
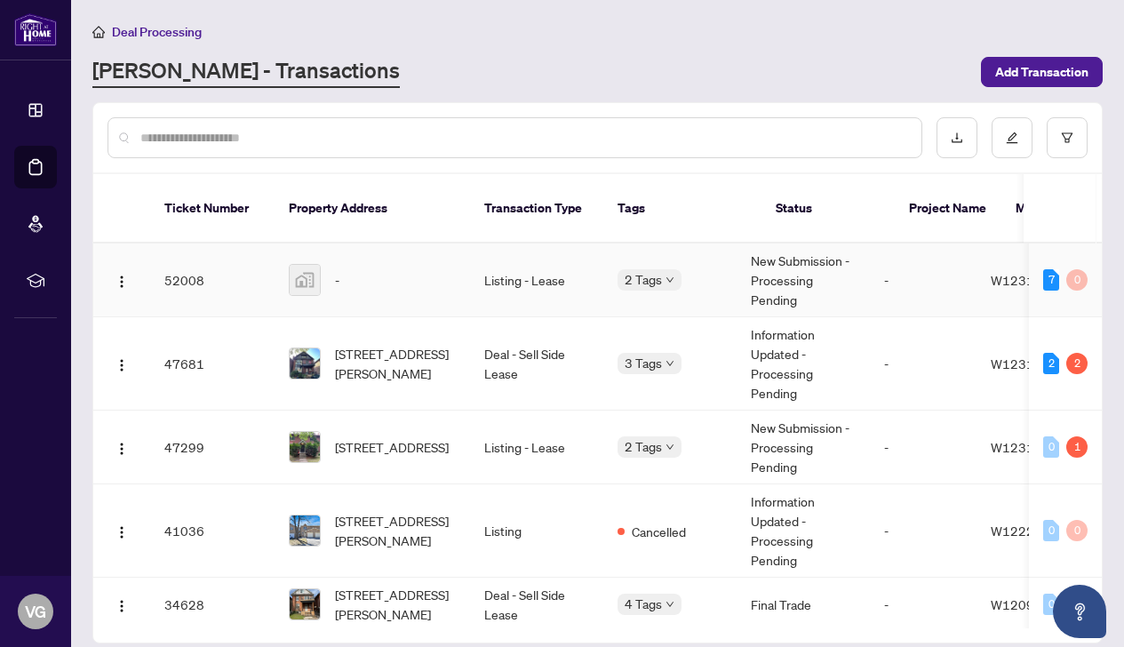
click at [579, 263] on td "Listing - Lease" at bounding box center [536, 281] width 133 height 74
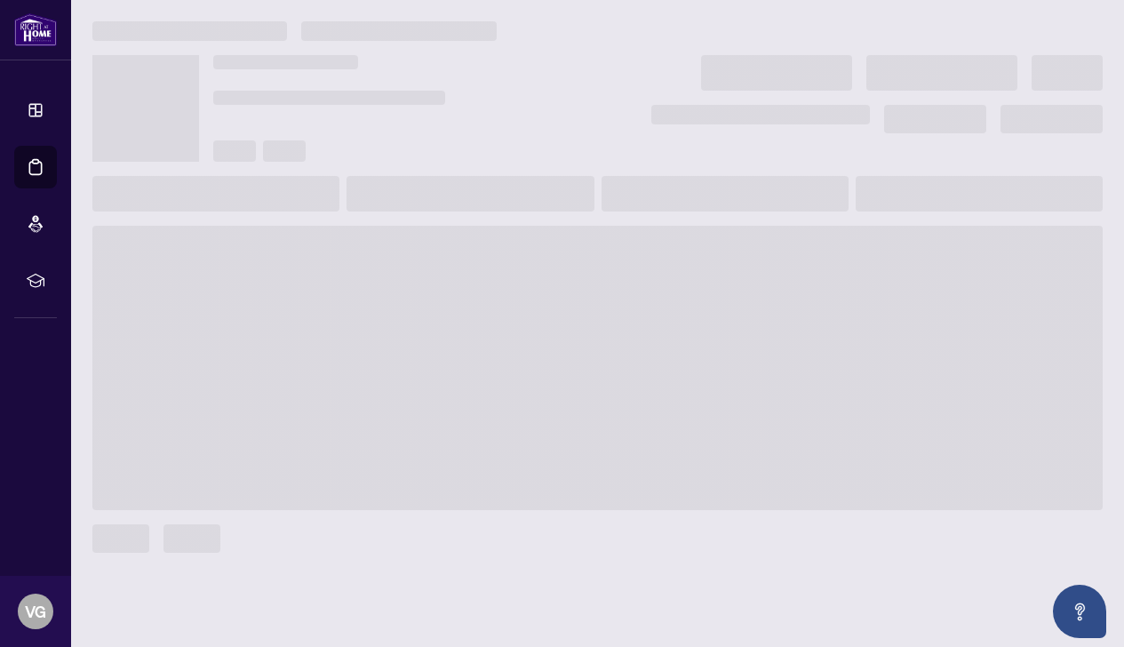
click at [579, 263] on span at bounding box center [597, 368] width 1011 height 284
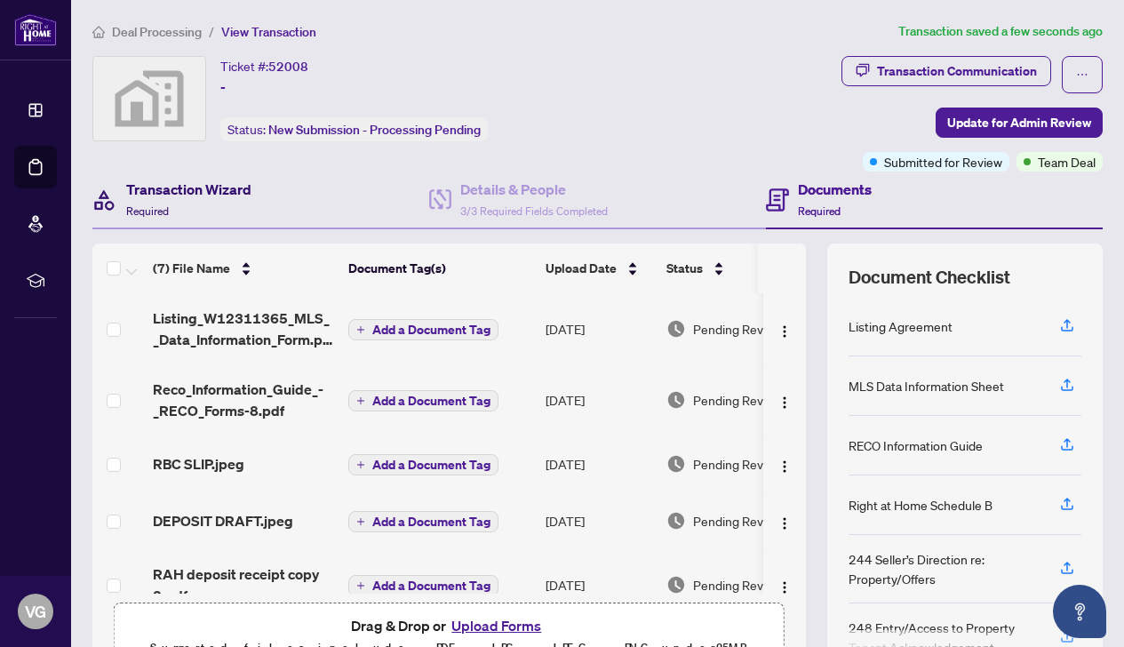
click at [204, 185] on h4 "Transaction Wizard" at bounding box center [188, 189] width 125 height 21
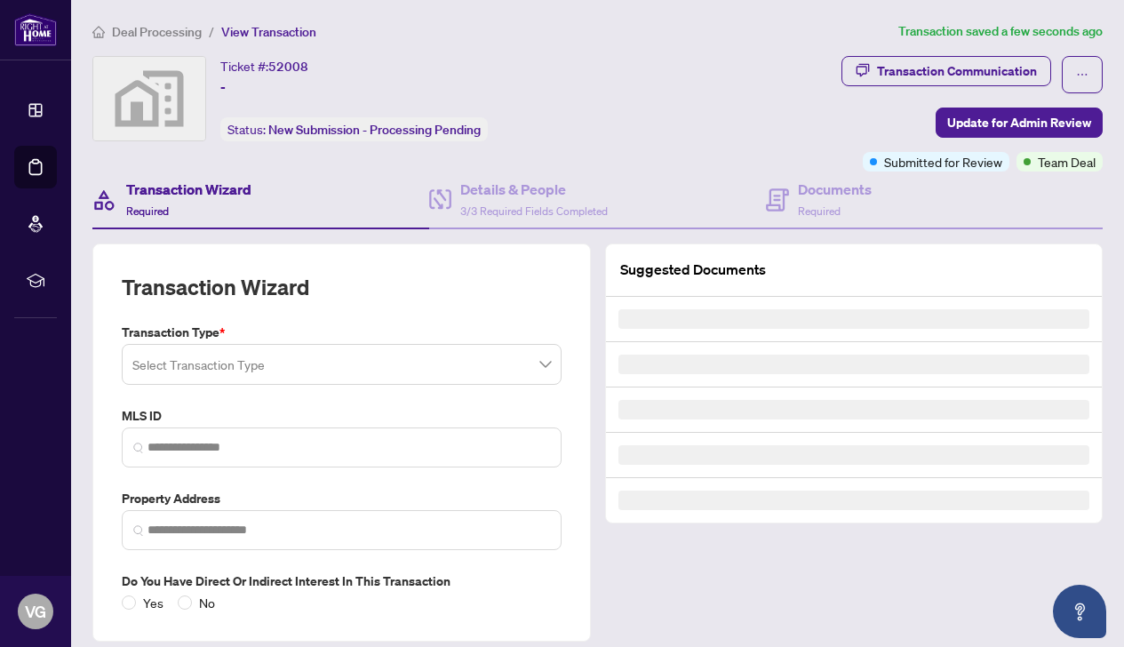
type input "*********"
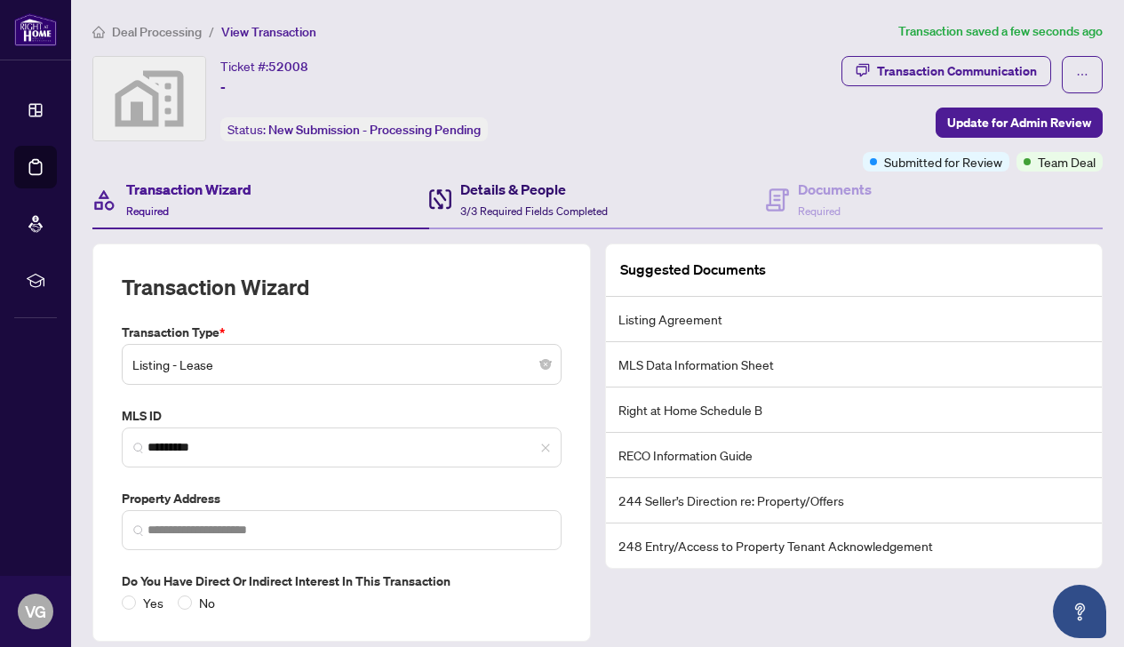
click at [517, 189] on h4 "Details & People" at bounding box center [534, 189] width 148 height 21
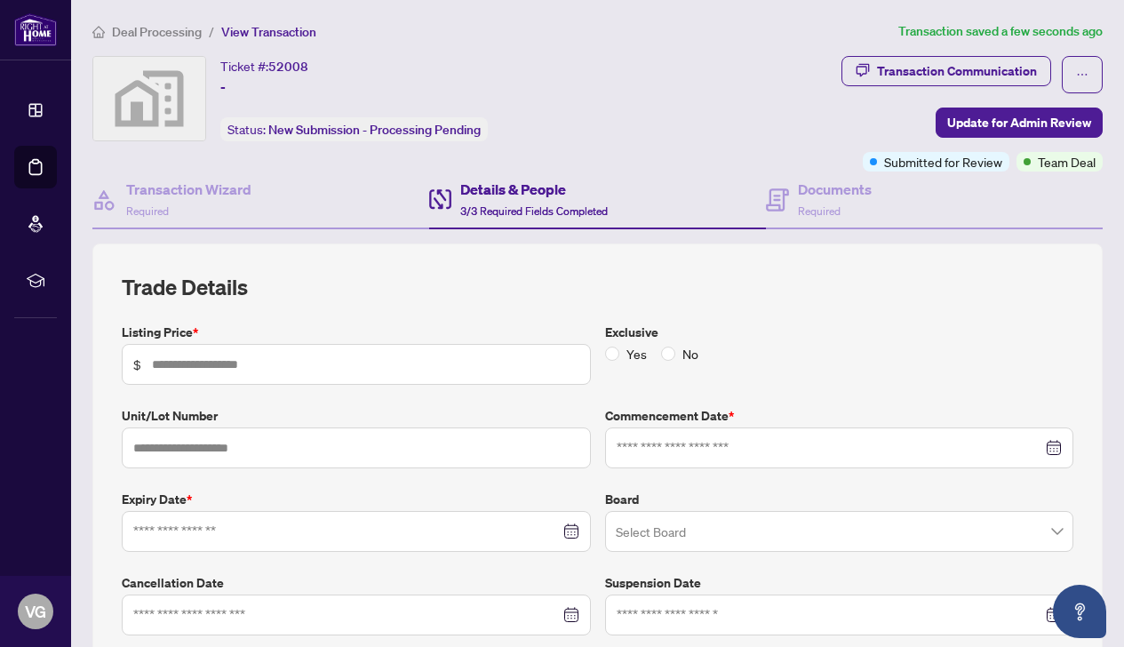
type input "*****"
type input "**********"
click at [812, 192] on h4 "Documents" at bounding box center [835, 189] width 74 height 21
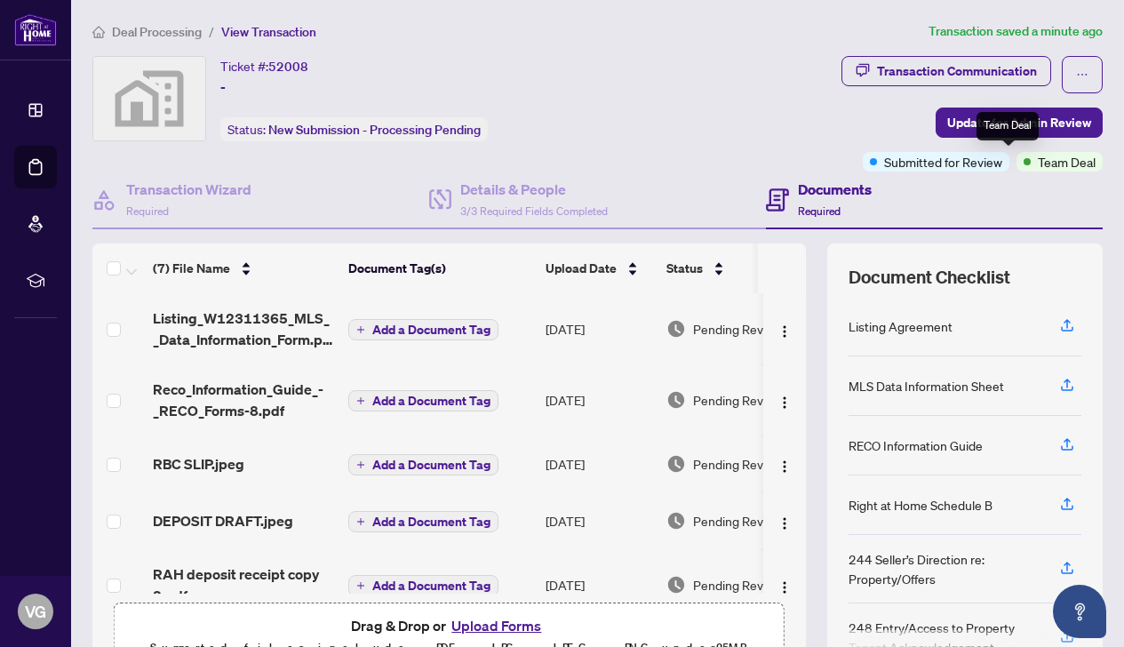
click at [1038, 165] on span "Team Deal" at bounding box center [1067, 162] width 58 height 20
